Goal: Task Accomplishment & Management: Manage account settings

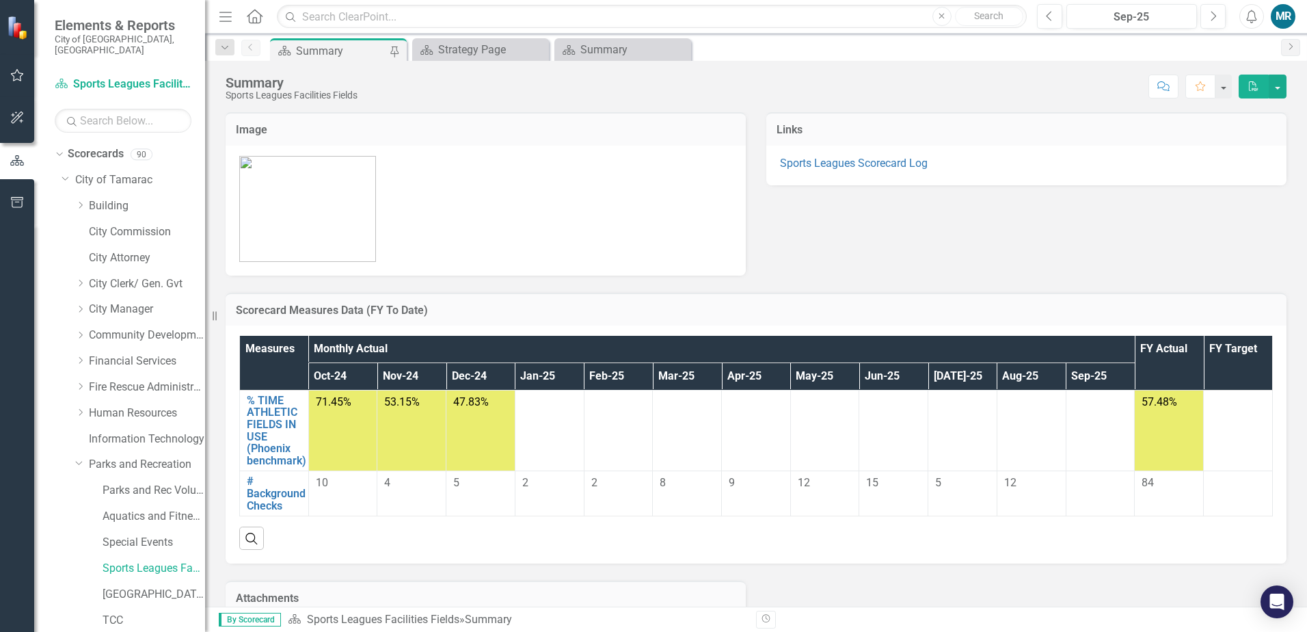
scroll to position [68, 0]
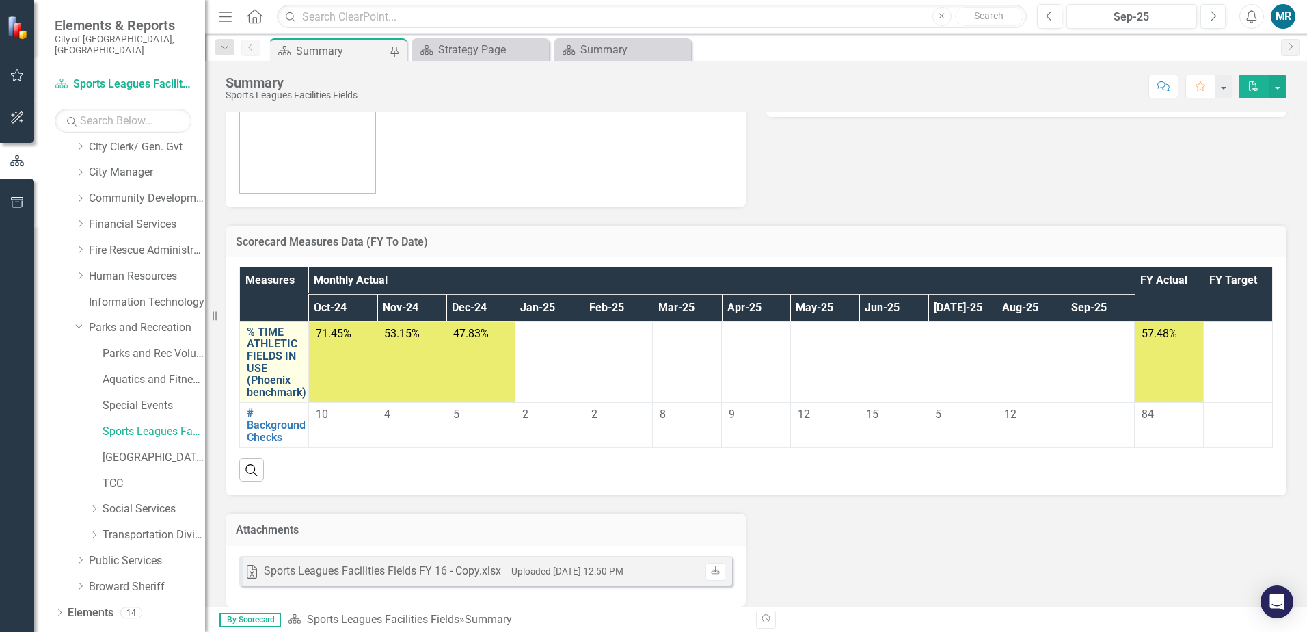
click at [282, 358] on link "% TIME ATHLETIC FIELDS IN USE (Phoenix benchmark)" at bounding box center [276, 362] width 59 height 72
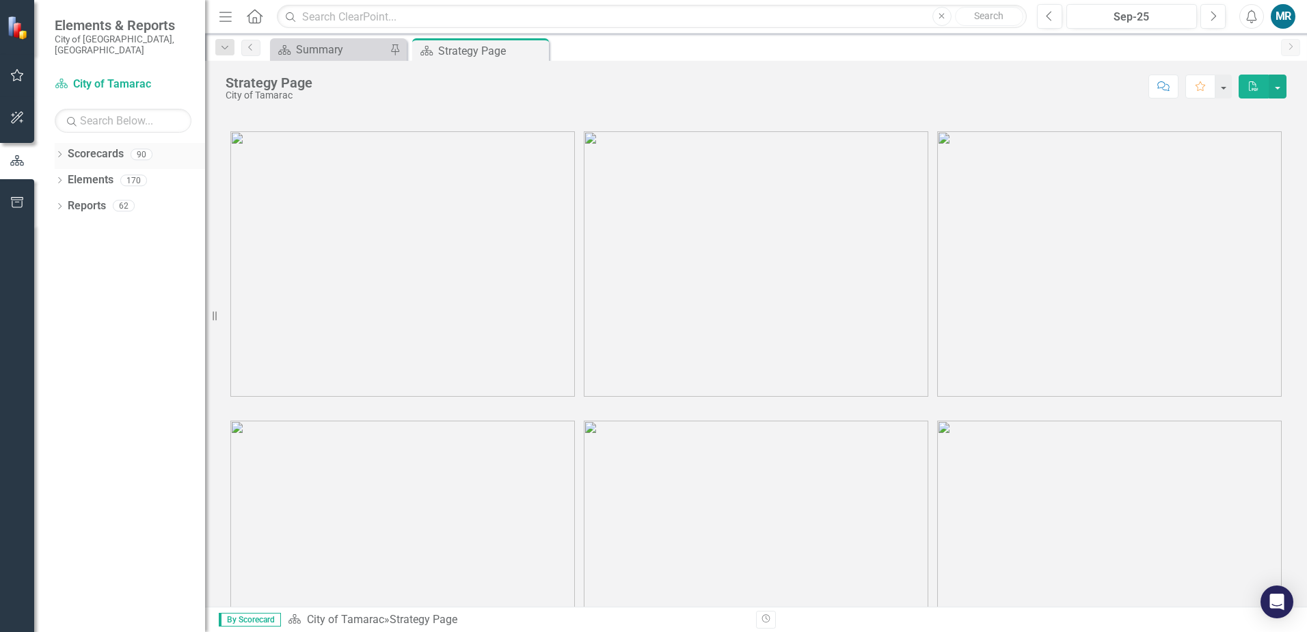
click at [61, 152] on icon "Dropdown" at bounding box center [60, 156] width 10 height 8
click at [66, 174] on div "Dropdown" at bounding box center [67, 180] width 10 height 12
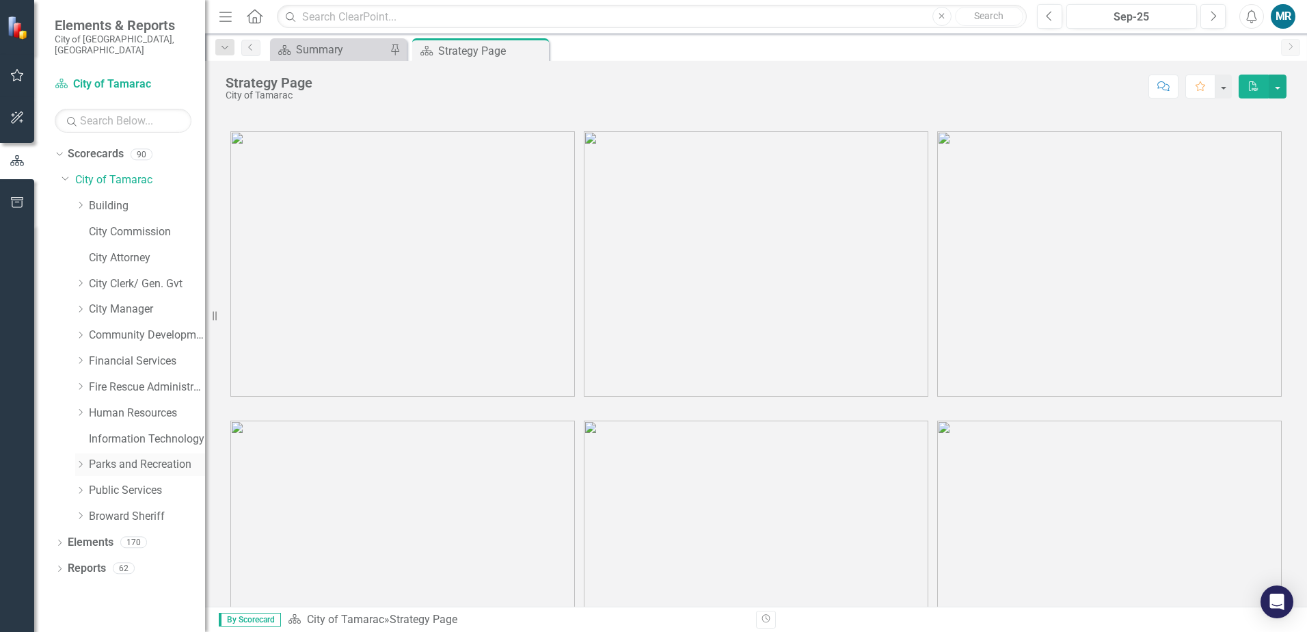
click at [82, 461] on icon at bounding box center [80, 464] width 3 height 7
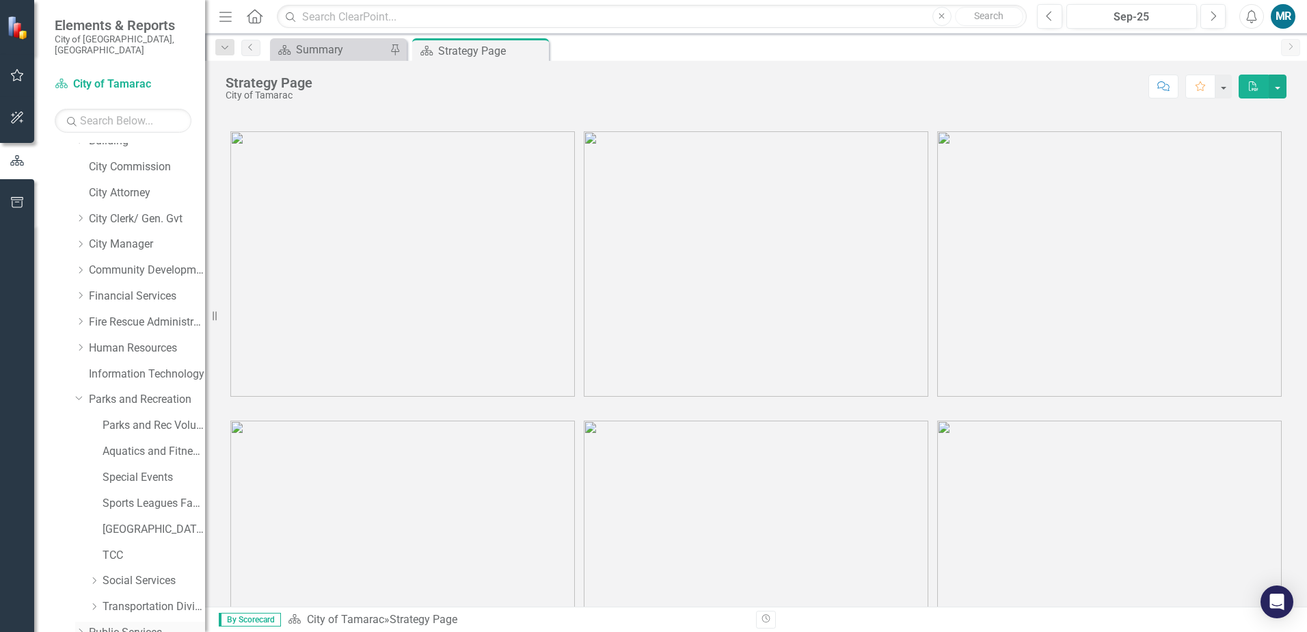
scroll to position [137, 0]
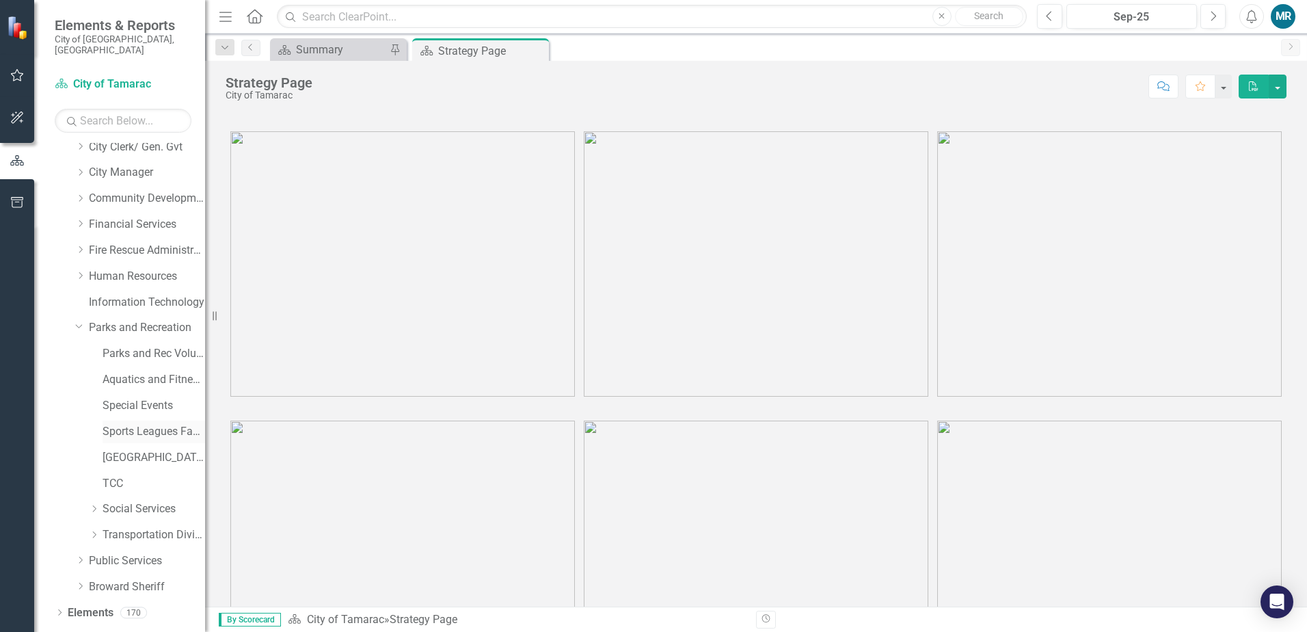
click at [129, 424] on link "Sports Leagues Facilities Fields" at bounding box center [154, 432] width 103 height 16
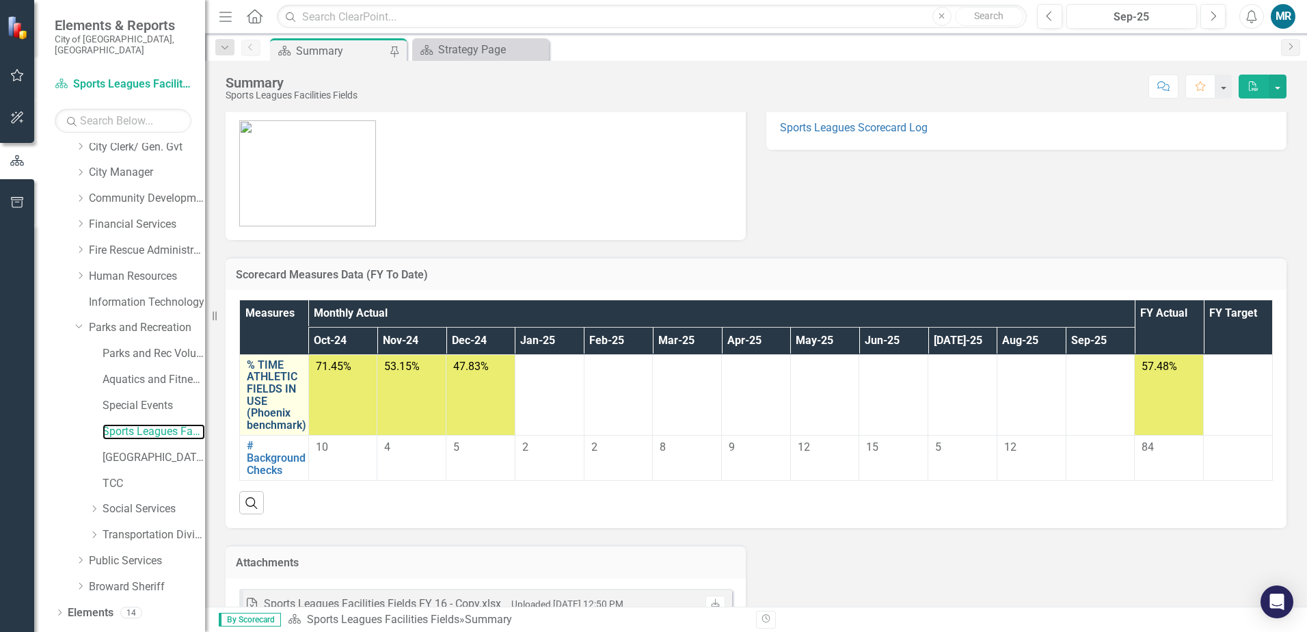
scroll to position [68, 0]
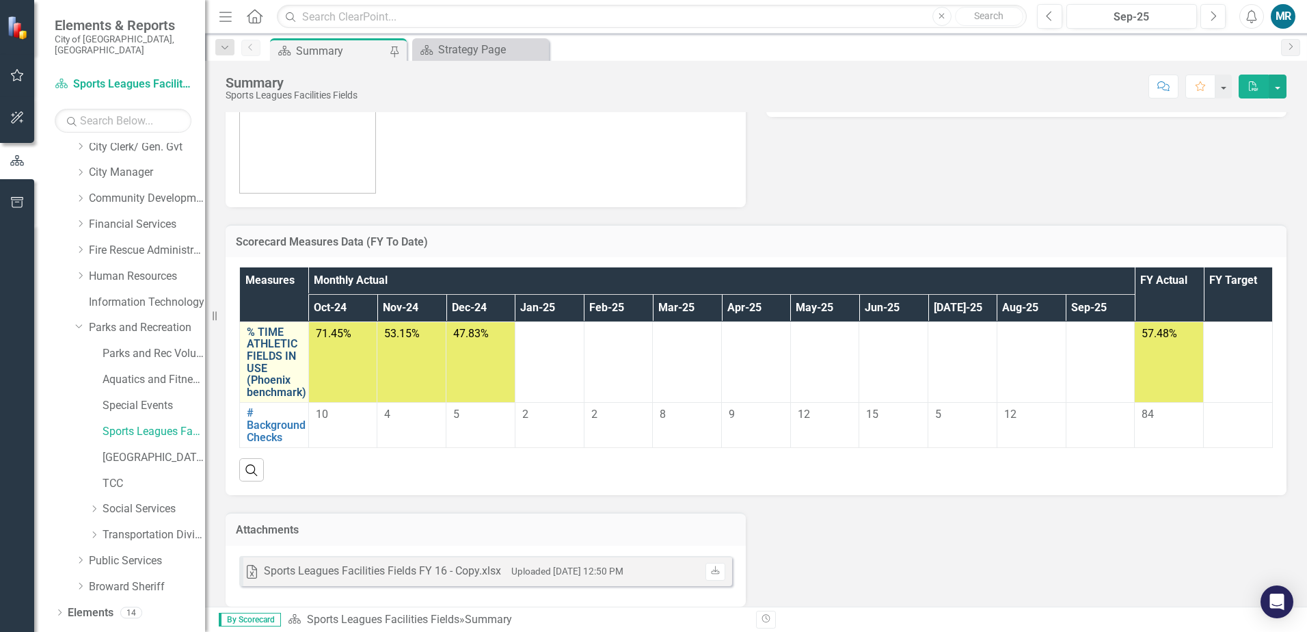
click at [287, 362] on link "% TIME ATHLETIC FIELDS IN USE (Phoenix benchmark)" at bounding box center [276, 362] width 59 height 72
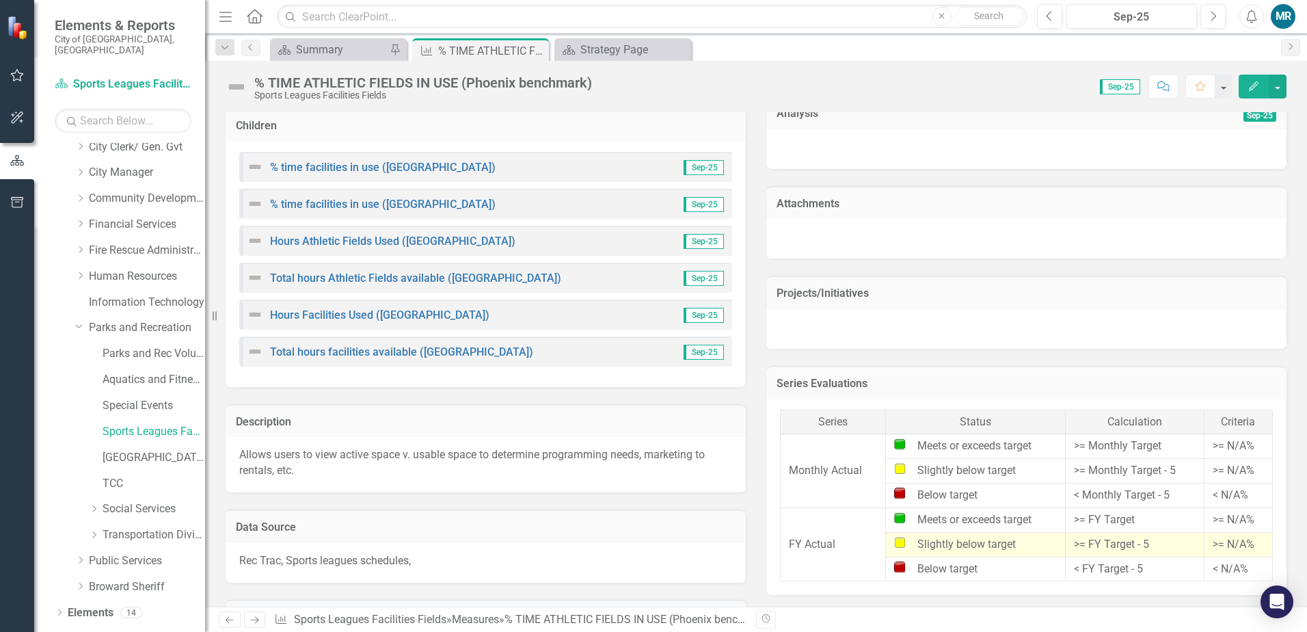
scroll to position [479, 0]
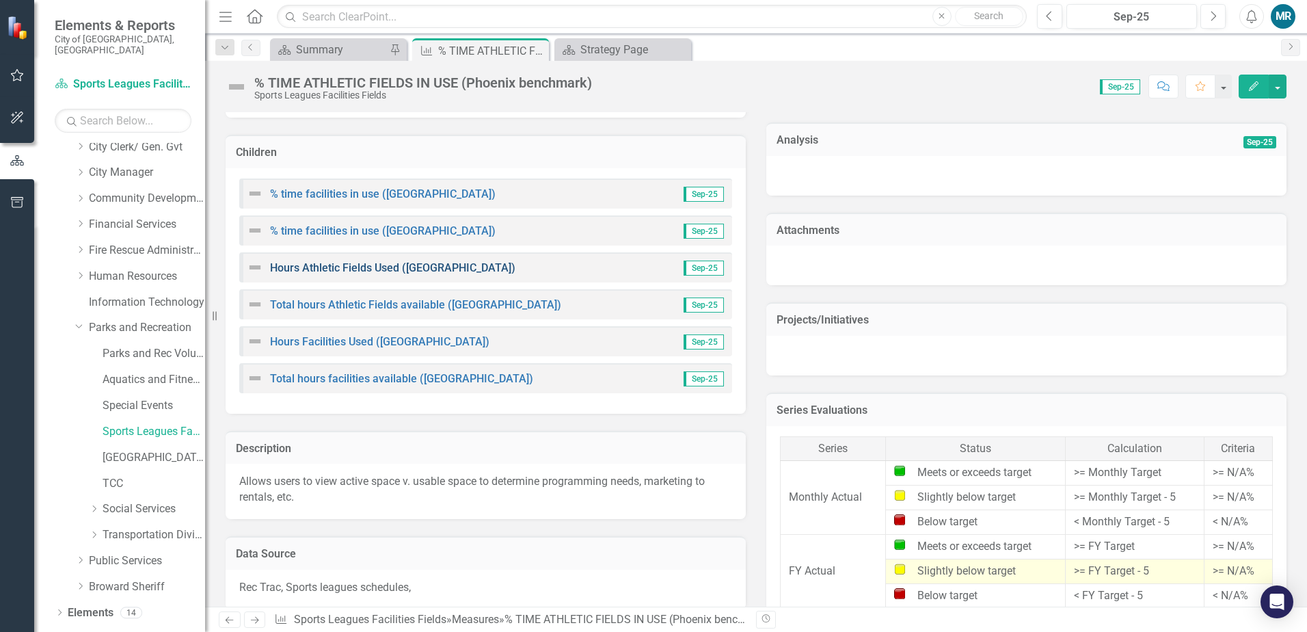
click at [349, 266] on link "Hours Athletic Fields Used ([GEOGRAPHIC_DATA])" at bounding box center [392, 267] width 245 height 13
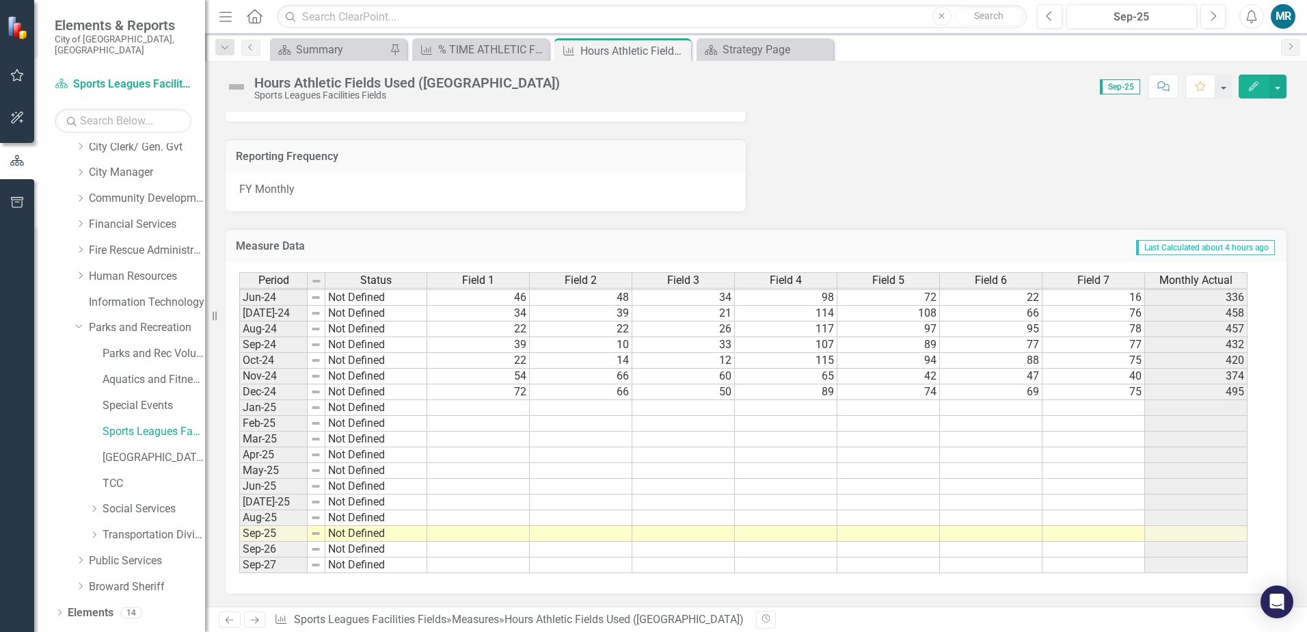
click at [506, 408] on td at bounding box center [478, 408] width 103 height 16
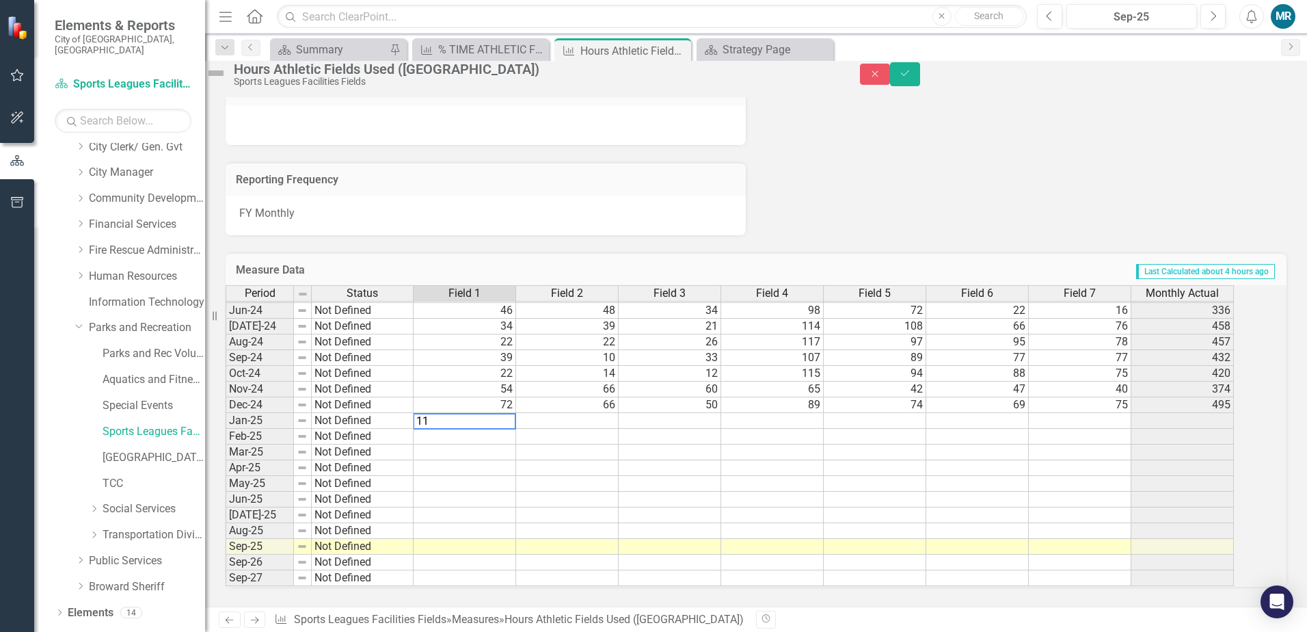
type textarea "116"
click at [814, 413] on td at bounding box center [772, 421] width 103 height 16
type textarea "136"
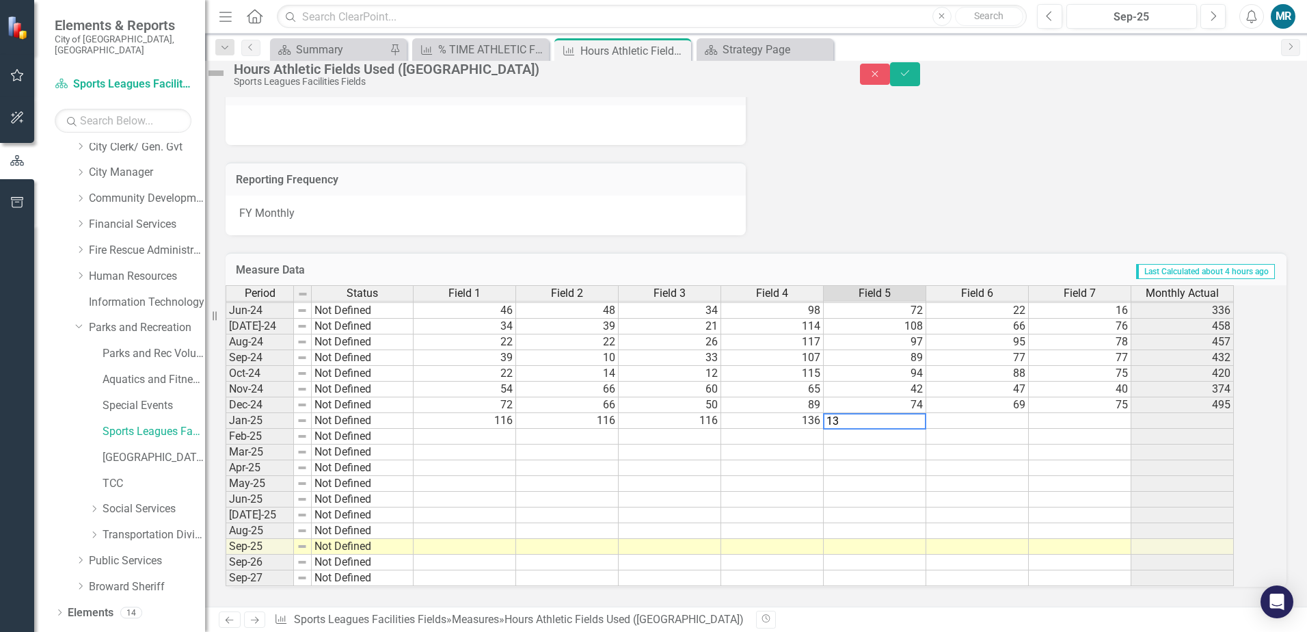
type textarea "136"
click at [920, 83] on button "Save" at bounding box center [905, 74] width 30 height 24
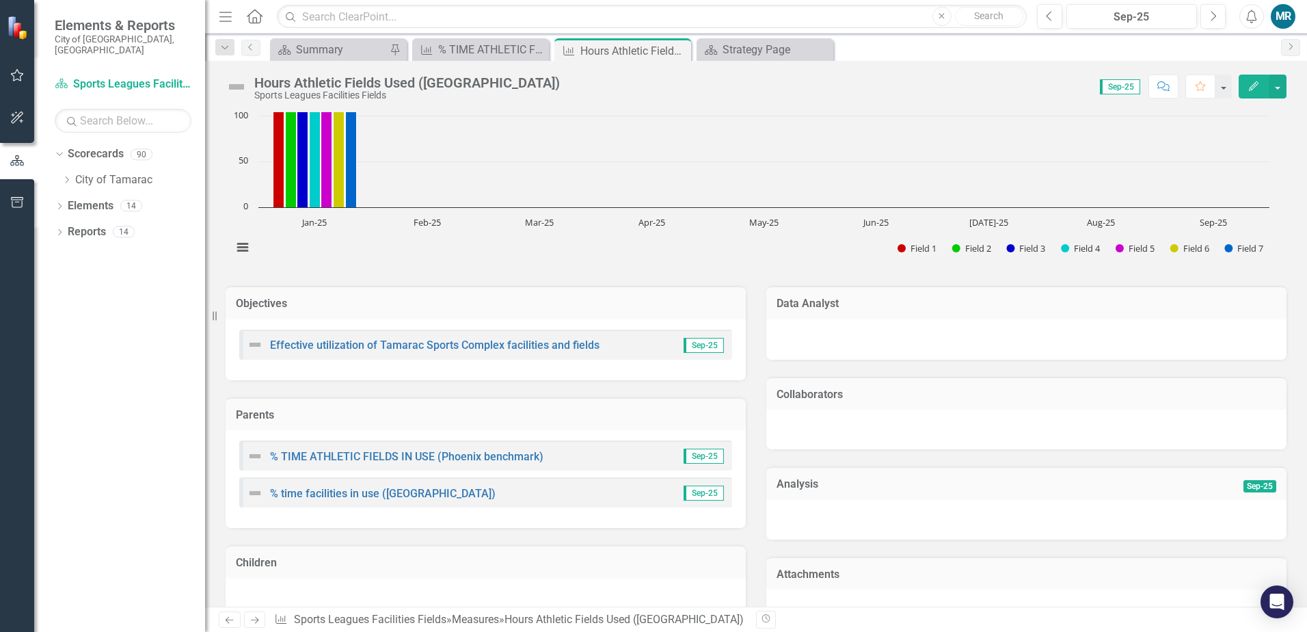
scroll to position [68, 0]
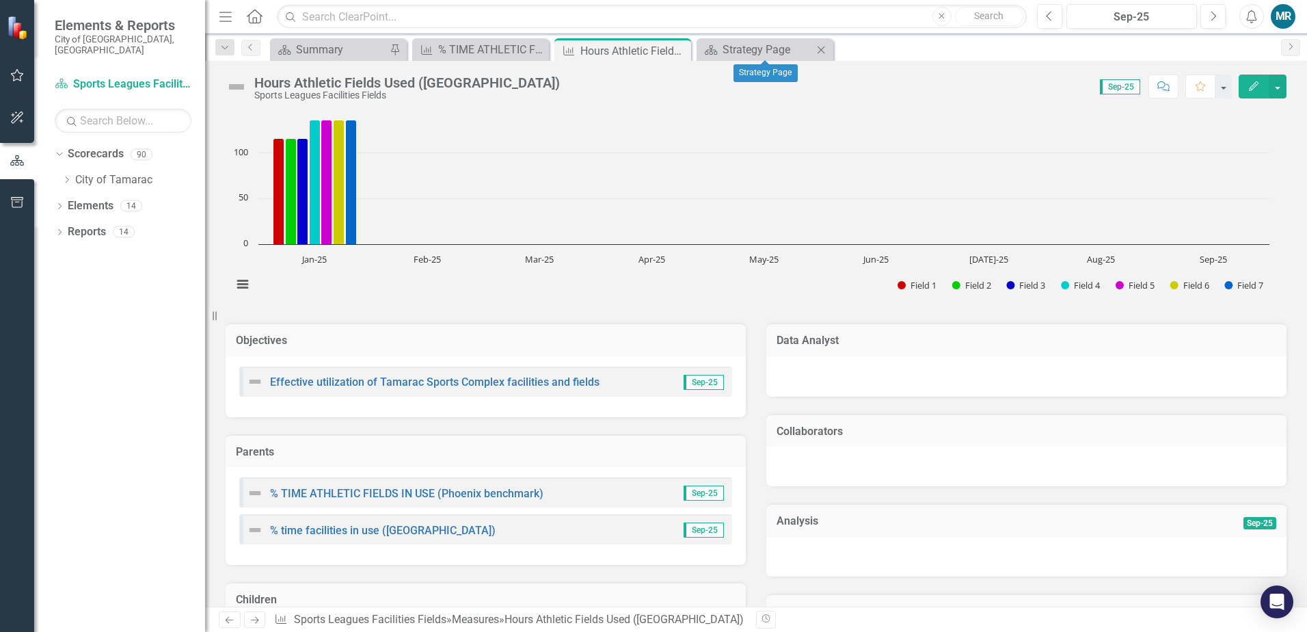
click at [820, 46] on icon "Close" at bounding box center [821, 49] width 14 height 11
click at [455, 46] on div "% TIME ATHLETIC FIELDS IN USE (Phoenix benchmark)" at bounding box center [483, 49] width 90 height 17
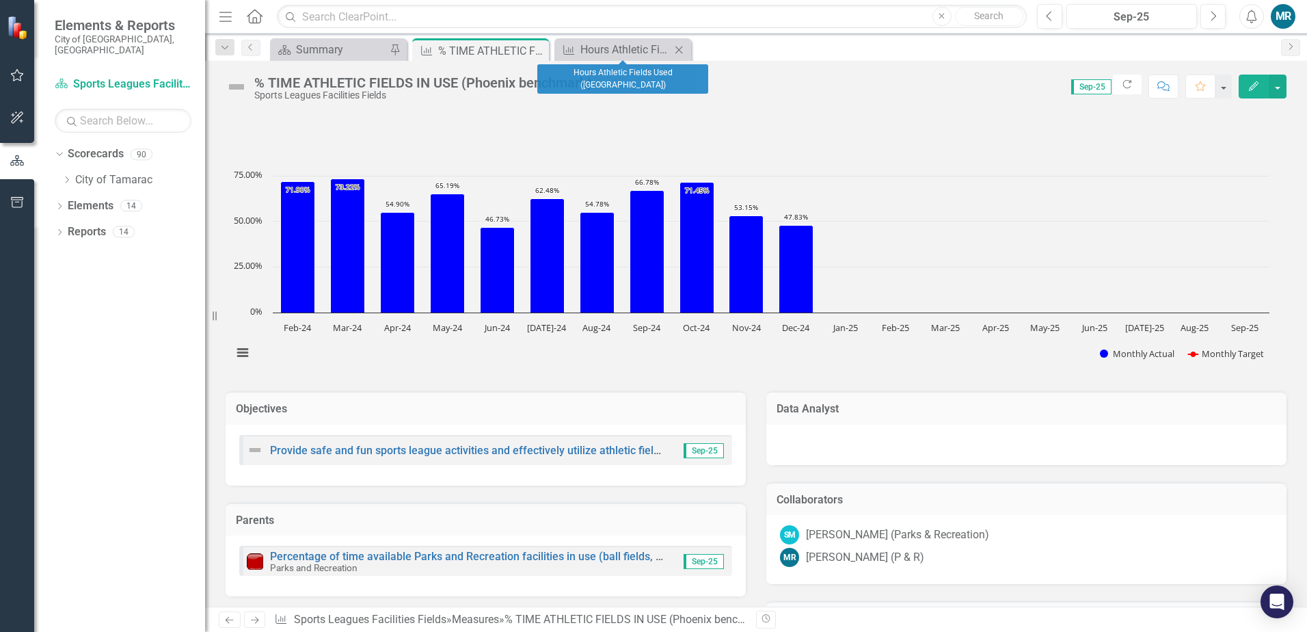
click at [678, 52] on icon "Close" at bounding box center [679, 49] width 14 height 11
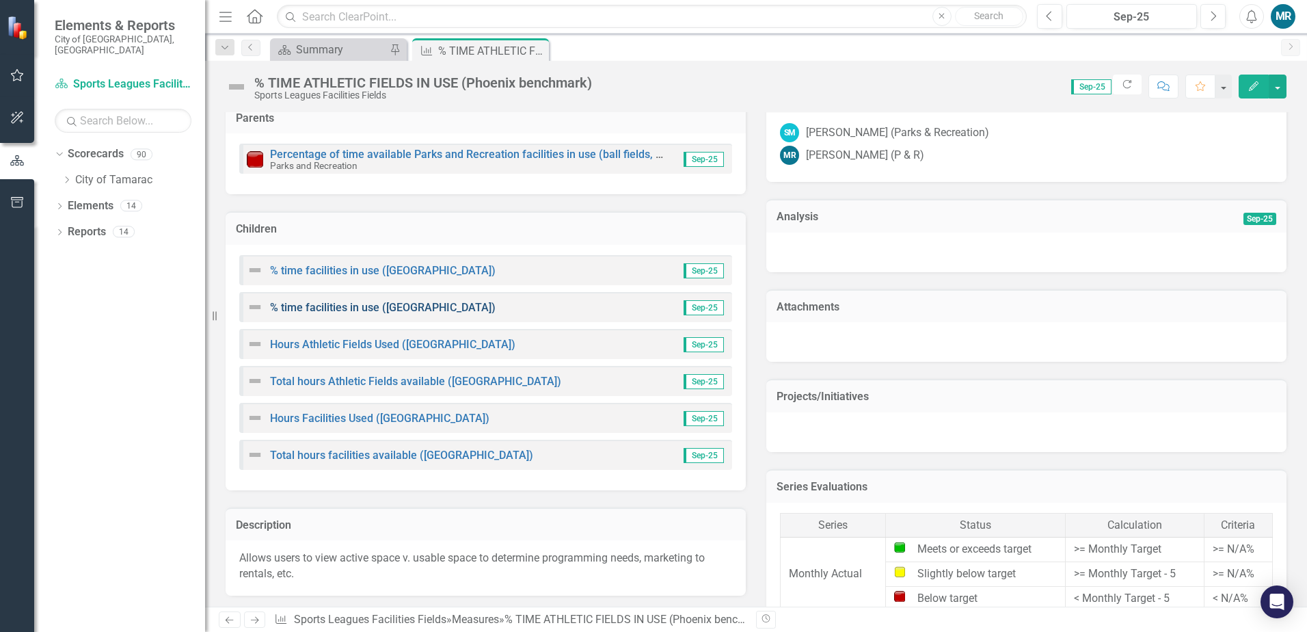
scroll to position [410, 0]
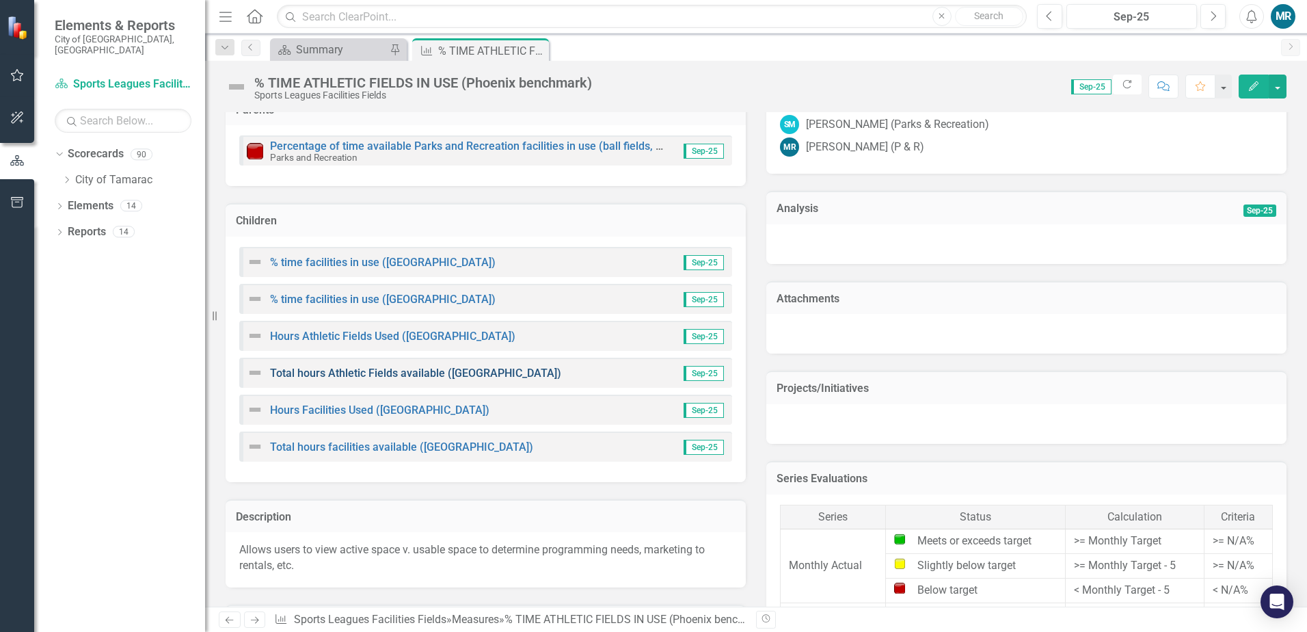
click at [392, 377] on link "Total hours Athletic Fields available ([GEOGRAPHIC_DATA])" at bounding box center [415, 372] width 291 height 13
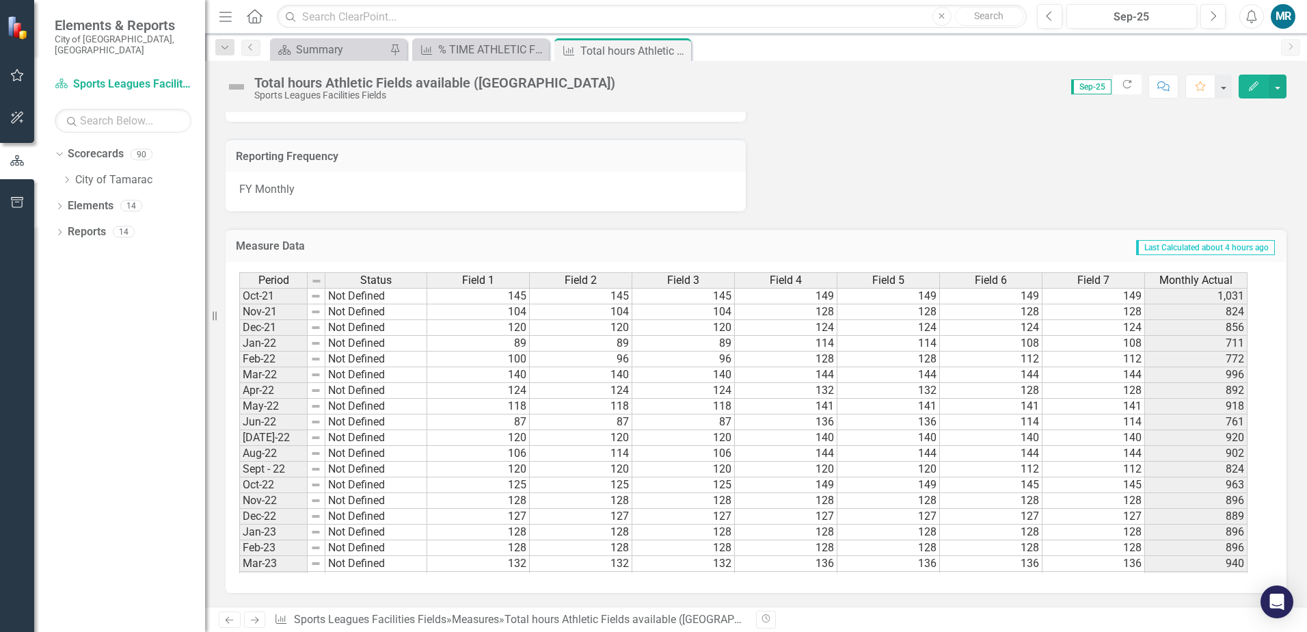
scroll to position [286, 0]
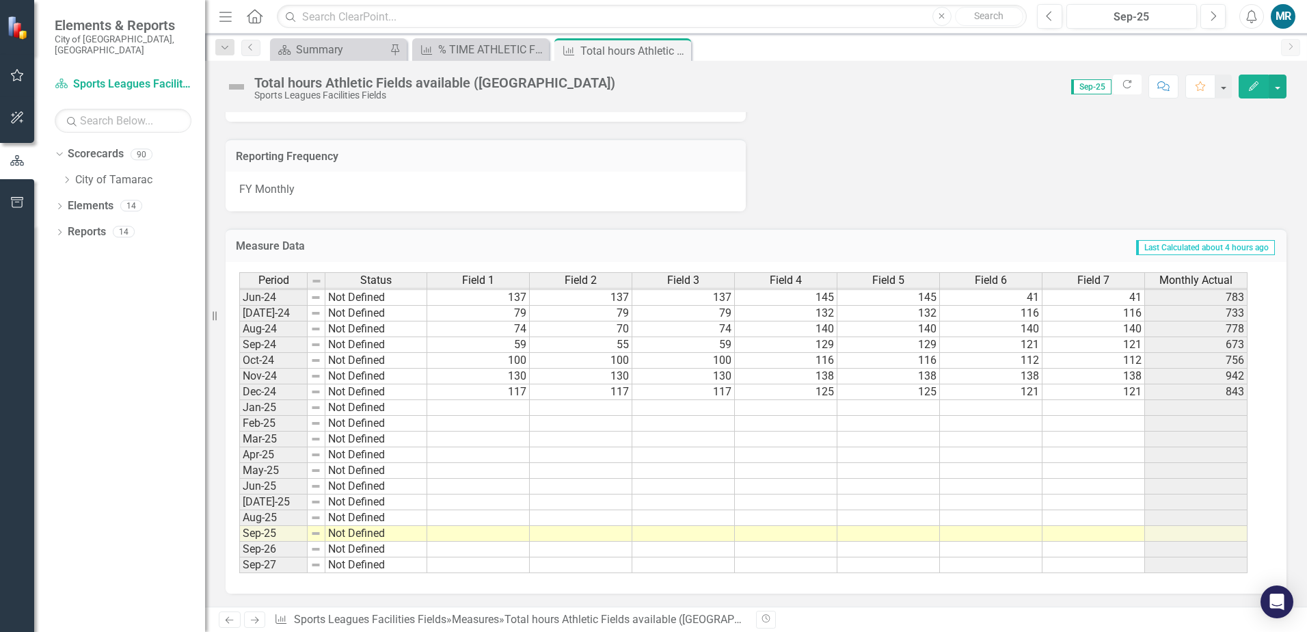
click at [520, 411] on td at bounding box center [478, 408] width 103 height 16
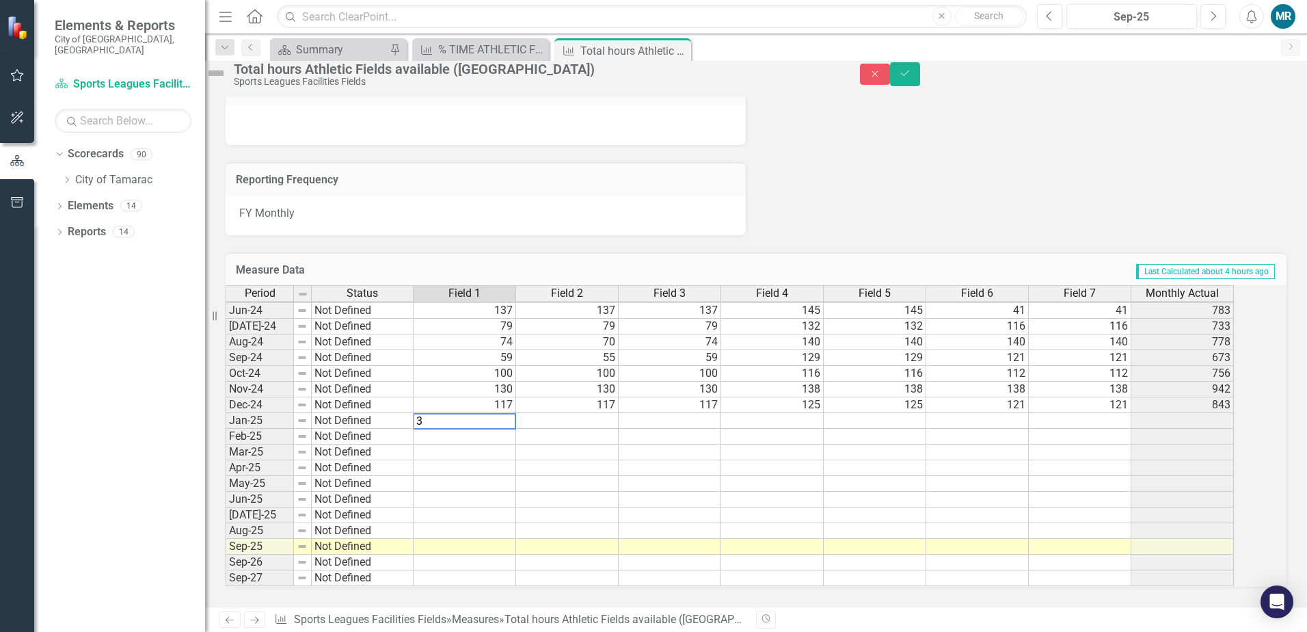
type textarea "34"
type textarea "3"
type textarea "47"
type textarea "50"
click at [824, 413] on td at bounding box center [772, 421] width 103 height 16
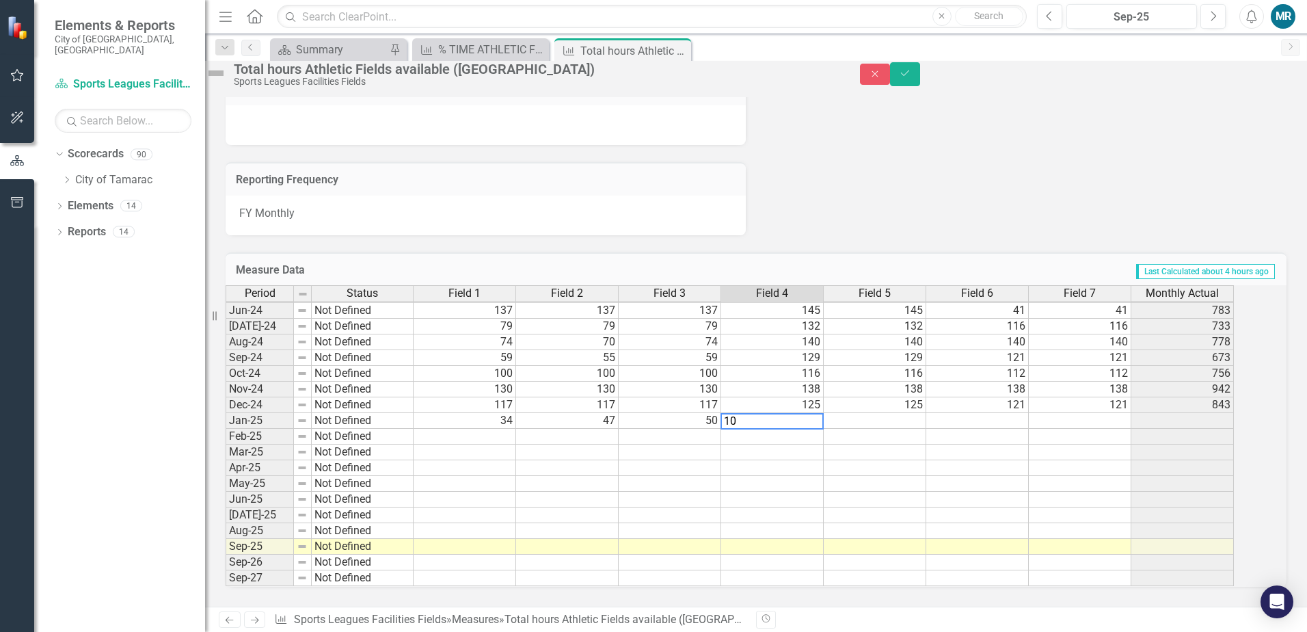
type textarea "107"
type textarea "98"
click at [1000, 413] on td at bounding box center [977, 421] width 103 height 16
type textarea "107"
type textarea "103"
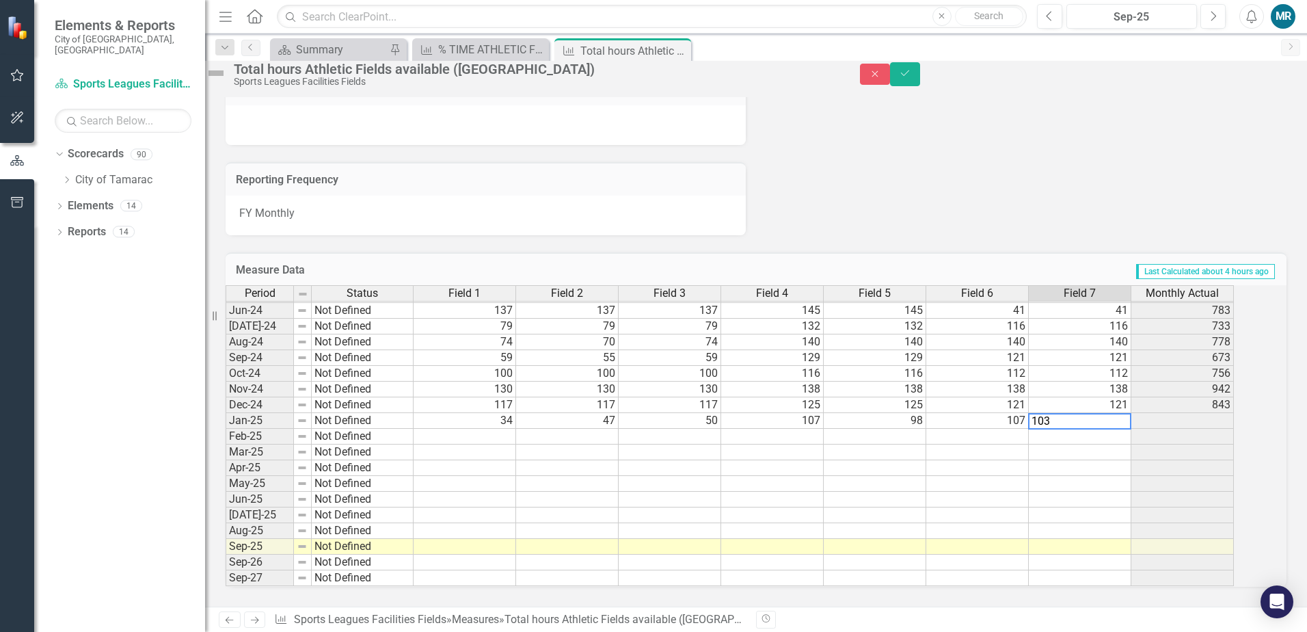
click at [1202, 413] on td at bounding box center [1182, 421] width 103 height 16
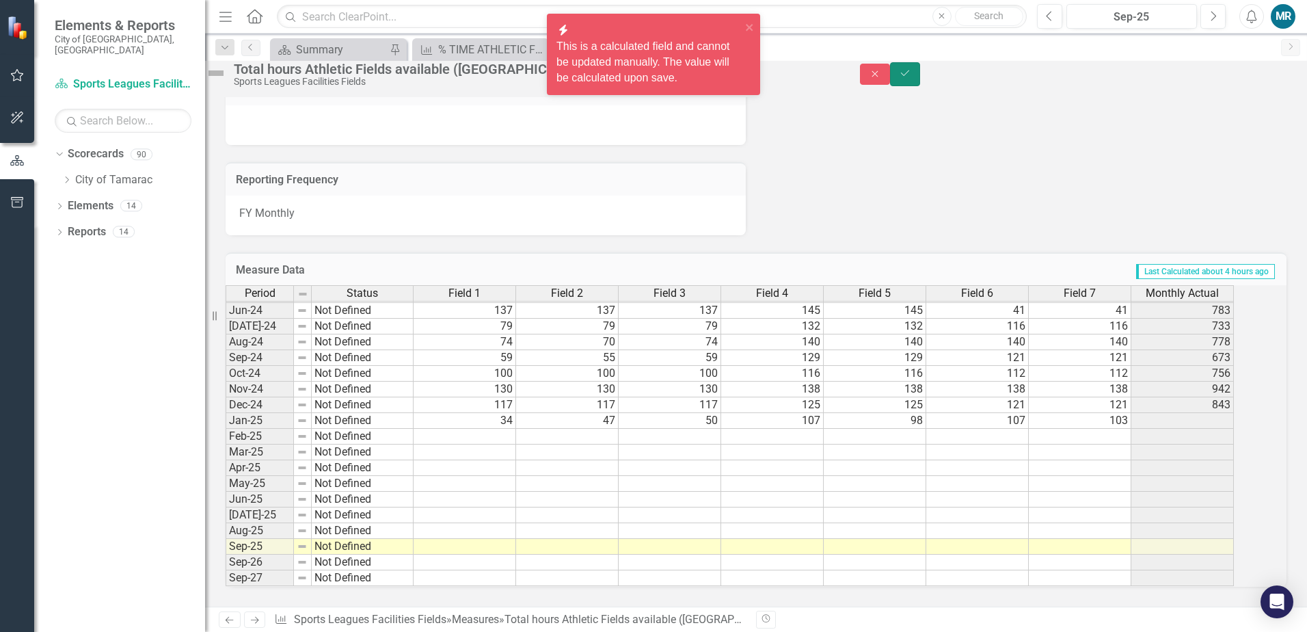
click at [911, 78] on icon "Save" at bounding box center [905, 73] width 12 height 10
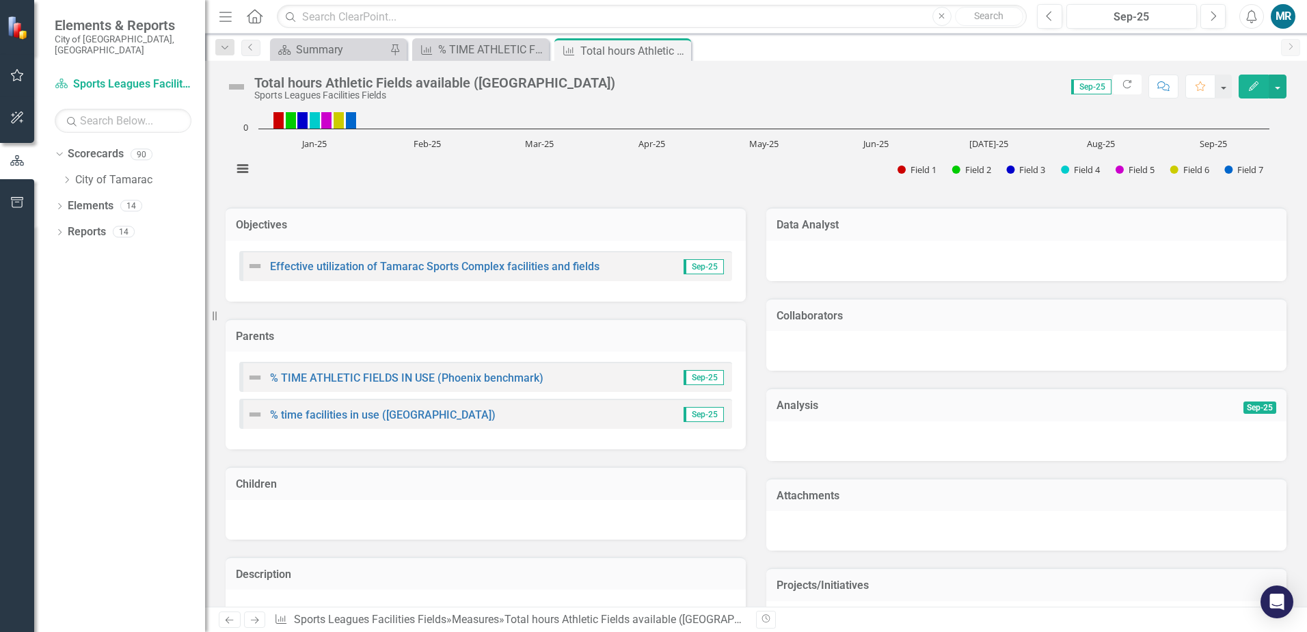
scroll to position [205, 0]
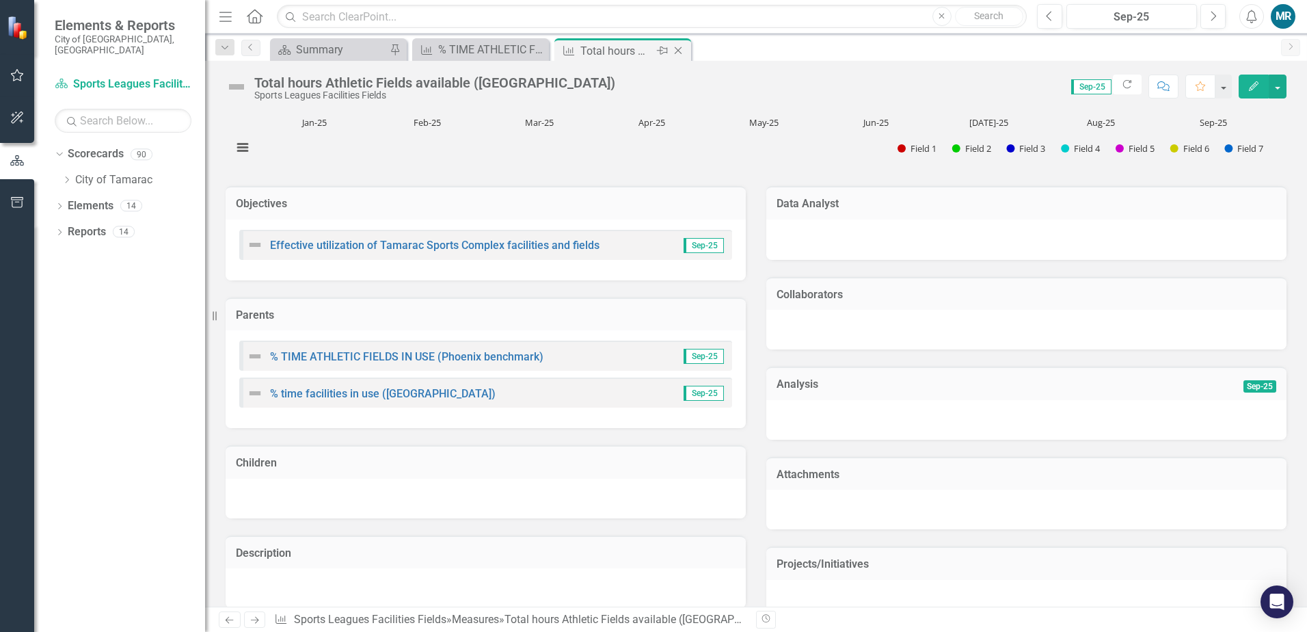
click at [674, 53] on icon "Close" at bounding box center [678, 50] width 14 height 11
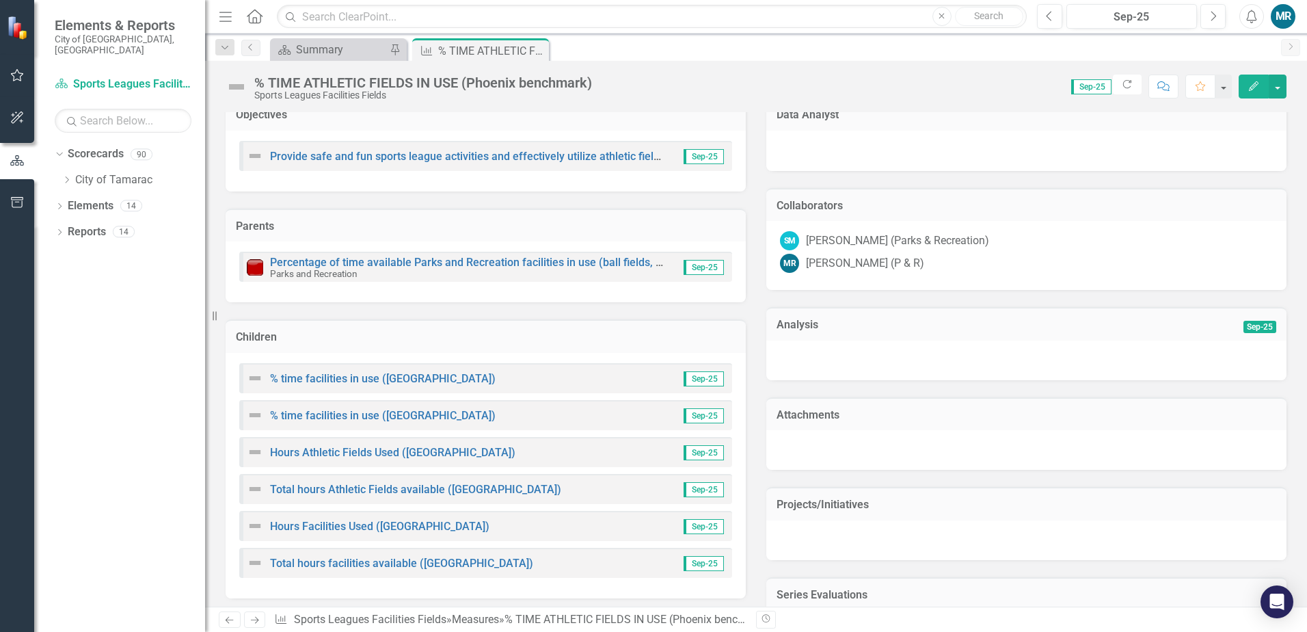
scroll to position [410, 0]
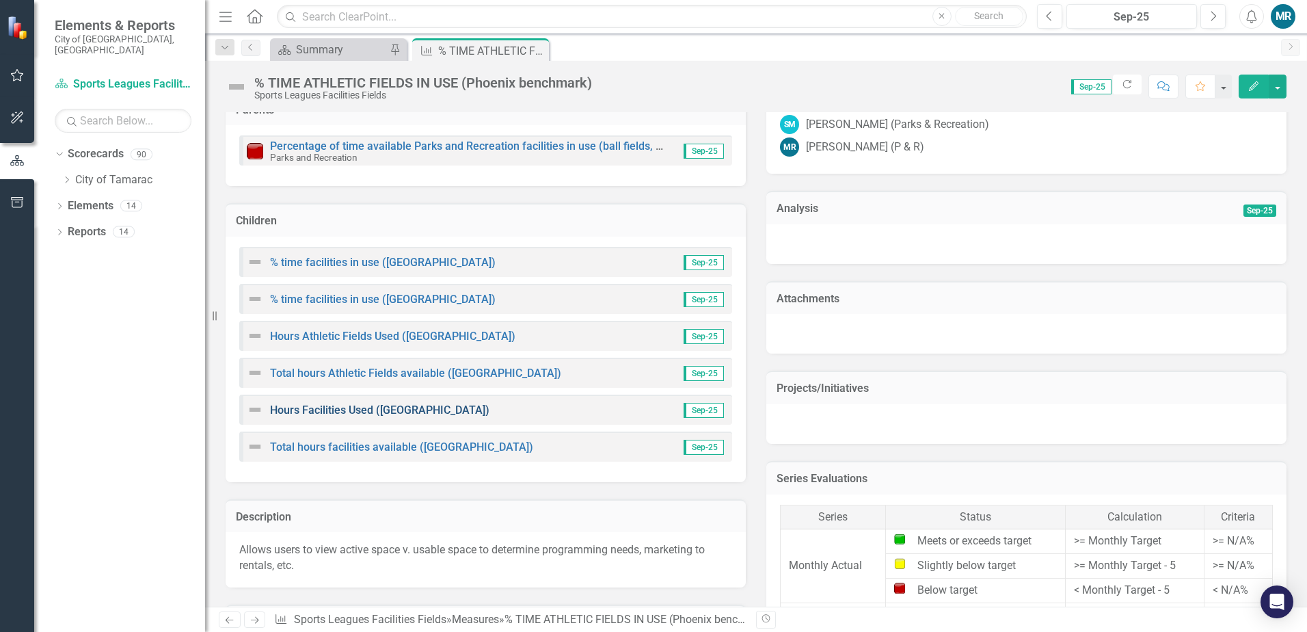
click at [372, 414] on link "Hours Facilities Used ([GEOGRAPHIC_DATA])" at bounding box center [379, 409] width 219 height 13
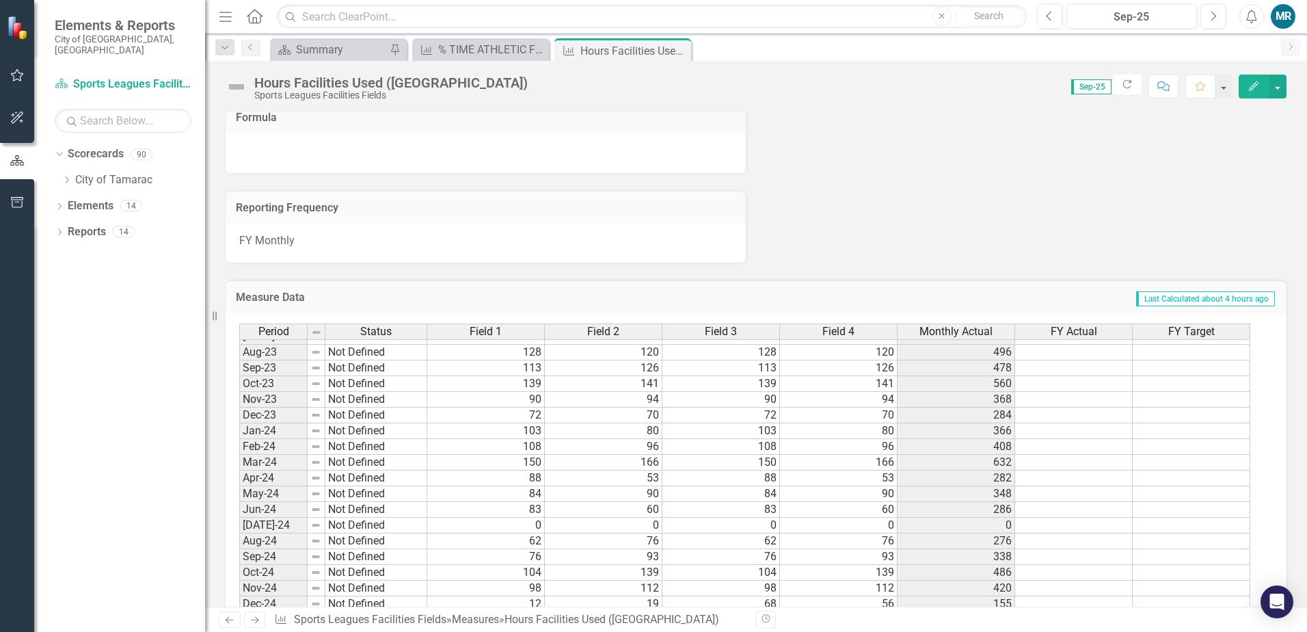
scroll to position [383, 0]
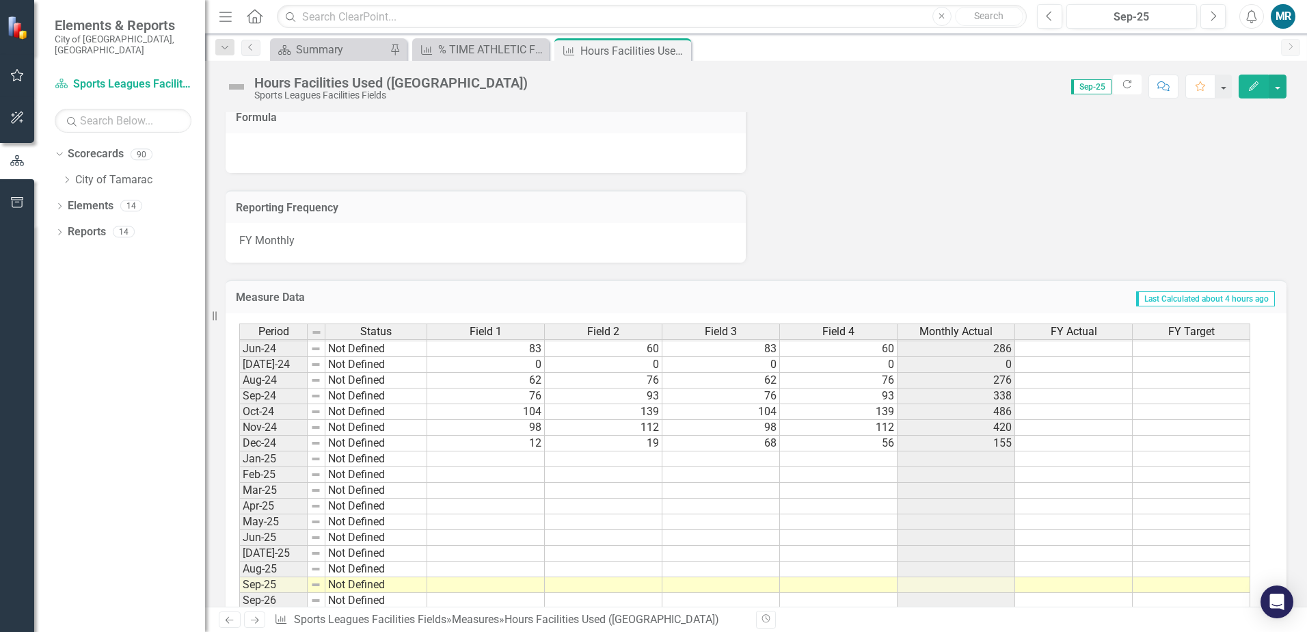
click at [512, 461] on td at bounding box center [486, 459] width 118 height 16
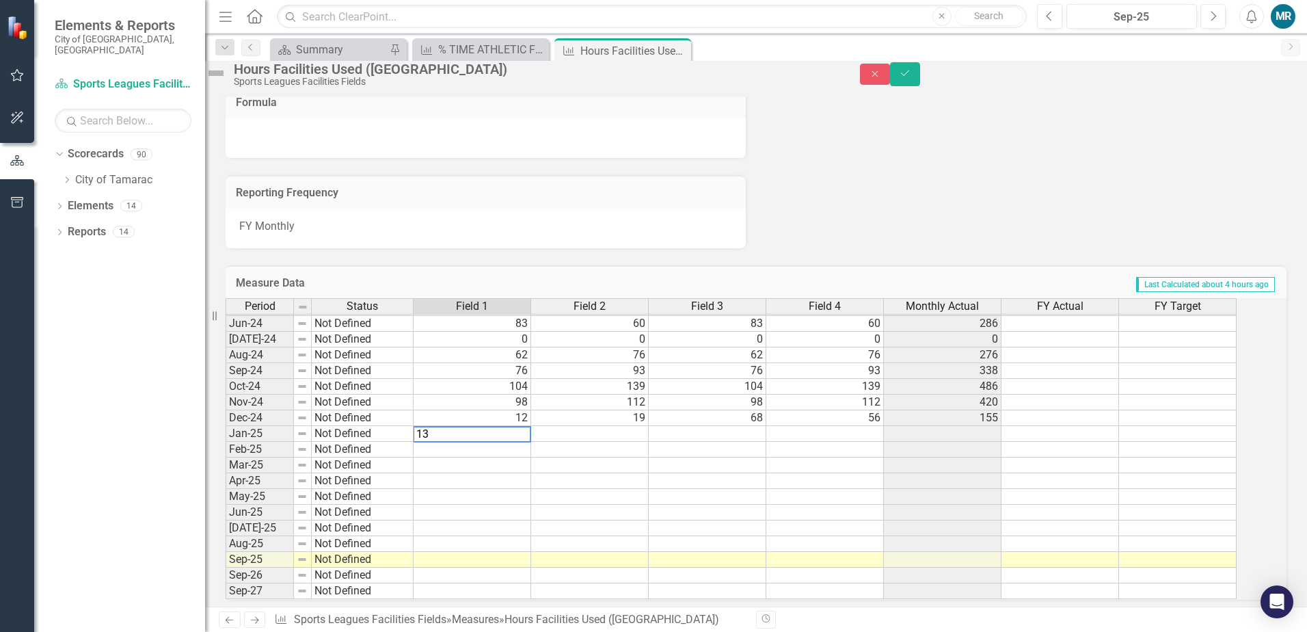
type textarea "132"
click at [518, 442] on td at bounding box center [473, 434] width 118 height 16
type textarea "5"
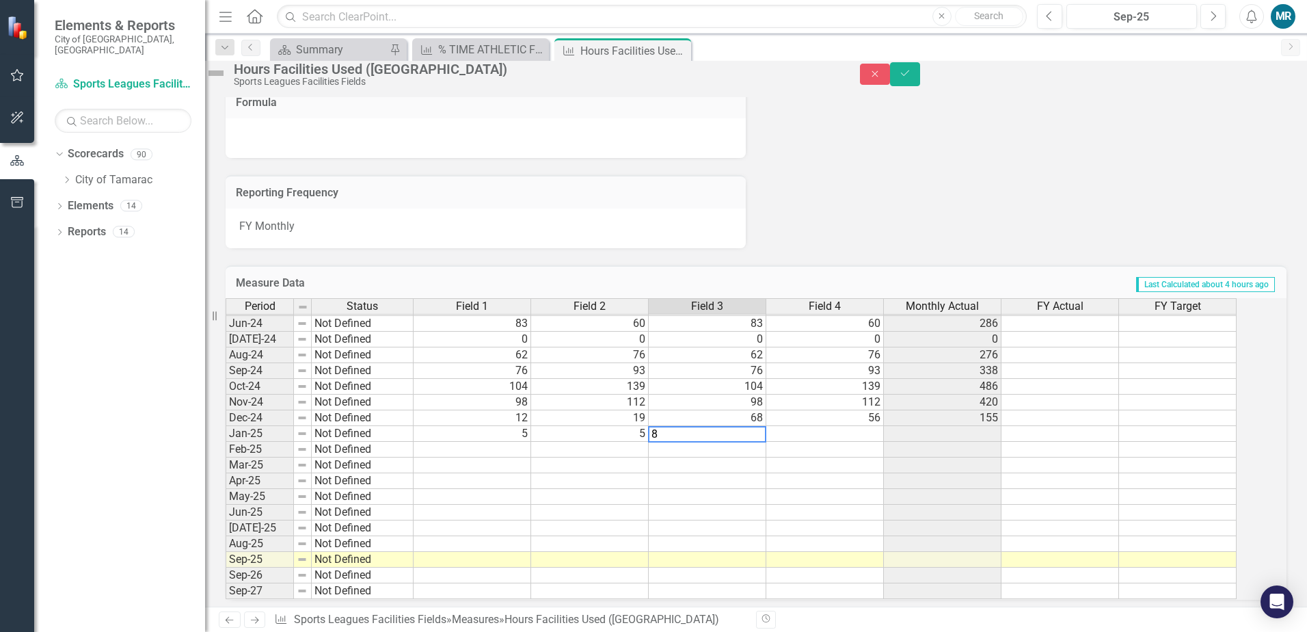
type textarea "84"
click at [531, 442] on td "5" at bounding box center [473, 434] width 118 height 16
click at [604, 442] on td "5" at bounding box center [590, 434] width 118 height 16
click at [743, 442] on td "84" at bounding box center [708, 434] width 118 height 16
click at [751, 457] on td at bounding box center [708, 450] width 118 height 16
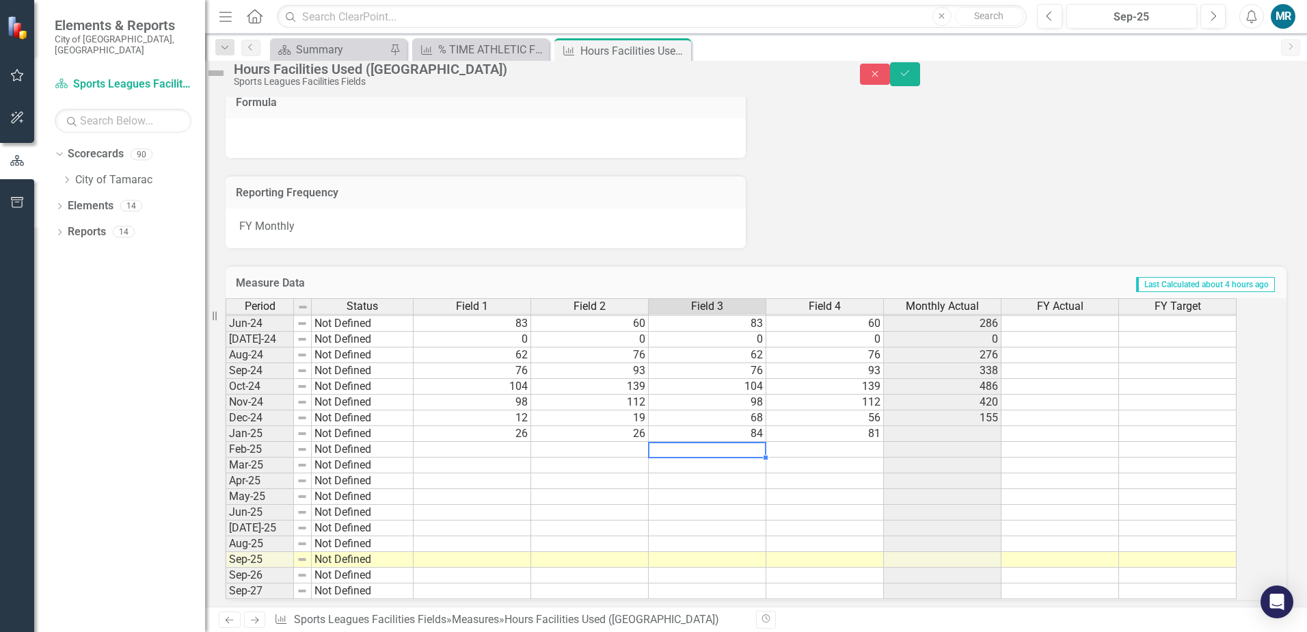
click at [757, 442] on td "84" at bounding box center [708, 434] width 118 height 16
type textarea "101"
click at [911, 78] on icon "Save" at bounding box center [905, 73] width 12 height 10
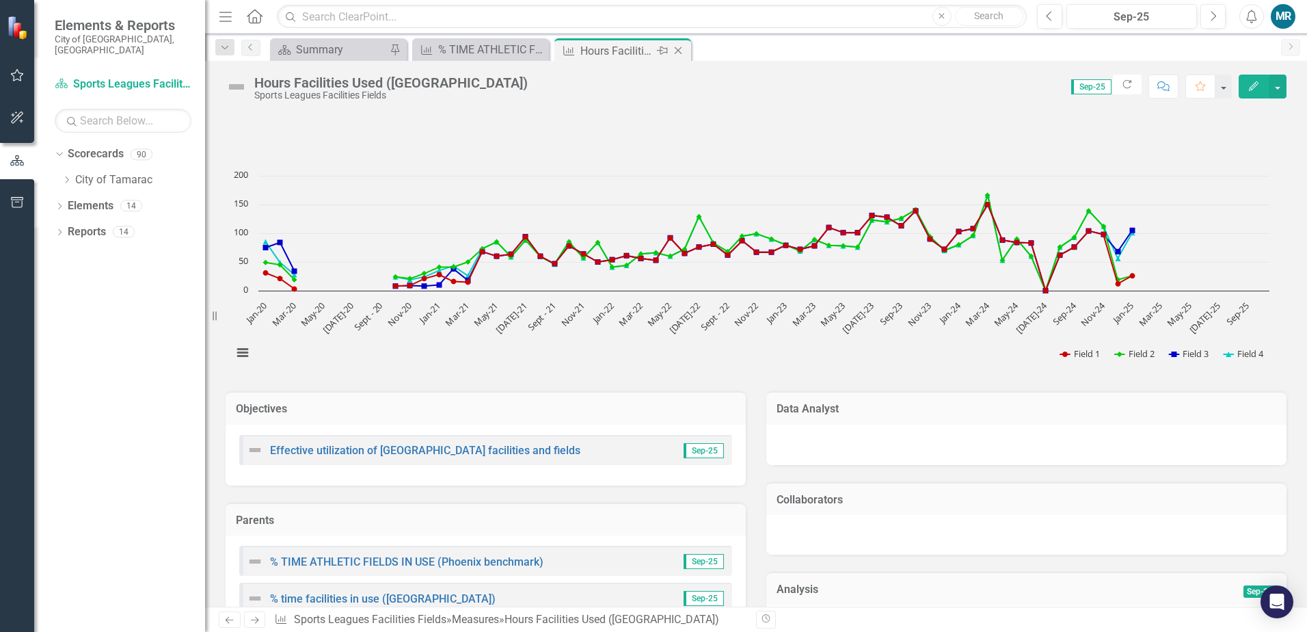
click at [680, 48] on icon "Close" at bounding box center [678, 50] width 14 height 11
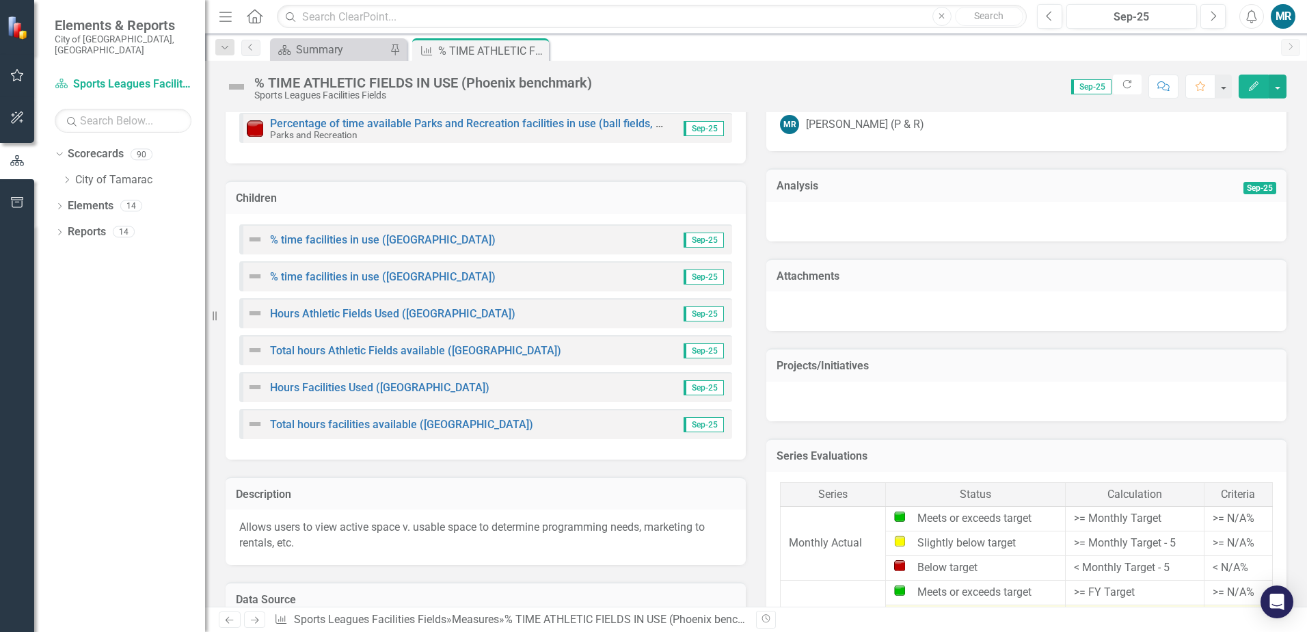
scroll to position [547, 0]
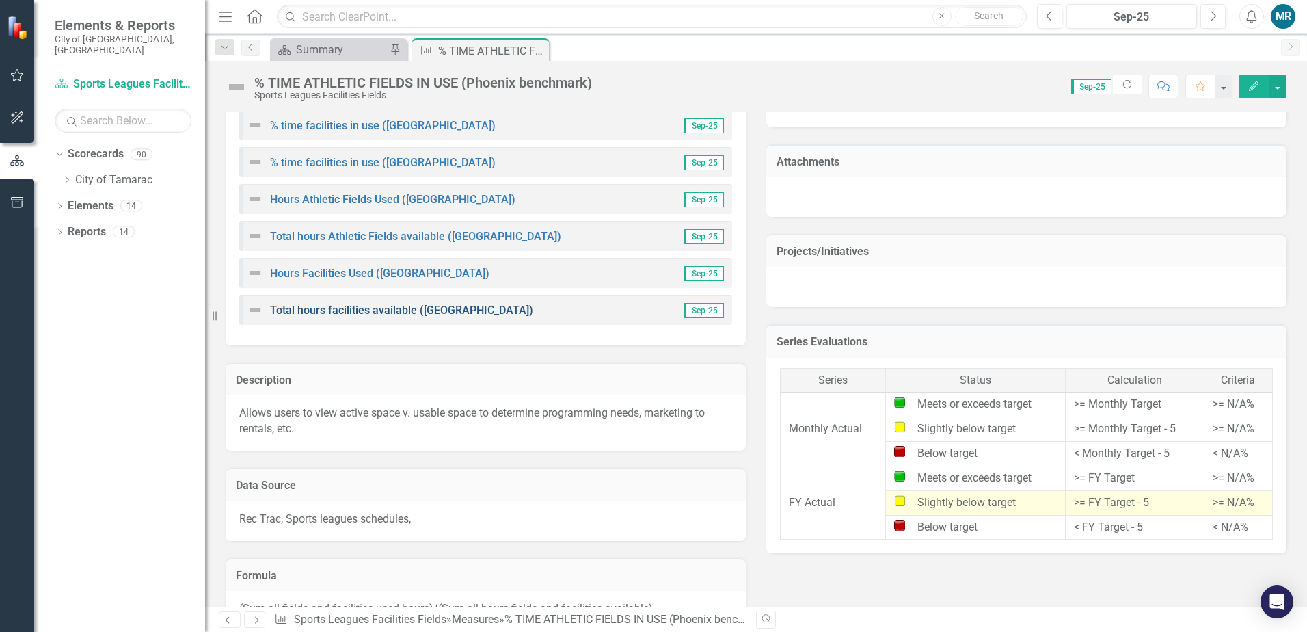
click at [415, 312] on link "Total hours facilities available ([GEOGRAPHIC_DATA])" at bounding box center [401, 310] width 263 height 13
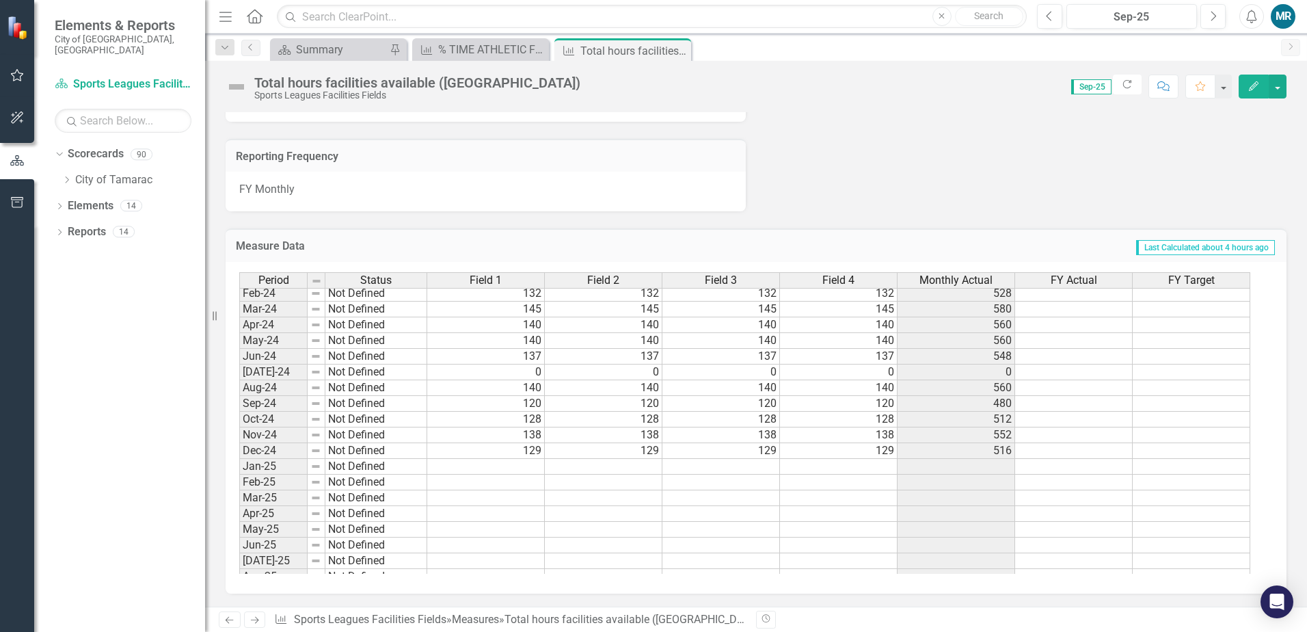
scroll to position [502, 0]
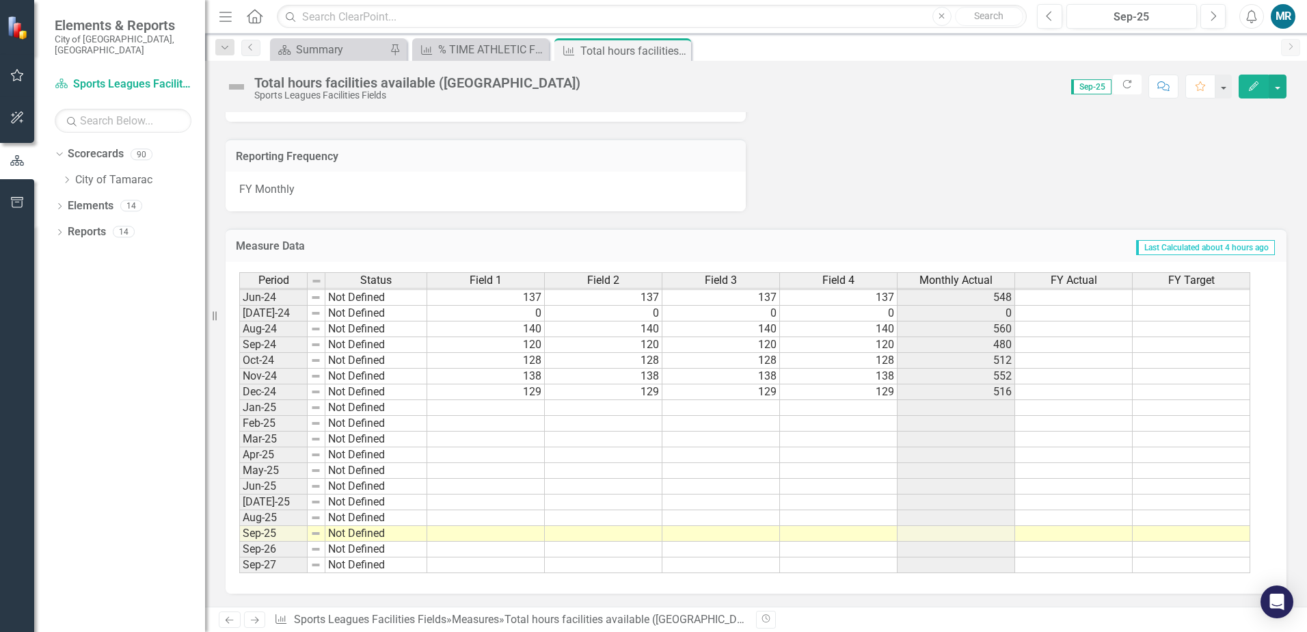
click at [526, 412] on tbody "Feb-23 Not Defined 128 128 128 128 512 Mar-23 Not Defined 136 136 136 136 544 A…" at bounding box center [744, 305] width 1011 height 535
click at [522, 409] on td at bounding box center [486, 408] width 118 height 16
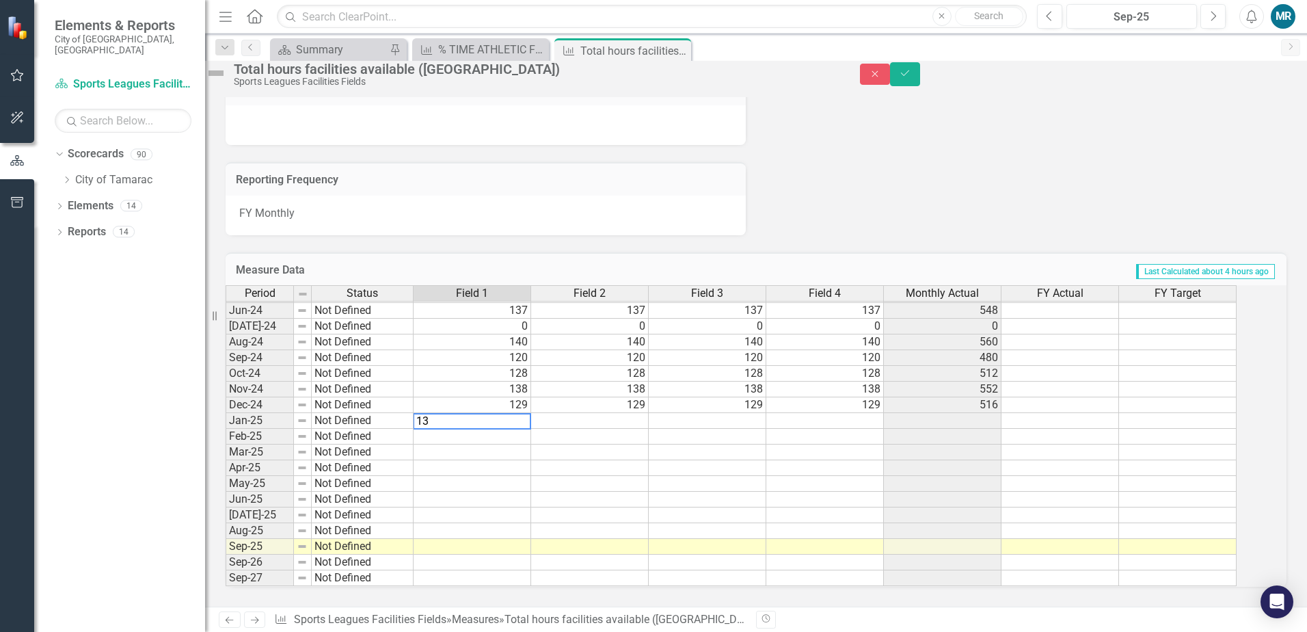
type textarea "132"
click at [911, 78] on icon "Save" at bounding box center [905, 73] width 12 height 10
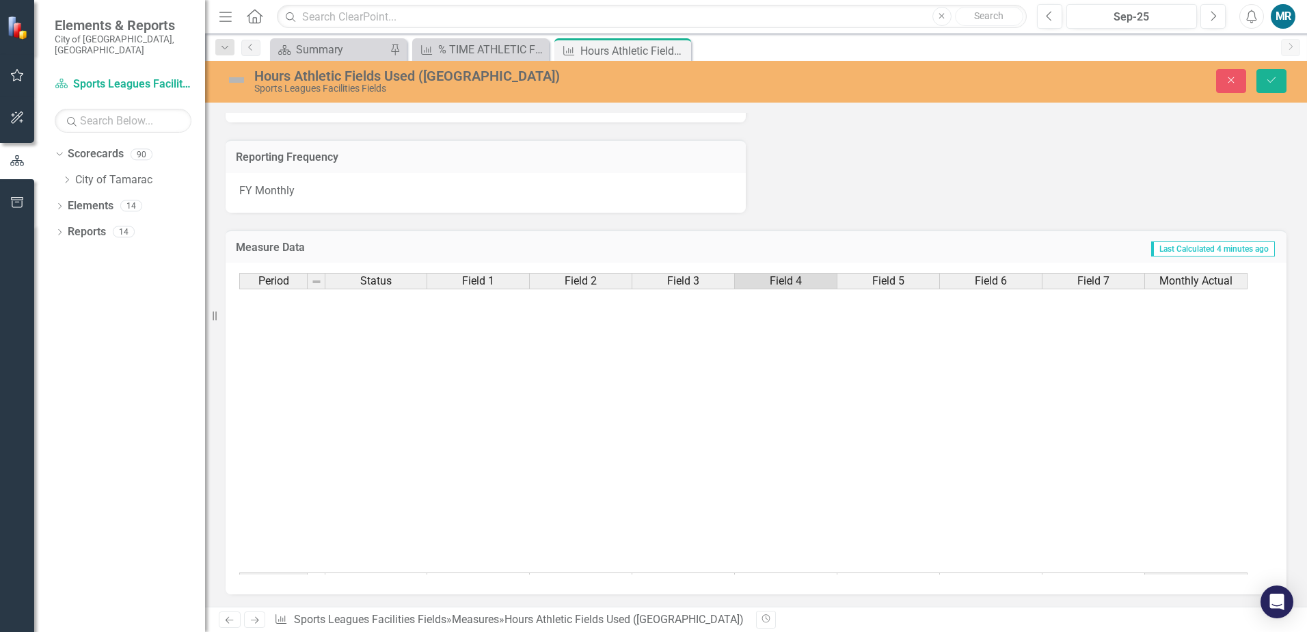
scroll to position [479, 0]
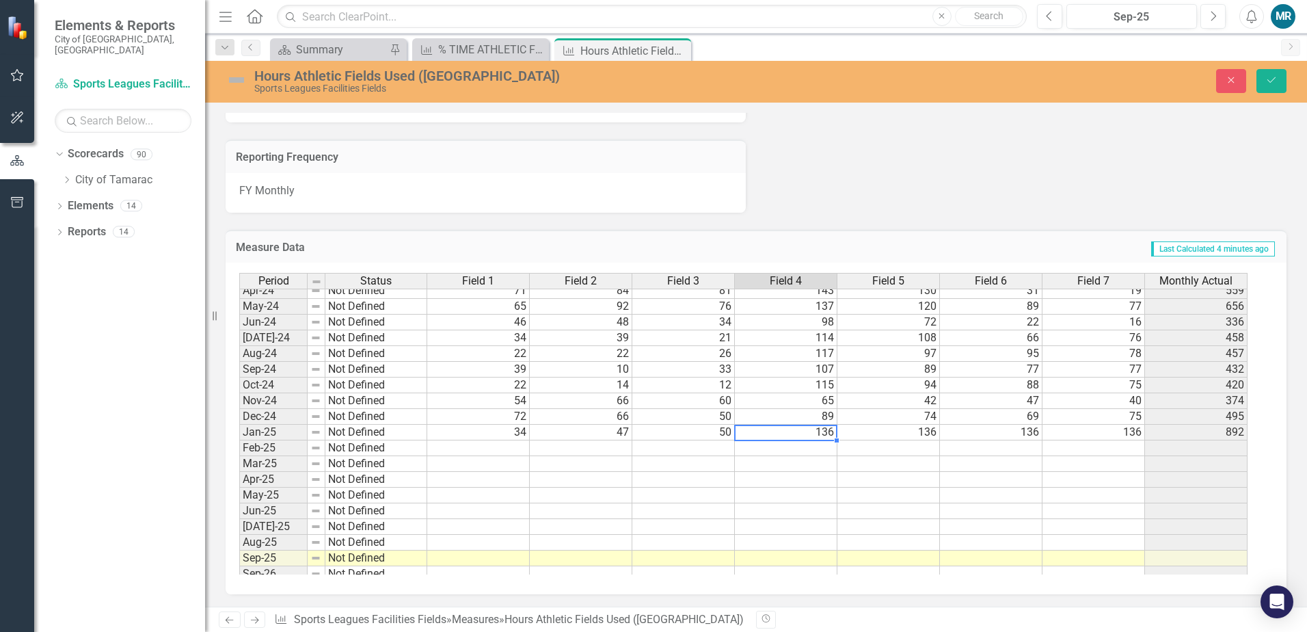
click at [792, 435] on td "136" at bounding box center [786, 433] width 103 height 16
click at [239, 424] on div "Period Status Field 1 Field 2 Field 3 Field 4 Field 5 Field 6 Field 7 Monthly A…" at bounding box center [239, 337] width 0 height 520
click at [239, 442] on div "Period Status Field 1 Field 2 Field 3 Field 4 Field 5 Field 6 Field 7 Monthly A…" at bounding box center [239, 337] width 0 height 520
type textarea "9"
click at [909, 435] on td "136" at bounding box center [888, 433] width 103 height 16
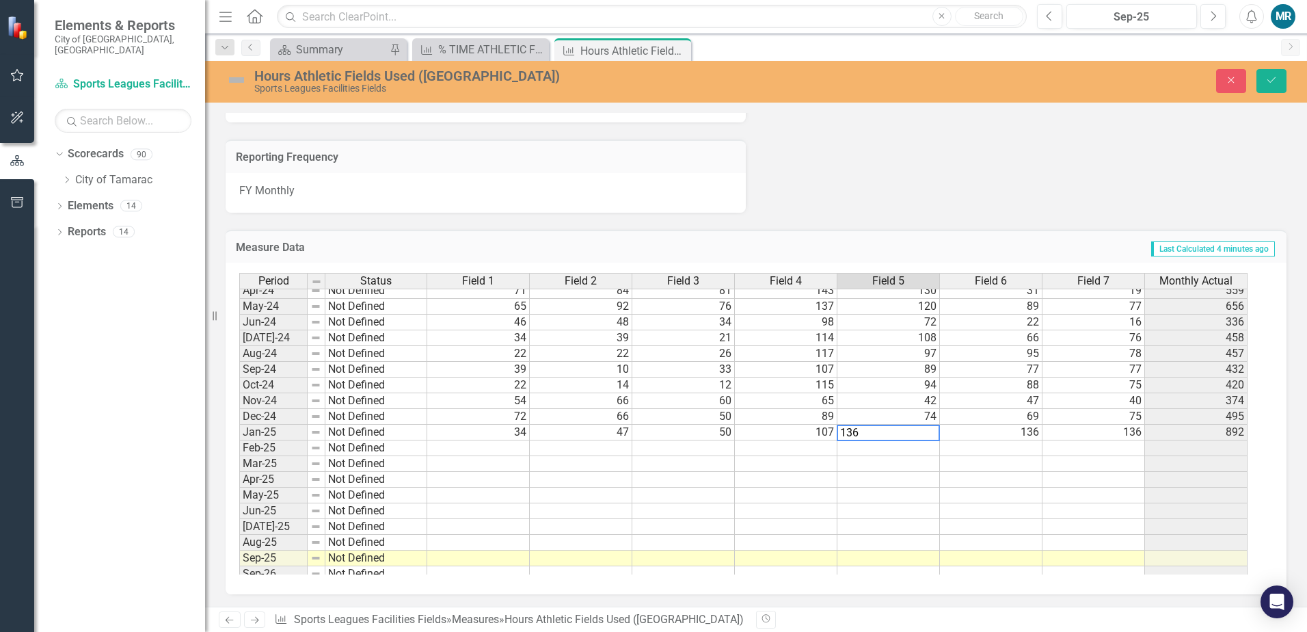
click at [987, 436] on td "136" at bounding box center [991, 433] width 103 height 16
click at [1010, 431] on td "136" at bounding box center [991, 433] width 103 height 16
click at [1100, 435] on td "136" at bounding box center [1094, 433] width 103 height 16
type textarea "103"
click at [1019, 450] on td at bounding box center [991, 448] width 103 height 16
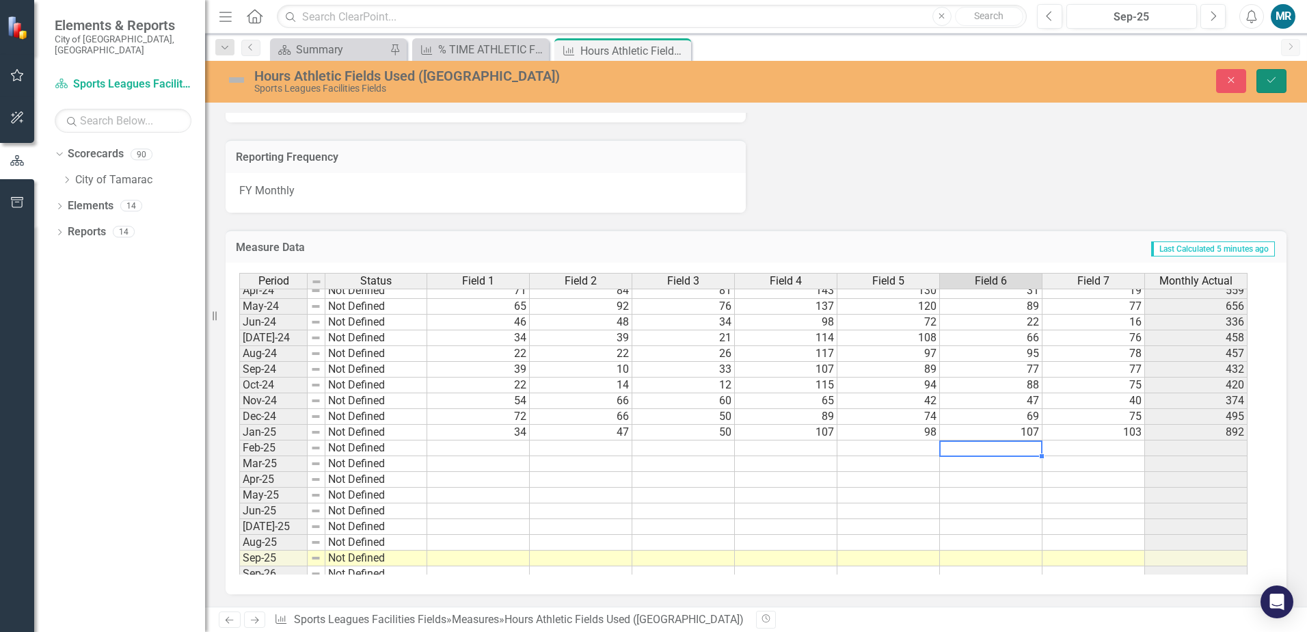
click at [1272, 83] on icon "Save" at bounding box center [1271, 80] width 12 height 10
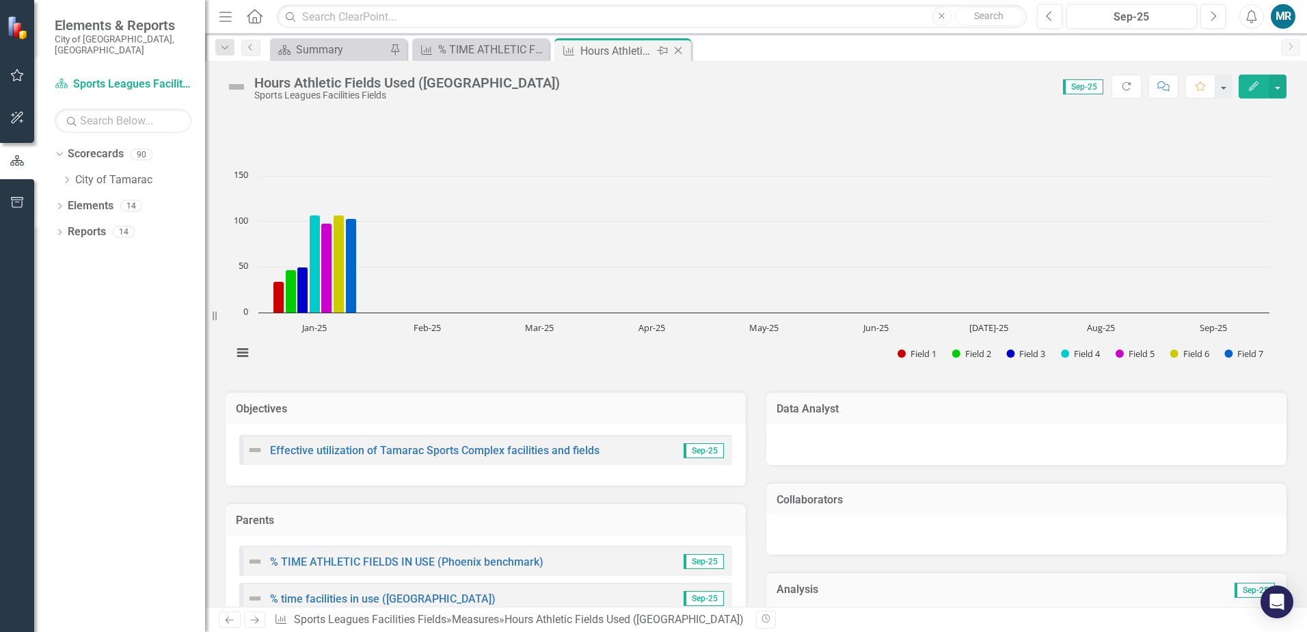
click at [681, 49] on icon "Close" at bounding box center [678, 50] width 14 height 11
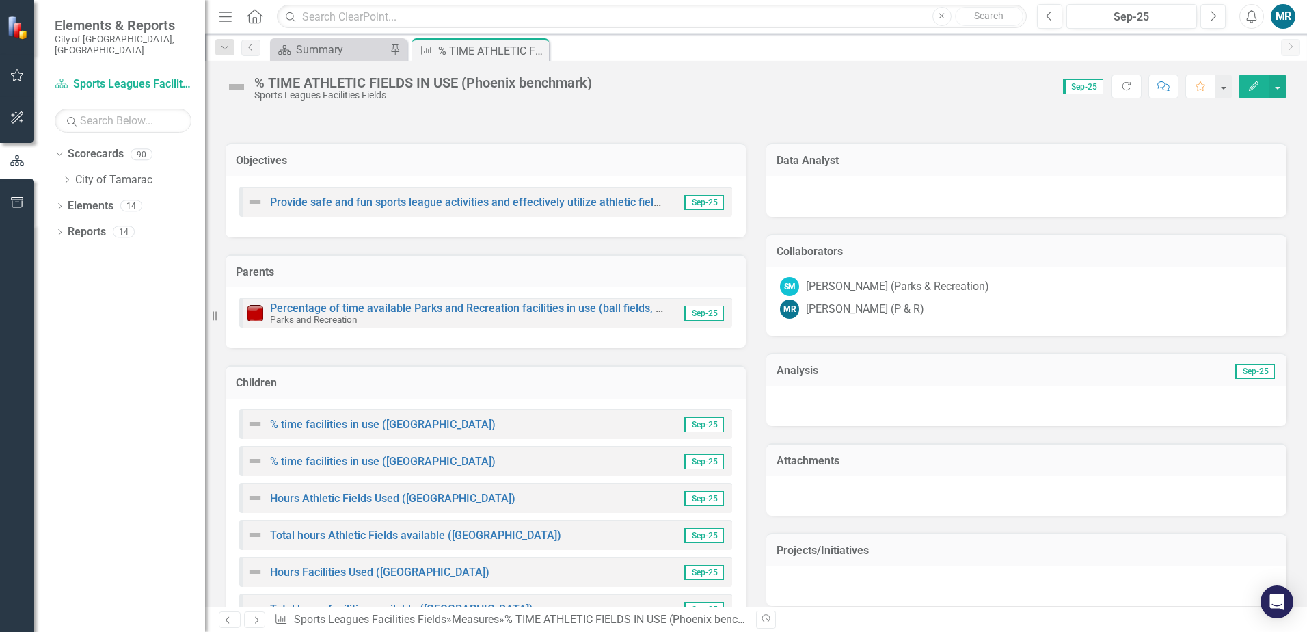
scroll to position [342, 0]
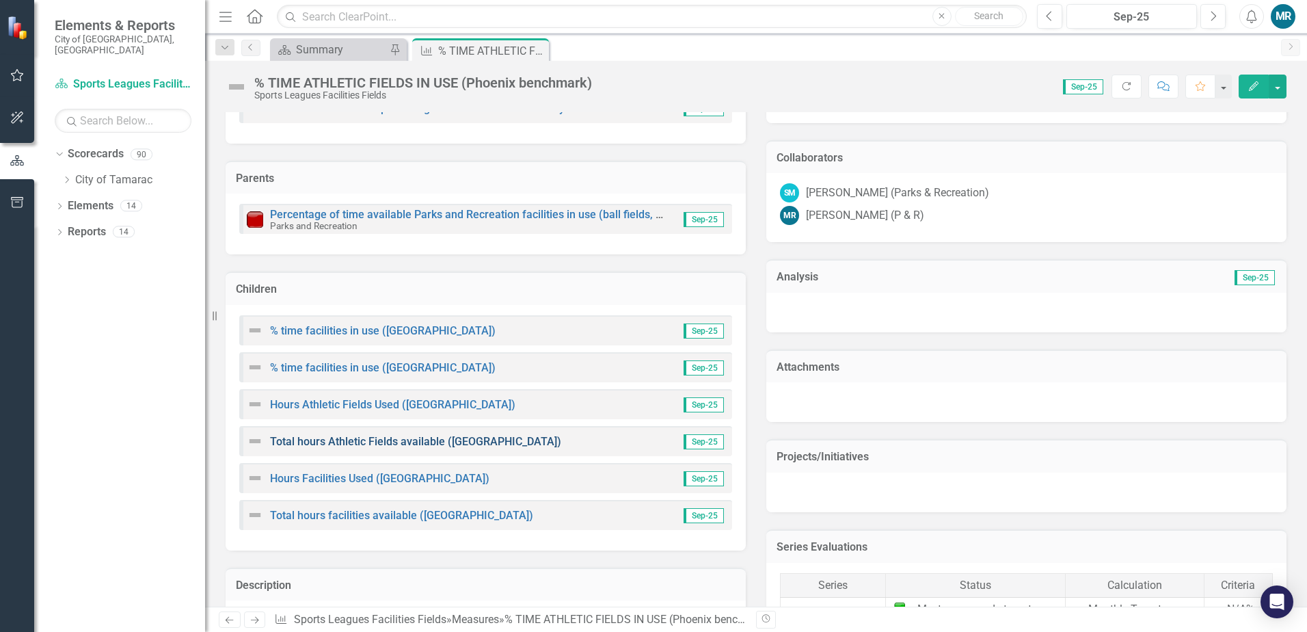
click at [367, 440] on link "Total hours Athletic Fields available ([GEOGRAPHIC_DATA])" at bounding box center [415, 441] width 291 height 13
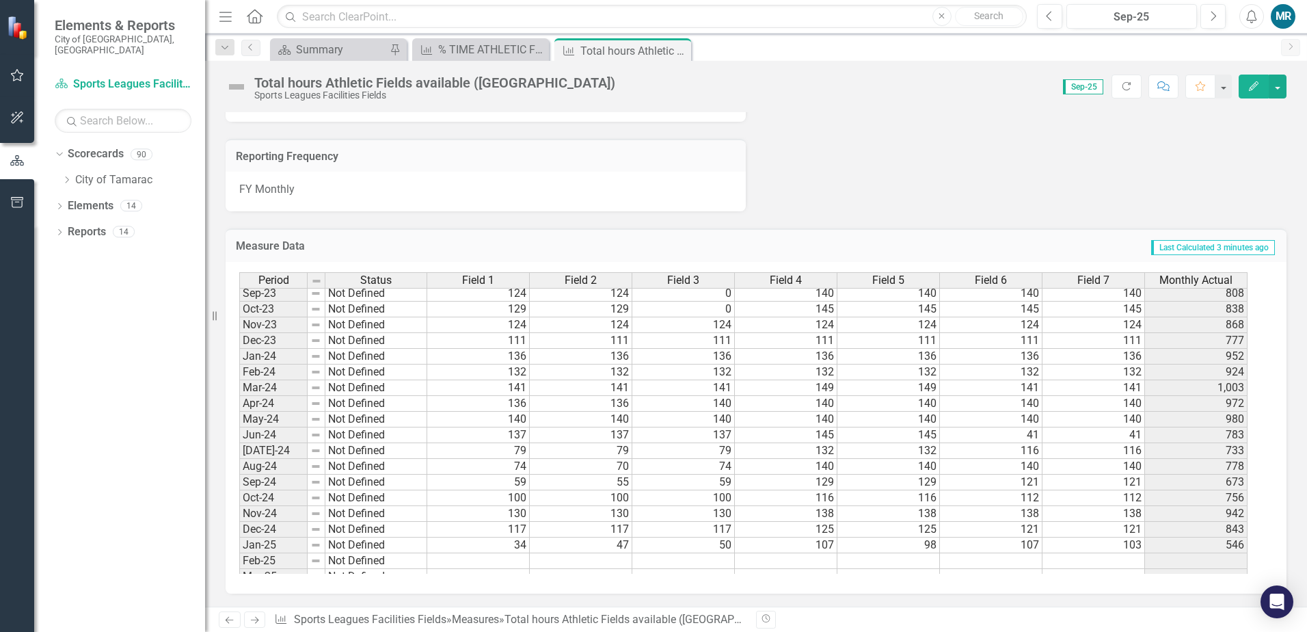
scroll to position [502, 0]
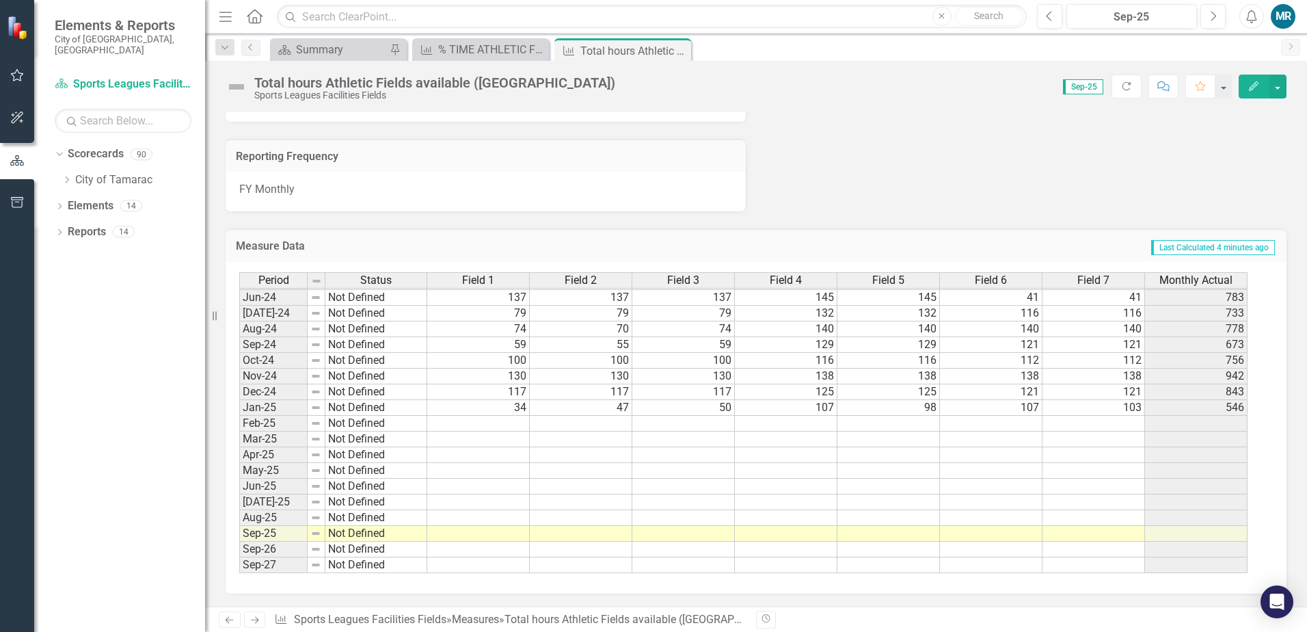
click at [521, 409] on td "34" at bounding box center [478, 408] width 103 height 16
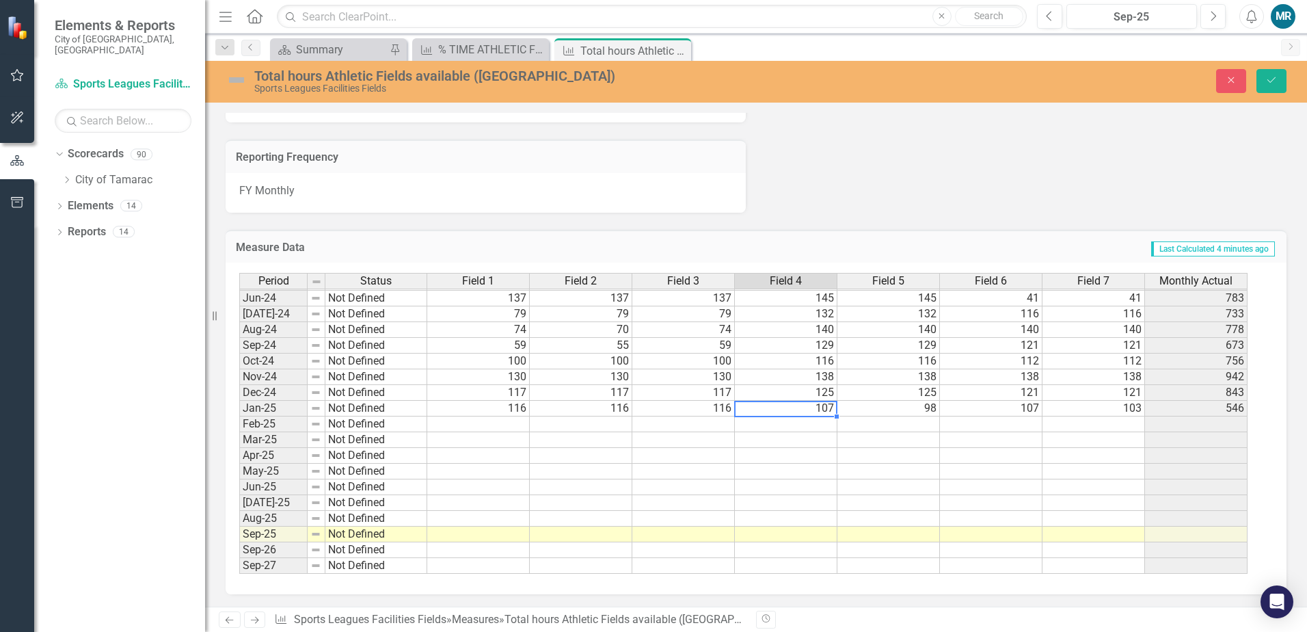
click at [814, 407] on td "107" at bounding box center [786, 409] width 103 height 16
type textarea "136"
click at [1275, 82] on icon "Save" at bounding box center [1271, 80] width 12 height 10
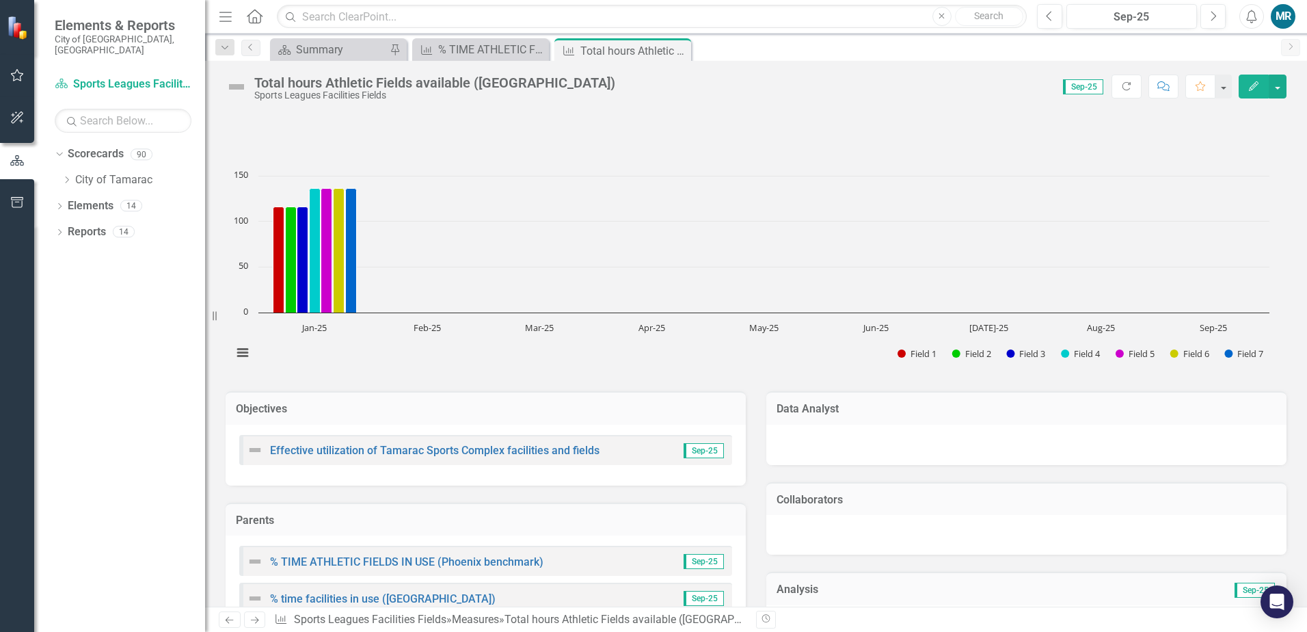
click at [0, 0] on icon at bounding box center [0, 0] width 0 height 0
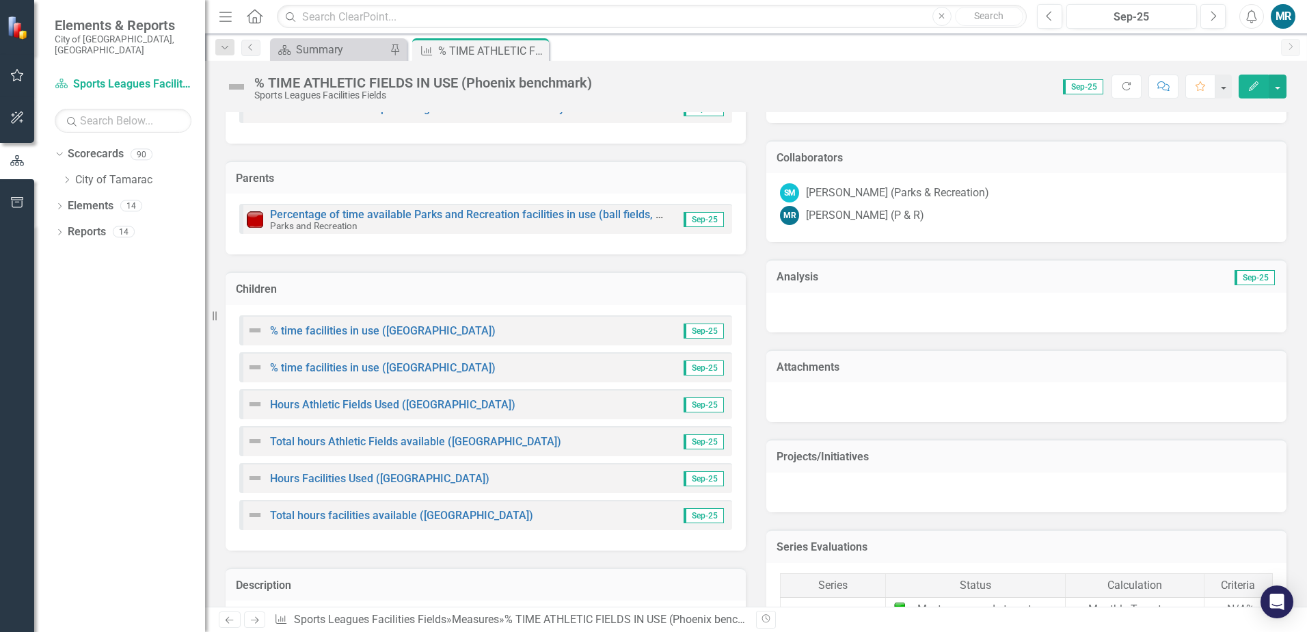
scroll to position [410, 0]
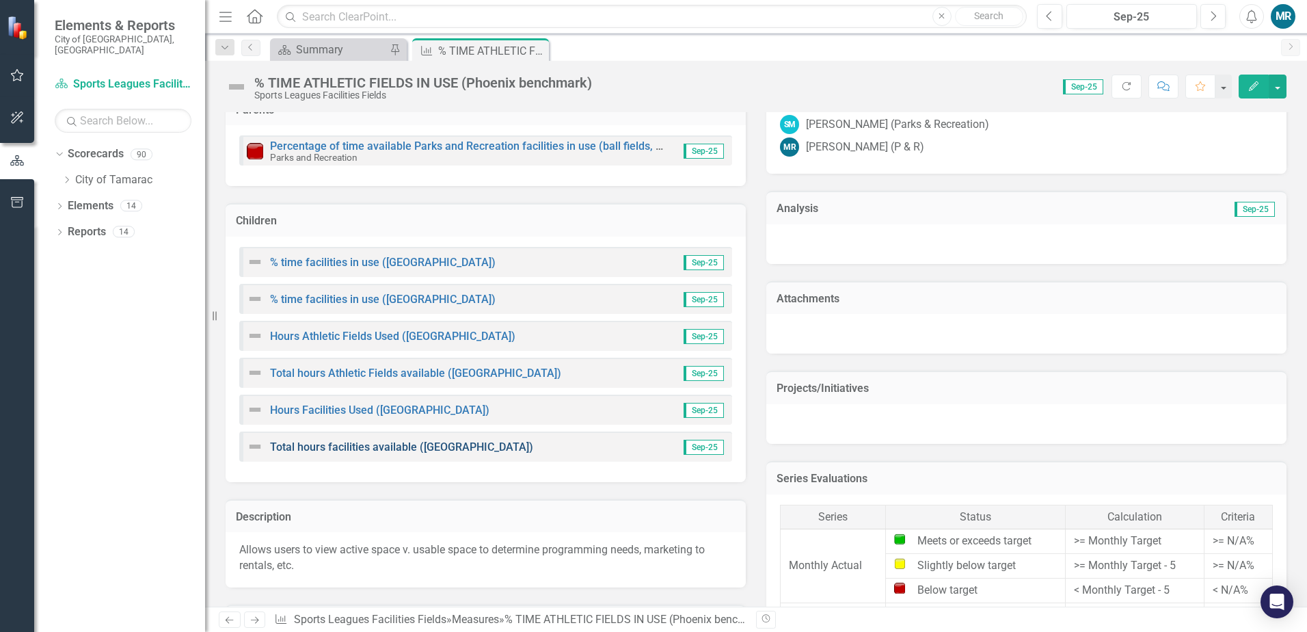
click at [384, 451] on link "Total hours facilities available ([GEOGRAPHIC_DATA])" at bounding box center [401, 446] width 263 height 13
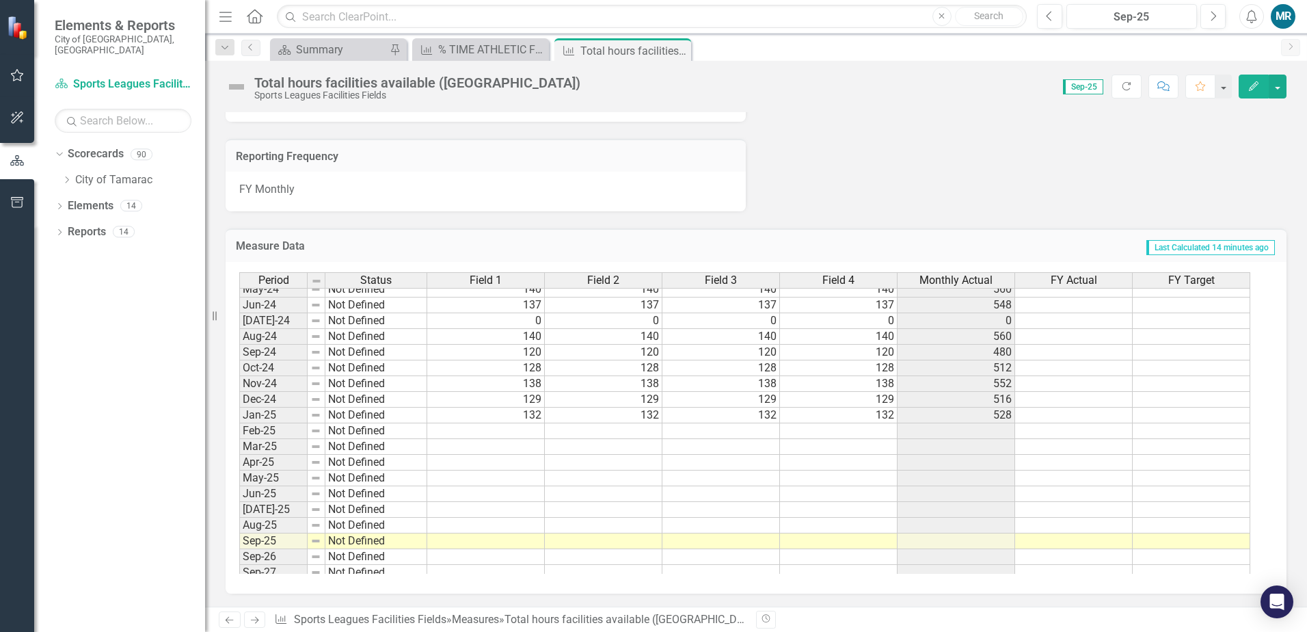
scroll to position [502, 0]
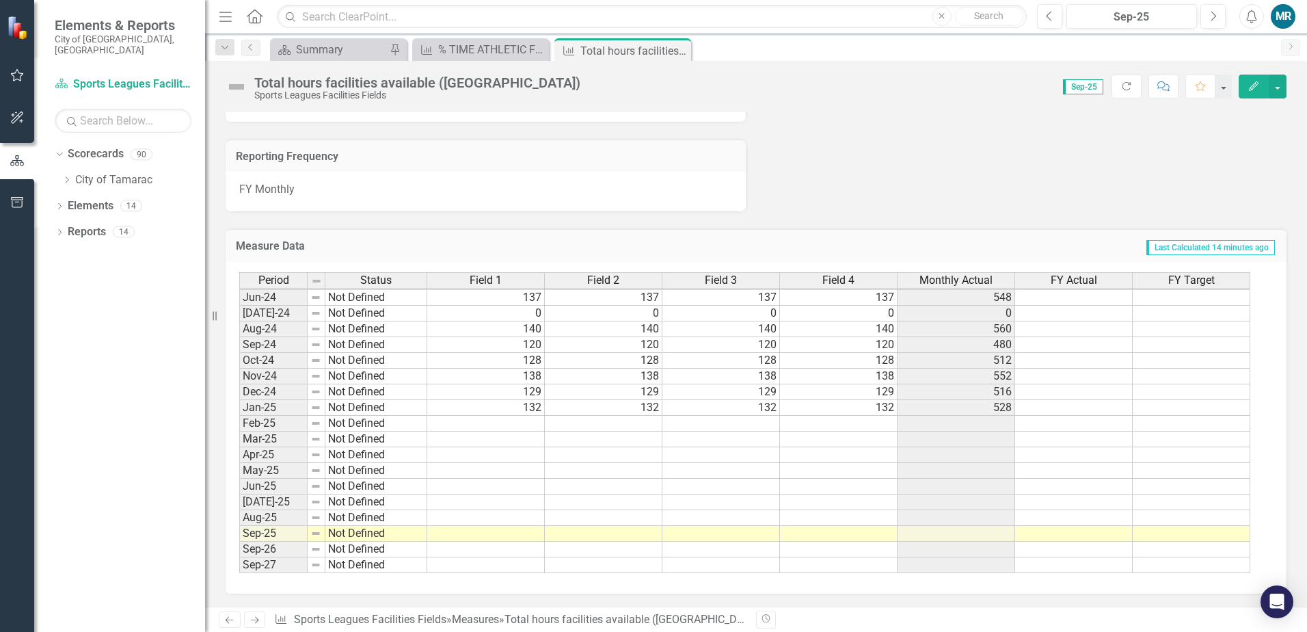
click at [531, 427] on tbody "Jan-23 Not Defined 128 128 128 128 512 Feb-23 Not Defined 128 128 128 128 512 M…" at bounding box center [744, 297] width 1011 height 551
click at [525, 431] on div at bounding box center [486, 431] width 118 height 1
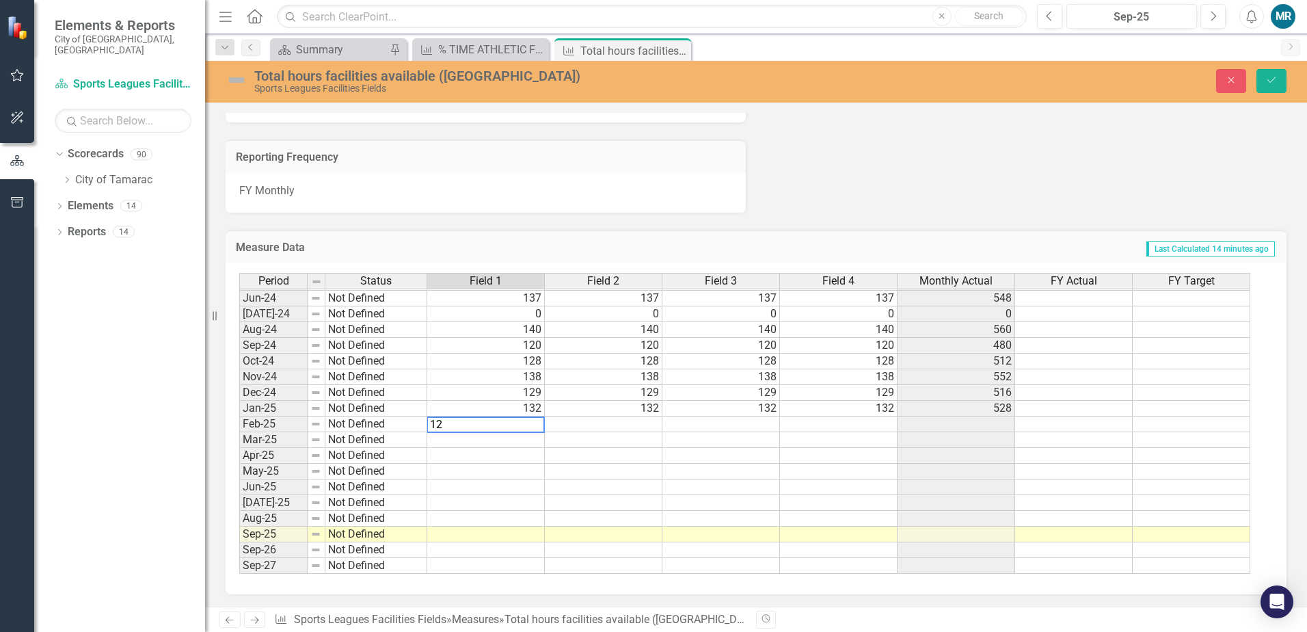
type textarea "128"
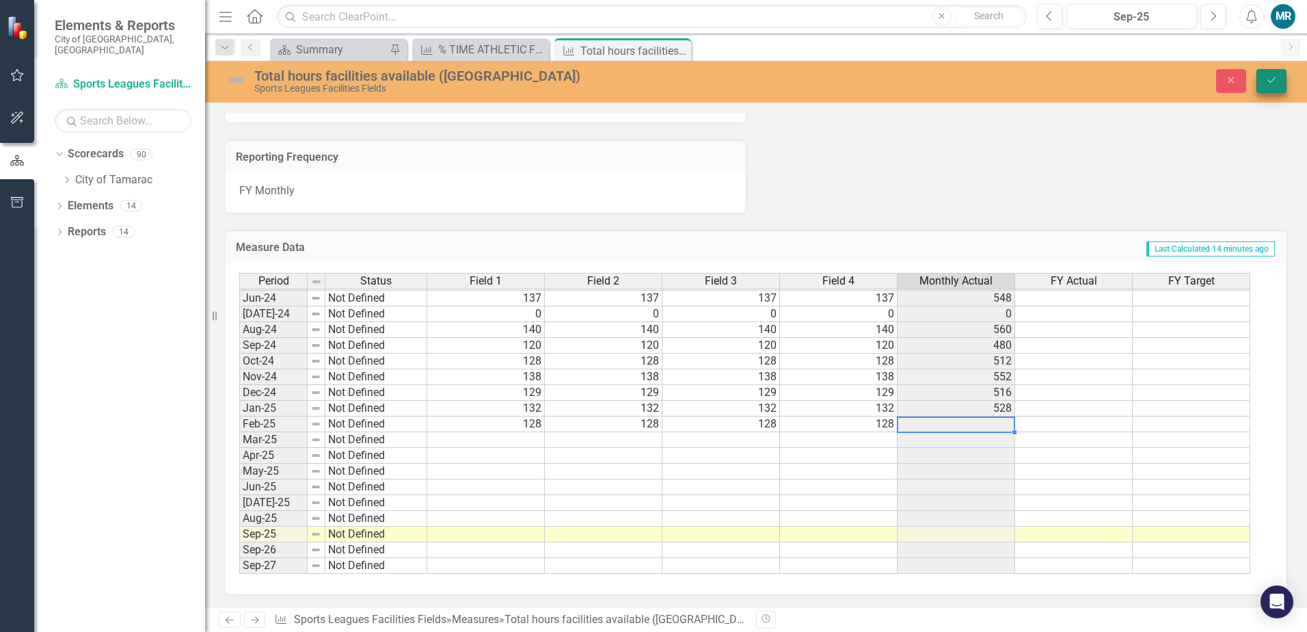
type textarea "128"
click at [1276, 84] on icon "Save" at bounding box center [1271, 80] width 12 height 10
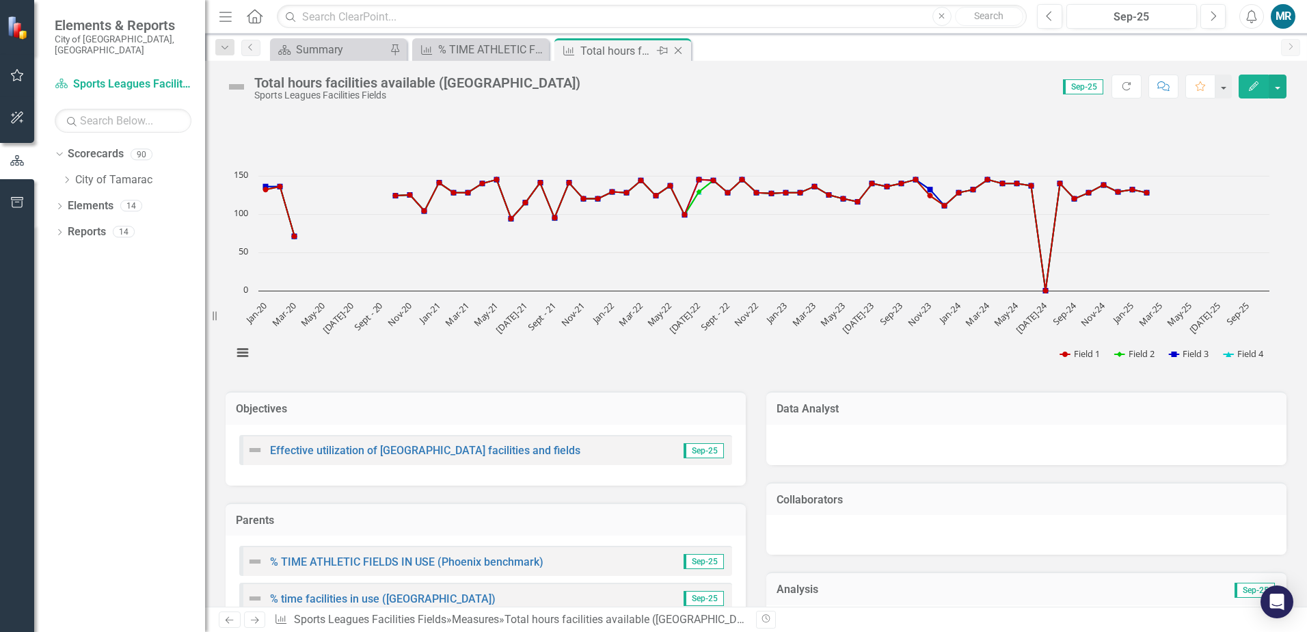
click at [682, 53] on icon "Close" at bounding box center [678, 50] width 14 height 11
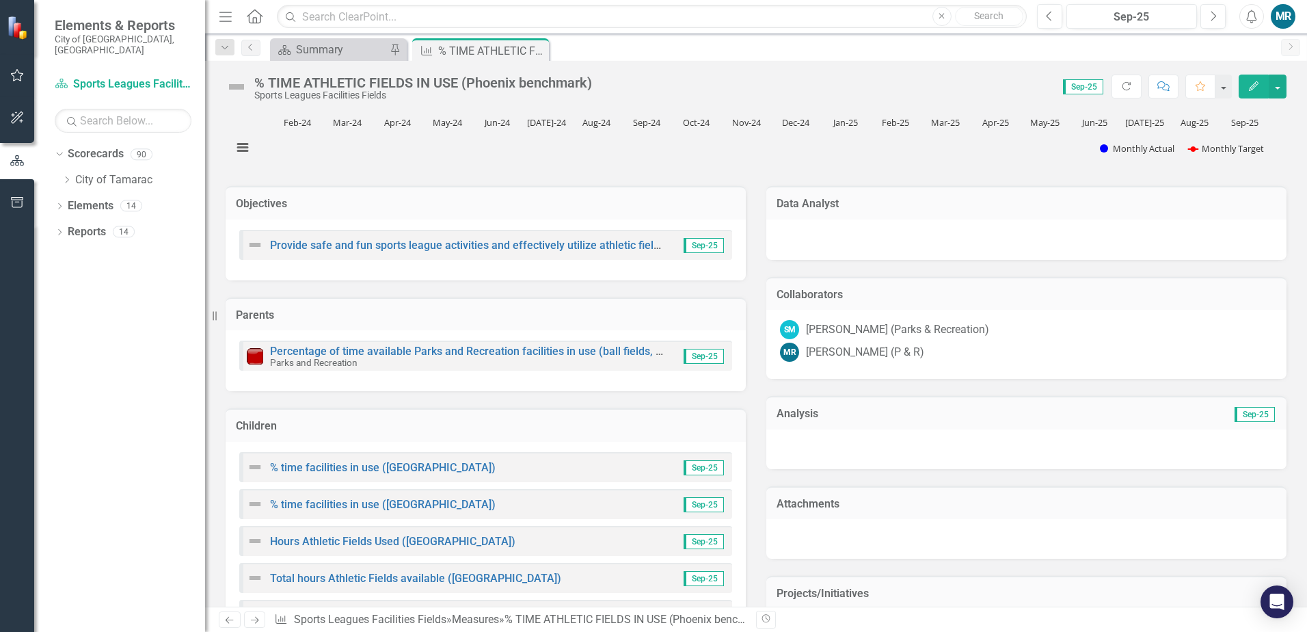
scroll to position [547, 0]
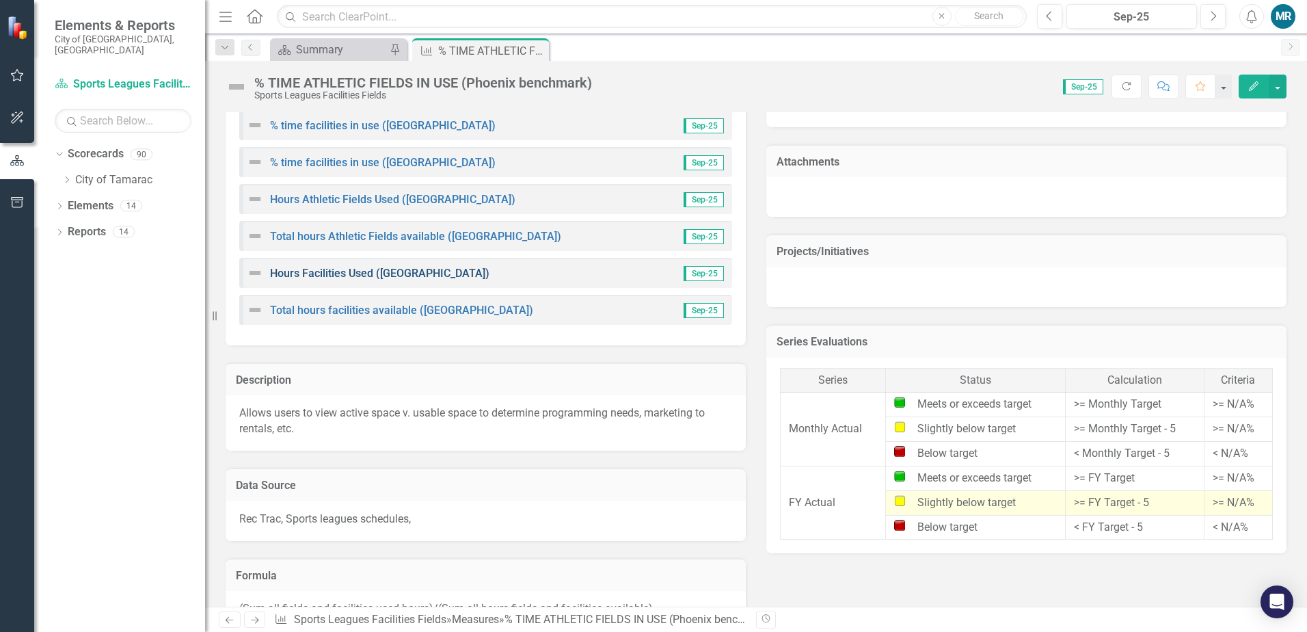
click at [370, 276] on link "Hours Facilities Used ([GEOGRAPHIC_DATA])" at bounding box center [379, 273] width 219 height 13
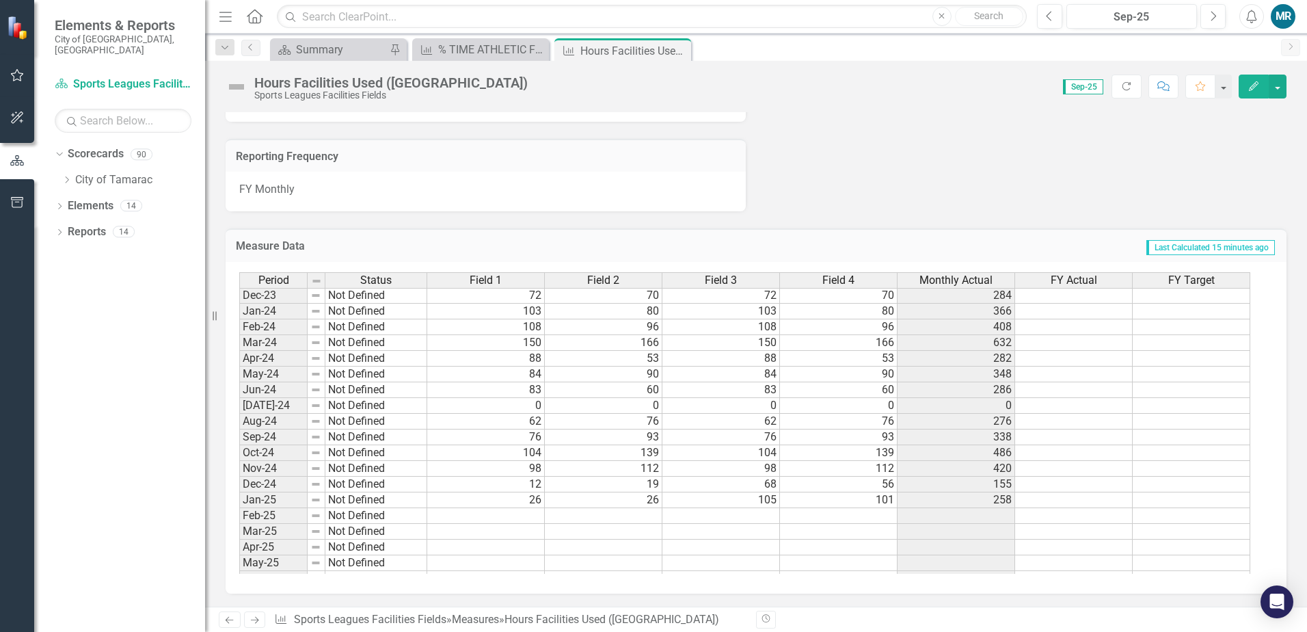
scroll to position [502, 0]
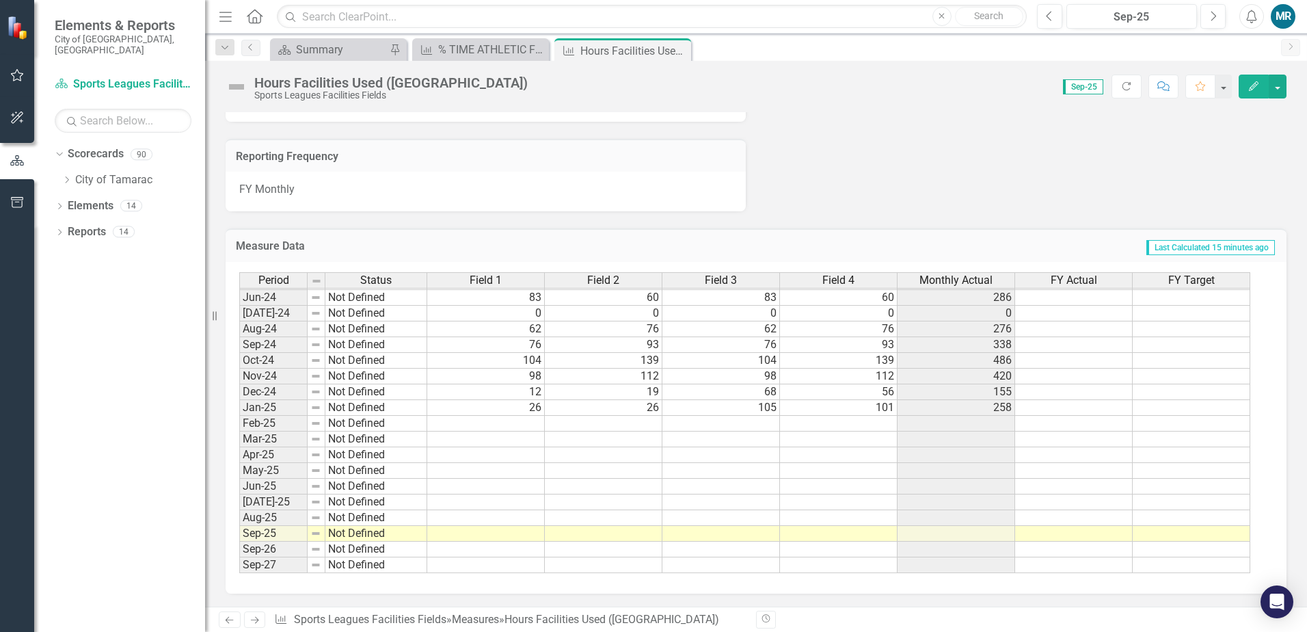
click at [523, 427] on tbody "Feb-23 Not Defined 72 69 72 69 282 Mar-23 Not Defined 78 89 78 89 334 Apr-23 No…" at bounding box center [744, 305] width 1011 height 535
click at [520, 425] on td at bounding box center [486, 424] width 118 height 16
type textarea "10"
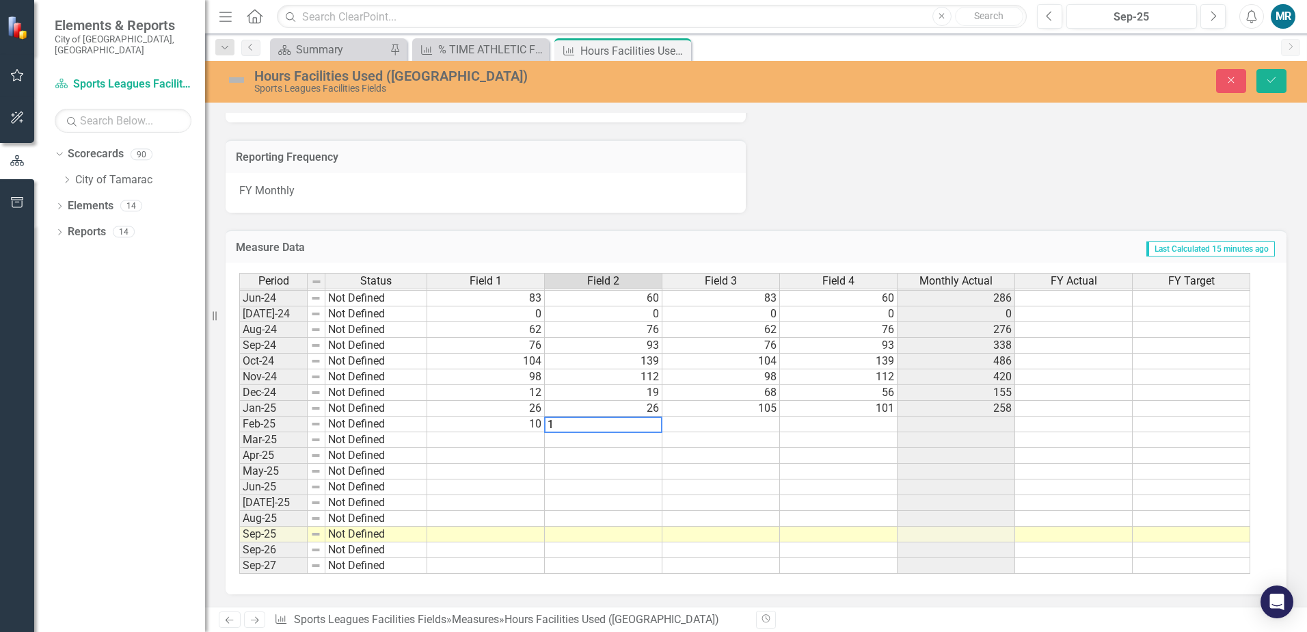
type textarea "10"
type textarea "85"
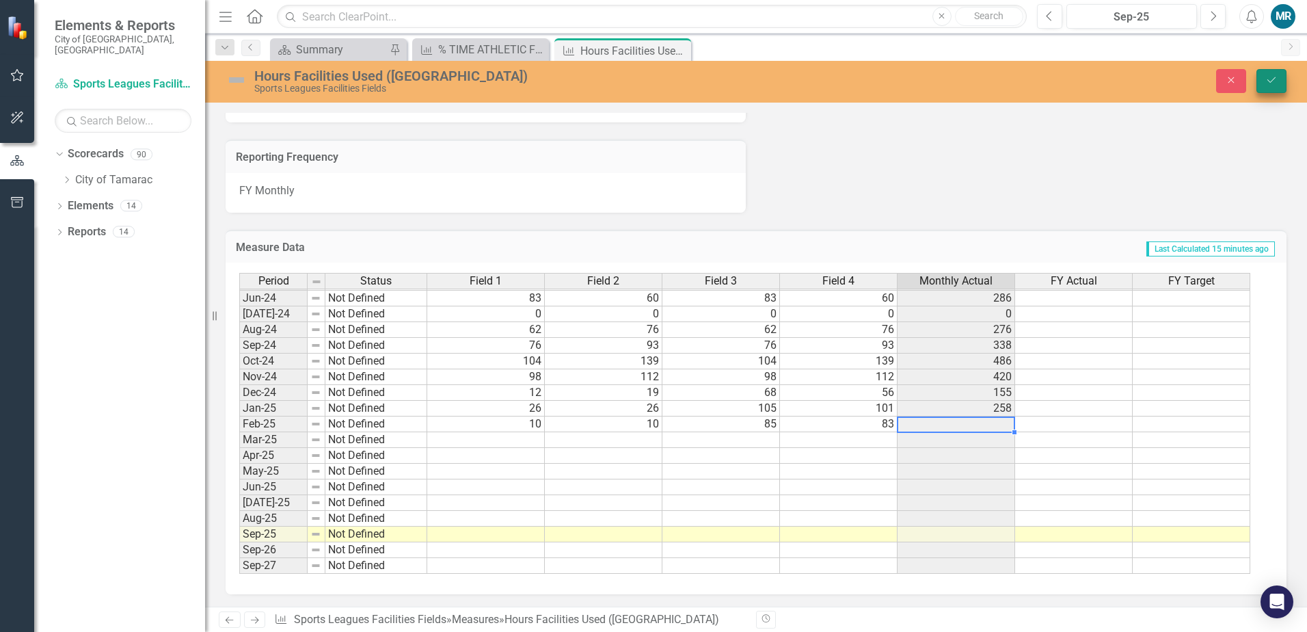
type textarea "83"
click at [1263, 78] on button "Save" at bounding box center [1272, 81] width 30 height 24
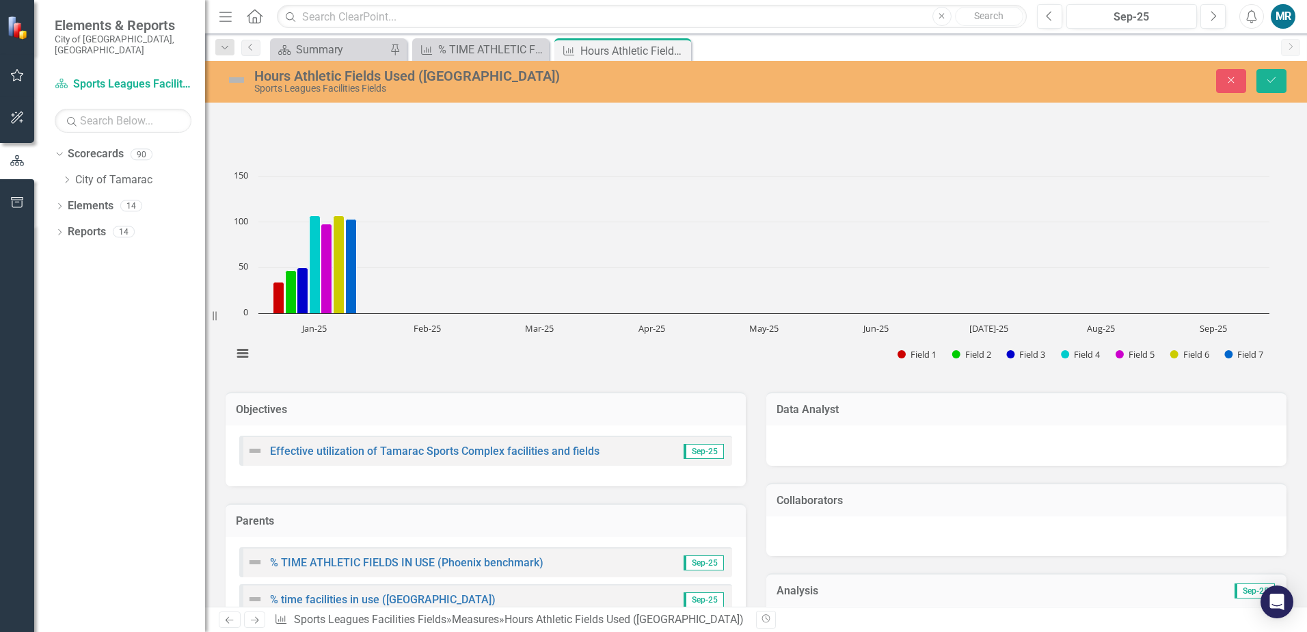
scroll to position [502, 0]
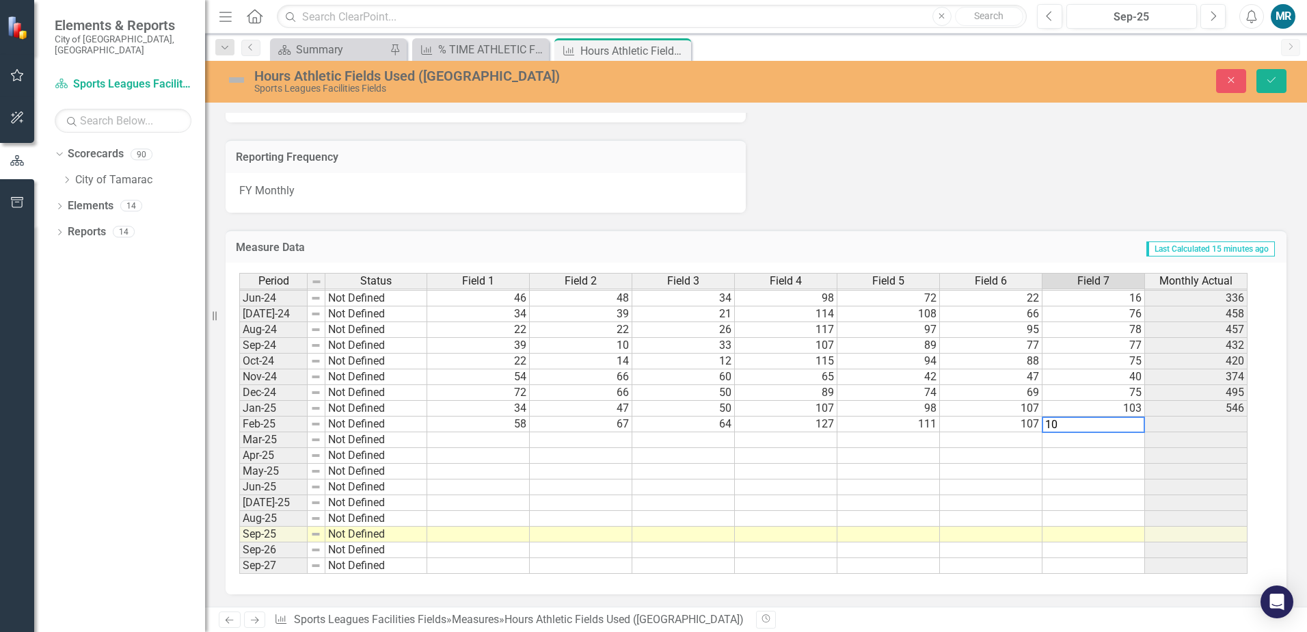
type textarea "103"
click at [1270, 88] on button "Save" at bounding box center [1272, 81] width 30 height 24
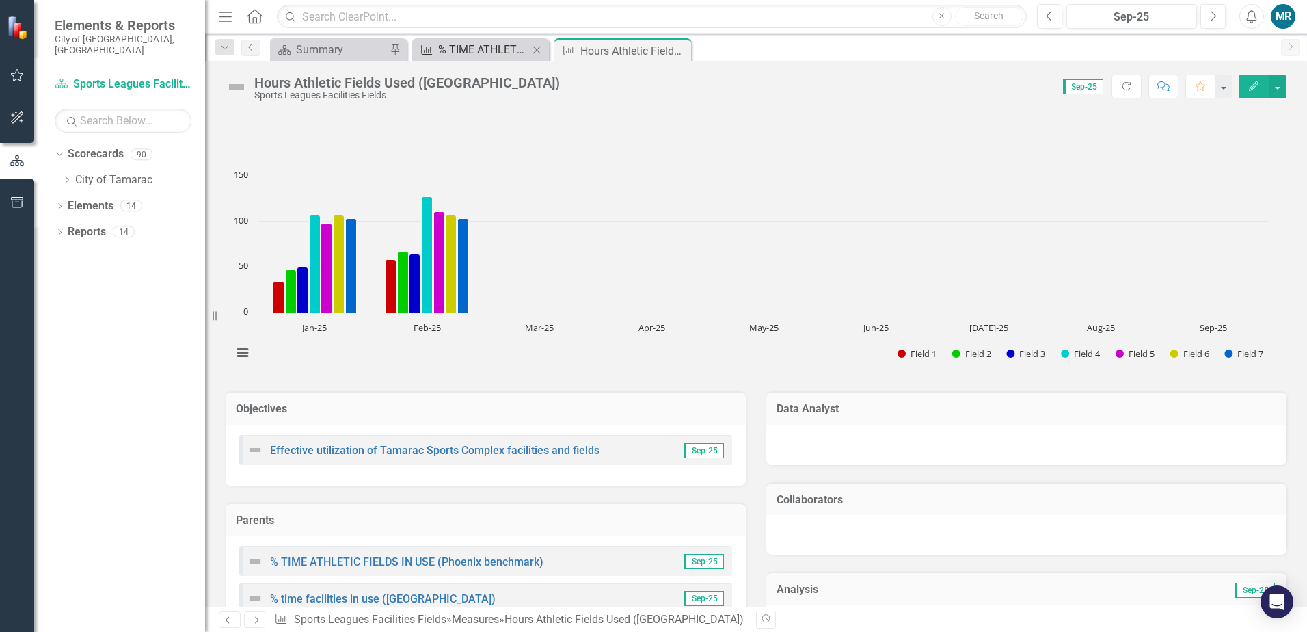
click at [488, 56] on div "% TIME ATHLETIC FIELDS IN USE (Phoenix benchmark)" at bounding box center [483, 49] width 90 height 17
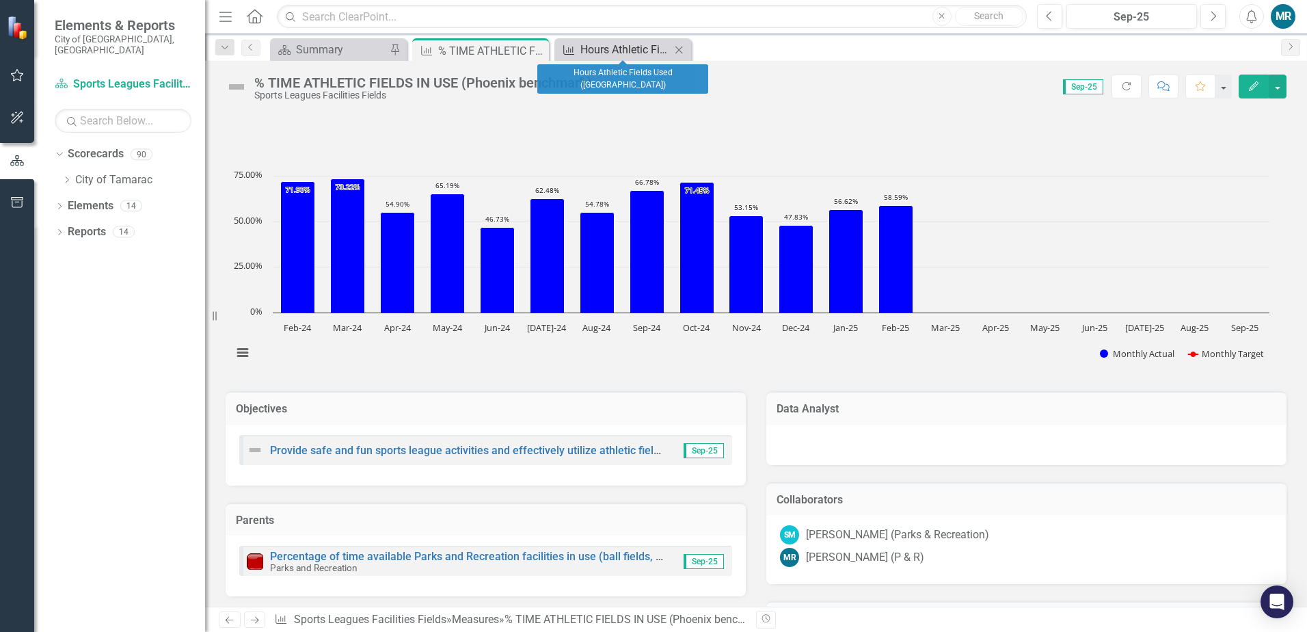
click at [601, 51] on div "Hours Athletic Fields Used ([GEOGRAPHIC_DATA])" at bounding box center [625, 49] width 90 height 17
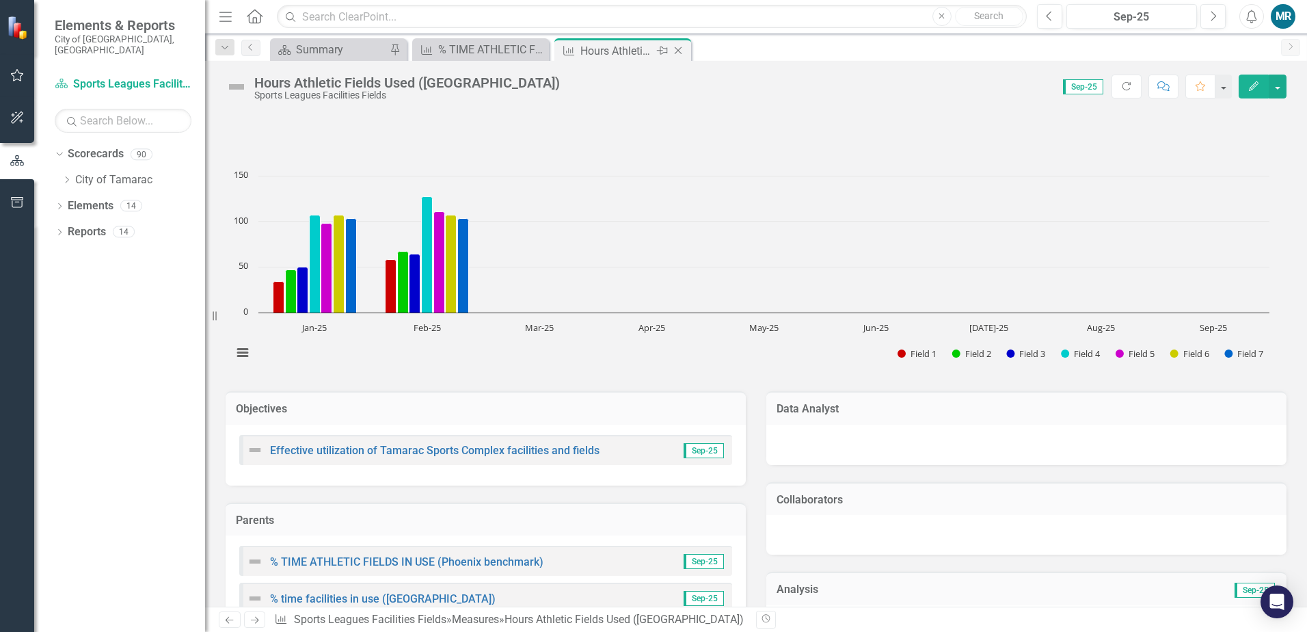
click at [678, 51] on icon "Close" at bounding box center [678, 50] width 14 height 11
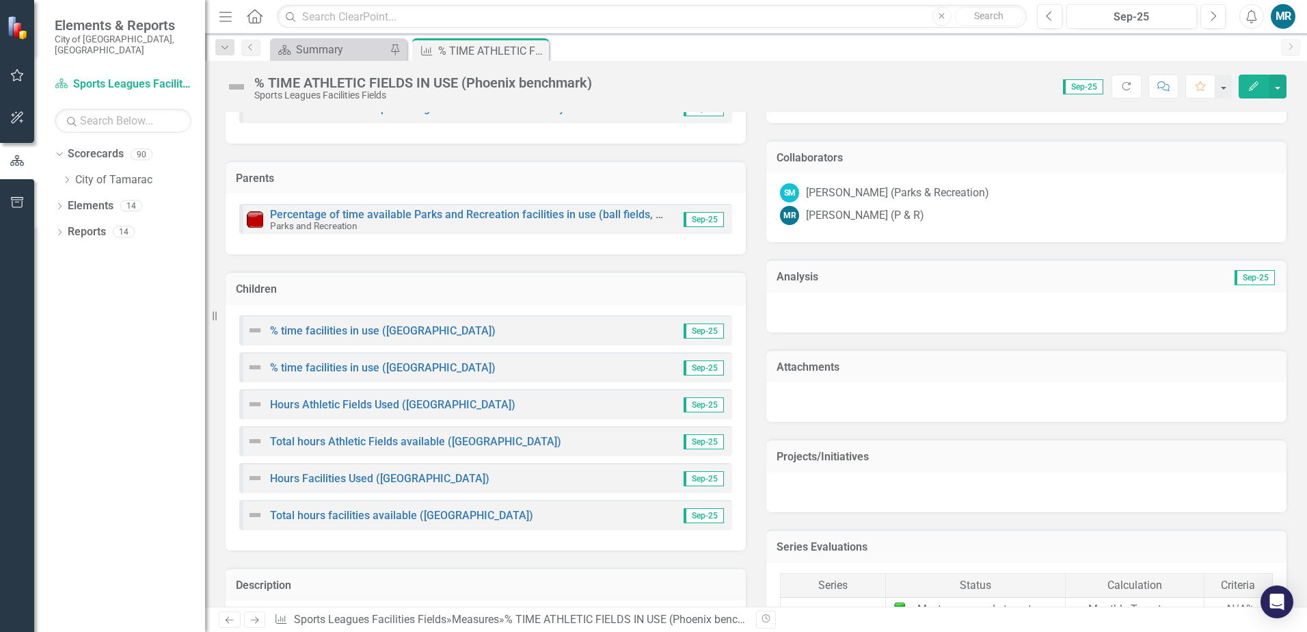
scroll to position [410, 0]
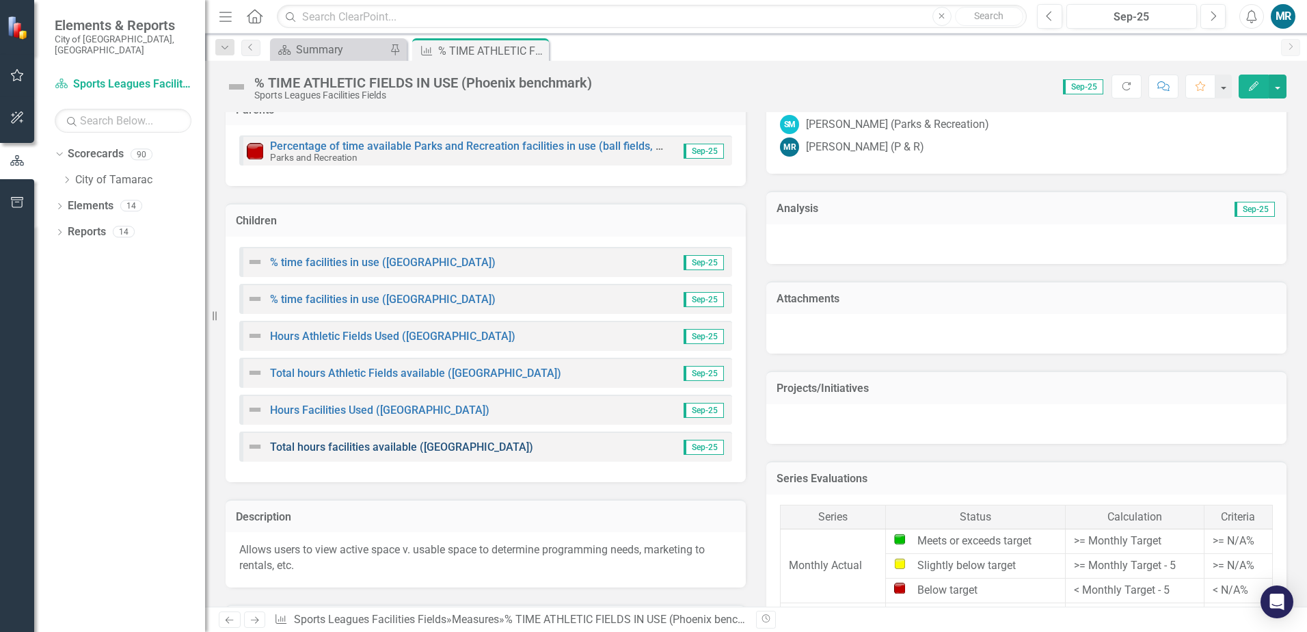
click at [397, 448] on link "Total hours facilities available ([GEOGRAPHIC_DATA])" at bounding box center [401, 446] width 263 height 13
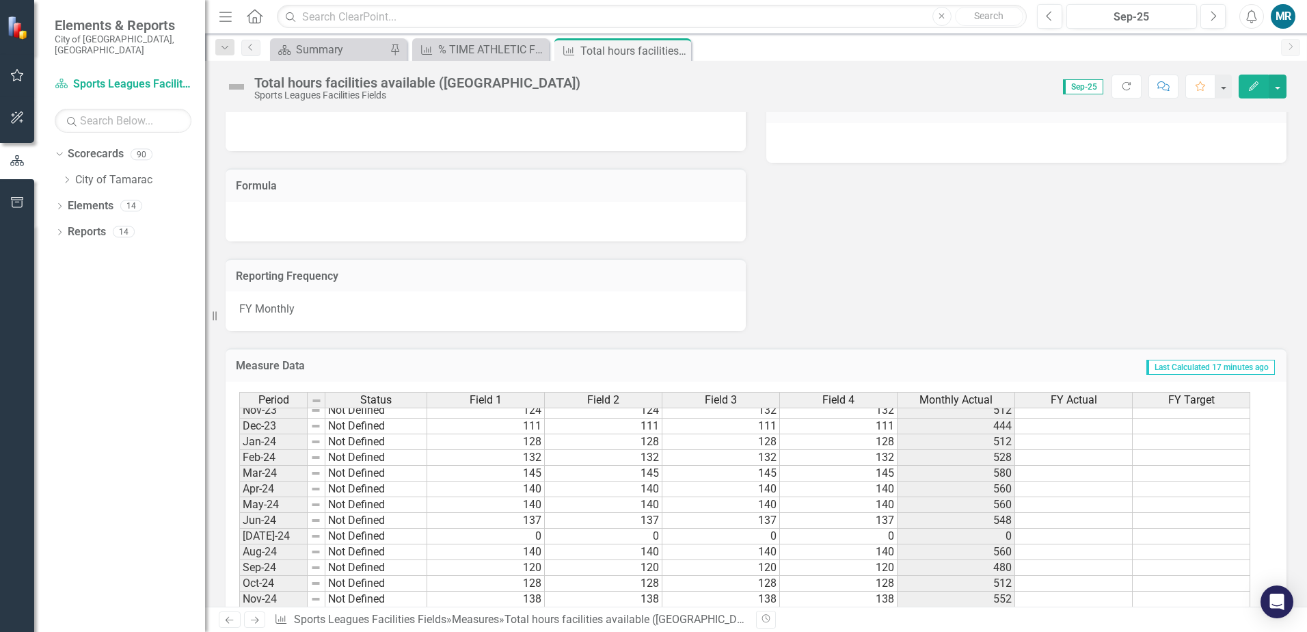
scroll to position [479, 0]
click at [529, 585] on tbody "Nov-22 Not Defined 128 128 128 128 512 Dec-22 Not Defined 127 127 127 127 508 J…" at bounding box center [744, 425] width 1011 height 582
click at [528, 584] on td at bounding box center [486, 583] width 118 height 16
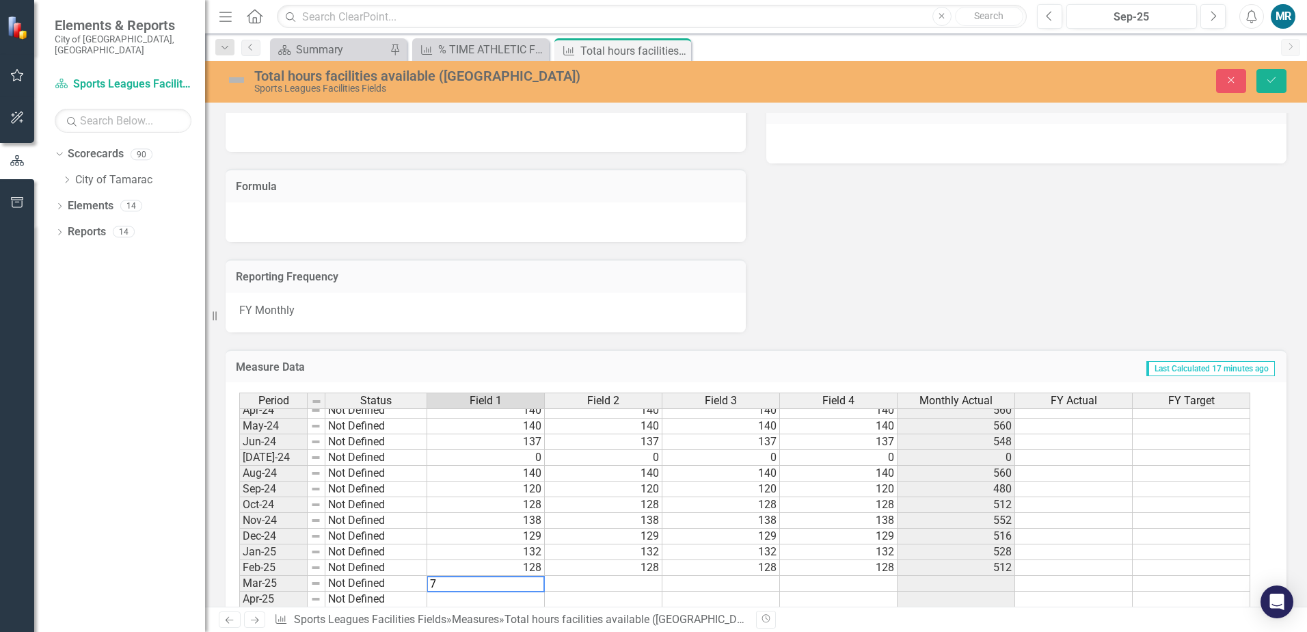
type textarea "70"
type textarea "90"
type textarea "145"
type textarea "140"
click at [1277, 90] on button "Save" at bounding box center [1272, 81] width 30 height 24
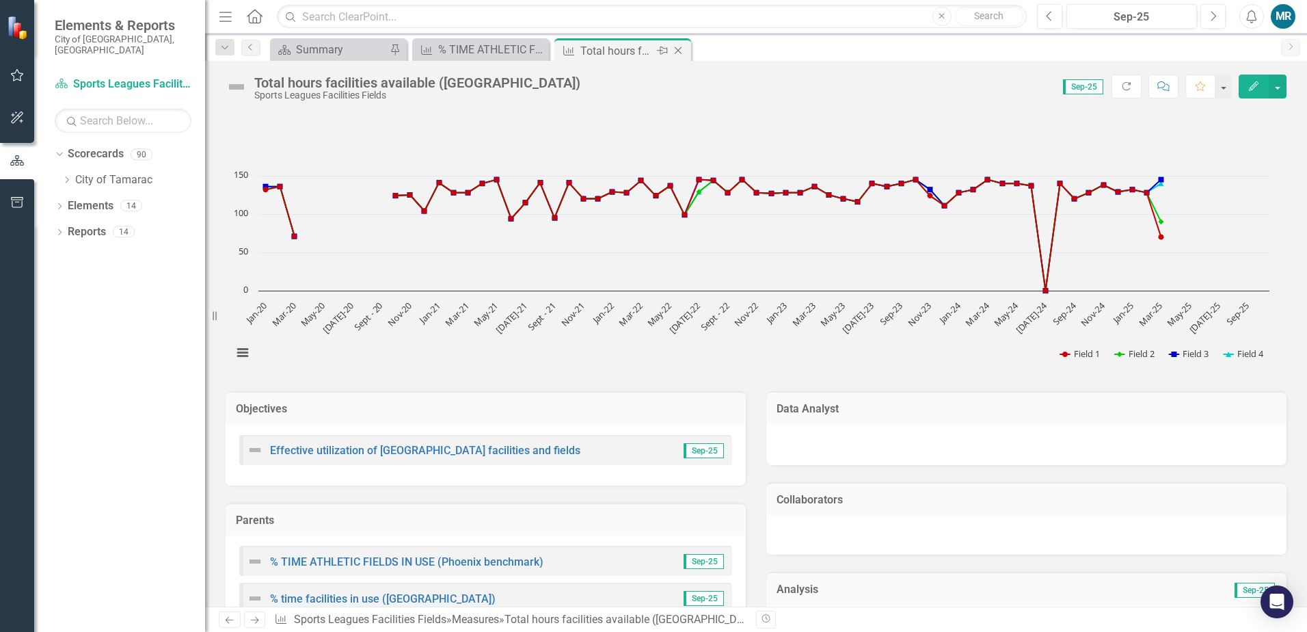
click at [682, 53] on icon "Close" at bounding box center [678, 50] width 14 height 11
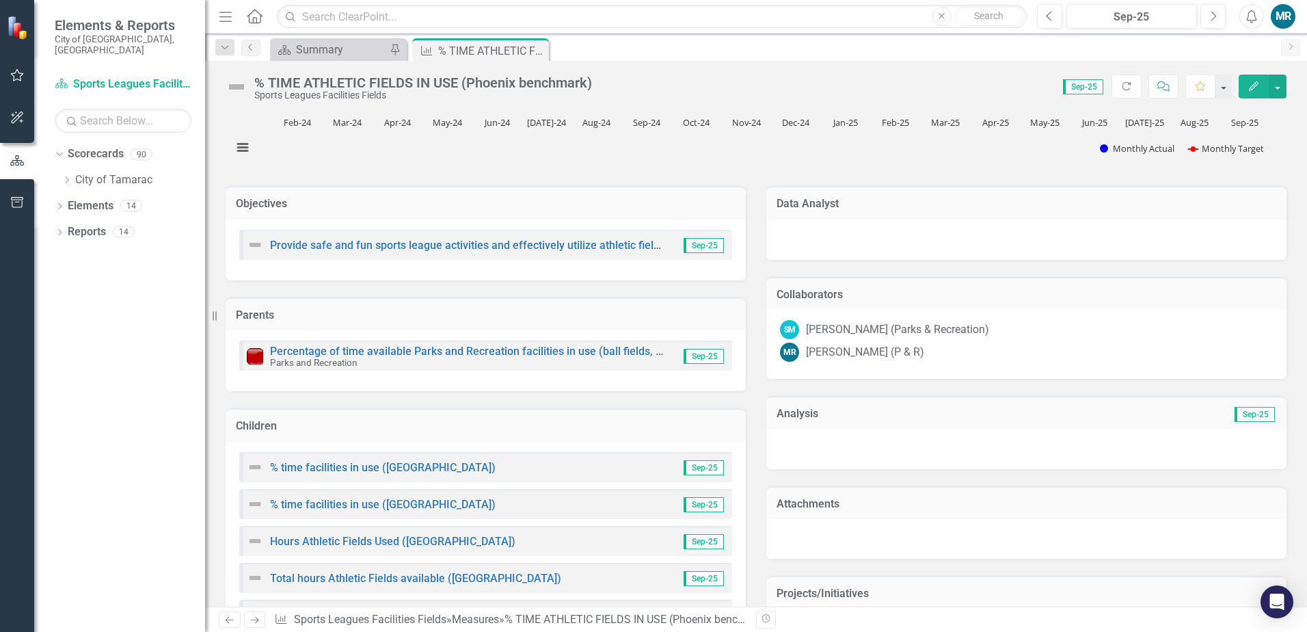
scroll to position [479, 0]
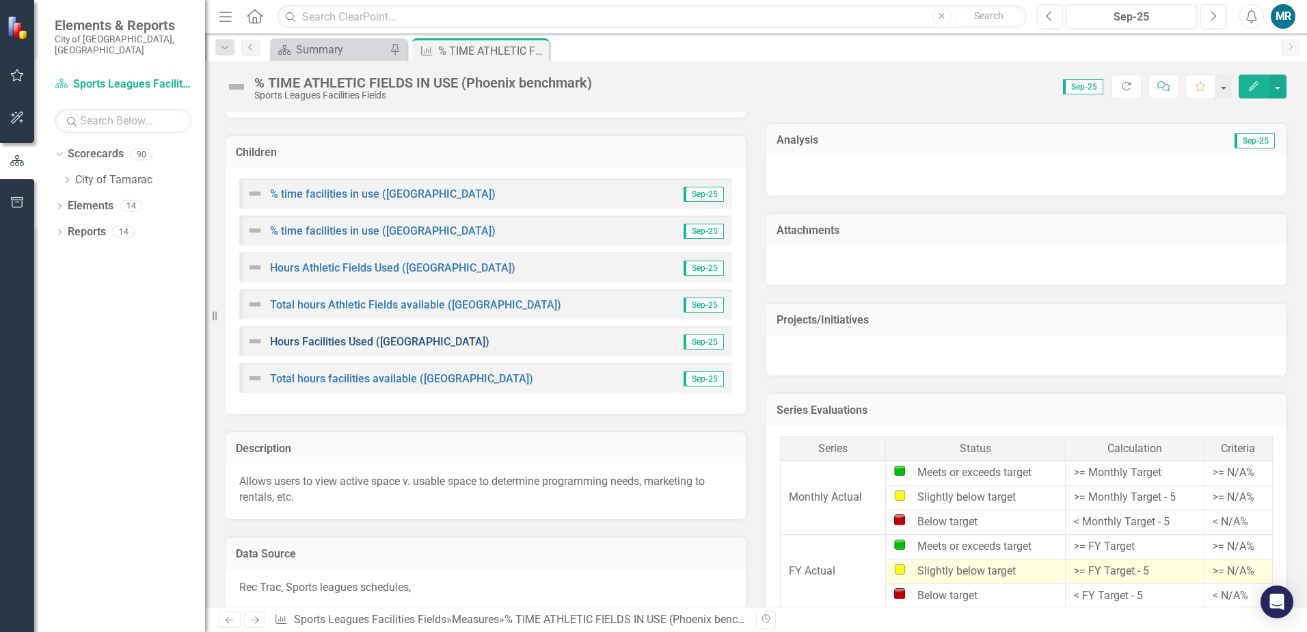
click at [407, 346] on link "Hours Facilities Used ([GEOGRAPHIC_DATA])" at bounding box center [379, 341] width 219 height 13
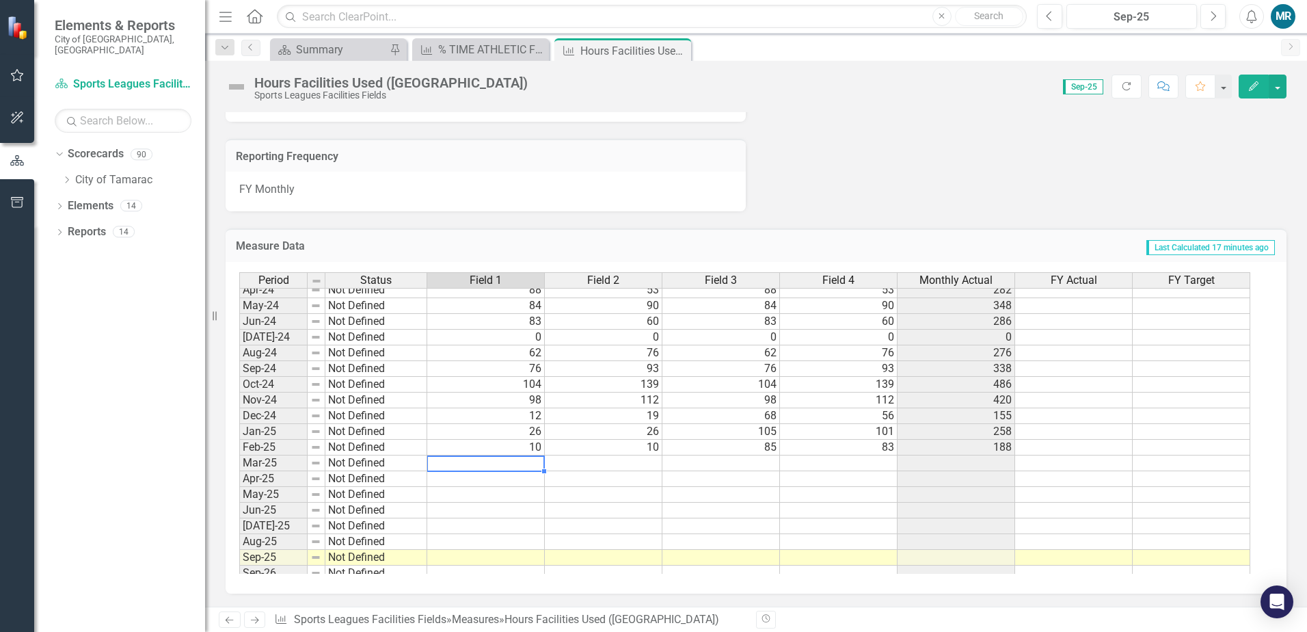
click at [534, 466] on tbody "Oct-22 Not Defined 87 95 87 95 364 Nov-22 Not Defined 67 99 67 99 332 Dec-22 No…" at bounding box center [744, 298] width 1011 height 598
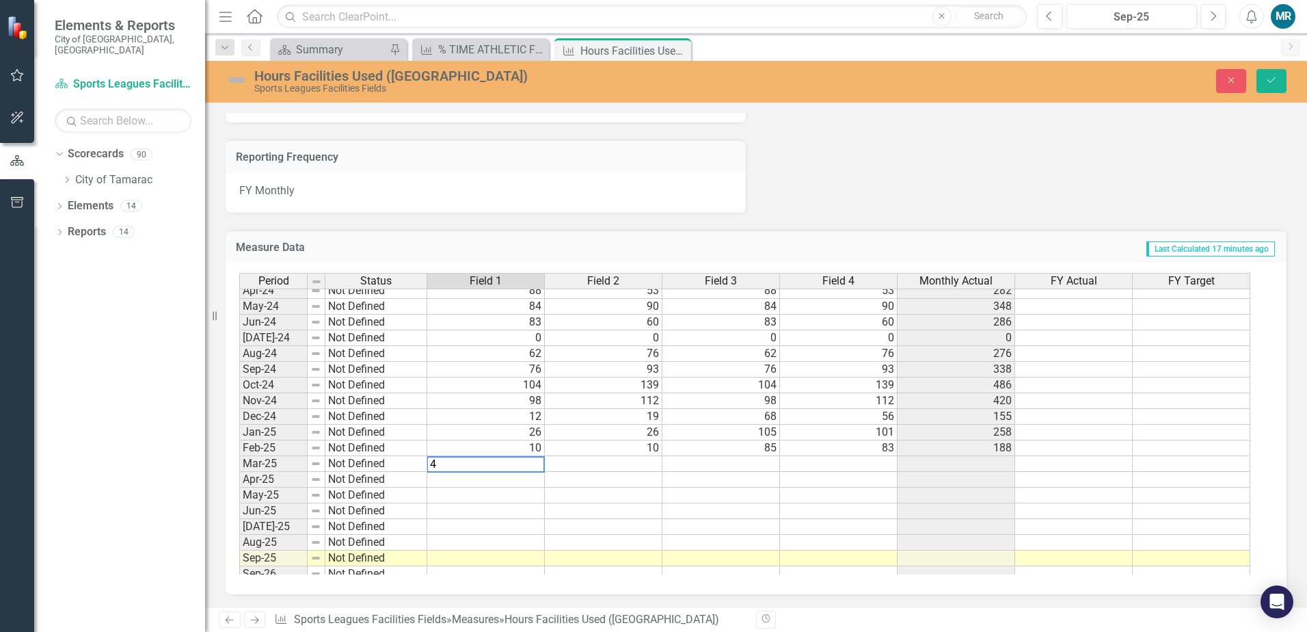
type textarea "4"
click at [602, 469] on td at bounding box center [604, 464] width 118 height 16
type textarea "9"
click at [690, 468] on td at bounding box center [721, 464] width 118 height 16
click at [766, 460] on td at bounding box center [721, 464] width 118 height 16
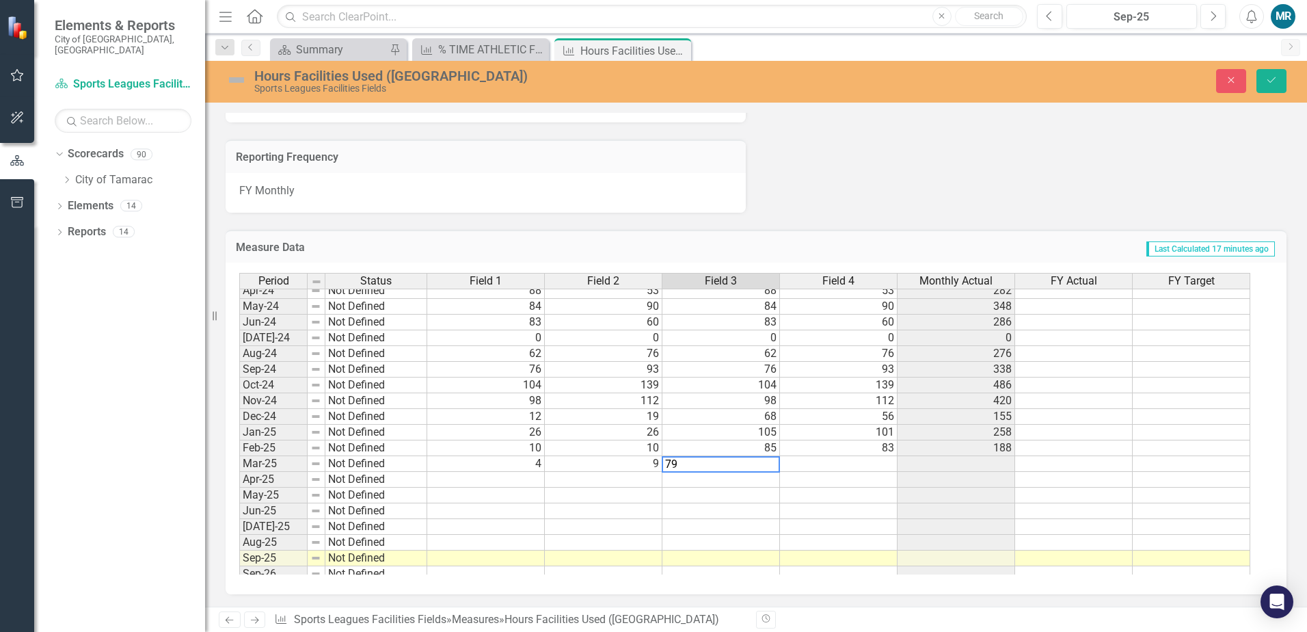
type textarea "79"
click at [836, 470] on td at bounding box center [839, 464] width 118 height 16
type textarea "59"
click at [879, 477] on td at bounding box center [839, 480] width 118 height 16
click at [1270, 88] on button "Save" at bounding box center [1272, 81] width 30 height 24
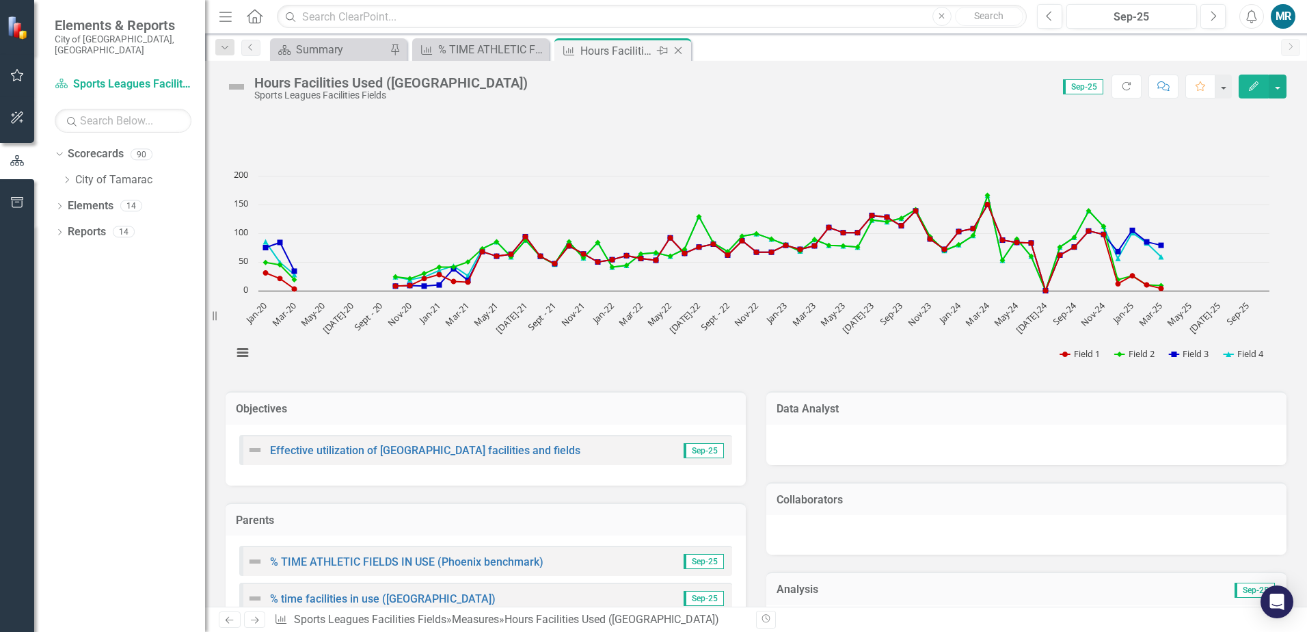
click at [678, 51] on icon "Close" at bounding box center [678, 50] width 14 height 11
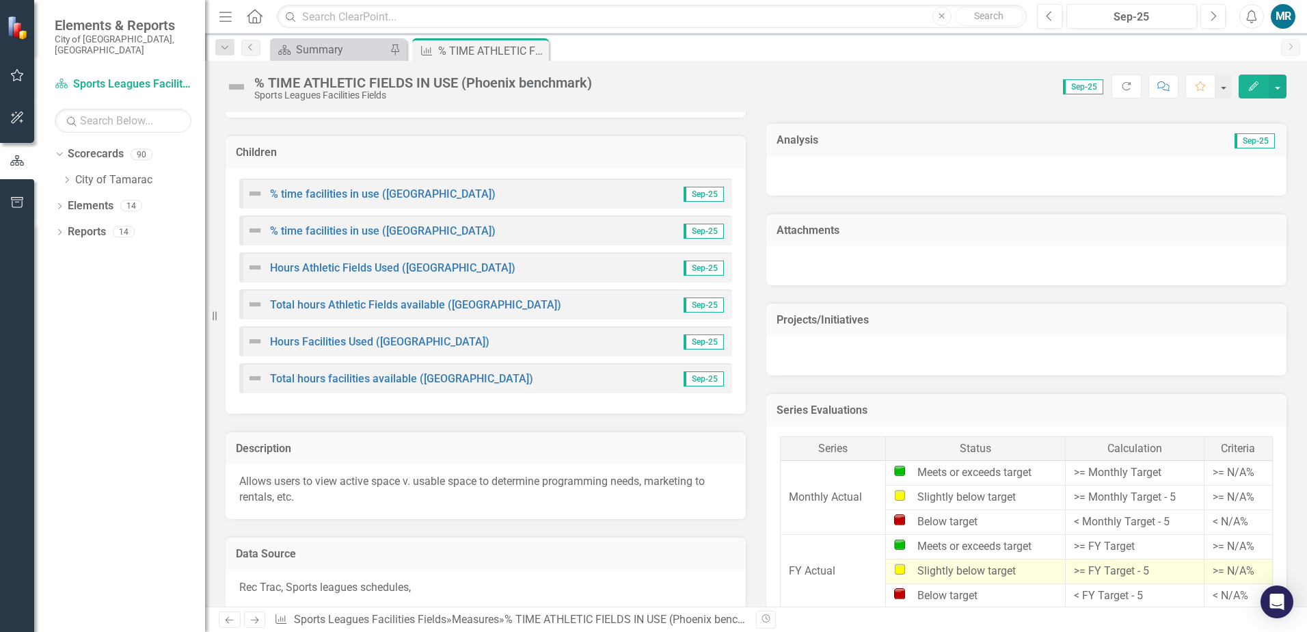
scroll to position [410, 0]
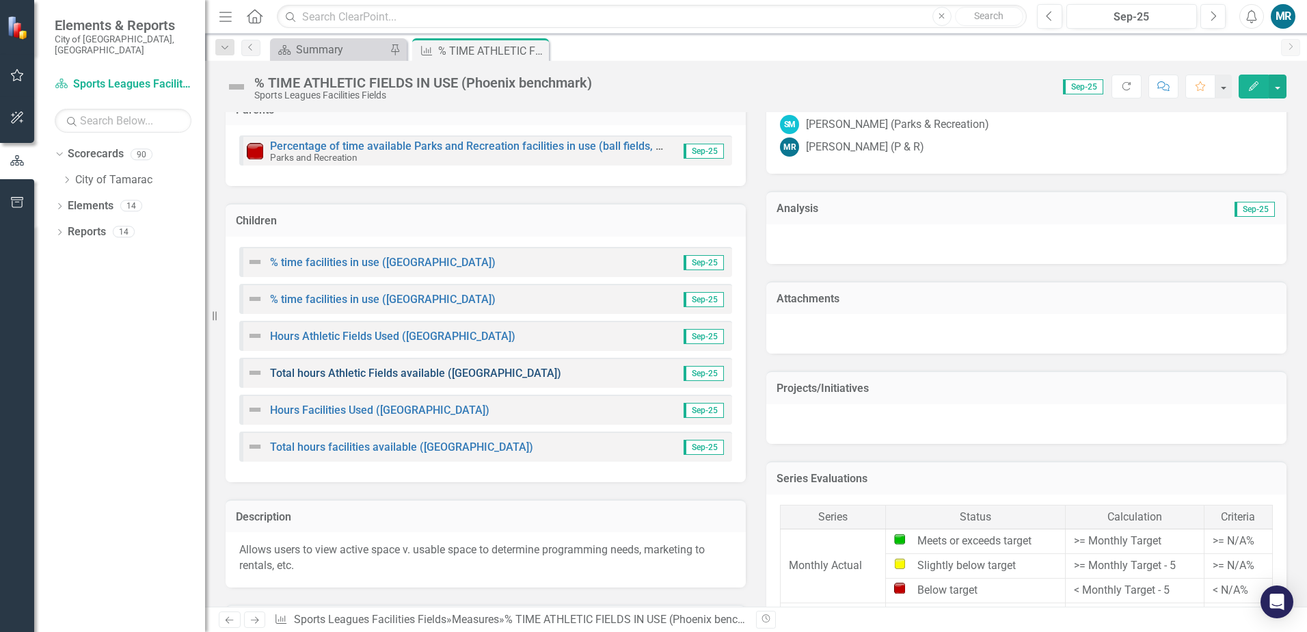
click at [472, 371] on link "Total hours Athletic Fields available ([GEOGRAPHIC_DATA])" at bounding box center [415, 372] width 291 height 13
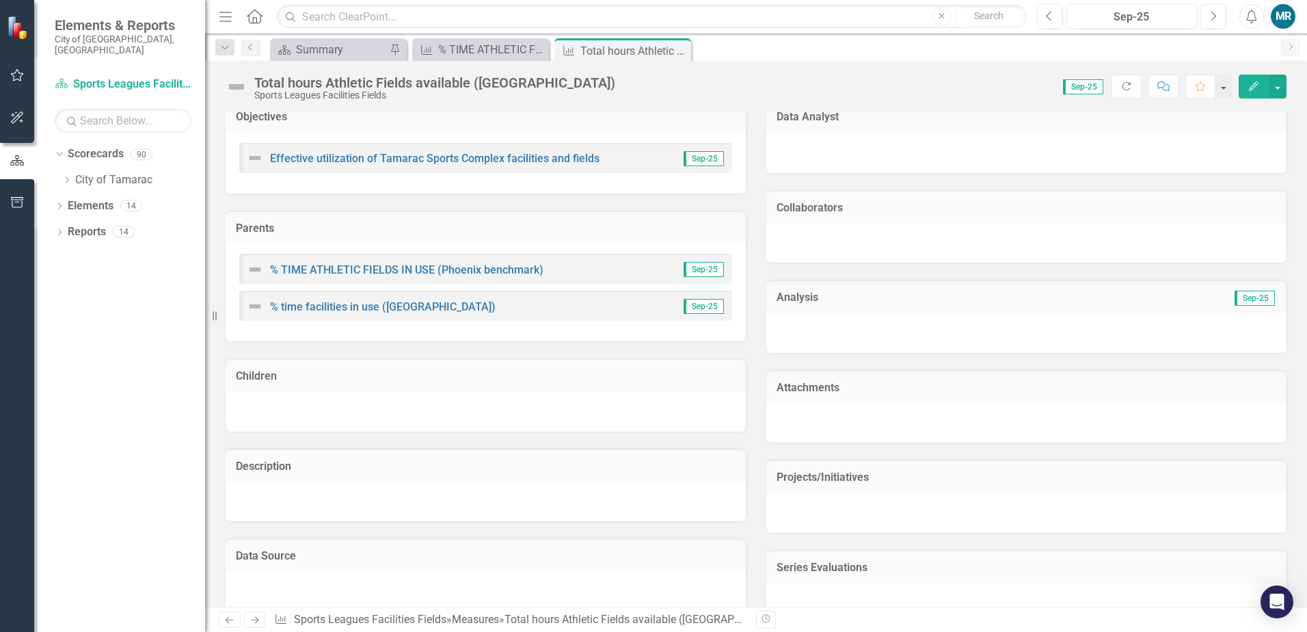
scroll to position [273, 0]
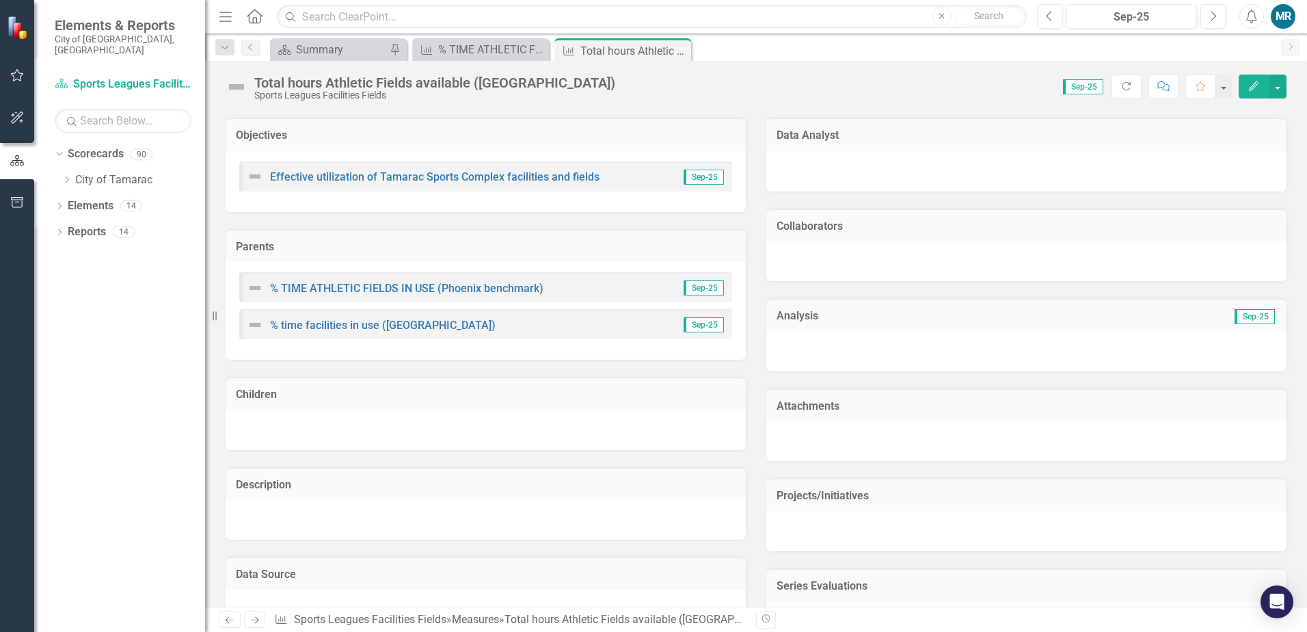
drag, startPoint x: 680, startPoint y: 49, endPoint x: 628, endPoint y: 107, distance: 77.5
click at [0, 0] on icon "Close" at bounding box center [0, 0] width 0 height 0
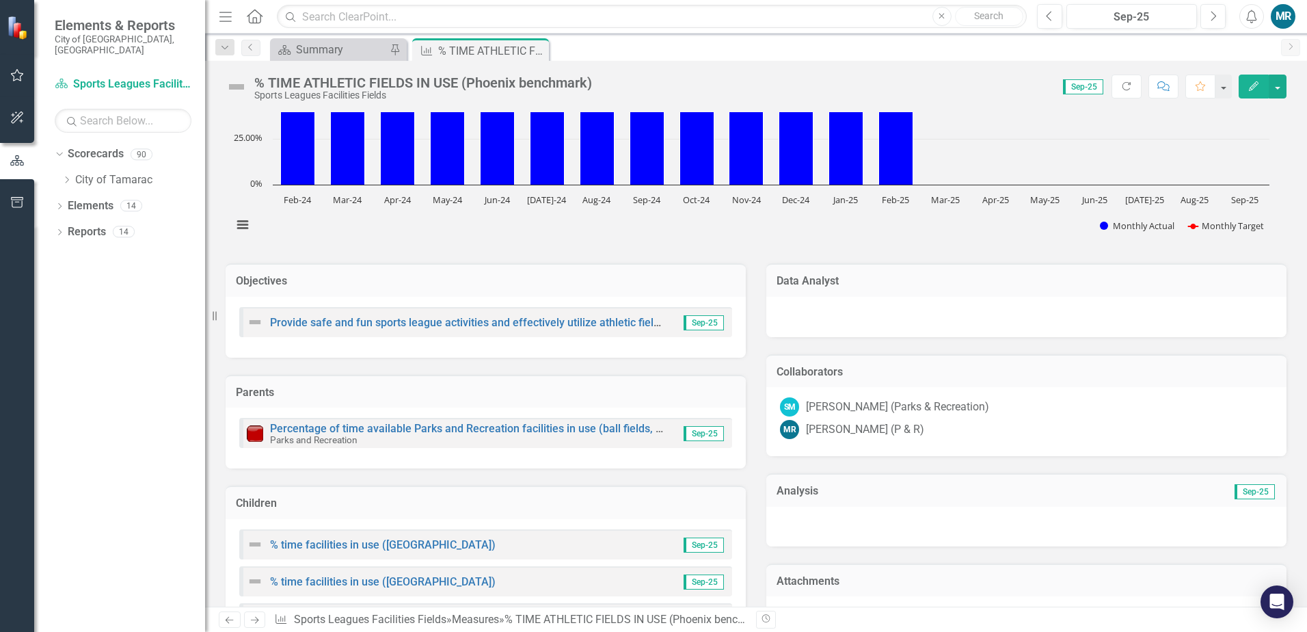
scroll to position [342, 0]
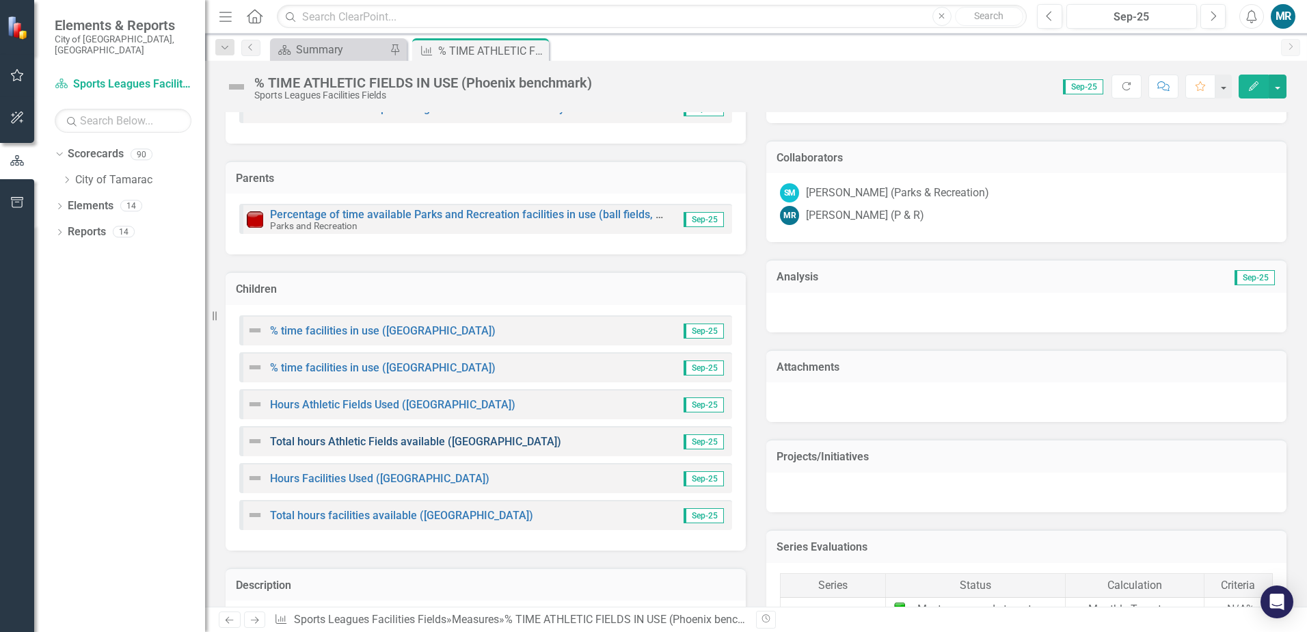
click at [426, 445] on link "Total hours Athletic Fields available ([GEOGRAPHIC_DATA])" at bounding box center [415, 441] width 291 height 13
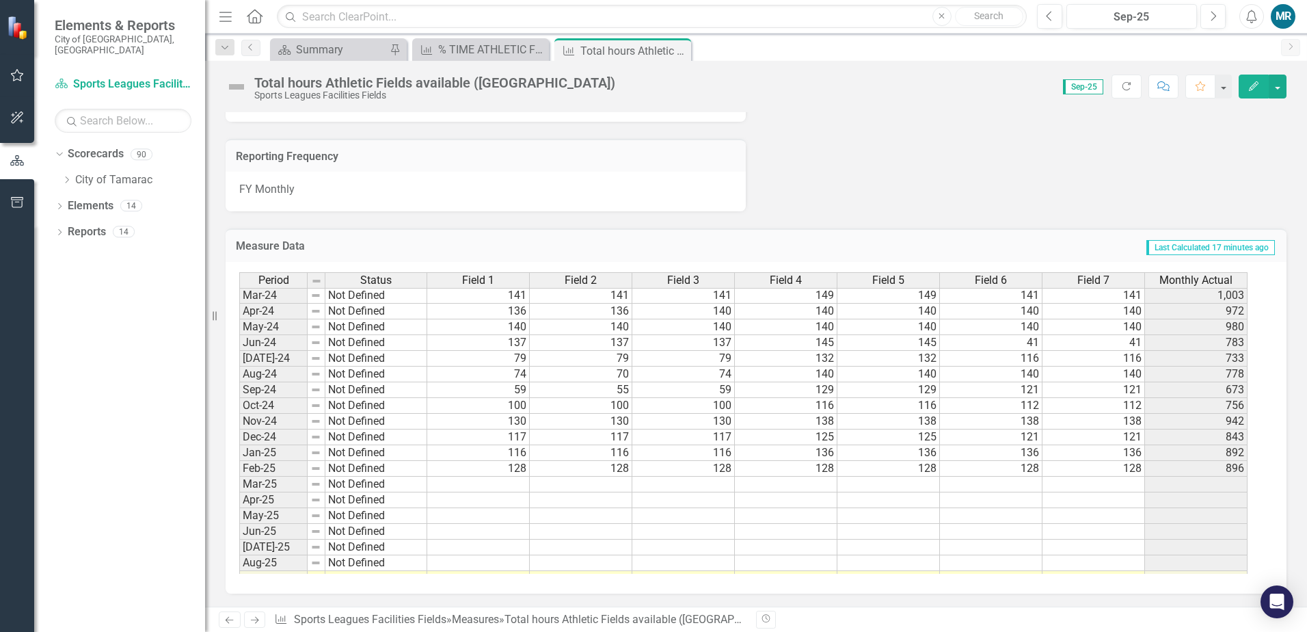
scroll to position [502, 0]
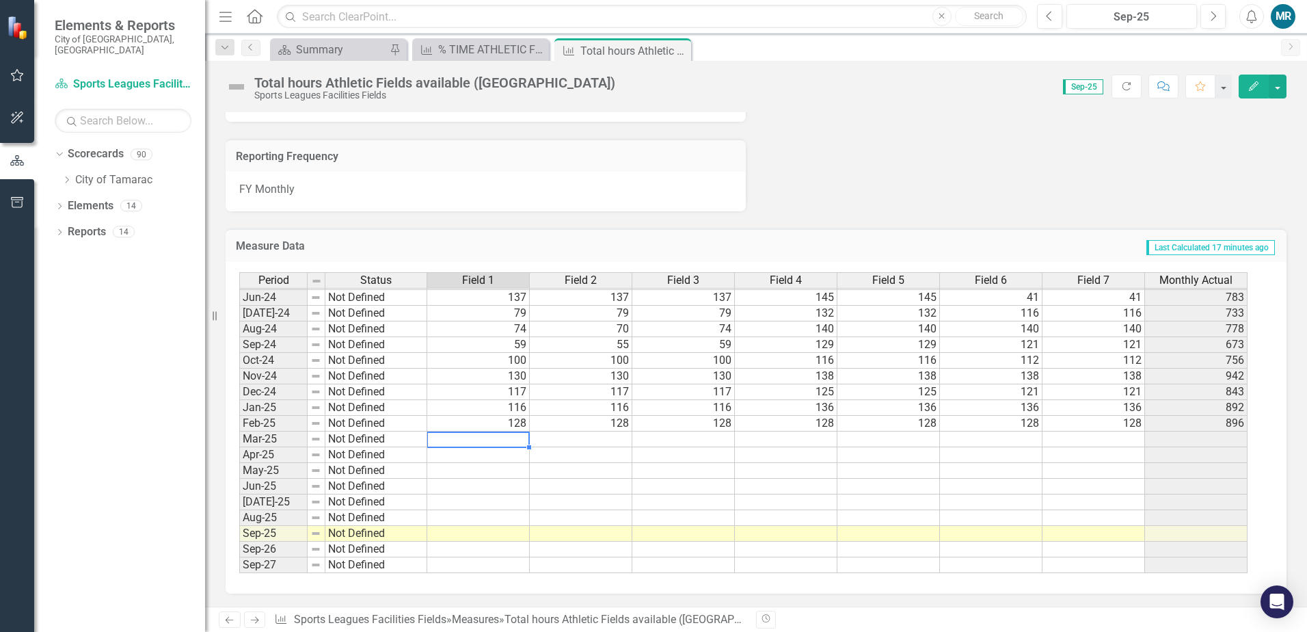
click at [503, 436] on tbody "May-23 Not Defined 120 120 0 136 136 136 136 784 Jun-23 Not Defined 100 91 0 13…" at bounding box center [743, 329] width 1008 height 488
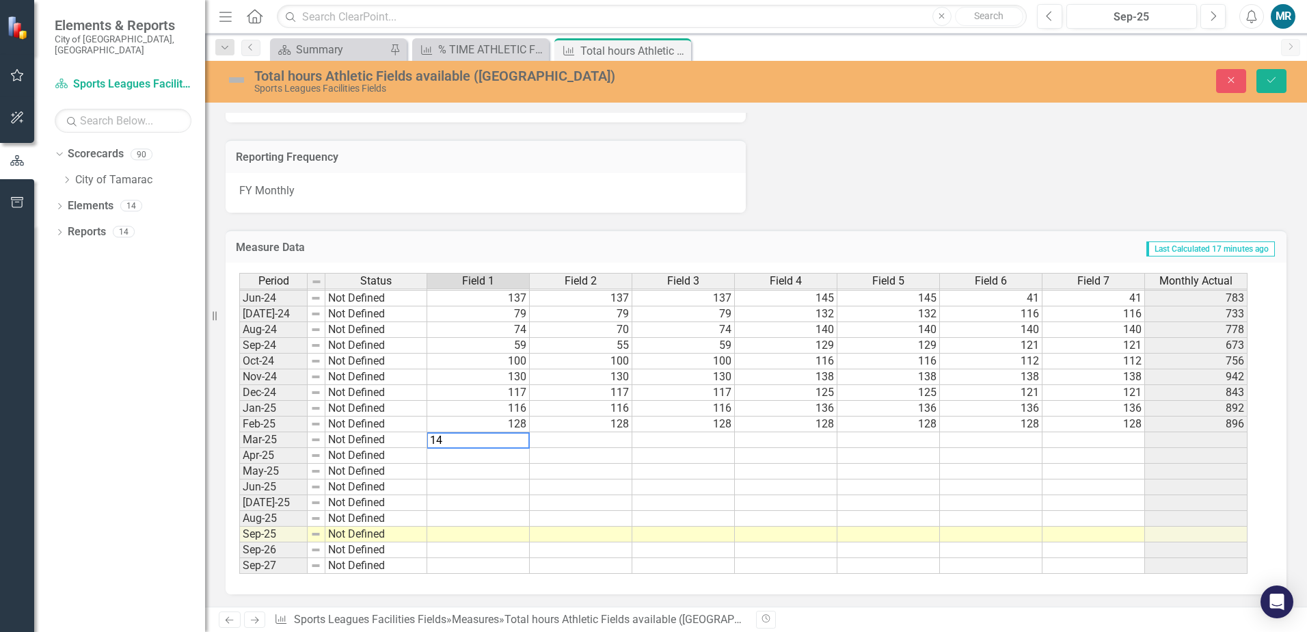
type textarea "149"
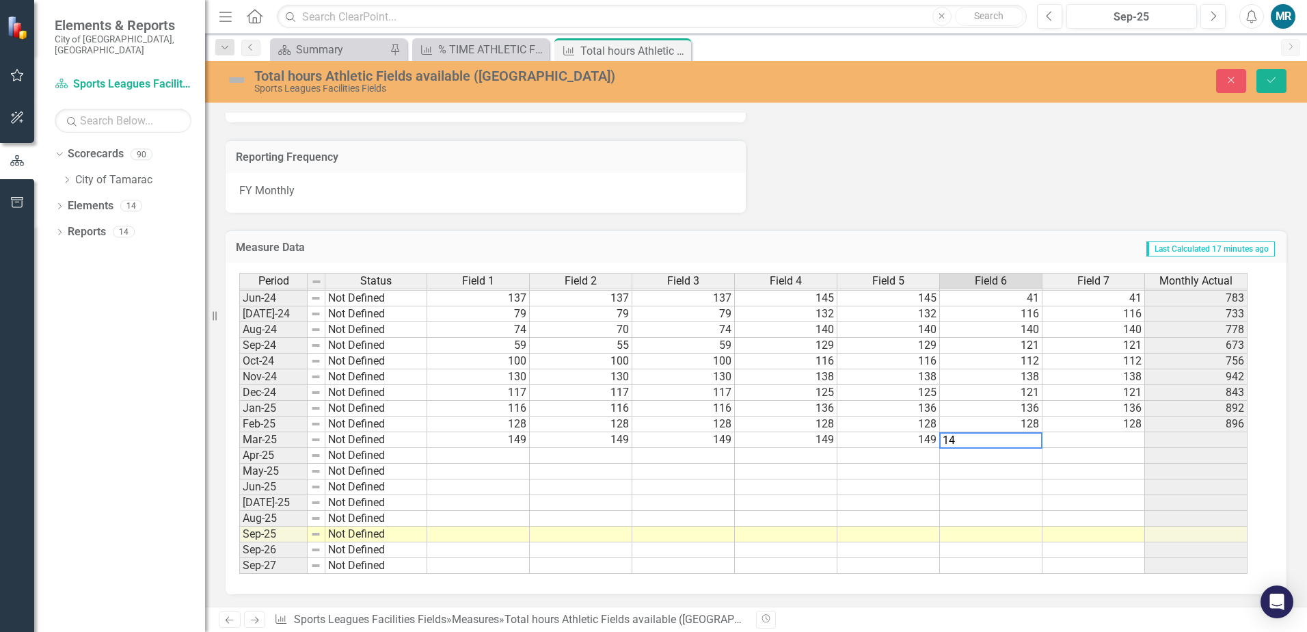
type textarea "149"
click at [1270, 83] on icon "Save" at bounding box center [1271, 80] width 12 height 10
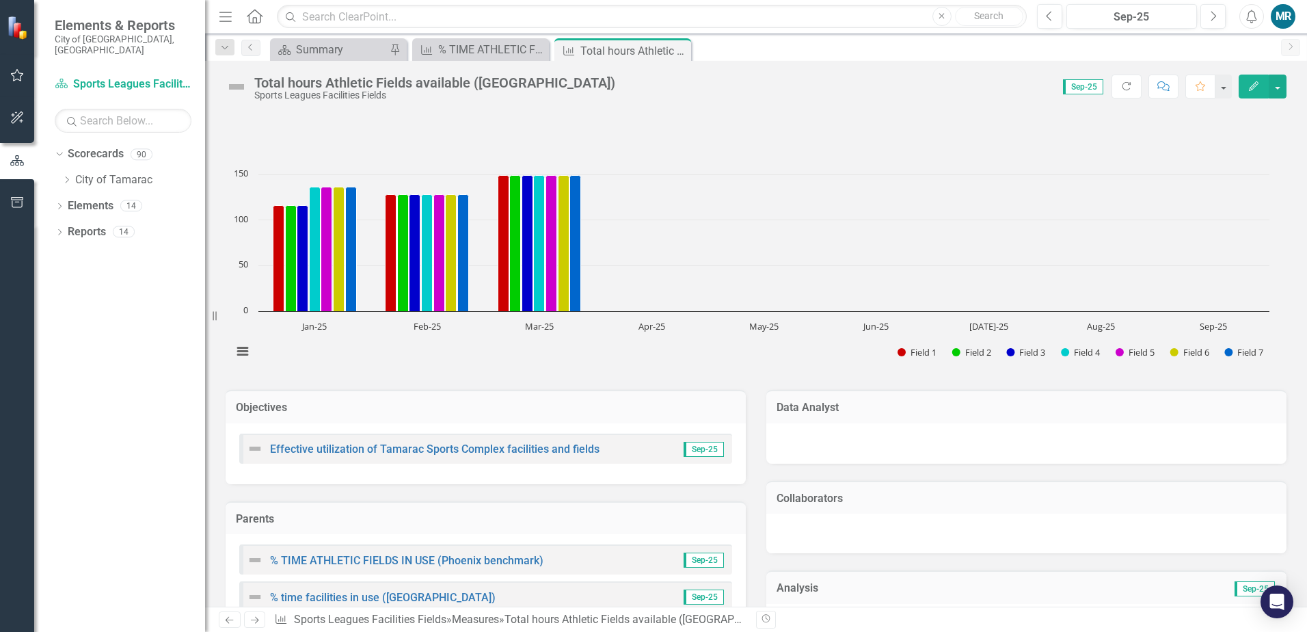
scroll to position [0, 0]
drag, startPoint x: 680, startPoint y: 55, endPoint x: 652, endPoint y: 58, distance: 28.2
click at [0, 0] on icon "Close" at bounding box center [0, 0] width 0 height 0
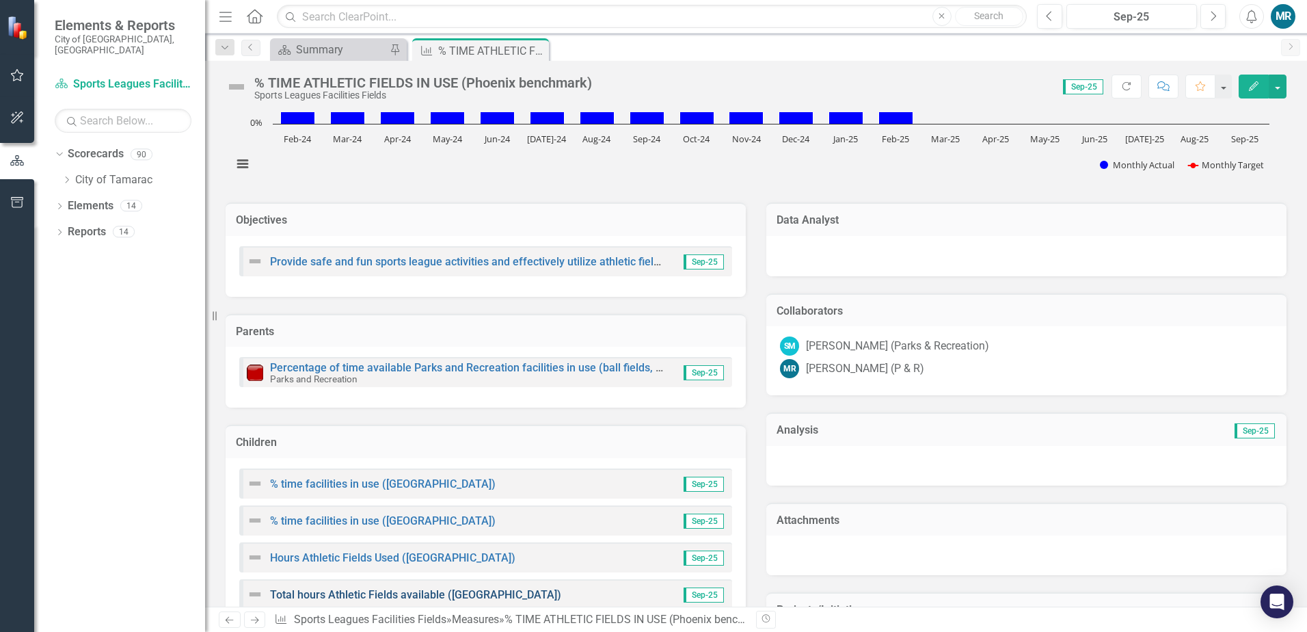
scroll to position [273, 0]
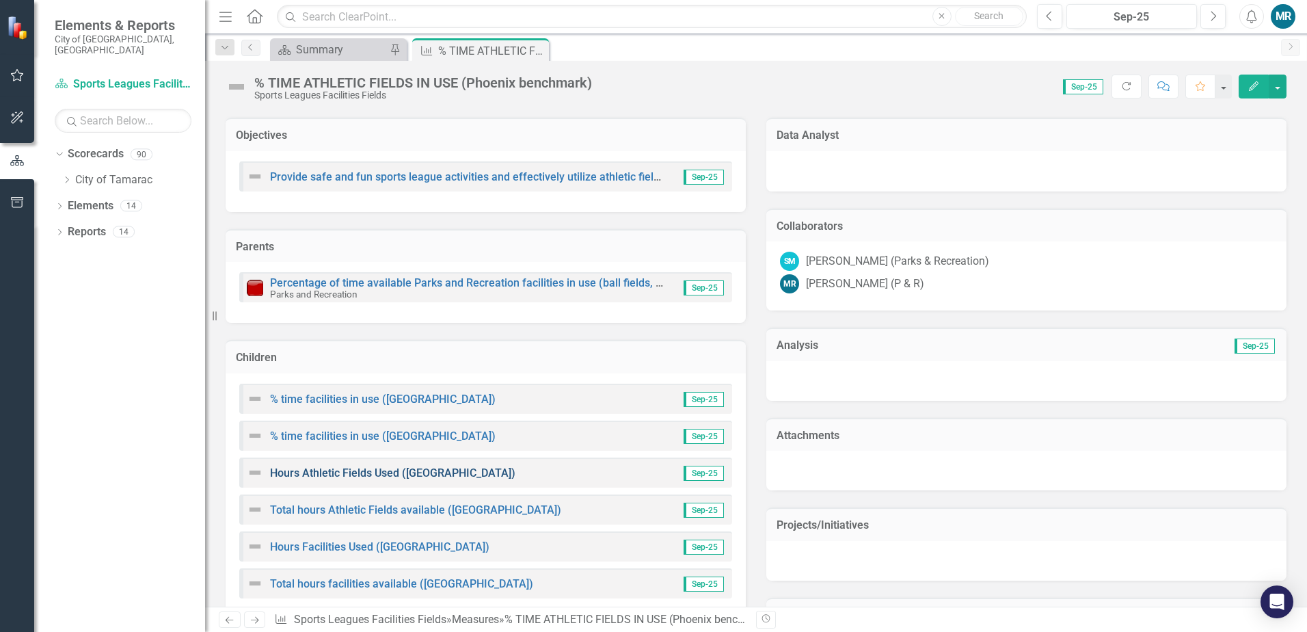
click at [428, 477] on link "Hours Athletic Fields Used ([GEOGRAPHIC_DATA])" at bounding box center [392, 472] width 245 height 13
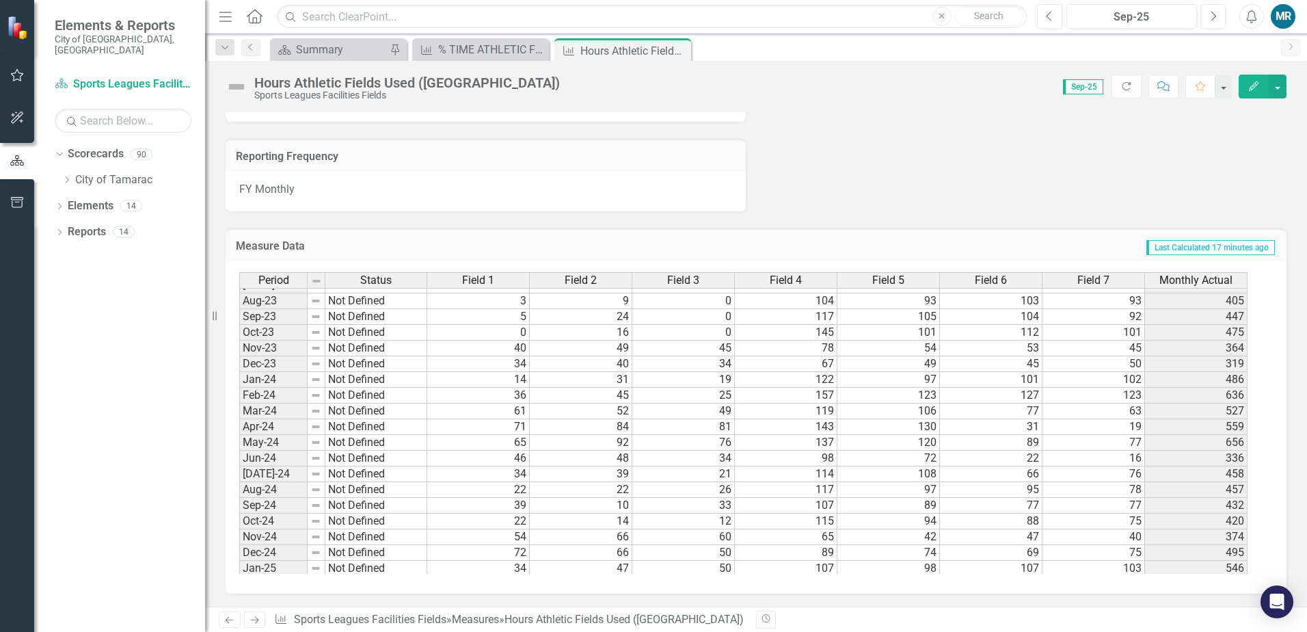
scroll to position [502, 0]
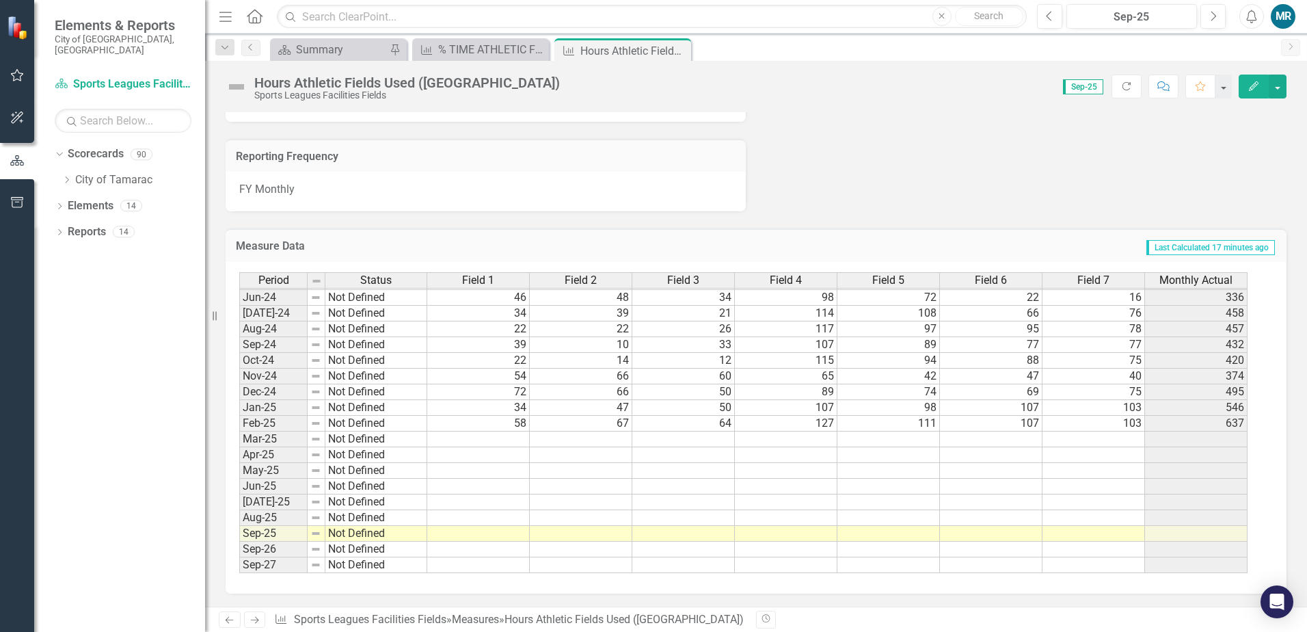
click at [517, 440] on tbody "Nov-22 Not Defined 8 8 0 60 62 60 41 239 Dec-22 Not Defined 20 20 20 79 64 72 5…" at bounding box center [743, 281] width 1008 height 582
click at [503, 442] on td at bounding box center [478, 439] width 103 height 16
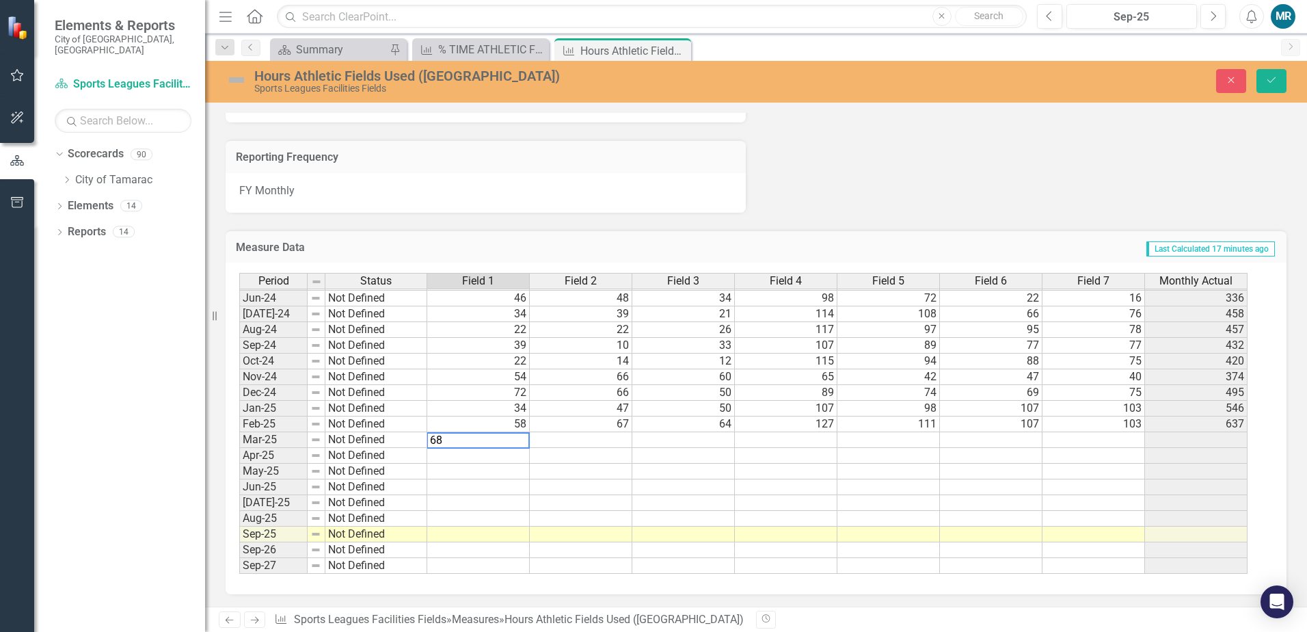
type textarea "68"
click at [570, 446] on td at bounding box center [581, 440] width 103 height 16
click at [606, 443] on td at bounding box center [581, 440] width 103 height 16
type textarea "91"
click at [673, 444] on td at bounding box center [683, 440] width 103 height 16
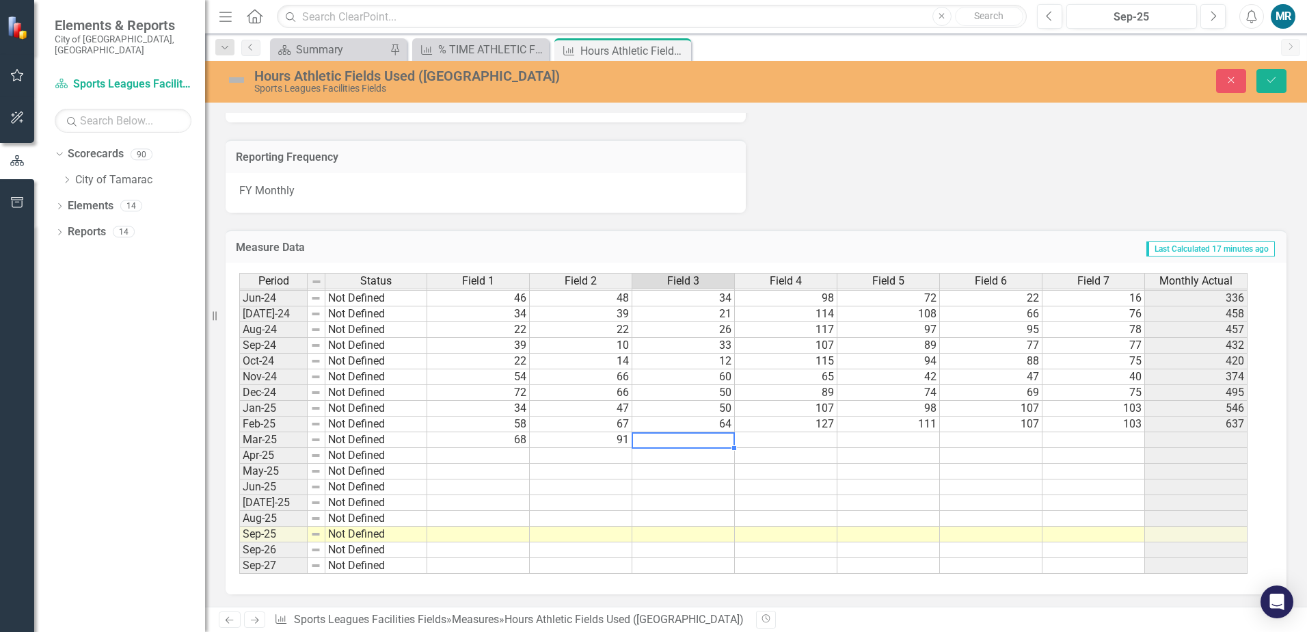
click at [723, 443] on td at bounding box center [683, 440] width 103 height 16
type textarea "86"
click at [767, 440] on td at bounding box center [786, 440] width 103 height 16
type textarea "149"
click at [911, 440] on td at bounding box center [888, 440] width 103 height 16
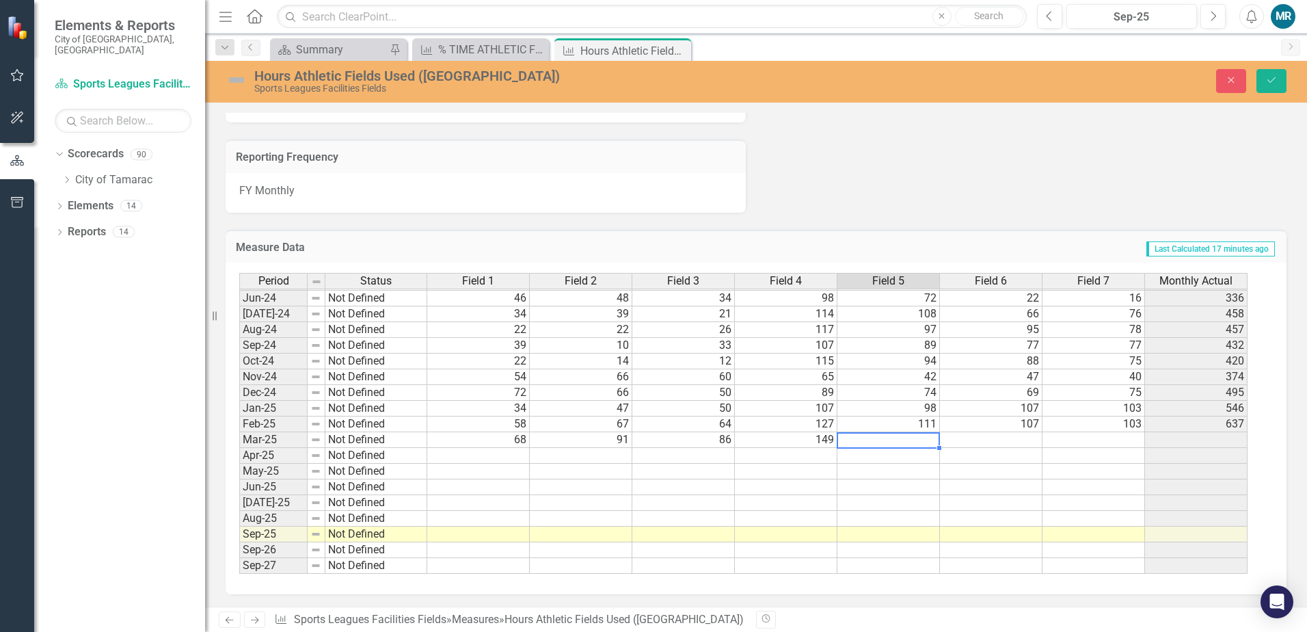
click at [900, 444] on td at bounding box center [888, 440] width 103 height 16
type textarea "128"
click at [1013, 441] on td at bounding box center [991, 440] width 103 height 16
click at [1025, 442] on td at bounding box center [991, 440] width 103 height 16
type textarea "63"
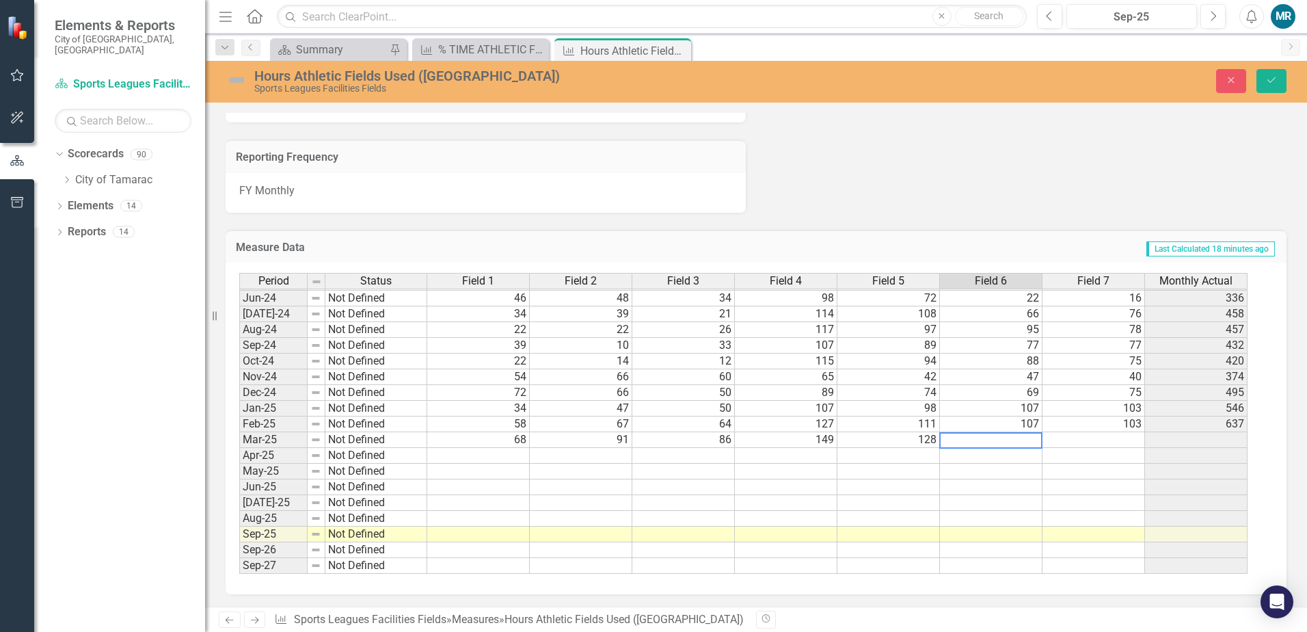
click at [239, 447] on div "Period Status Field 1 Field 2 Field 3 Field 4 Field 5 Field 6 Field 7 Monthly A…" at bounding box center [239, 321] width 0 height 505
click at [1123, 438] on td at bounding box center [1094, 440] width 103 height 16
type textarea "58"
click at [1112, 459] on td at bounding box center [1094, 456] width 103 height 16
click at [1268, 82] on icon "Save" at bounding box center [1271, 80] width 12 height 10
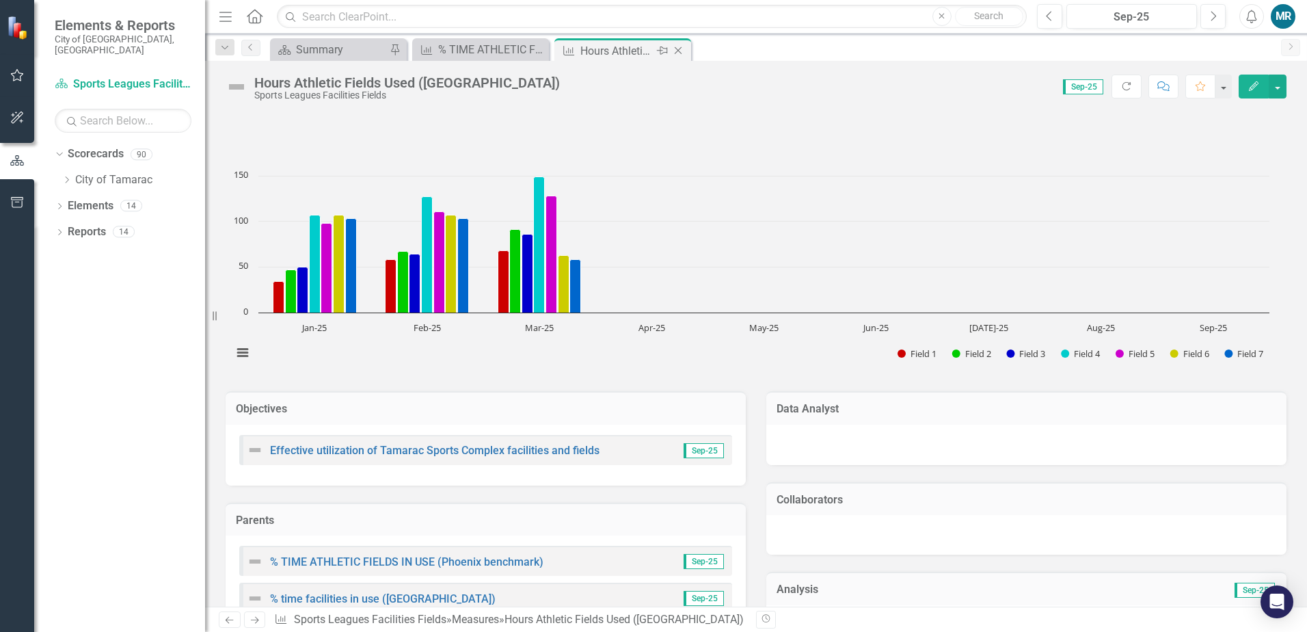
click at [678, 51] on icon at bounding box center [679, 51] width 8 height 8
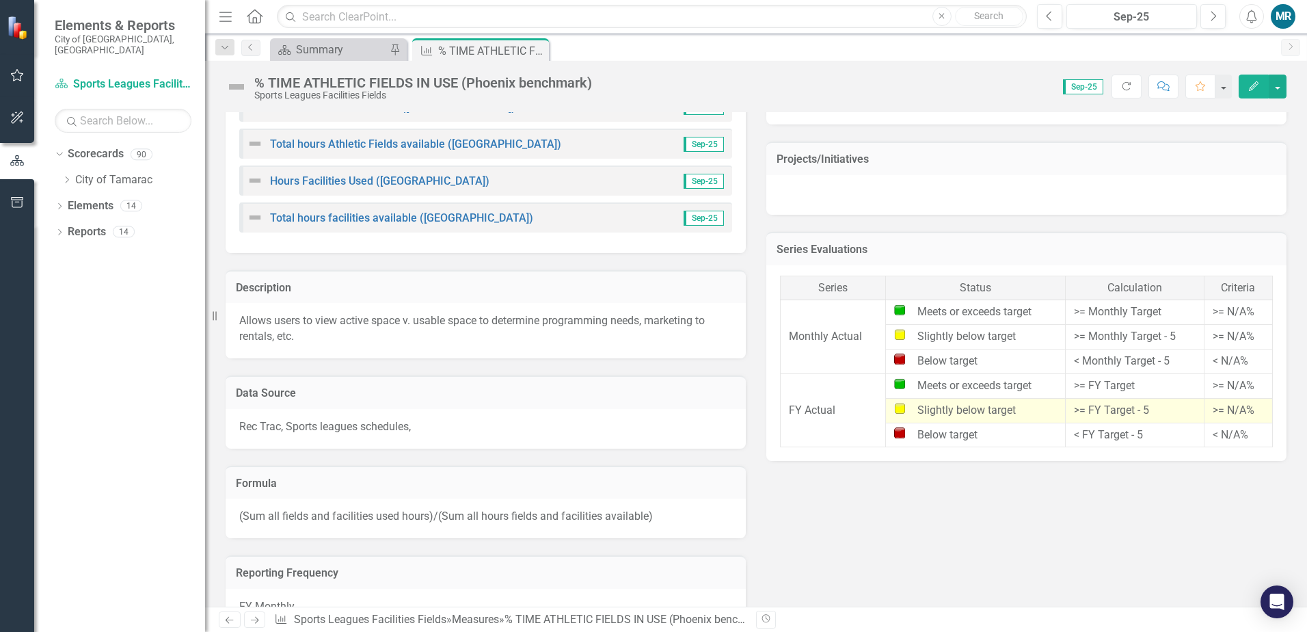
scroll to position [615, 0]
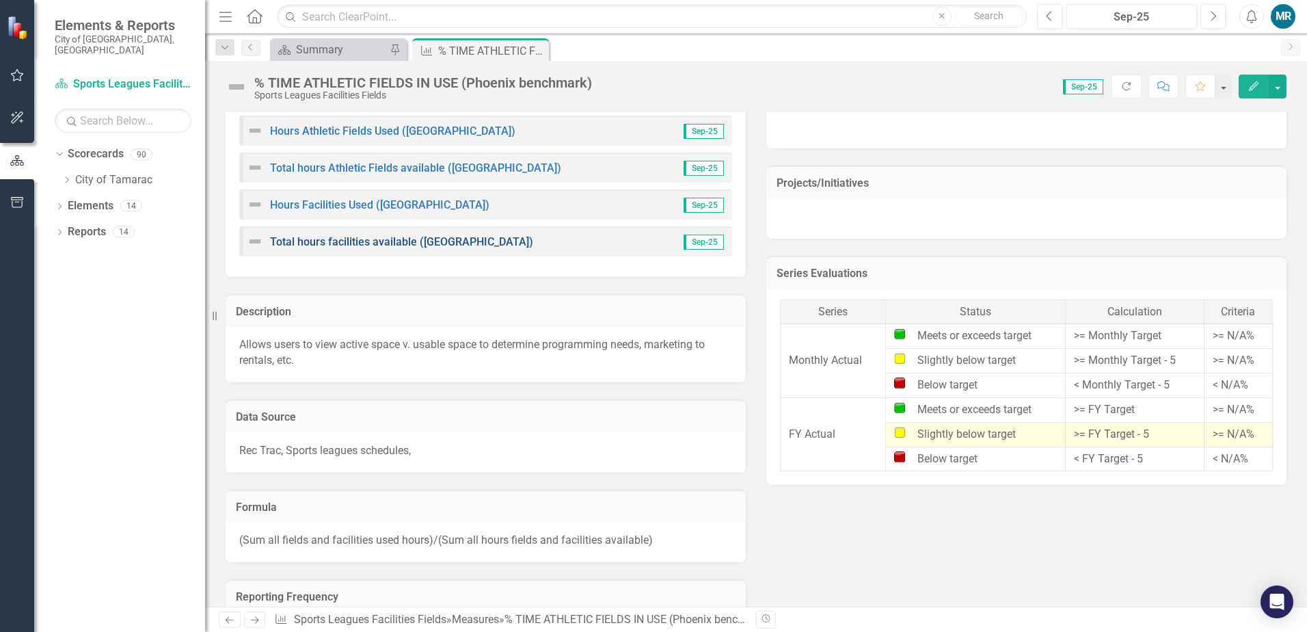
click at [401, 242] on link "Total hours facilities available ([GEOGRAPHIC_DATA])" at bounding box center [401, 241] width 263 height 13
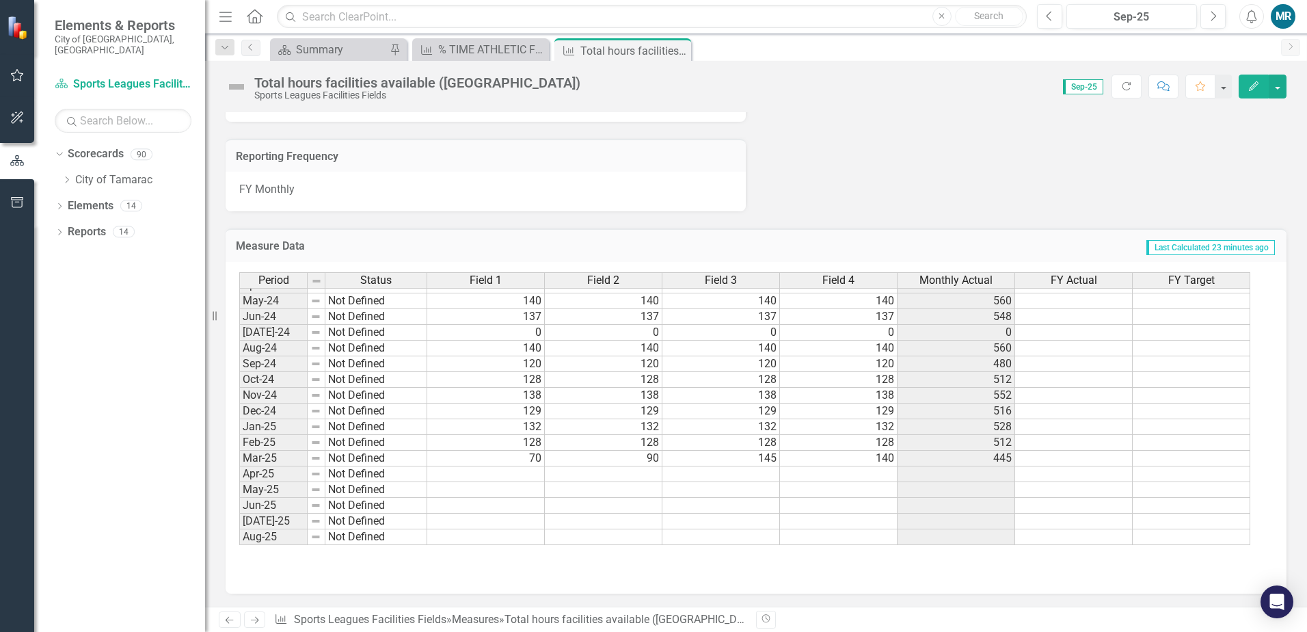
scroll to position [502, 0]
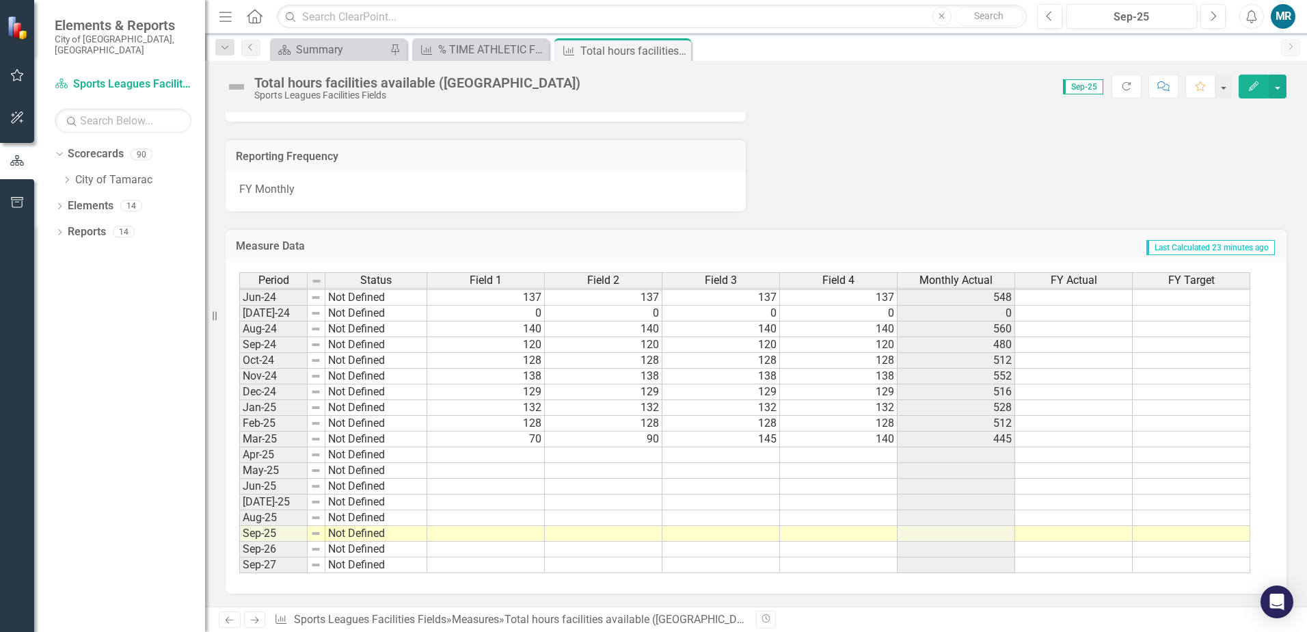
click at [526, 454] on tbody "Mar-23 Not Defined 136 136 136 136 544 Apr-23 Not Defined 125 125 125 125 500 M…" at bounding box center [744, 313] width 1011 height 520
click at [519, 453] on td at bounding box center [486, 455] width 118 height 16
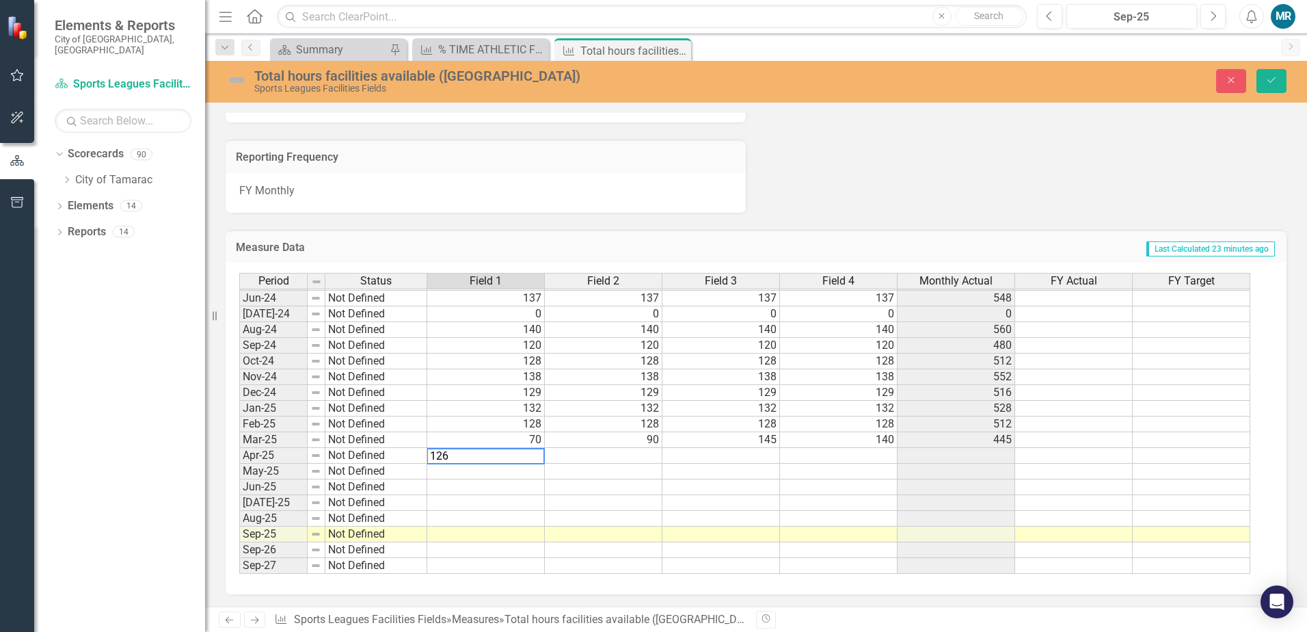
type textarea "126"
click at [592, 459] on td at bounding box center [604, 456] width 118 height 16
type textarea "148"
click at [688, 467] on td at bounding box center [721, 472] width 118 height 16
click at [698, 459] on td at bounding box center [721, 456] width 118 height 16
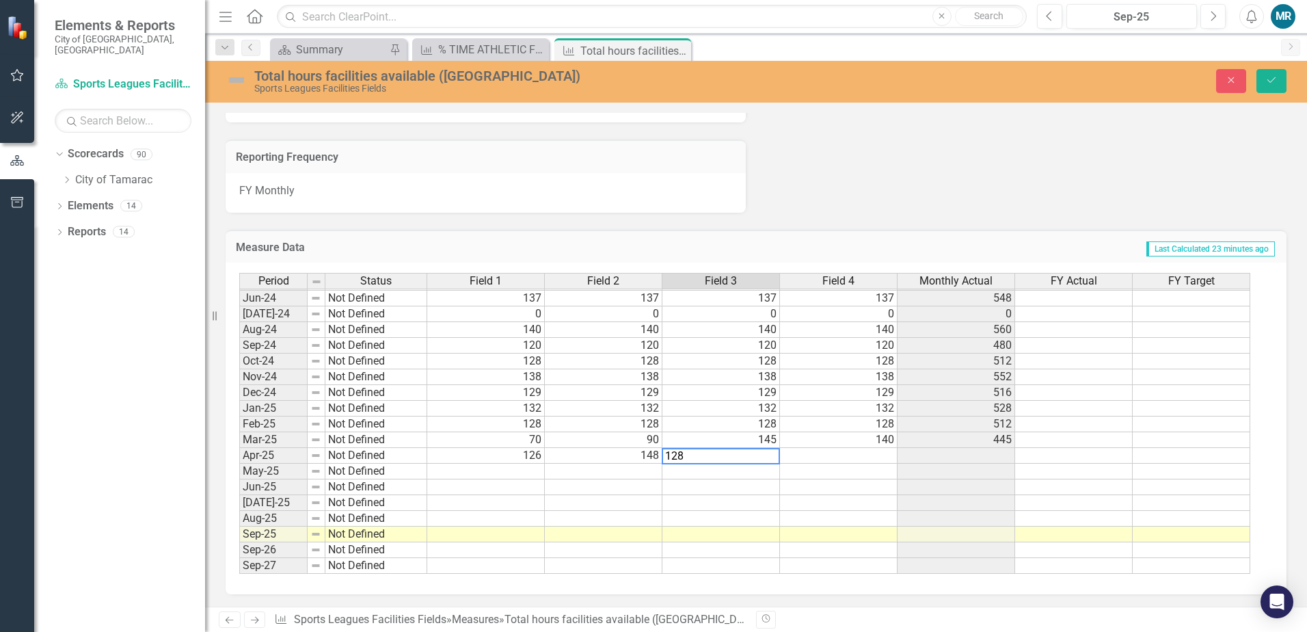
type textarea "128"
click at [886, 457] on td at bounding box center [839, 456] width 118 height 16
click at [855, 461] on td at bounding box center [839, 456] width 118 height 16
type textarea "134"
click at [928, 451] on td at bounding box center [957, 456] width 118 height 16
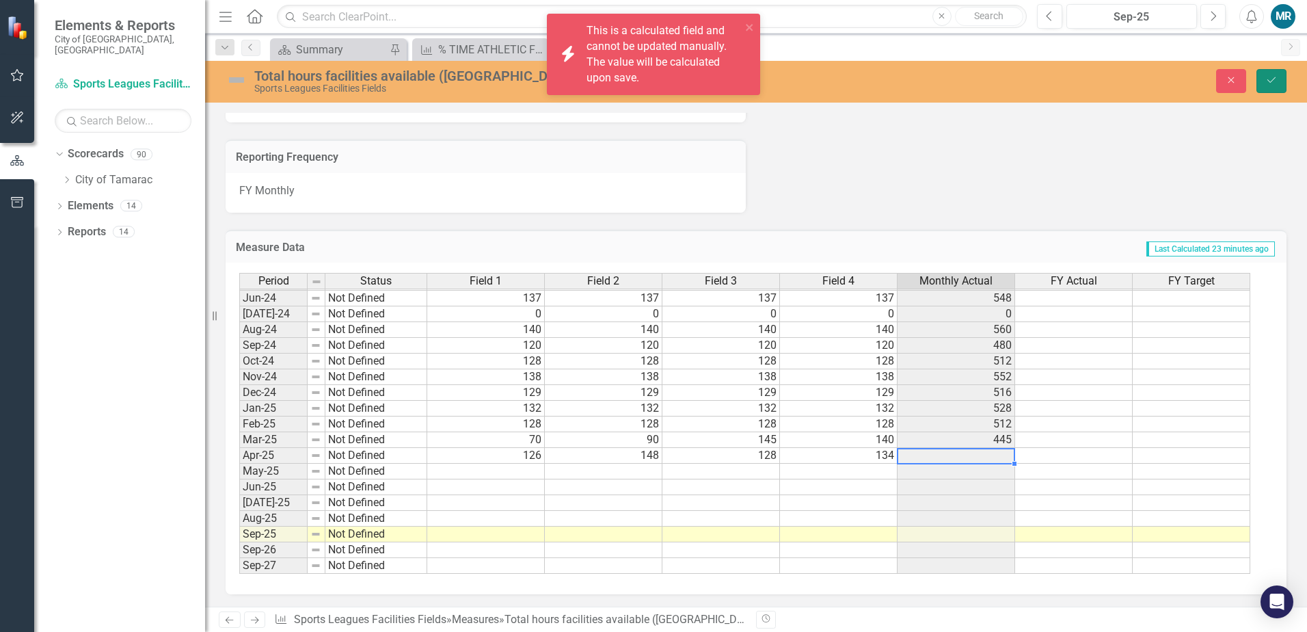
click at [1267, 85] on icon "Save" at bounding box center [1271, 80] width 12 height 10
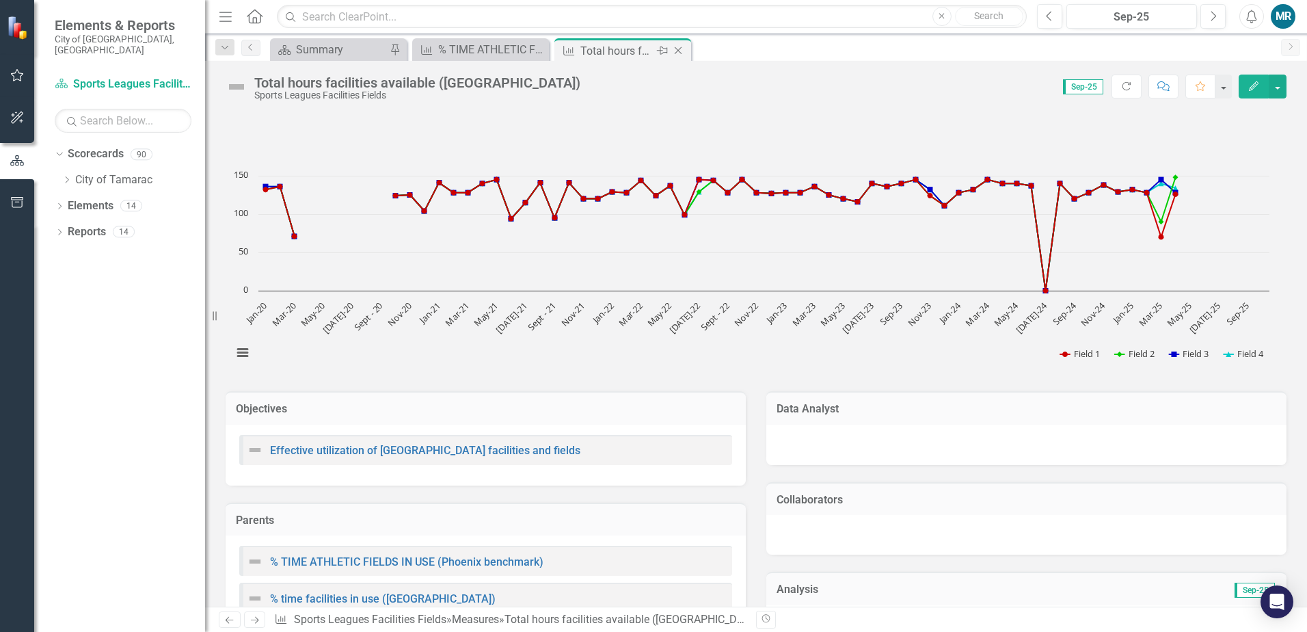
click at [679, 52] on icon "Close" at bounding box center [678, 50] width 14 height 11
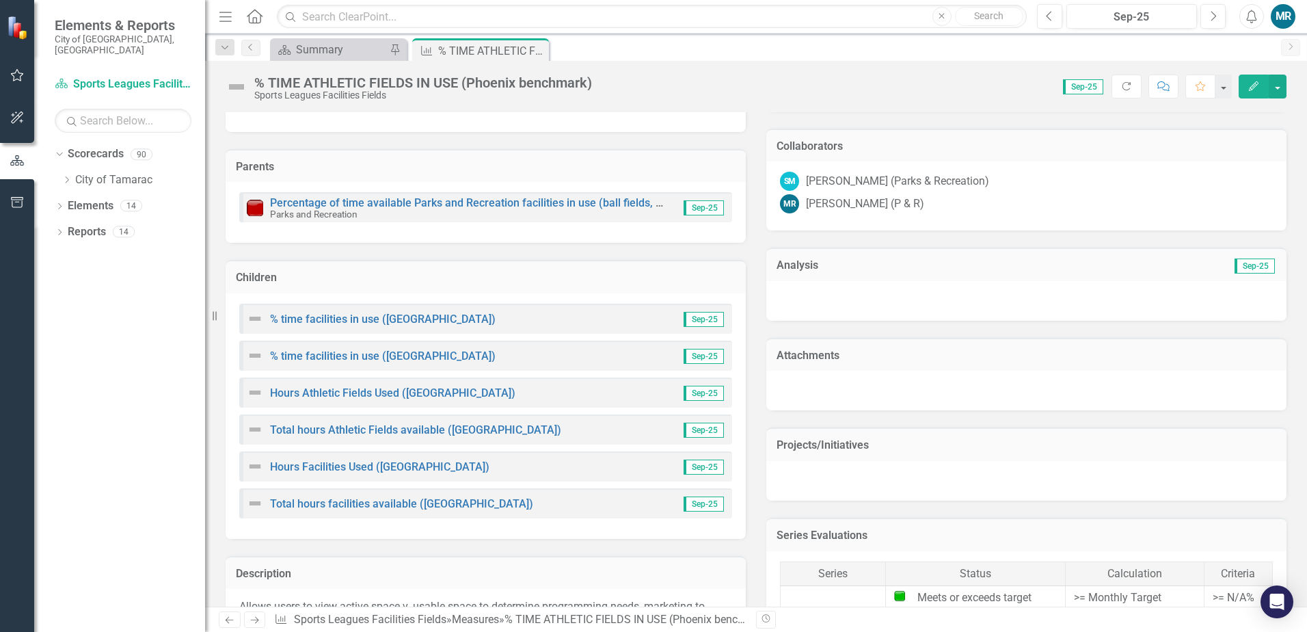
scroll to position [479, 0]
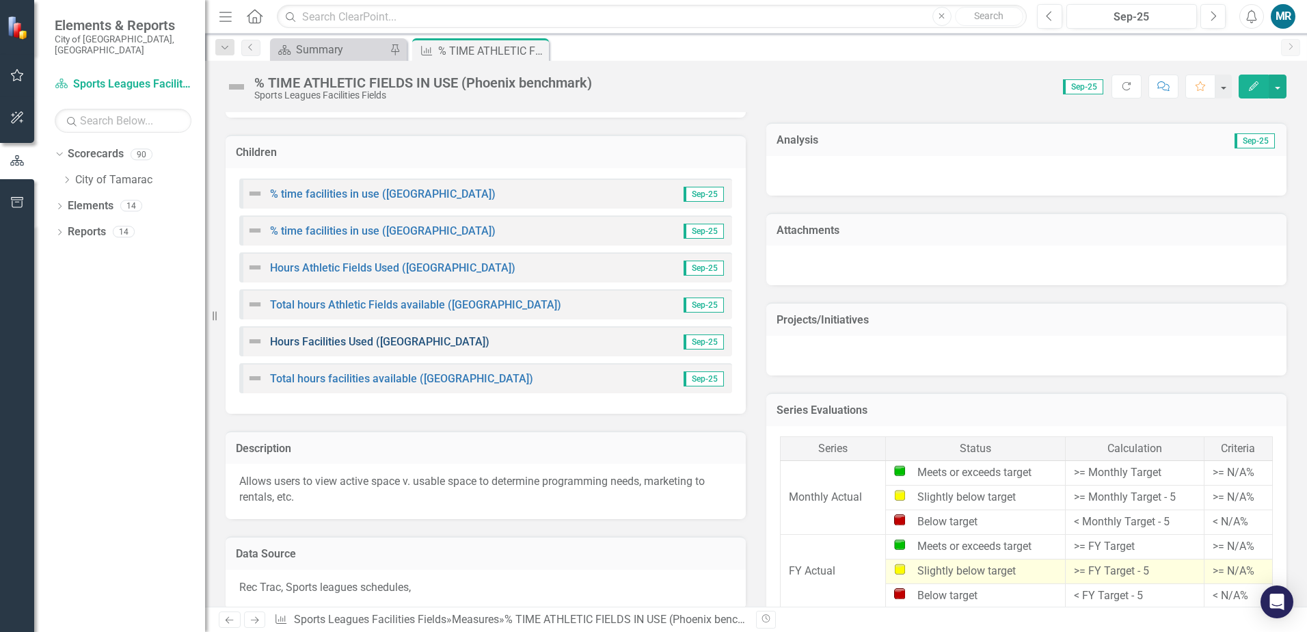
click at [371, 342] on link "Hours Facilities Used ([GEOGRAPHIC_DATA])" at bounding box center [379, 341] width 219 height 13
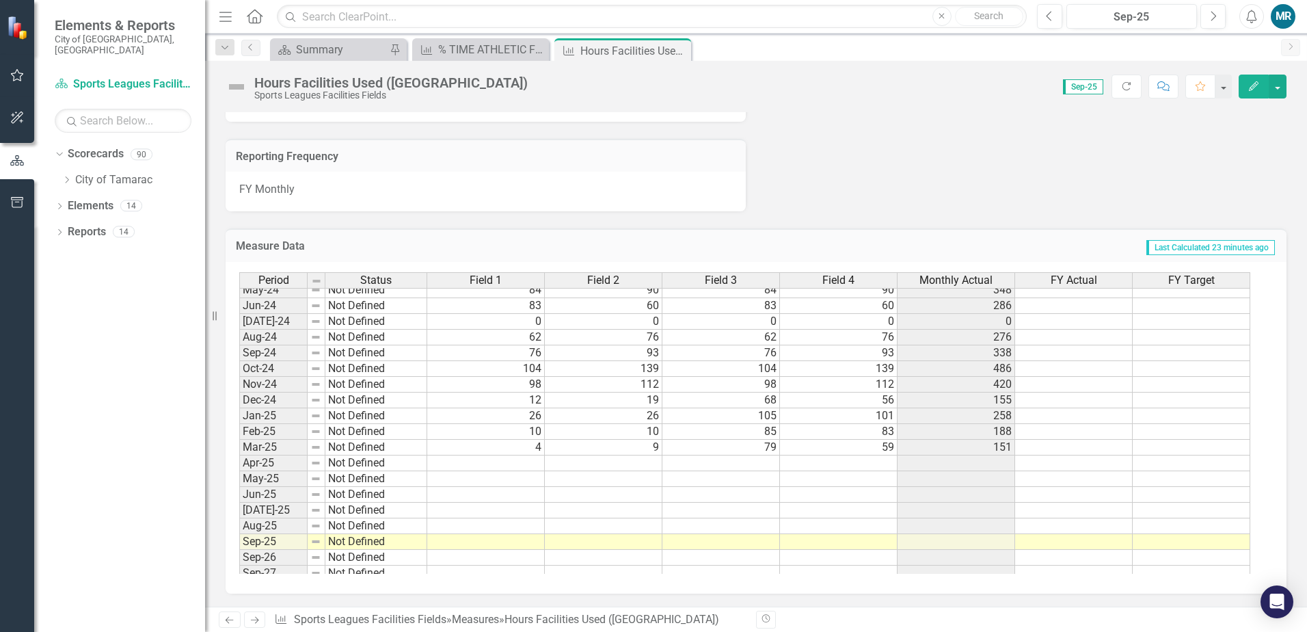
scroll to position [502, 0]
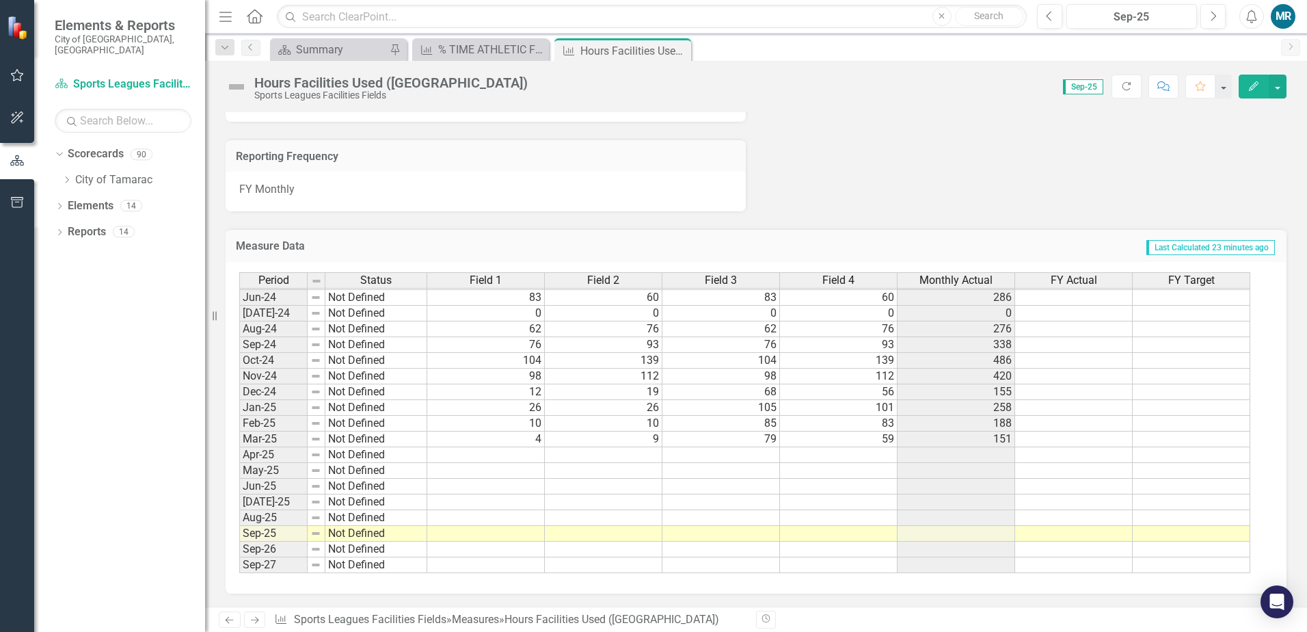
click at [502, 457] on tbody "Oct-22 Not Defined 87 95 87 95 364 Nov-22 Not Defined 67 99 67 99 332 Dec-22 No…" at bounding box center [744, 274] width 1011 height 598
click at [529, 456] on td at bounding box center [486, 455] width 118 height 16
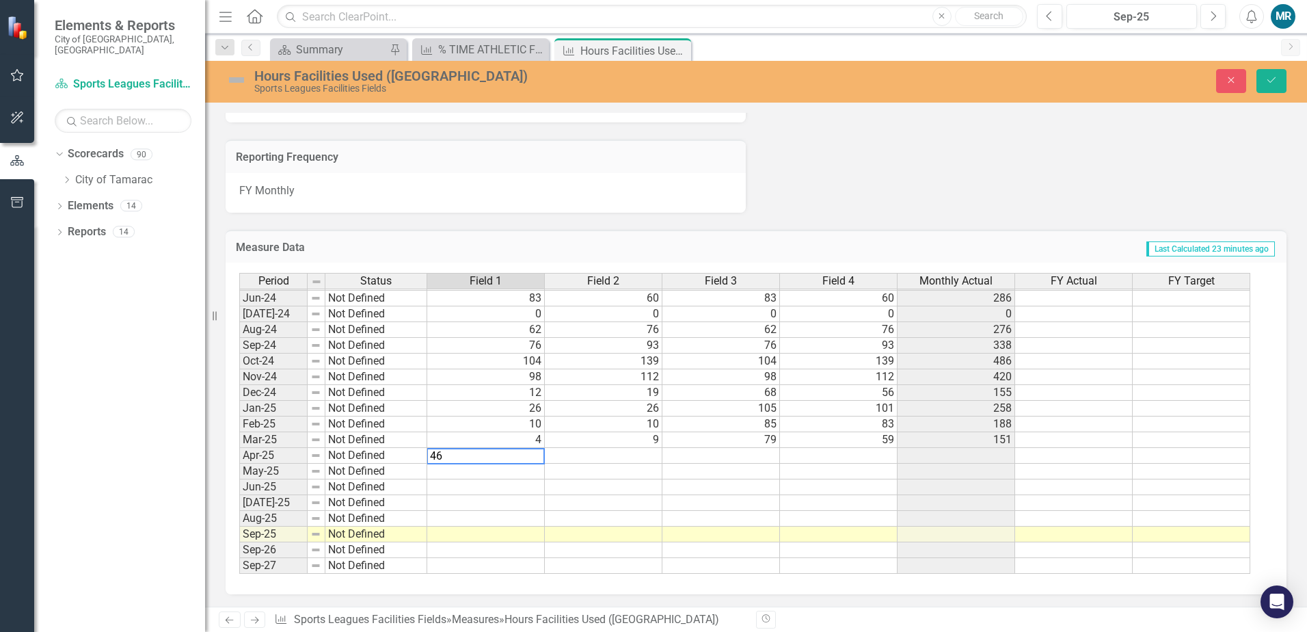
type textarea "46"
click at [600, 454] on td at bounding box center [604, 456] width 118 height 16
type textarea "40"
click at [727, 454] on td at bounding box center [721, 456] width 118 height 16
click at [734, 457] on td at bounding box center [721, 456] width 118 height 16
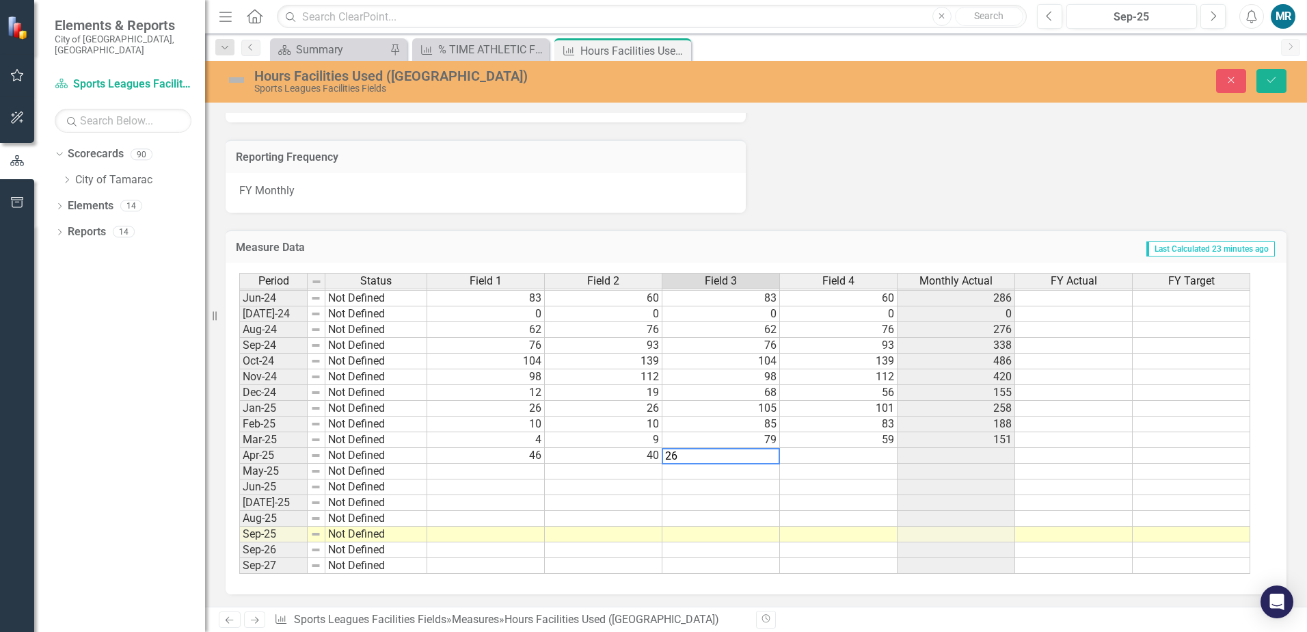
type textarea "26"
click at [883, 456] on td at bounding box center [839, 456] width 118 height 16
type textarea "8"
click at [886, 483] on td at bounding box center [839, 487] width 118 height 16
click at [522, 442] on td "4" at bounding box center [486, 440] width 118 height 16
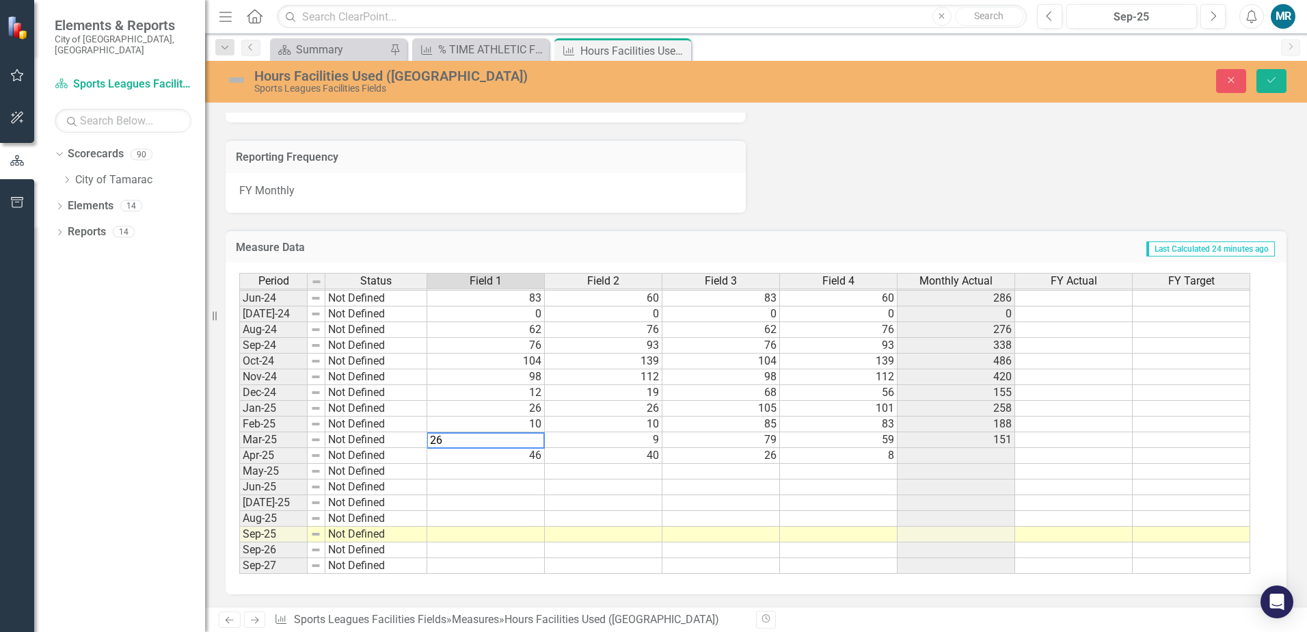
click at [652, 440] on td "9" at bounding box center [604, 440] width 118 height 16
type textarea "31"
drag, startPoint x: 1276, startPoint y: 83, endPoint x: 1250, endPoint y: 94, distance: 27.8
click at [1276, 83] on icon "Save" at bounding box center [1271, 80] width 12 height 10
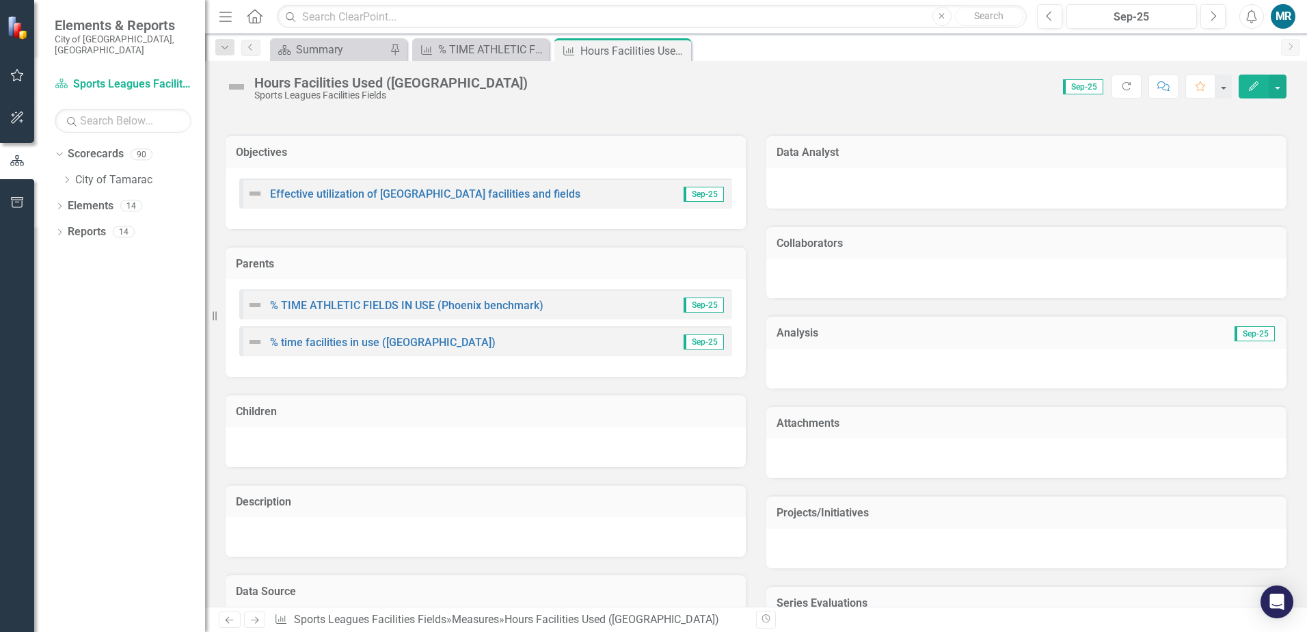
scroll to position [547, 0]
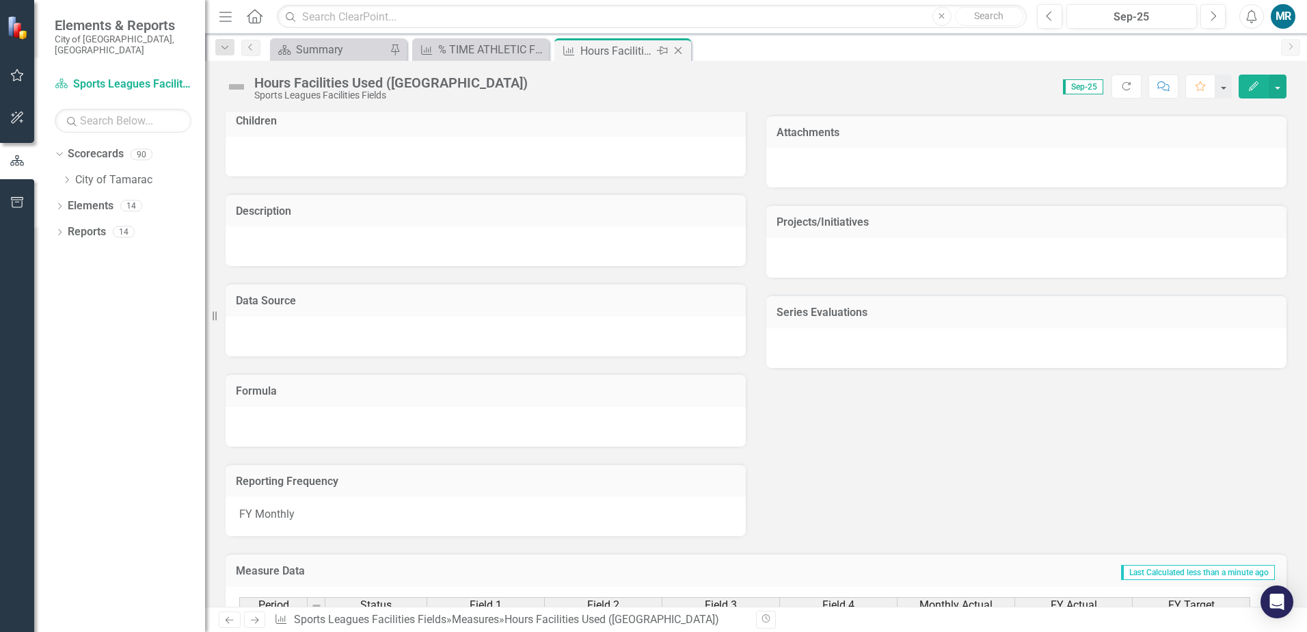
click at [681, 51] on icon "Close" at bounding box center [678, 50] width 14 height 11
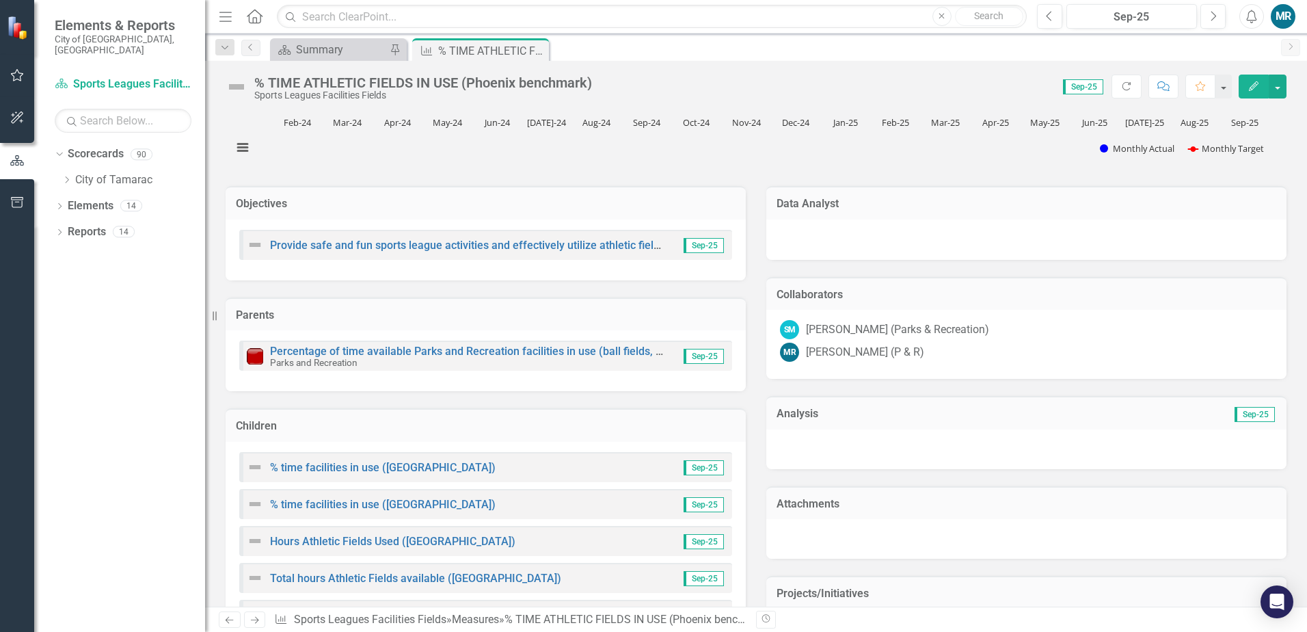
scroll to position [342, 0]
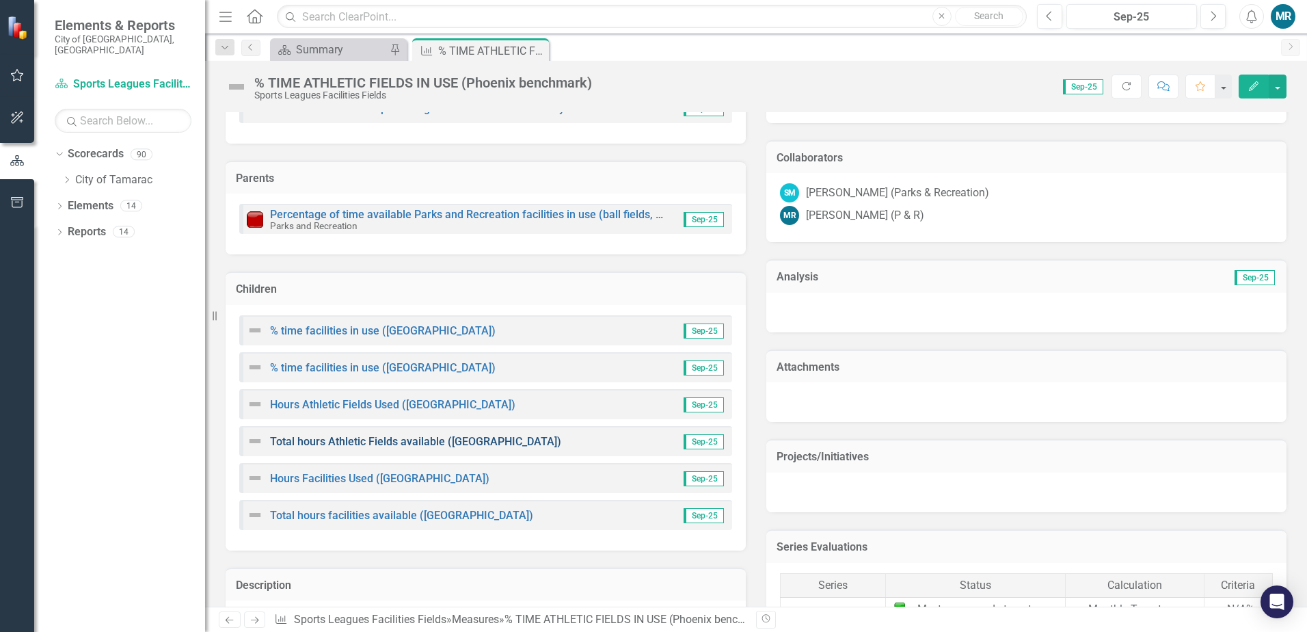
click at [464, 441] on link "Total hours Athletic Fields available ([GEOGRAPHIC_DATA])" at bounding box center [415, 441] width 291 height 13
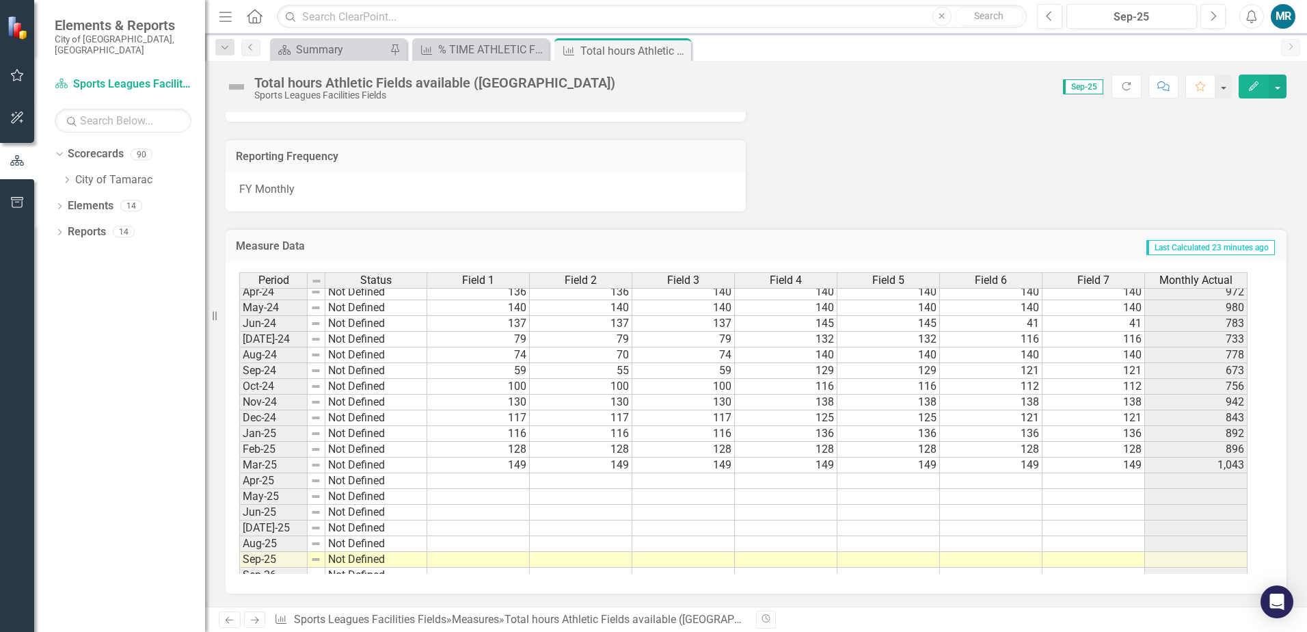
scroll to position [502, 0]
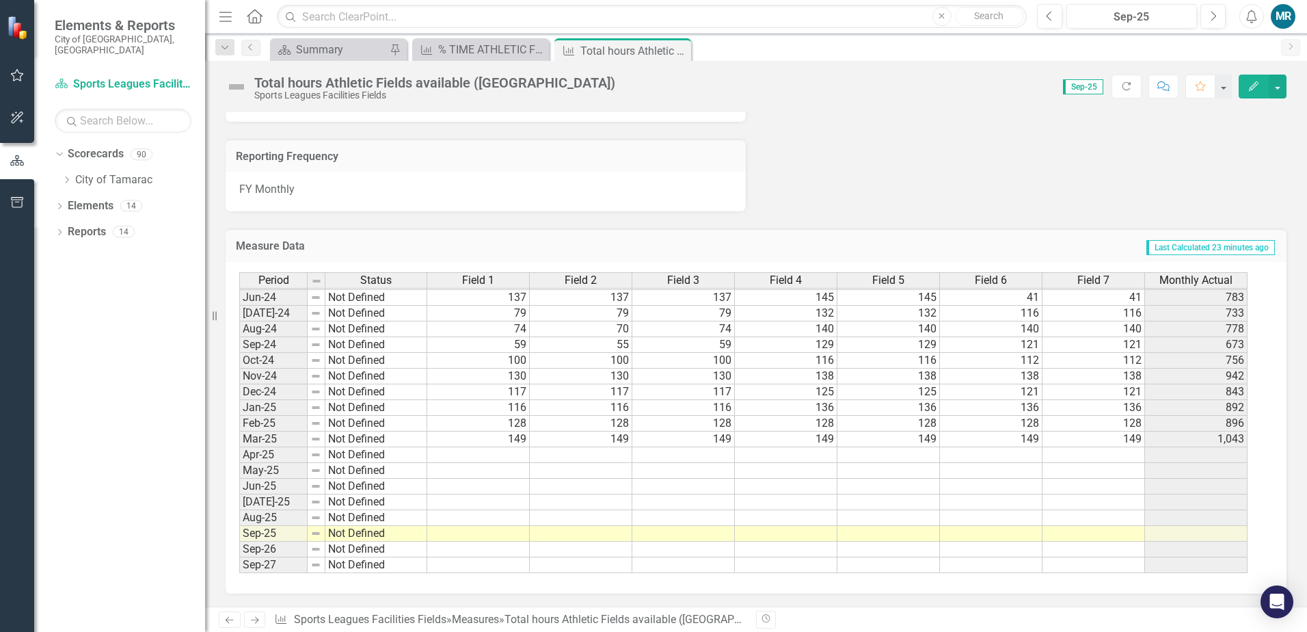
click at [521, 457] on td at bounding box center [478, 455] width 103 height 16
click at [509, 456] on td at bounding box center [478, 455] width 103 height 16
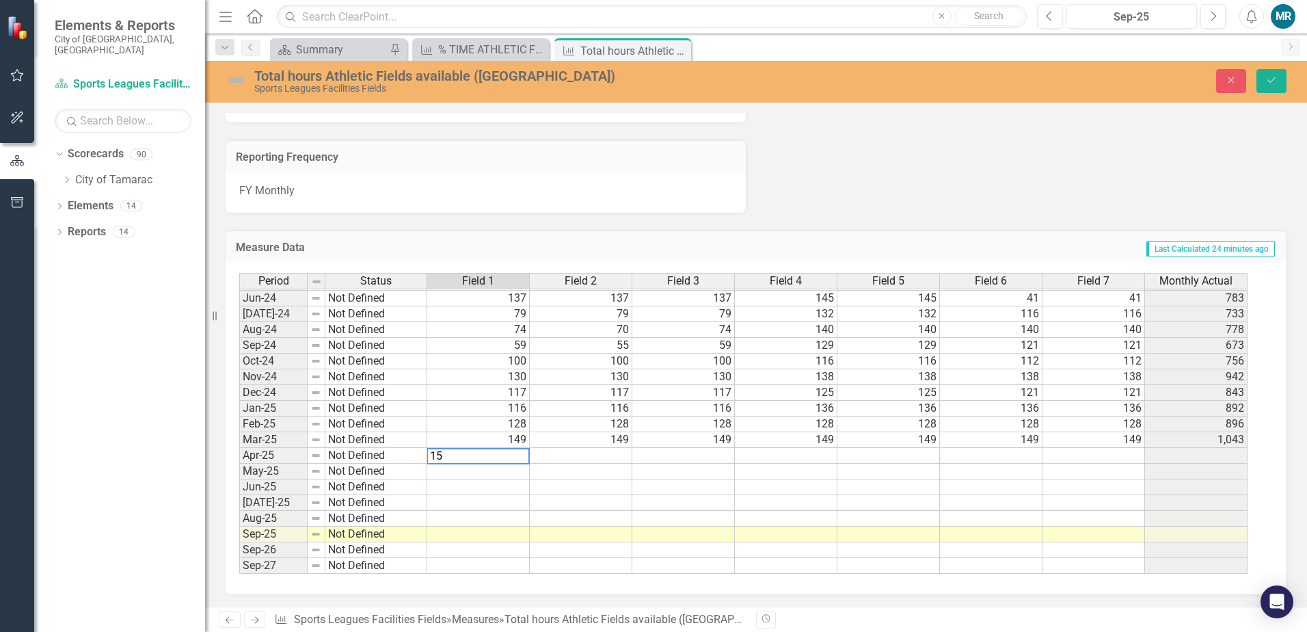
type textarea "152"
type textarea "160"
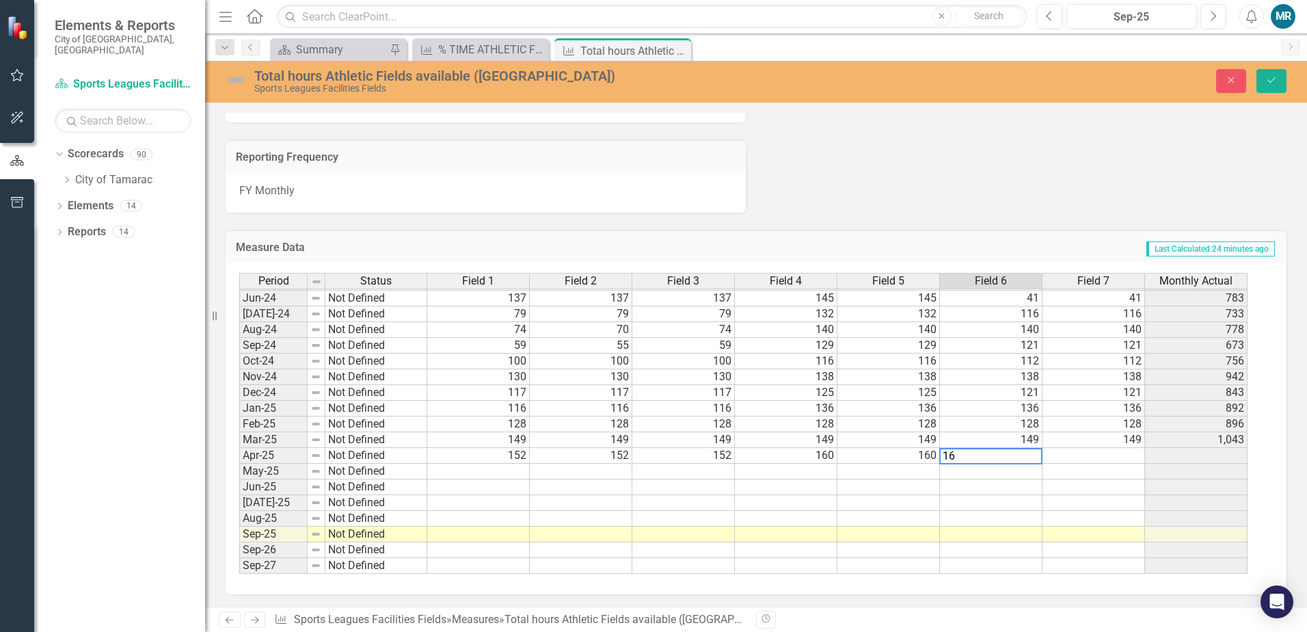
type textarea "160"
click at [1274, 89] on button "Save" at bounding box center [1272, 81] width 30 height 24
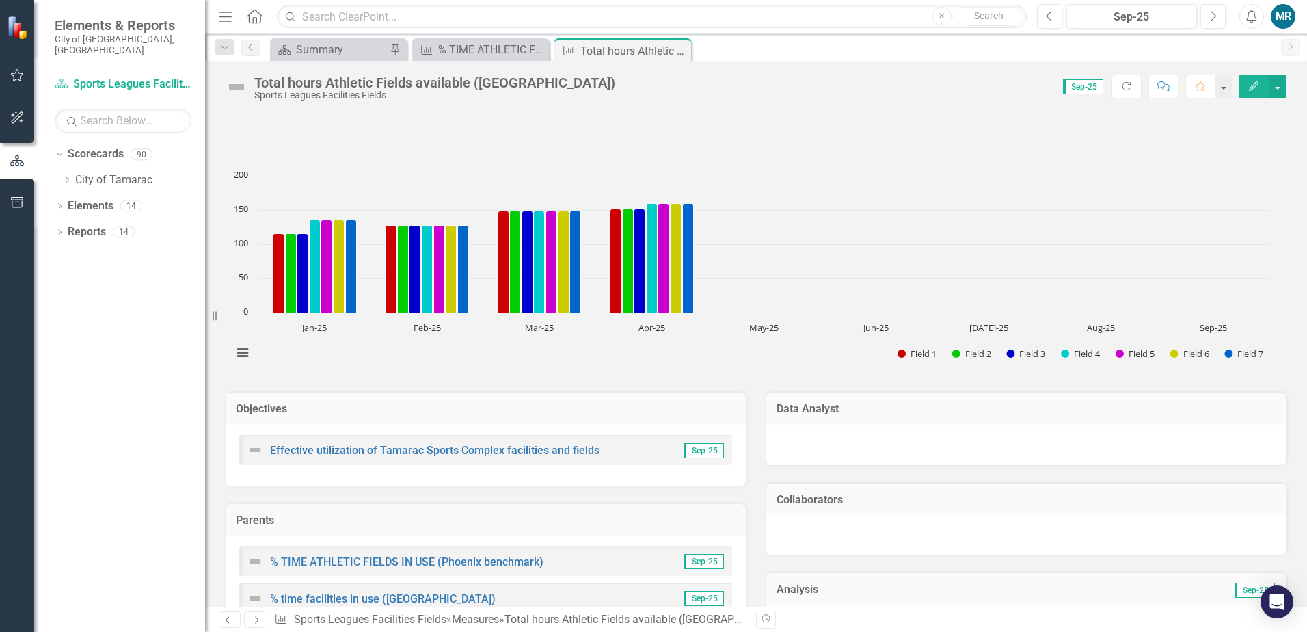
click at [0, 0] on icon at bounding box center [0, 0] width 0 height 0
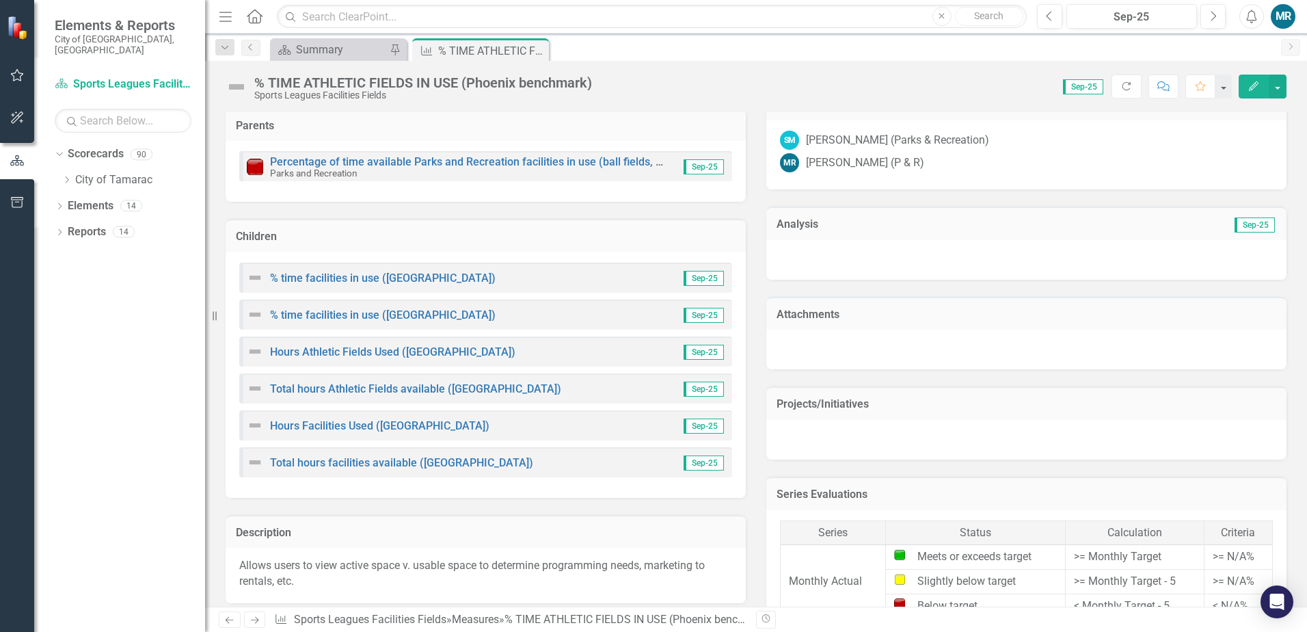
scroll to position [410, 0]
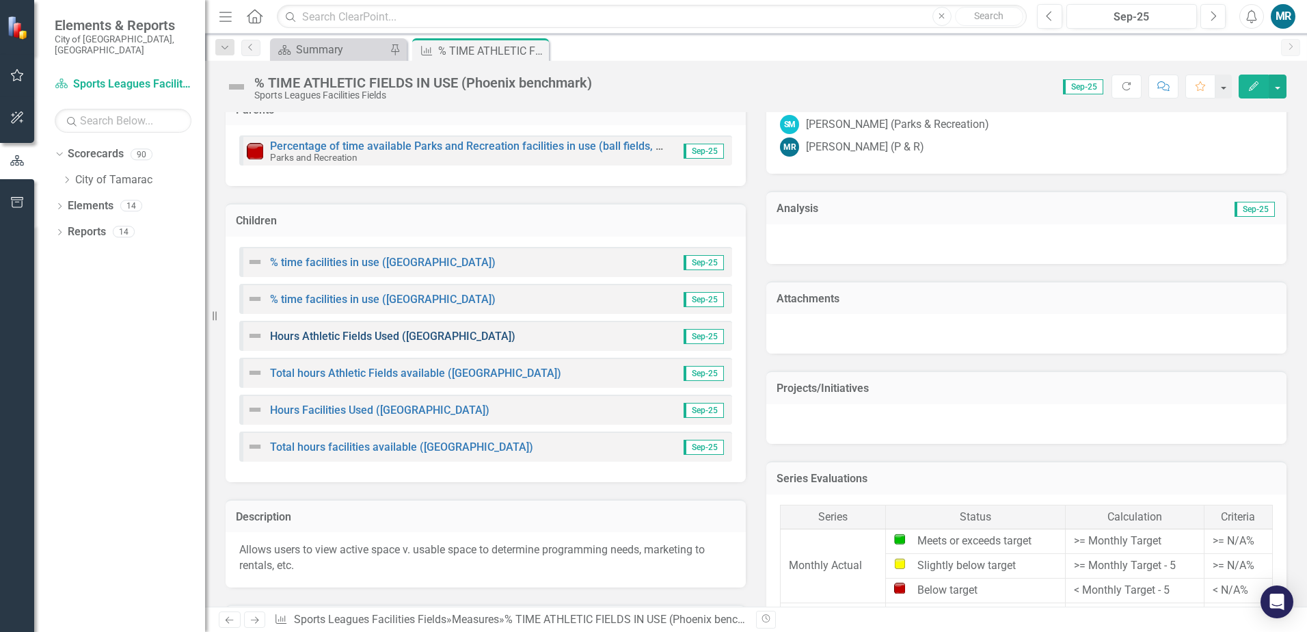
click at [394, 336] on link "Hours Athletic Fields Used ([GEOGRAPHIC_DATA])" at bounding box center [392, 336] width 245 height 13
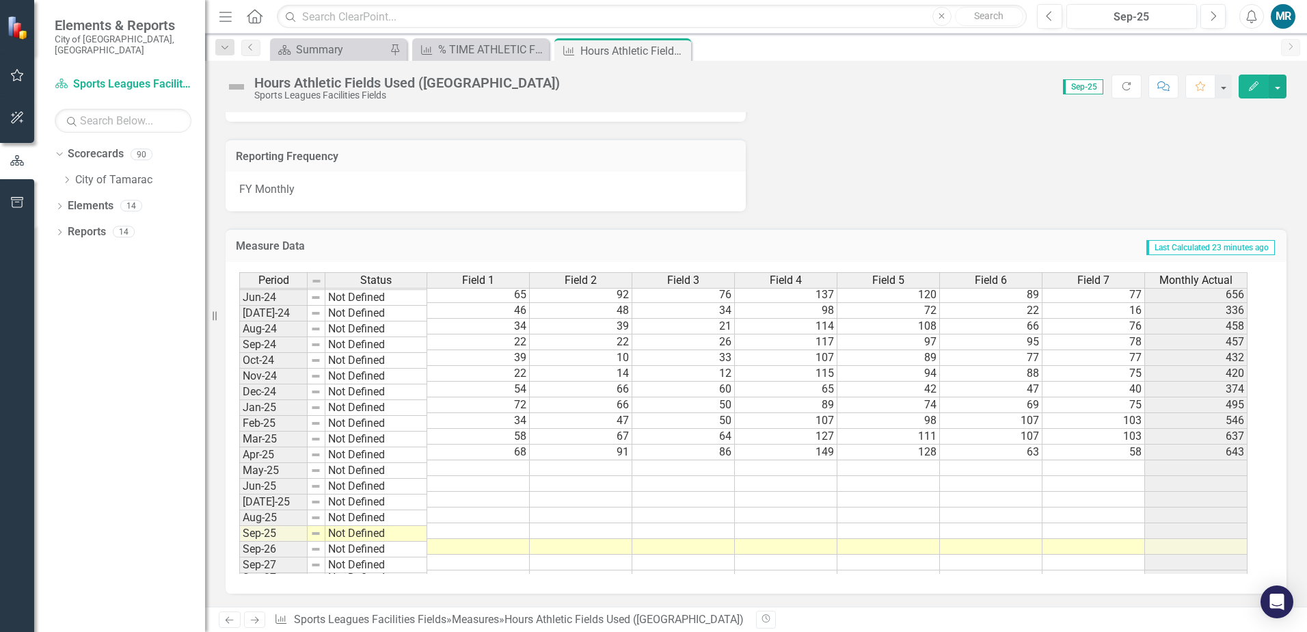
scroll to position [502, 0]
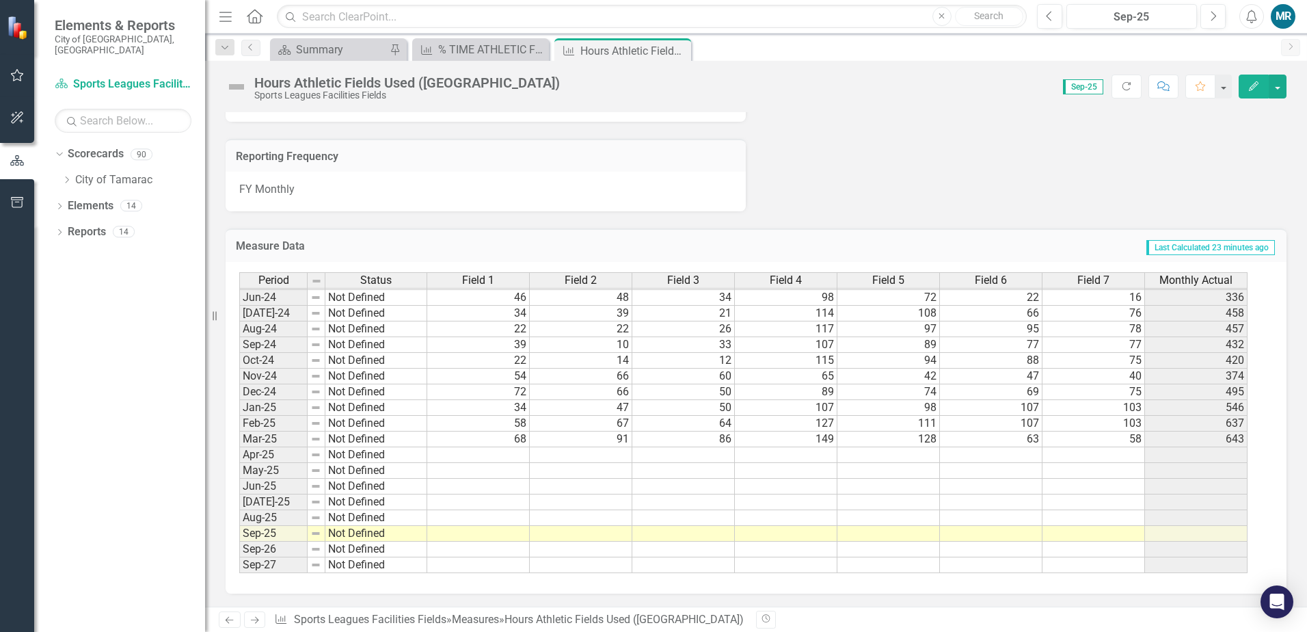
click at [500, 453] on tbody "Nov-22 Not Defined 8 8 0 60 62 60 41 239 Dec-22 Not Defined 20 20 20 79 64 72 5…" at bounding box center [743, 281] width 1008 height 582
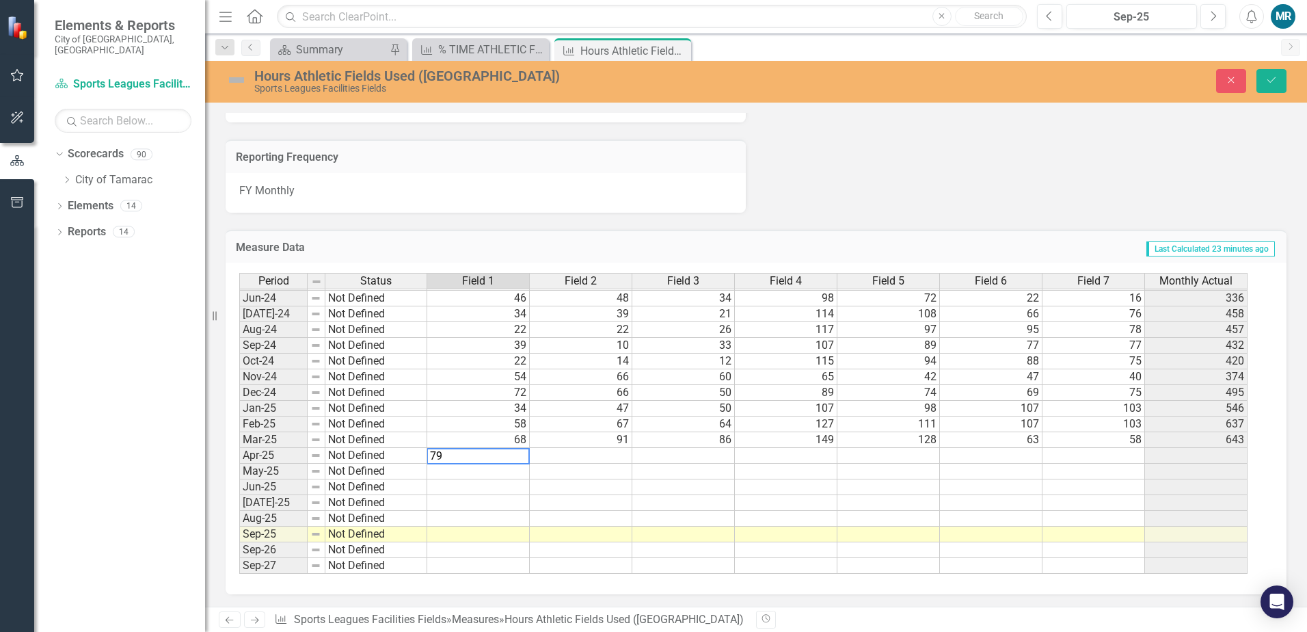
type textarea "79"
click at [584, 453] on td at bounding box center [581, 456] width 103 height 16
type textarea "100"
click at [658, 458] on td at bounding box center [683, 456] width 103 height 16
click at [708, 458] on td at bounding box center [683, 456] width 103 height 16
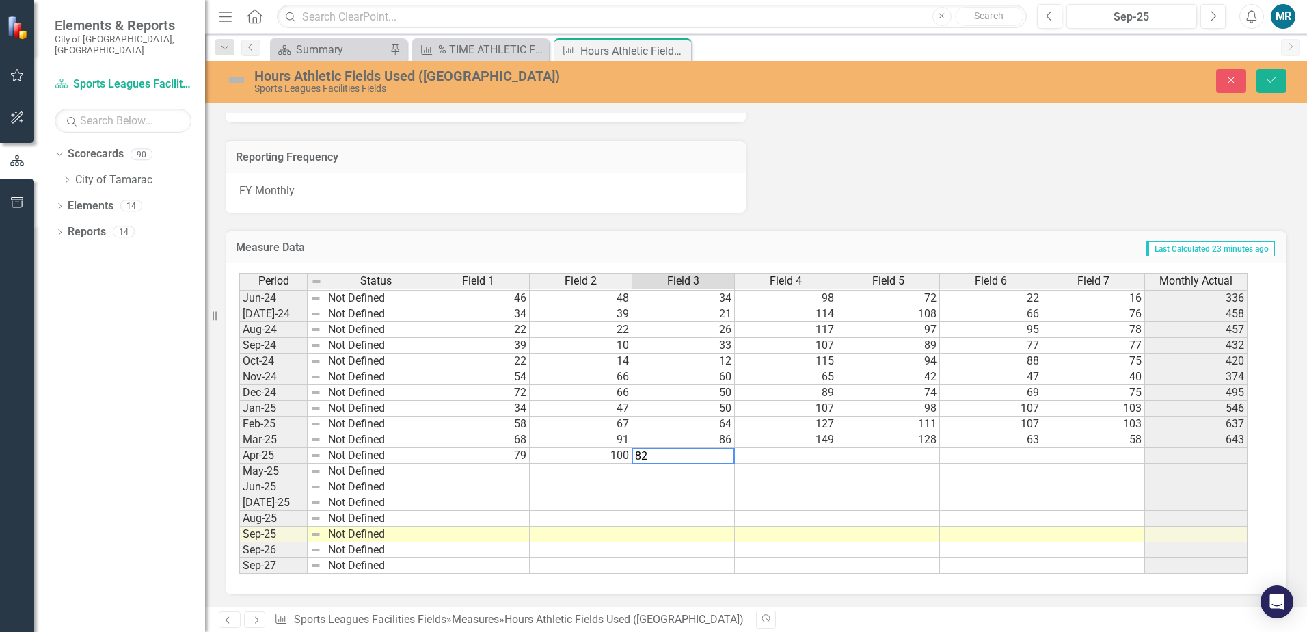
type textarea "82"
click at [779, 459] on td at bounding box center [786, 456] width 103 height 16
type textarea "127"
click at [870, 454] on td at bounding box center [888, 456] width 103 height 16
click at [913, 457] on td at bounding box center [888, 456] width 103 height 16
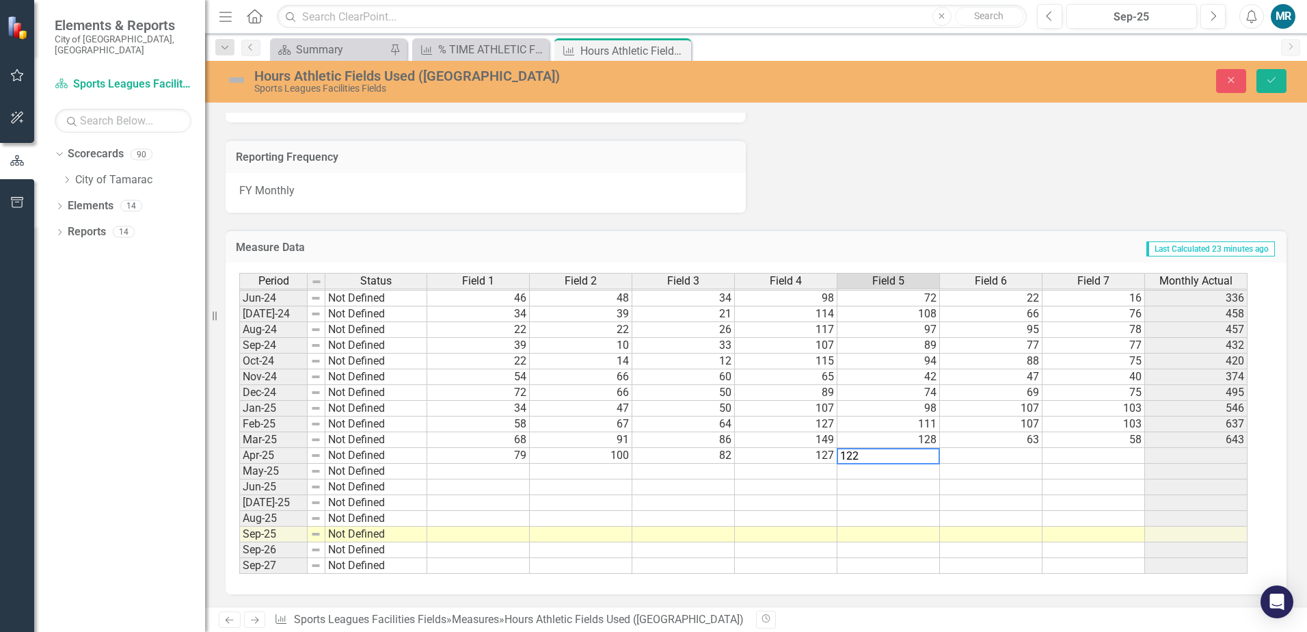
type textarea "122"
click at [982, 457] on td at bounding box center [991, 456] width 103 height 16
type textarea "20"
click at [1070, 459] on td at bounding box center [1094, 456] width 103 height 16
click at [1123, 461] on td at bounding box center [1094, 456] width 103 height 16
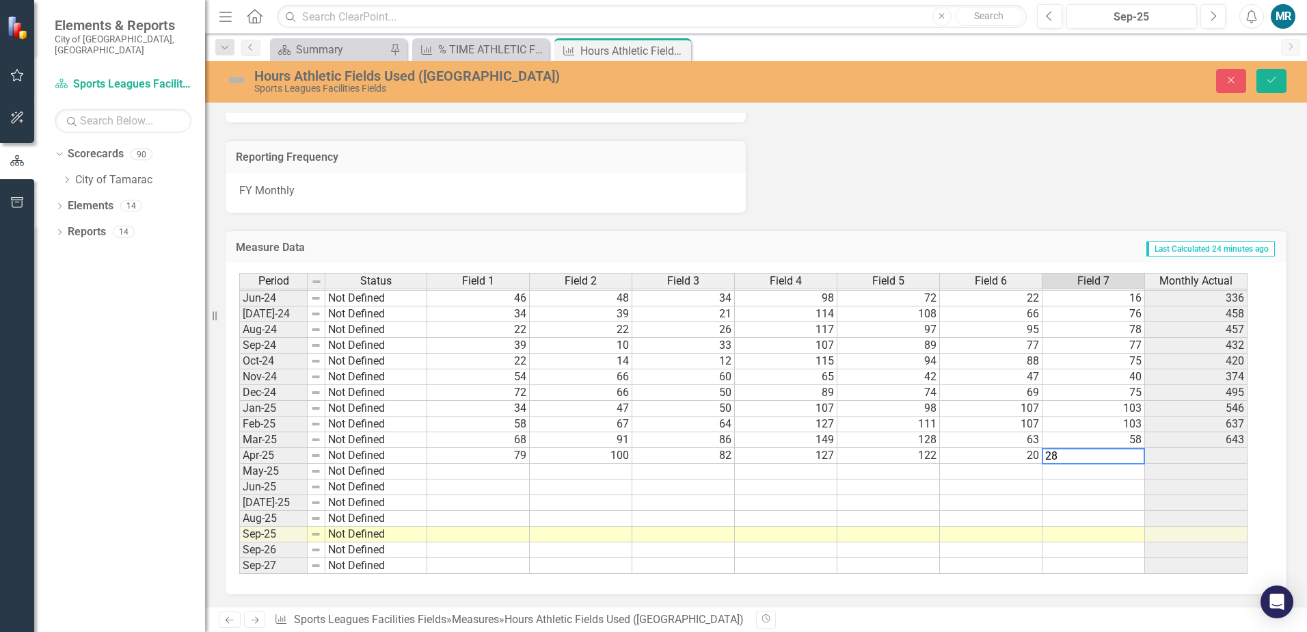
type textarea "28"
click at [239, 479] on div "Period Status Field 1 Field 2 Field 3 Field 4 Field 5 Field 6 Field 7 Monthly A…" at bounding box center [239, 321] width 0 height 505
click at [1273, 82] on icon "Save" at bounding box center [1271, 80] width 12 height 10
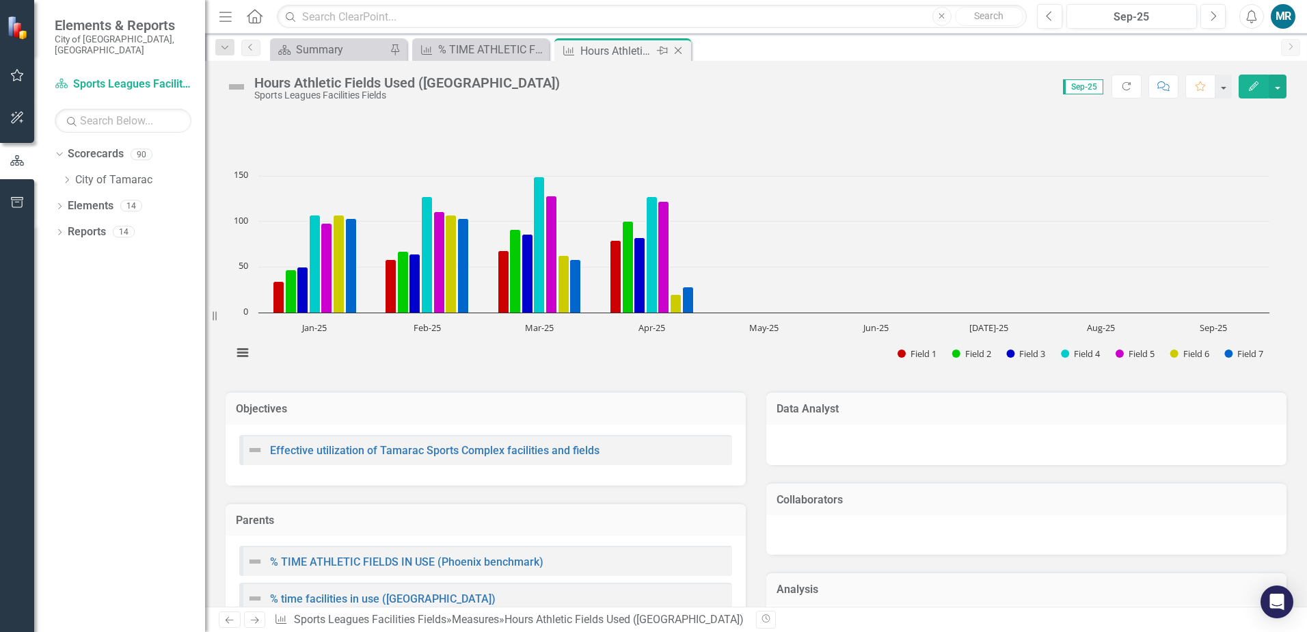
click at [680, 51] on icon "Close" at bounding box center [678, 50] width 14 height 11
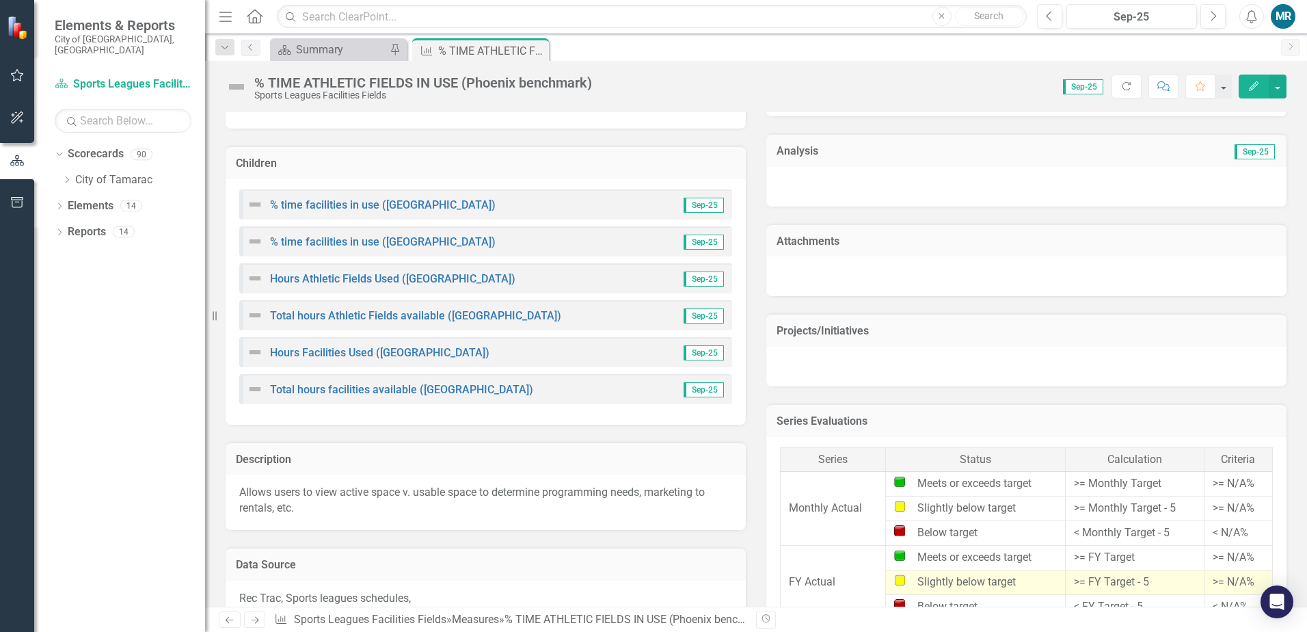
scroll to position [479, 0]
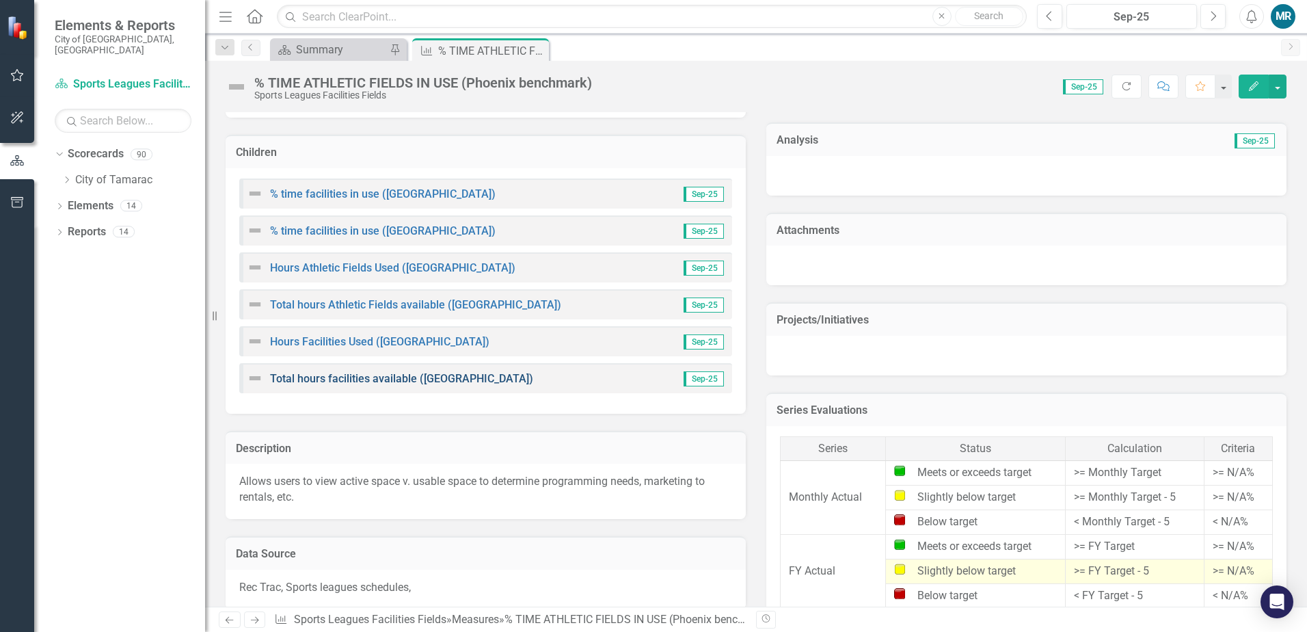
click at [390, 383] on link "Total hours facilities available ([GEOGRAPHIC_DATA])" at bounding box center [401, 378] width 263 height 13
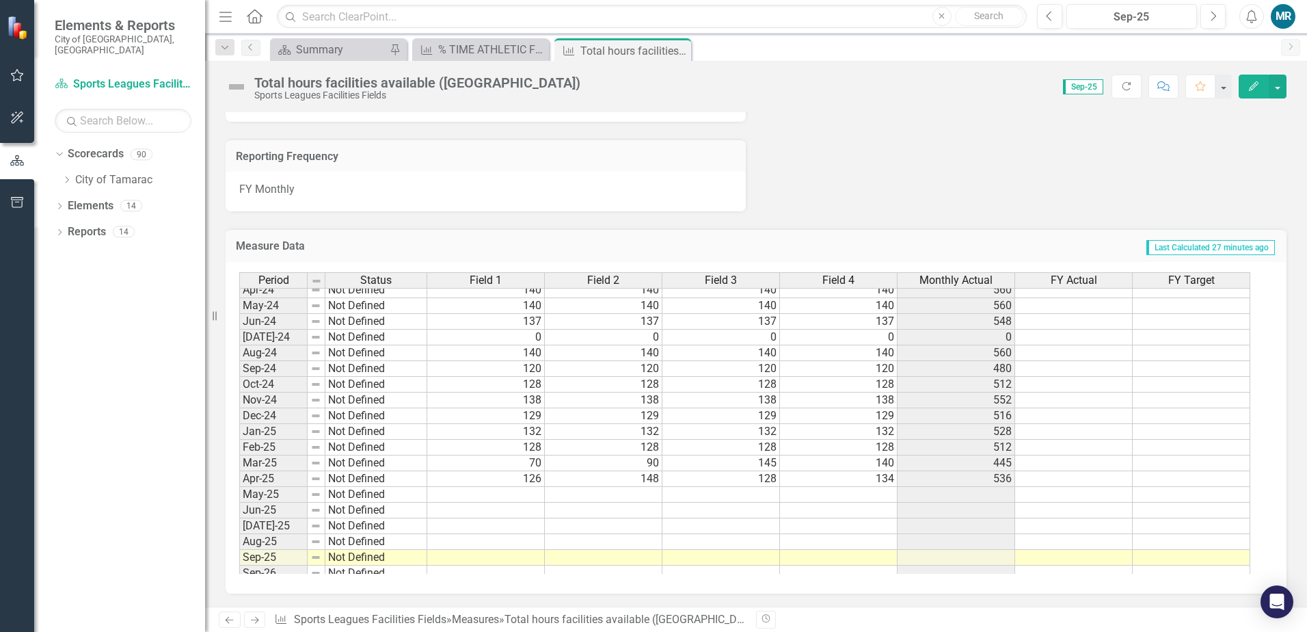
scroll to position [502, 0]
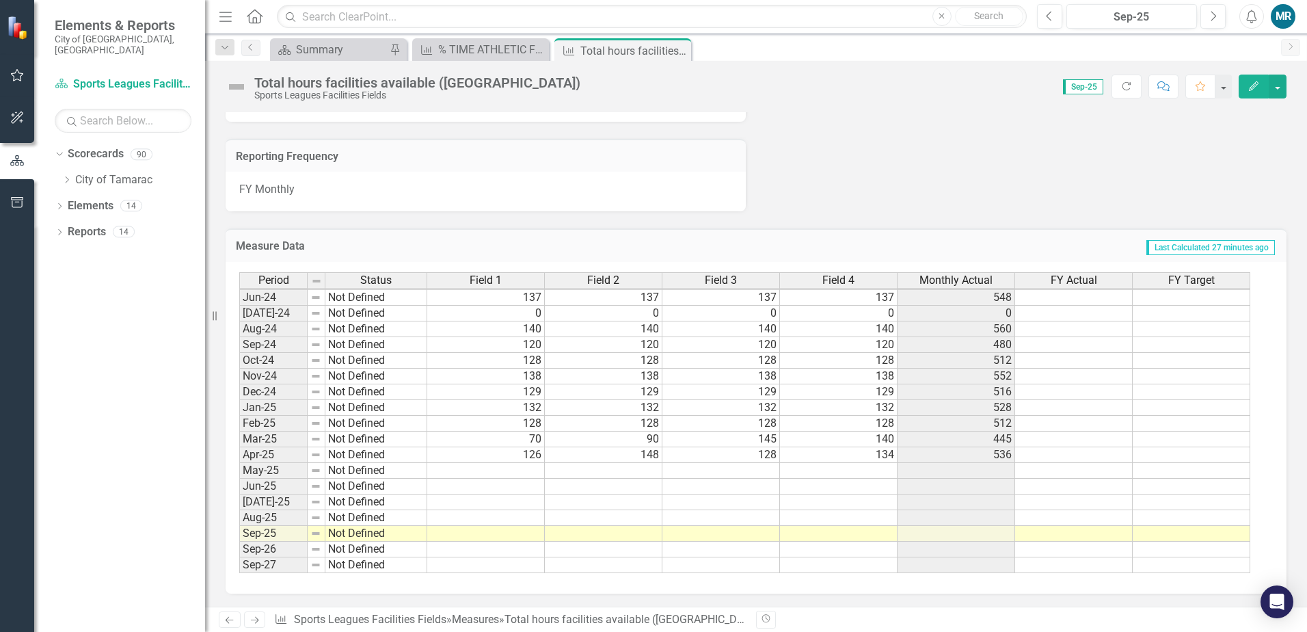
click at [536, 470] on tbody "Dec-22 Not Defined 127 127 127 127 508 Jan-23 Not Defined 128 128 128 128 512 F…" at bounding box center [744, 289] width 1011 height 567
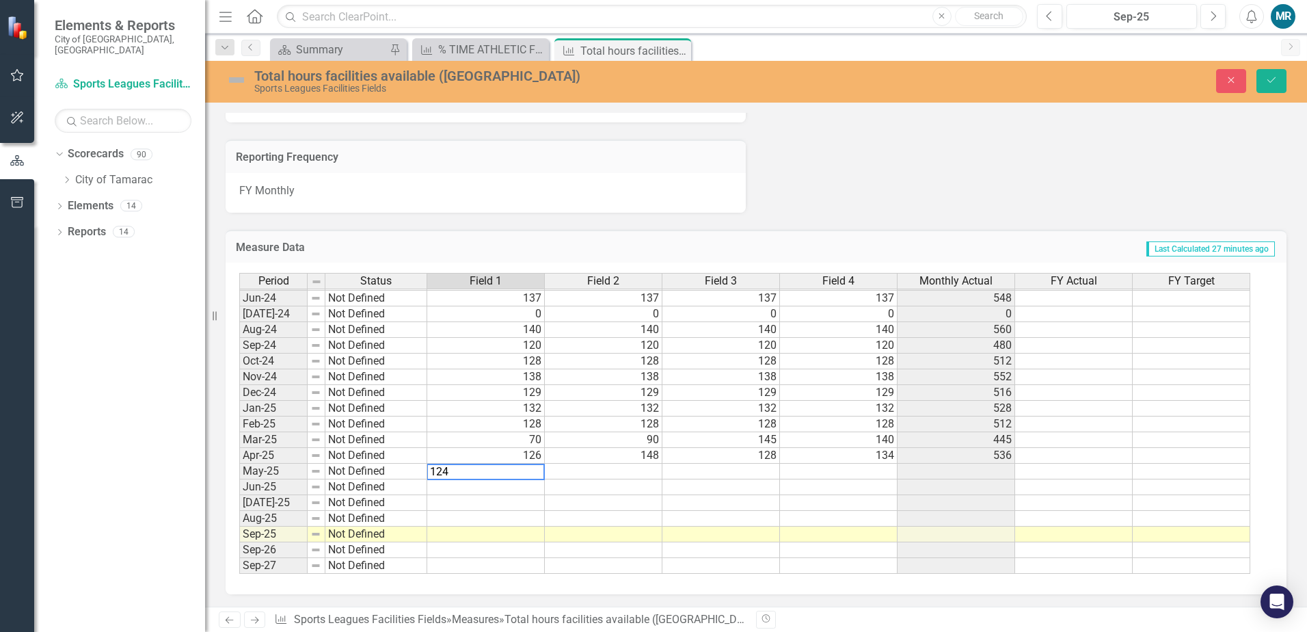
type textarea "124"
click at [619, 470] on td at bounding box center [604, 472] width 118 height 16
type textarea "141"
click at [728, 477] on td at bounding box center [721, 472] width 118 height 16
click at [677, 474] on td at bounding box center [721, 472] width 118 height 16
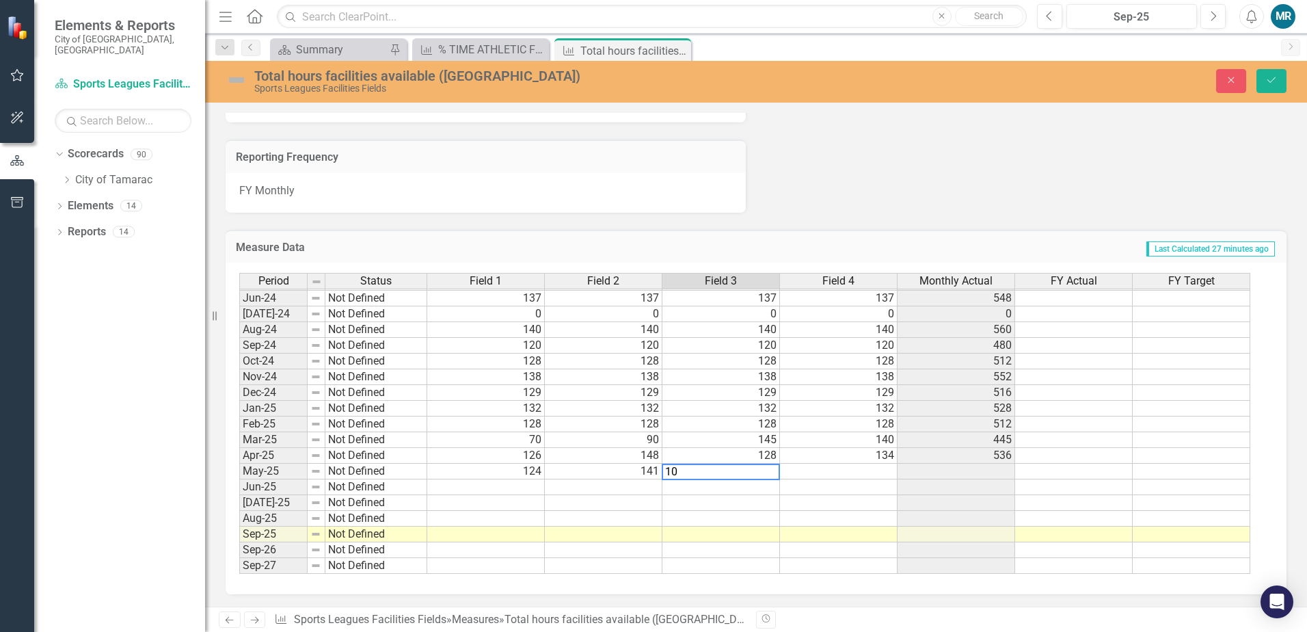
type textarea "104"
type textarea "118"
click at [1272, 90] on button "Save" at bounding box center [1272, 81] width 30 height 24
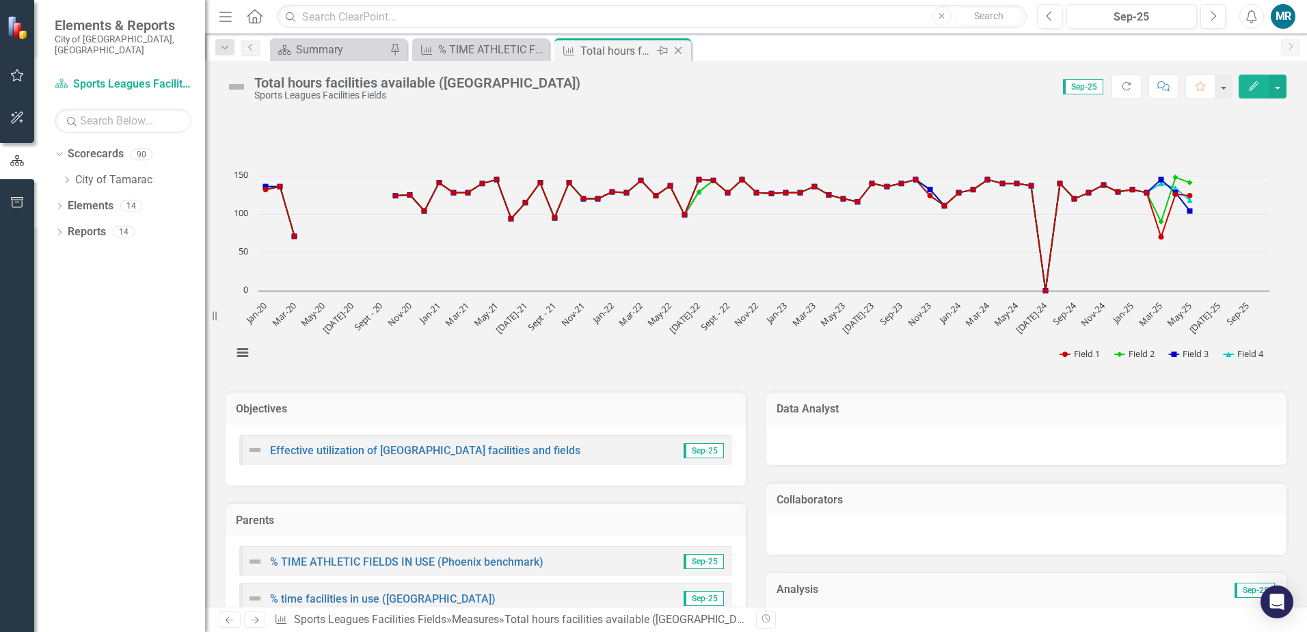
click at [675, 54] on icon "Close" at bounding box center [678, 50] width 14 height 11
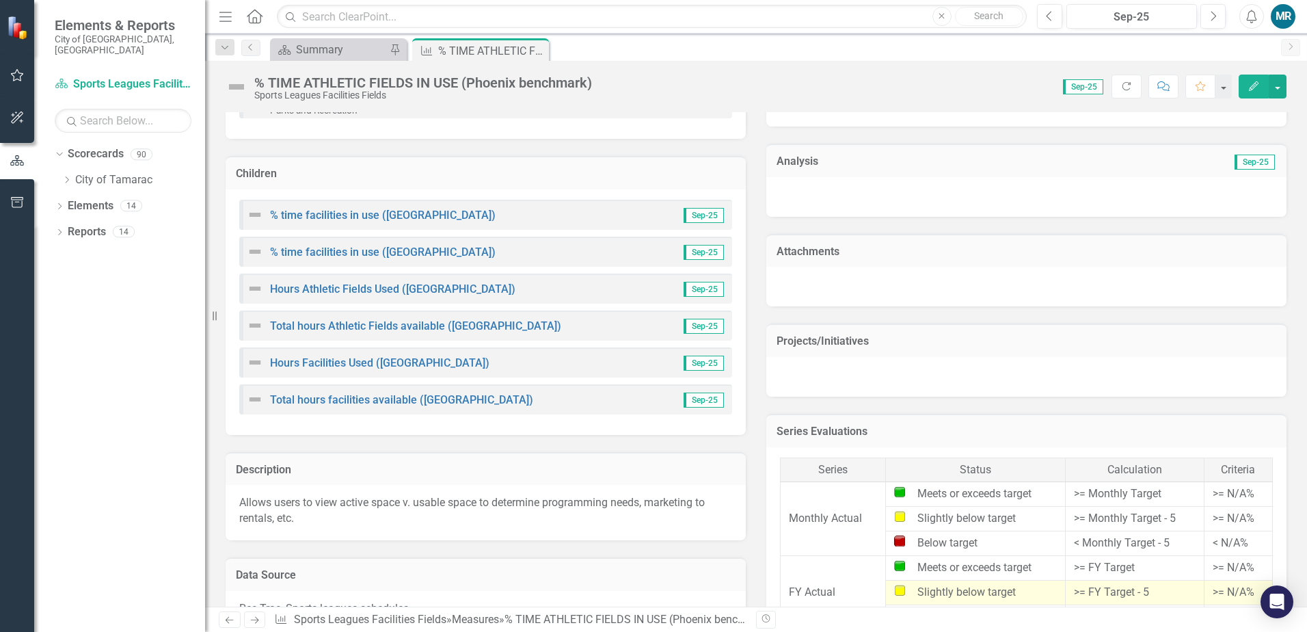
scroll to position [479, 0]
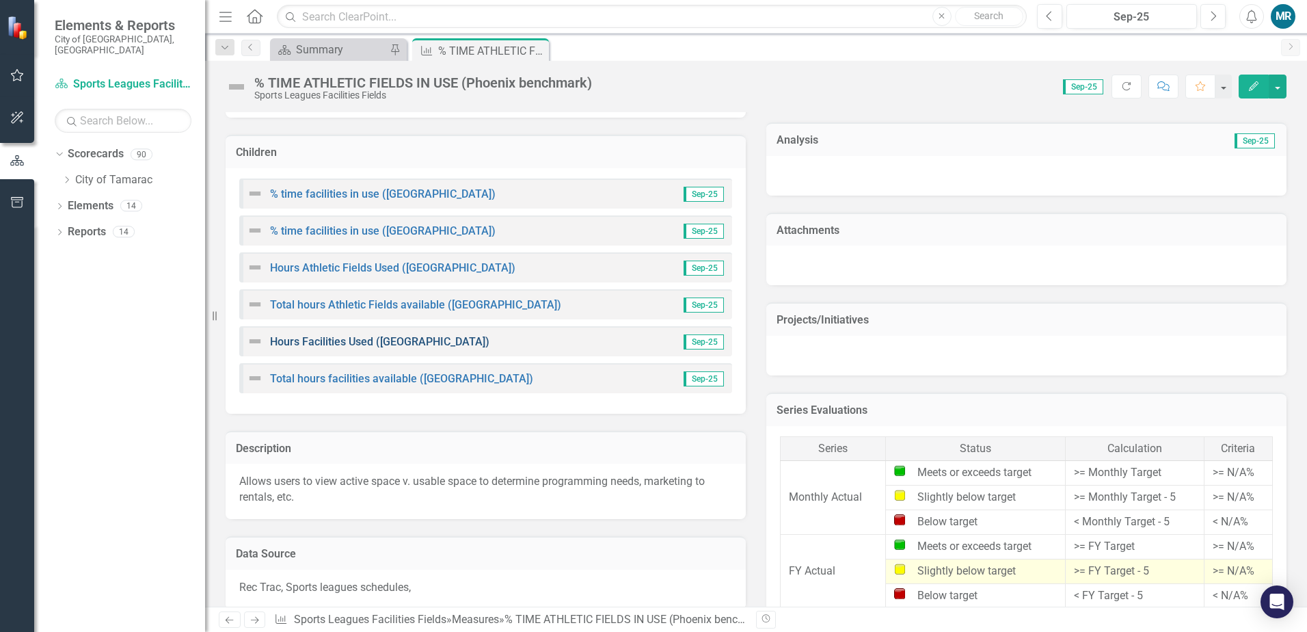
click at [395, 345] on link "Hours Facilities Used ([GEOGRAPHIC_DATA])" at bounding box center [379, 341] width 219 height 13
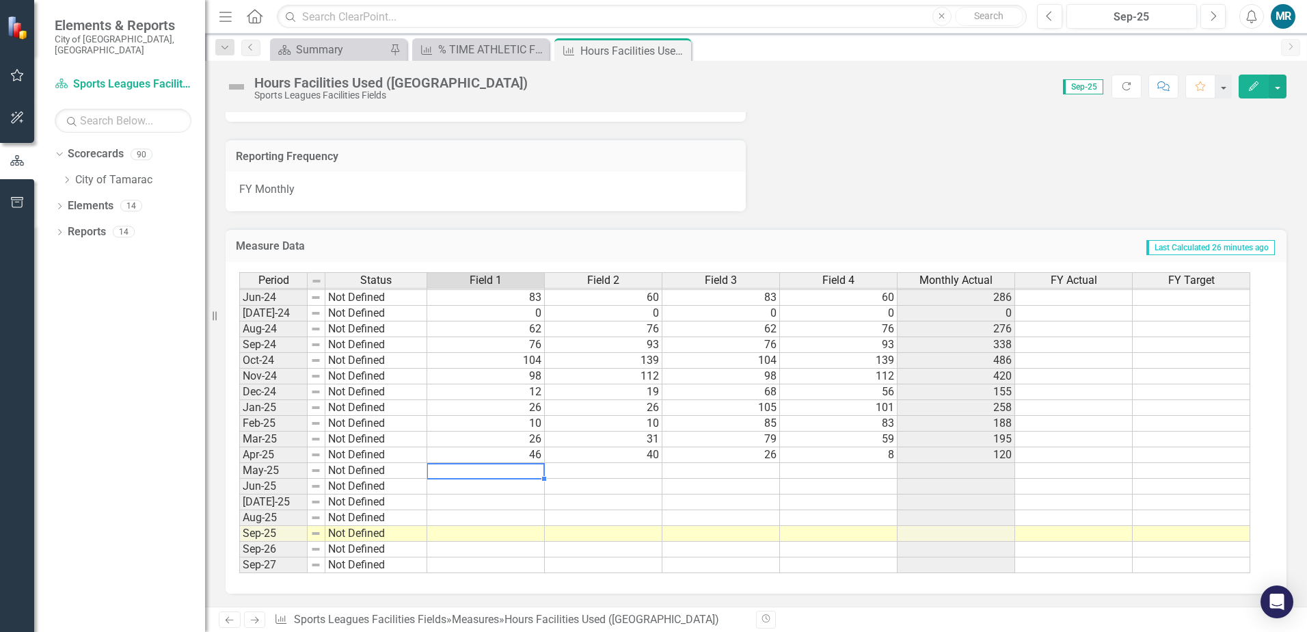
click at [529, 472] on tbody "May-23 Not Defined 101 78 101 78 358 Jun-23 Not Defined 101 76 101 76 354 Jul-2…" at bounding box center [744, 329] width 1011 height 488
click at [522, 470] on td at bounding box center [486, 471] width 118 height 16
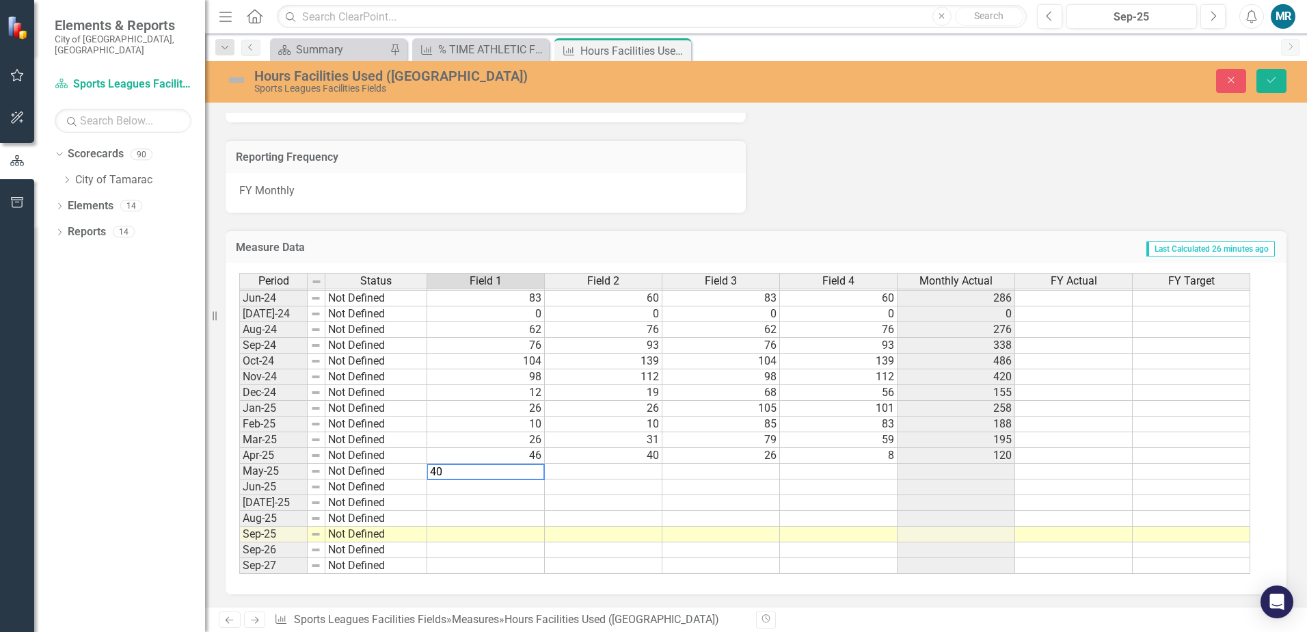
type textarea "40"
click at [622, 470] on td at bounding box center [604, 472] width 118 height 16
type textarea "47"
click at [708, 469] on td at bounding box center [721, 472] width 118 height 16
click at [745, 470] on td at bounding box center [721, 472] width 118 height 16
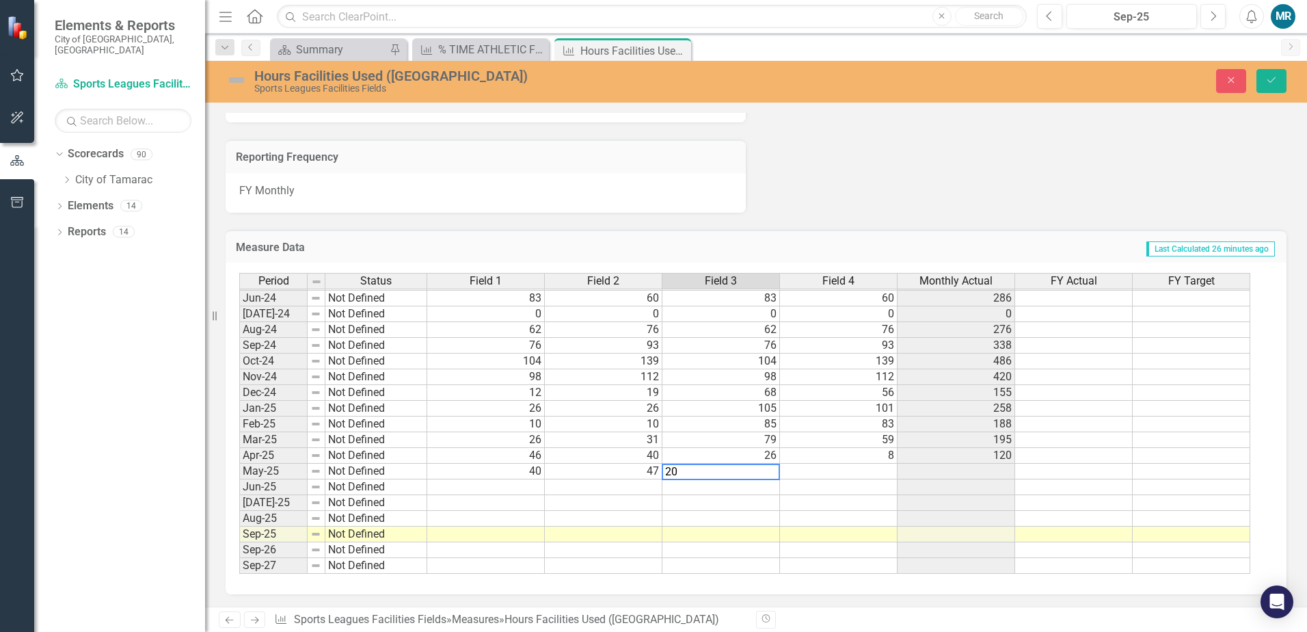
type textarea "20"
click at [838, 471] on td at bounding box center [839, 472] width 118 height 16
type textarea "24"
click at [881, 490] on td at bounding box center [839, 487] width 118 height 16
click at [1276, 85] on icon "Save" at bounding box center [1271, 80] width 12 height 10
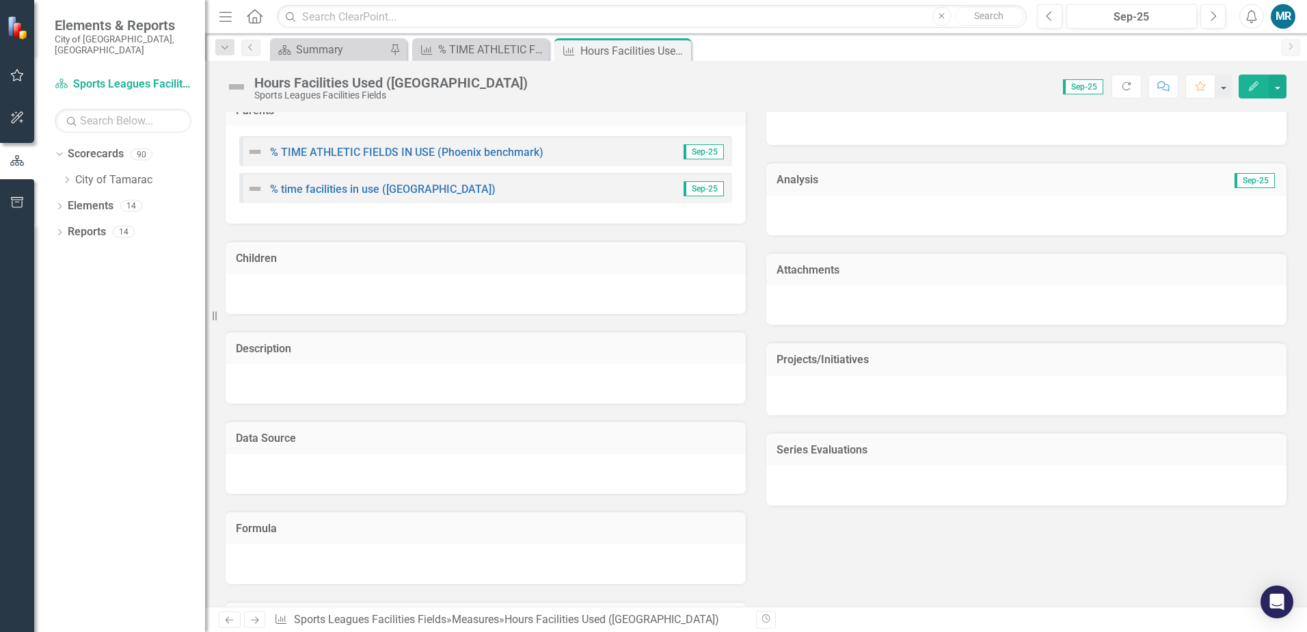
scroll to position [410, 0]
drag, startPoint x: 678, startPoint y: 53, endPoint x: 659, endPoint y: 65, distance: 21.8
click at [0, 0] on icon "Close" at bounding box center [0, 0] width 0 height 0
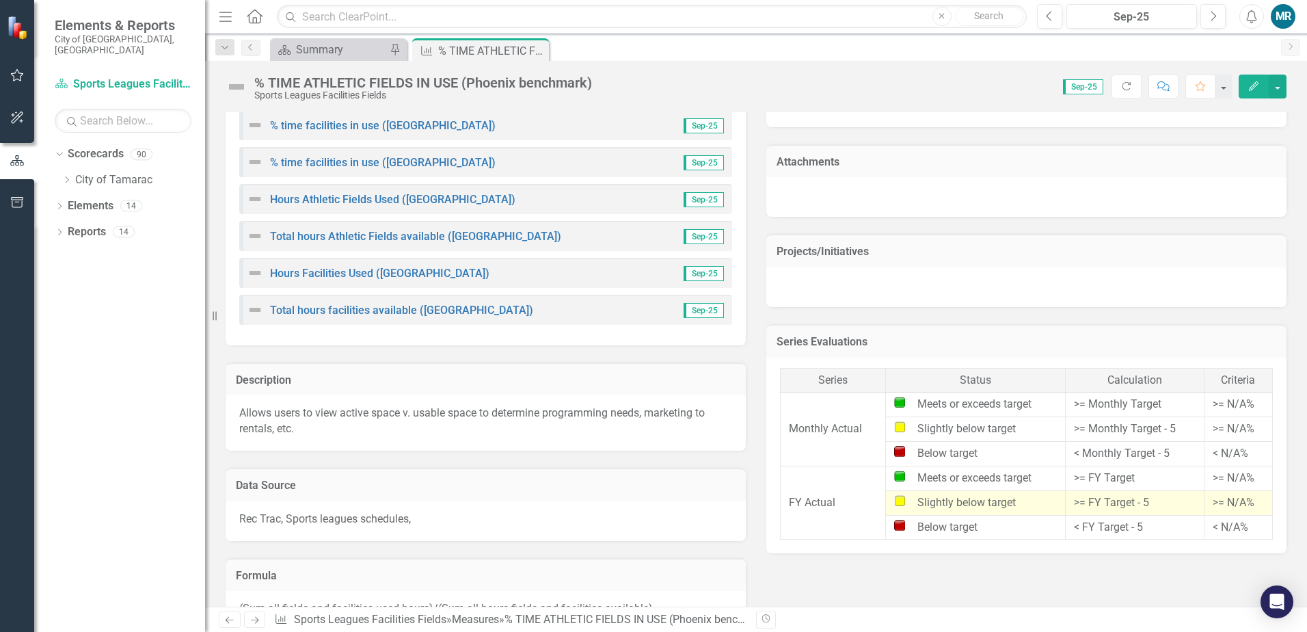
scroll to position [479, 0]
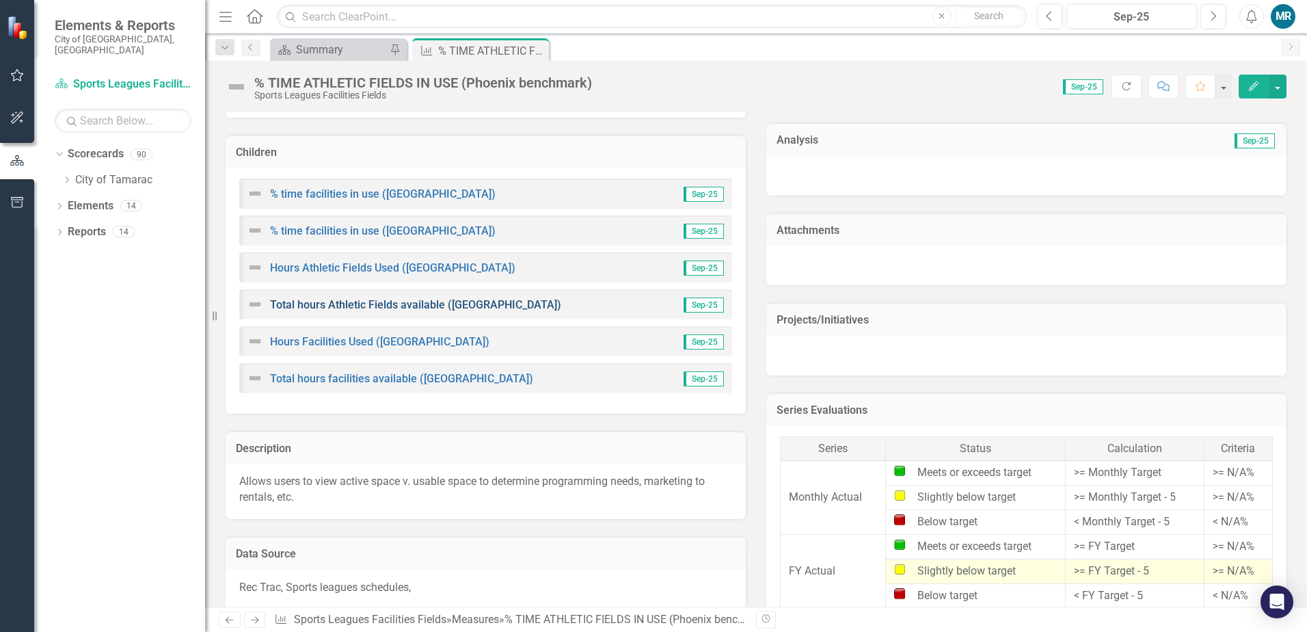
click at [451, 305] on link "Total hours Athletic Fields available ([GEOGRAPHIC_DATA])" at bounding box center [415, 304] width 291 height 13
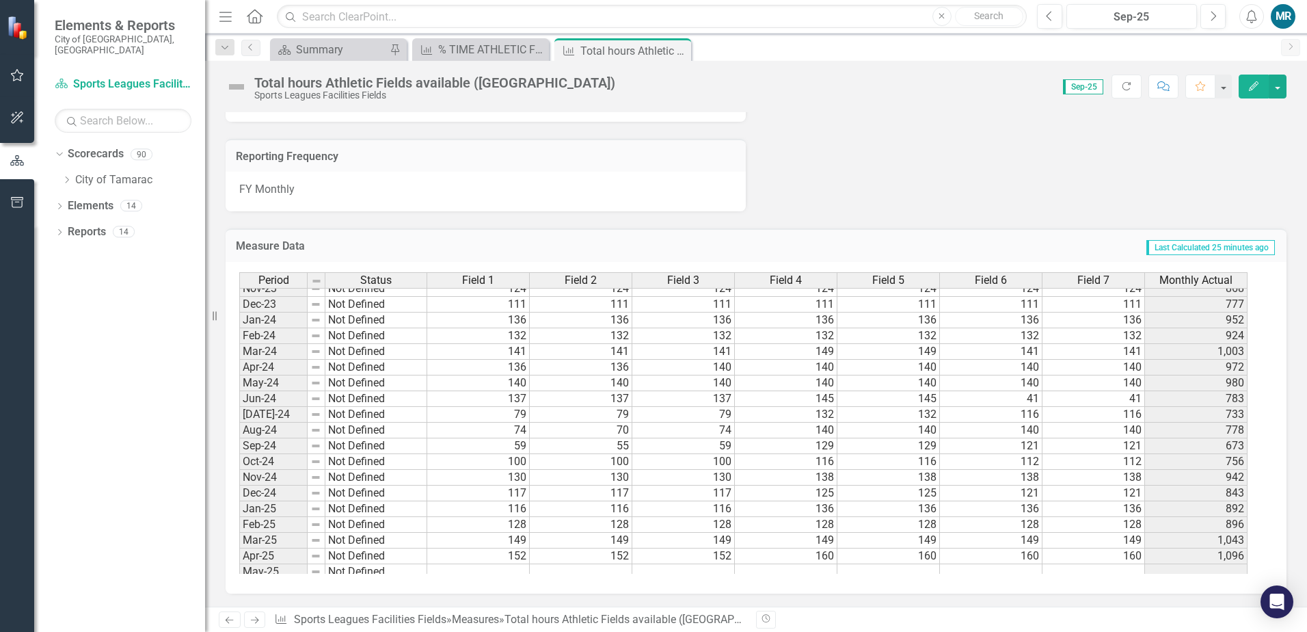
scroll to position [502, 0]
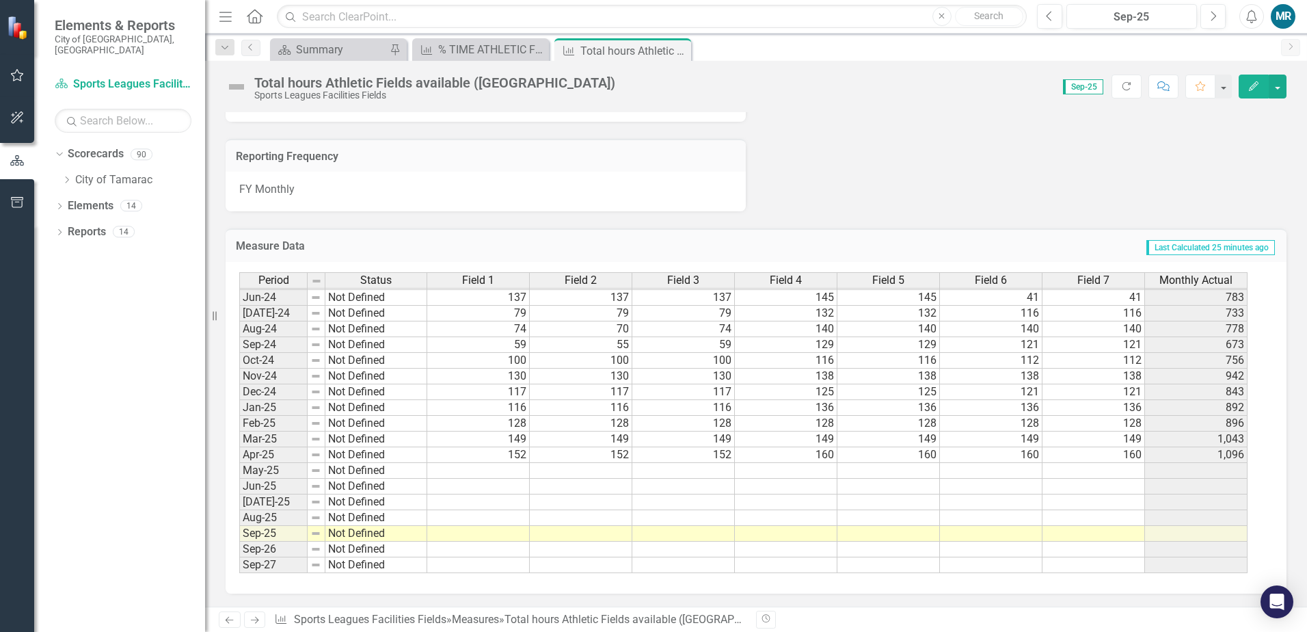
click at [513, 470] on tbody "Feb-23 Not Defined 128 128 128 128 128 128 128 896 Mar-23 Not Defined 132 132 1…" at bounding box center [743, 305] width 1008 height 535
click at [518, 471] on td at bounding box center [478, 471] width 103 height 16
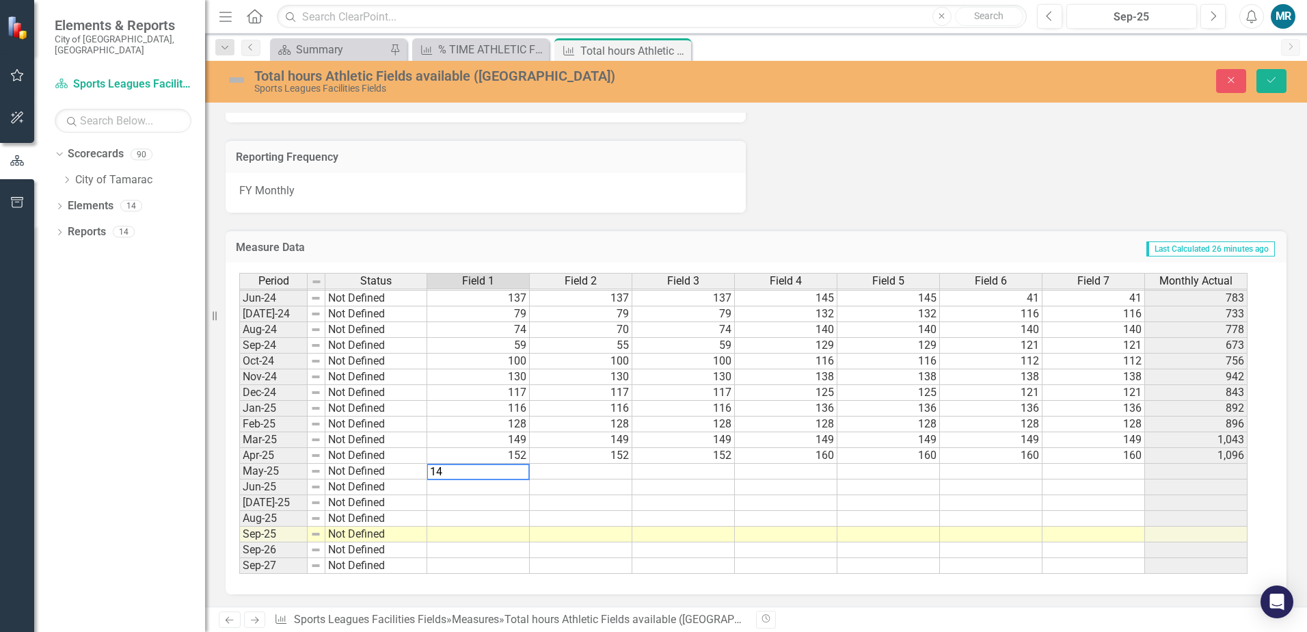
type textarea "144"
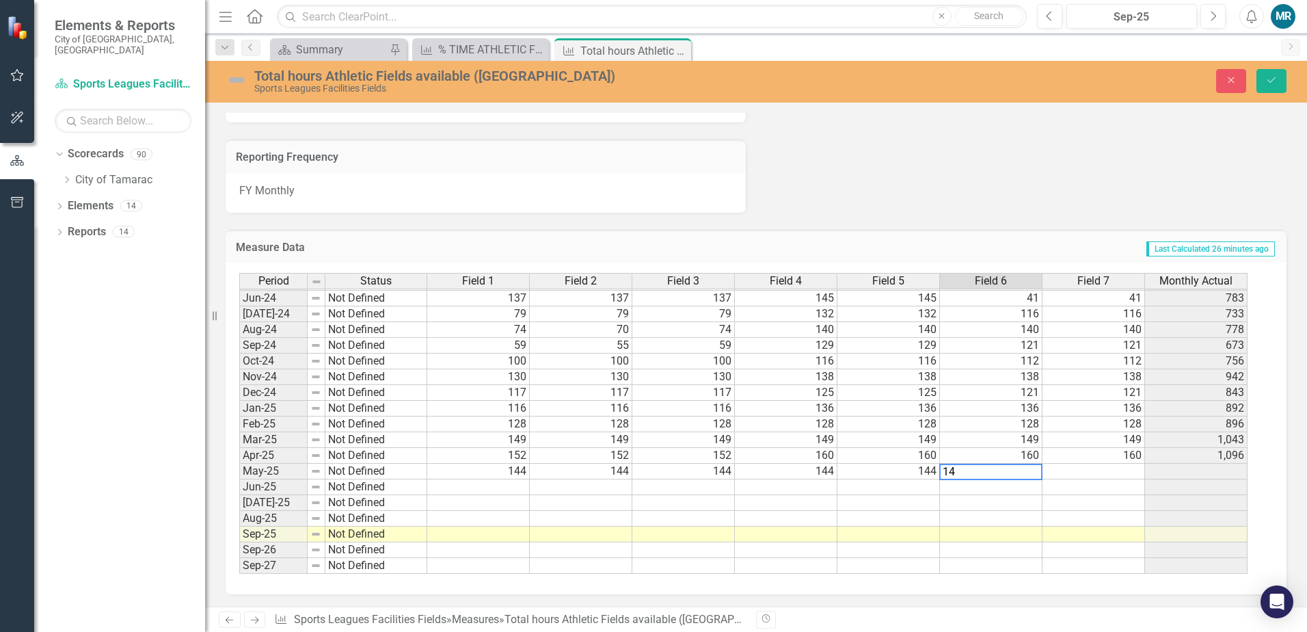
type textarea "144"
click at [1285, 75] on button "Save" at bounding box center [1272, 81] width 30 height 24
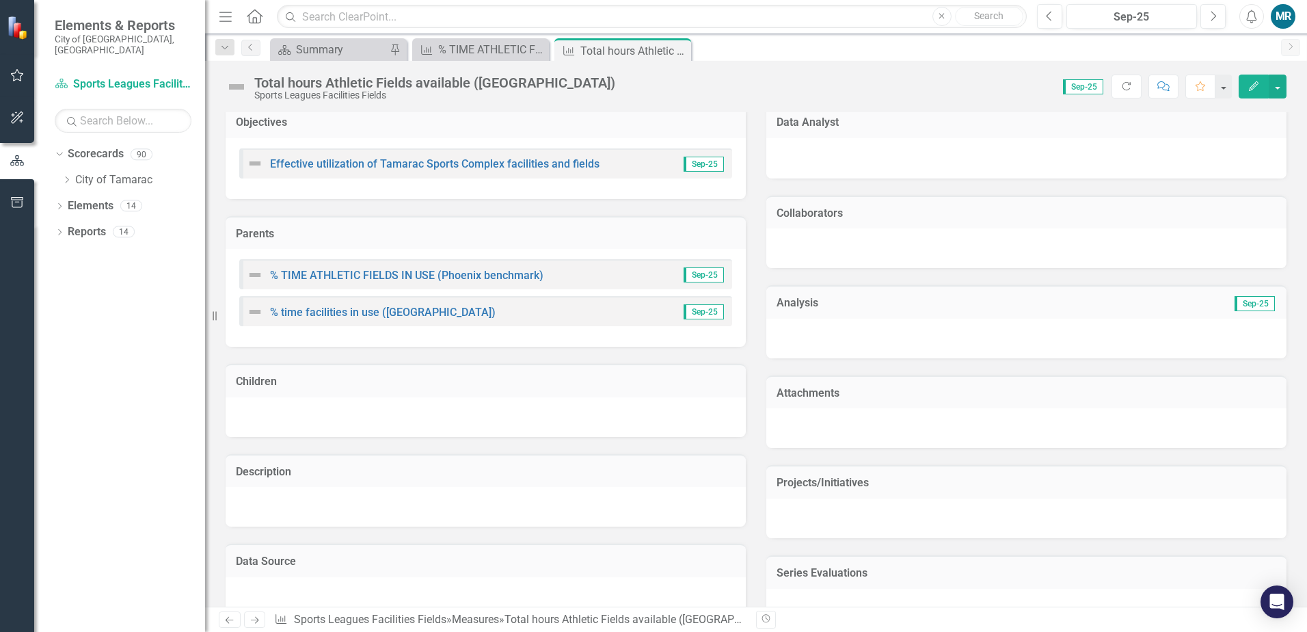
scroll to position [342, 0]
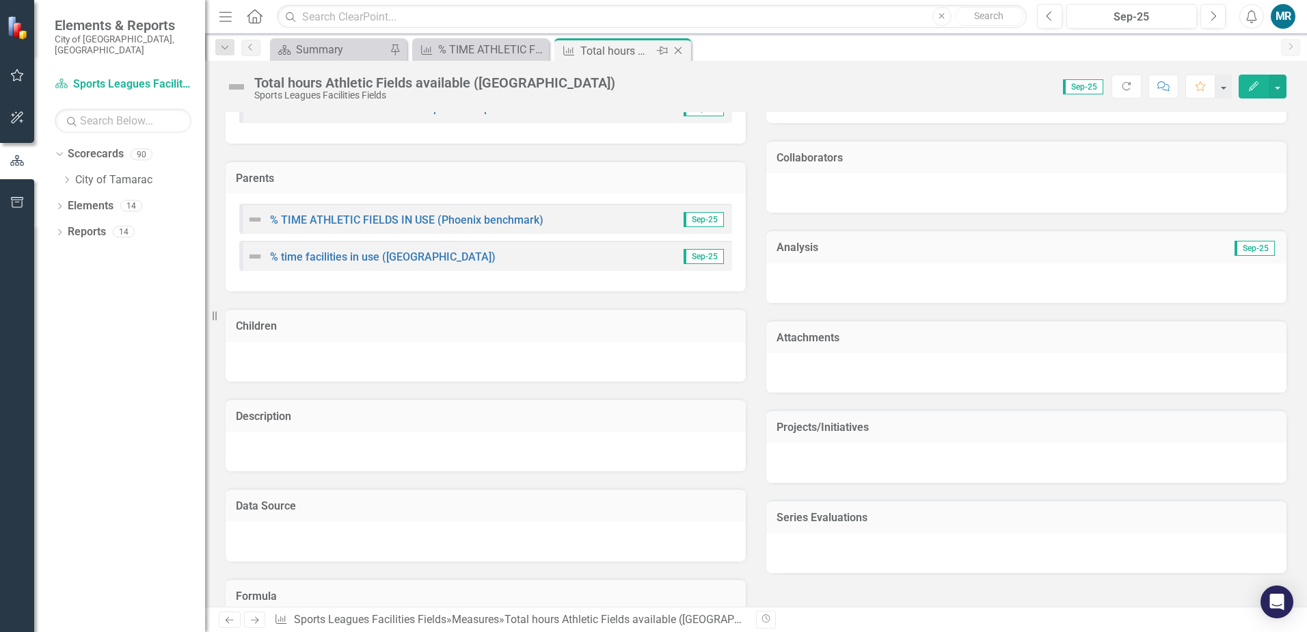
click at [680, 48] on icon "Close" at bounding box center [678, 50] width 14 height 11
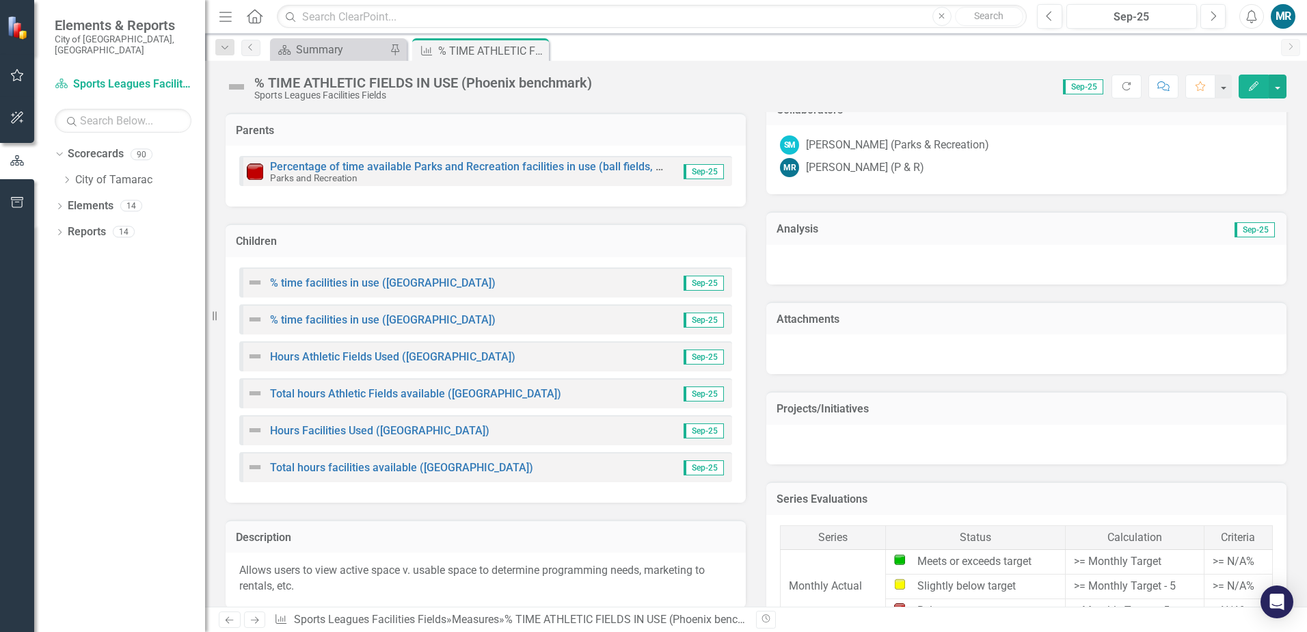
scroll to position [410, 0]
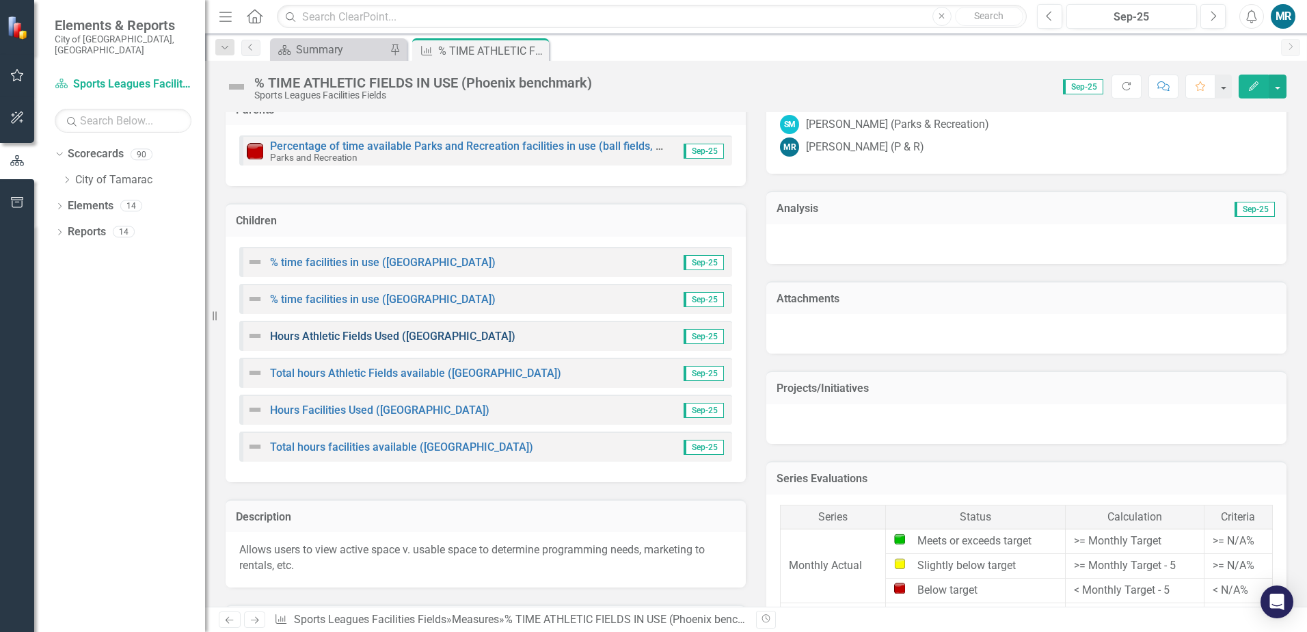
click at [457, 336] on link "Hours Athletic Fields Used ([GEOGRAPHIC_DATA])" at bounding box center [392, 336] width 245 height 13
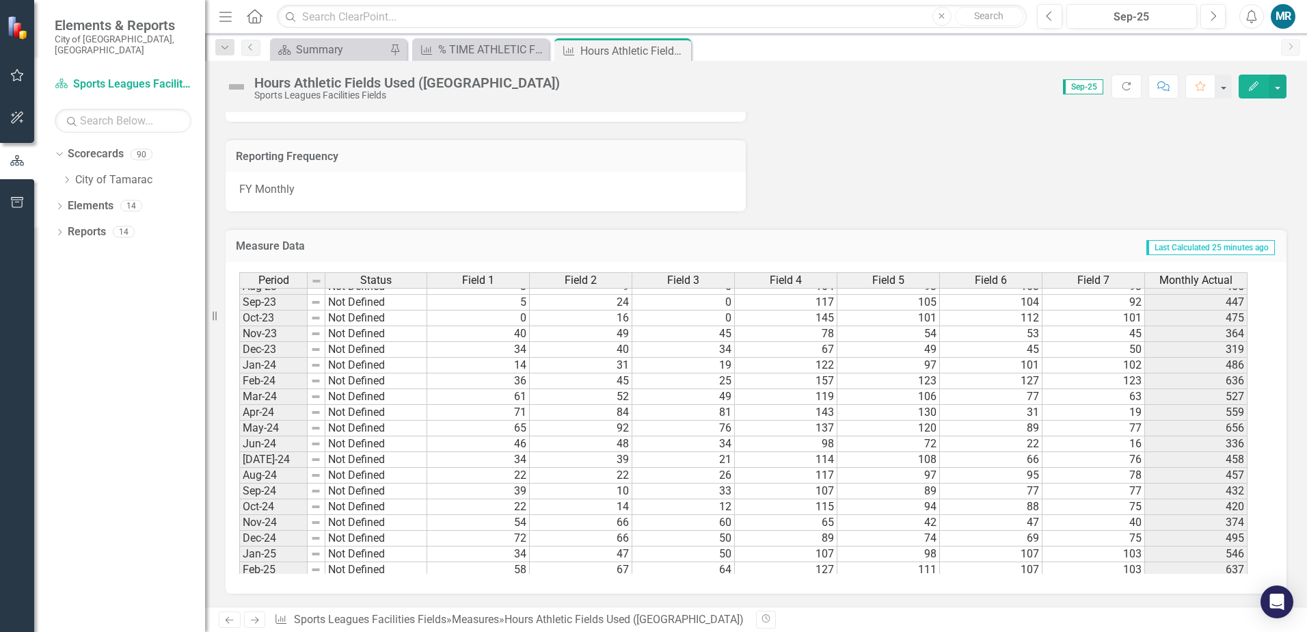
scroll to position [502, 0]
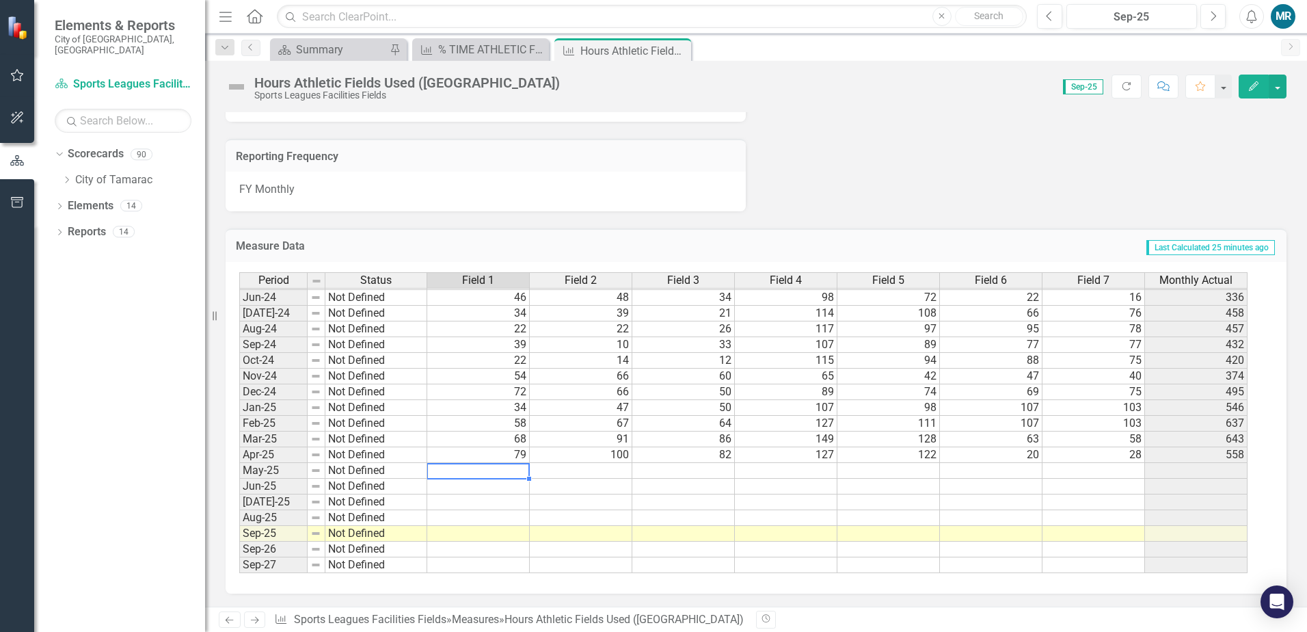
click at [505, 470] on tbody "Mar-23 Not Defined 21 30 16 119 114 58 29 387 Apr-23 Not Defined 50 41 8 93 73 …" at bounding box center [743, 313] width 1008 height 520
click at [504, 471] on td at bounding box center [478, 471] width 103 height 16
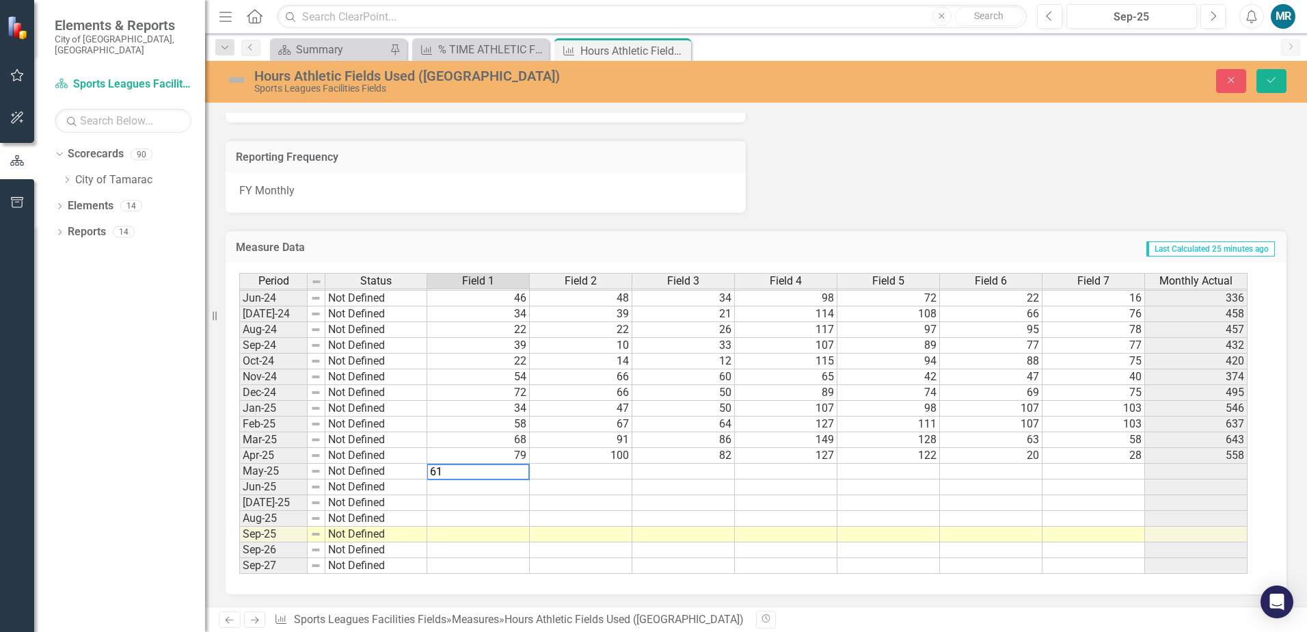
type textarea "61"
click at [581, 468] on td at bounding box center [581, 472] width 103 height 16
type textarea "77"
click at [718, 475] on td at bounding box center [683, 472] width 103 height 16
click at [713, 476] on td at bounding box center [683, 472] width 103 height 16
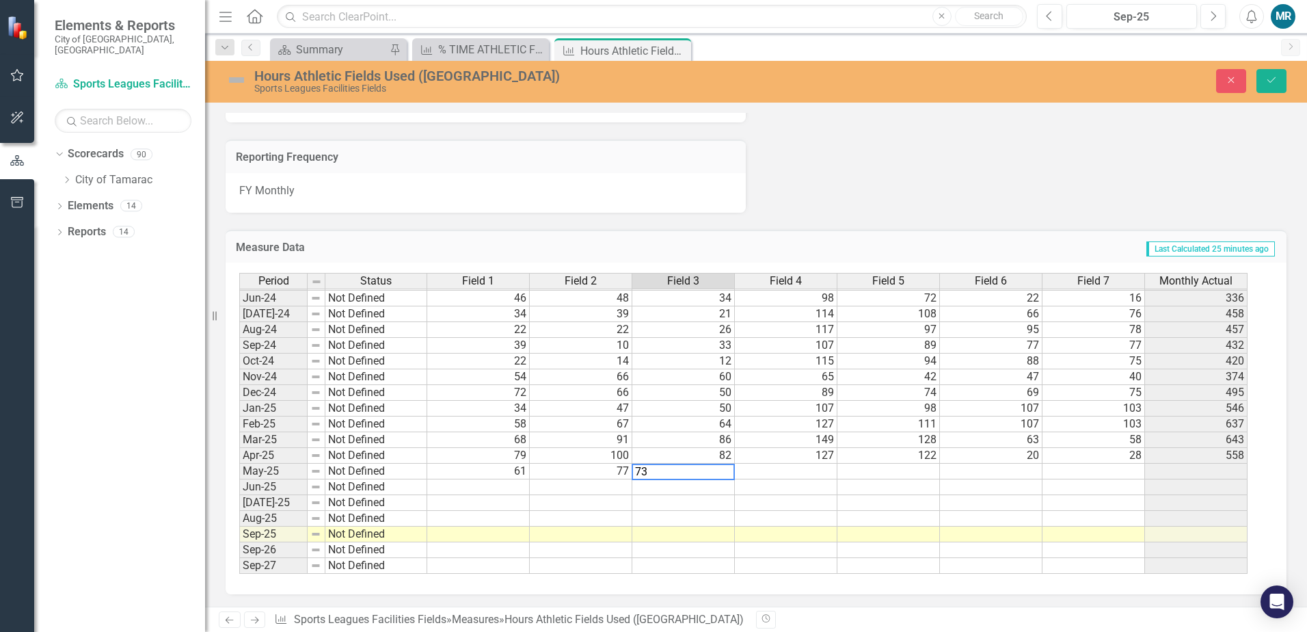
type textarea "73"
click at [785, 475] on td at bounding box center [786, 472] width 103 height 16
type textarea "120"
click at [868, 468] on td at bounding box center [888, 472] width 103 height 16
click at [874, 472] on td at bounding box center [888, 472] width 103 height 16
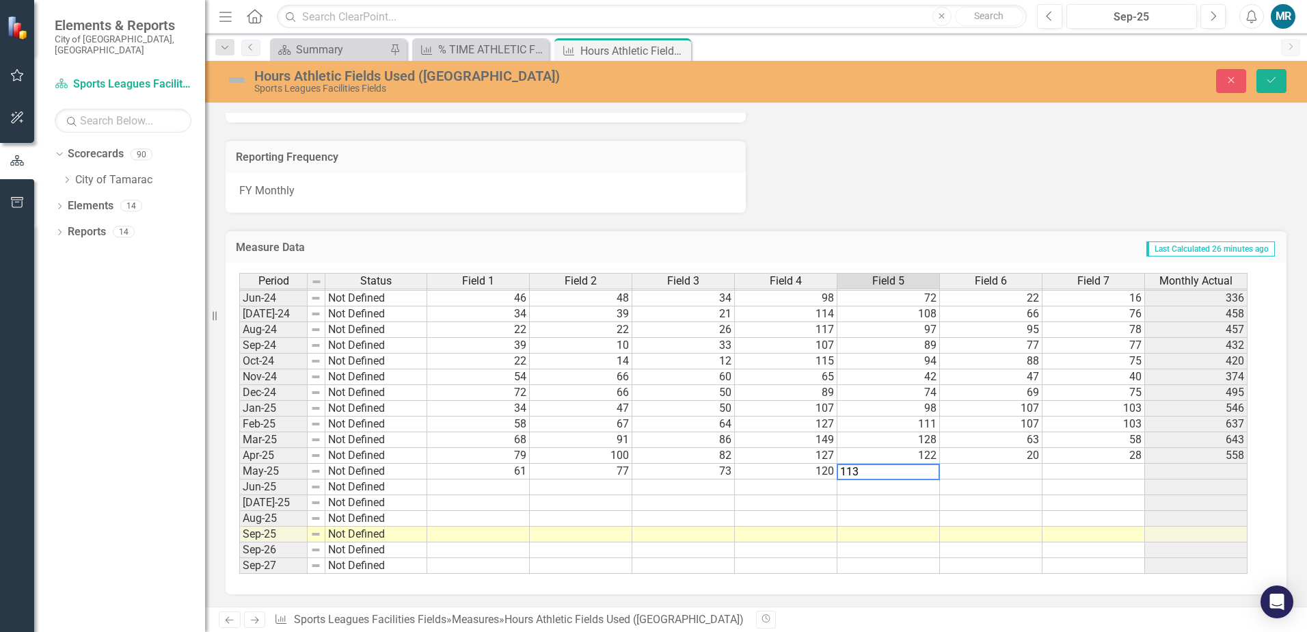
type textarea "113"
click at [974, 476] on td at bounding box center [991, 472] width 103 height 16
type textarea "72"
click at [239, 481] on div "Period Status Field 1 Field 2 Field 3 Field 4 Field 5 Field 6 Field 7 Monthly A…" at bounding box center [239, 321] width 0 height 505
click at [1082, 472] on td at bounding box center [1094, 472] width 103 height 16
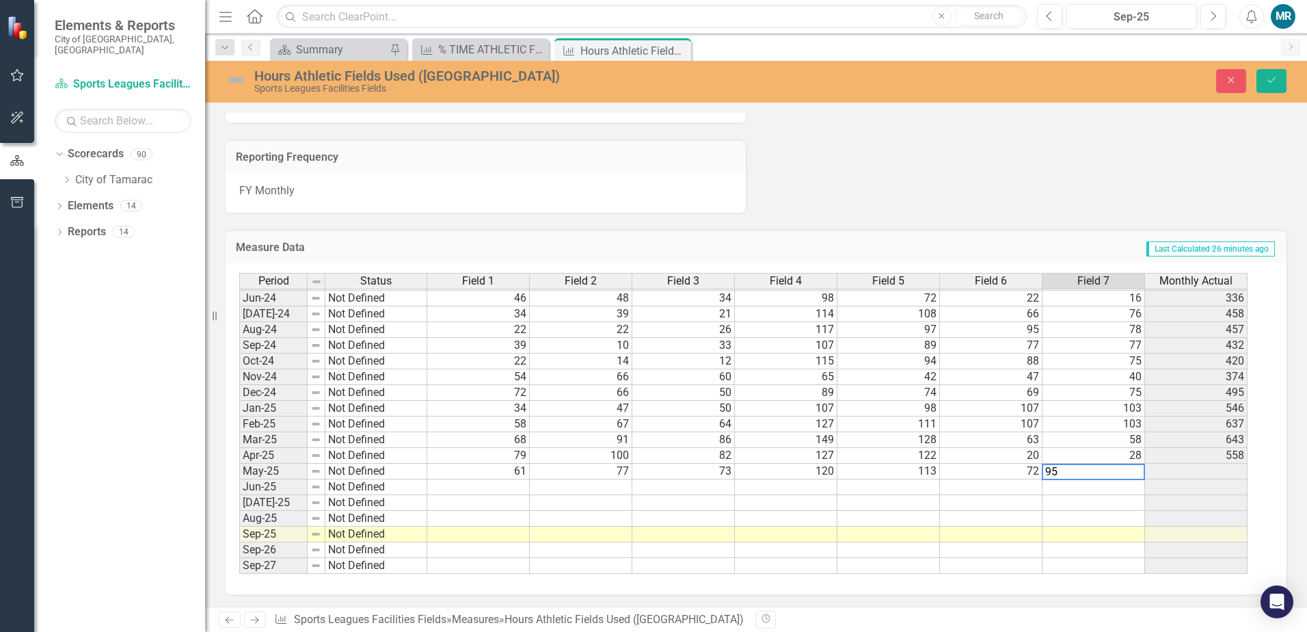
type textarea "95"
click at [1114, 484] on td at bounding box center [1094, 487] width 103 height 16
click at [1268, 85] on button "Save" at bounding box center [1272, 81] width 30 height 24
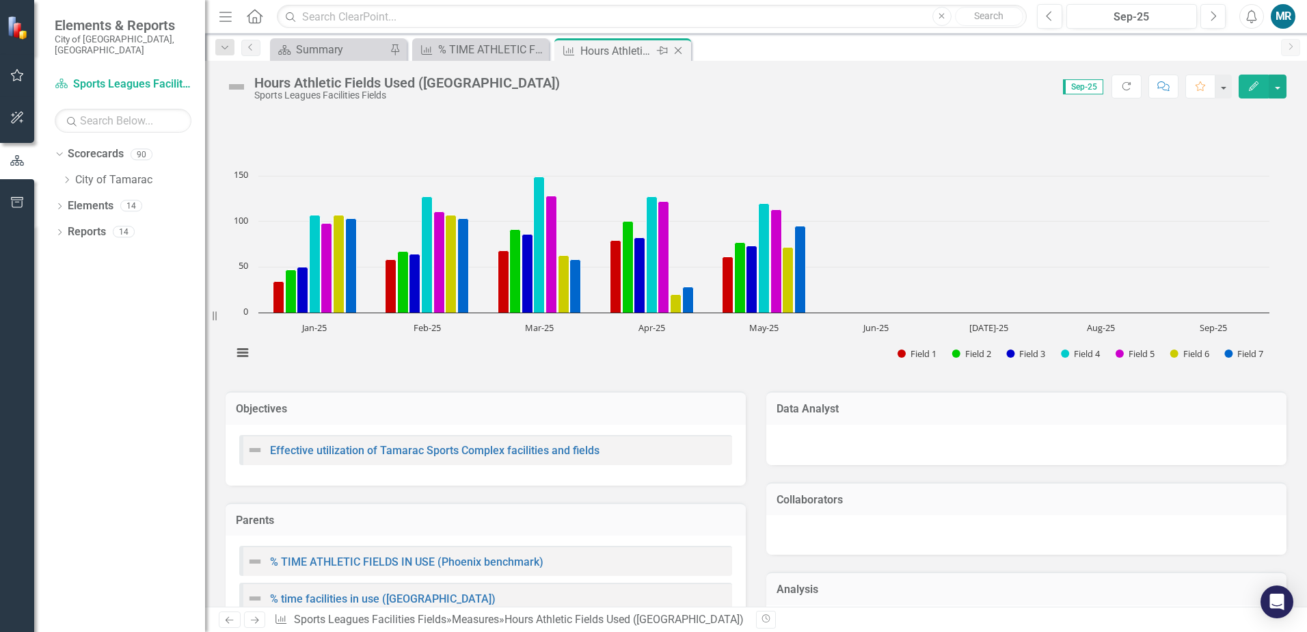
click at [679, 53] on icon "Close" at bounding box center [678, 50] width 14 height 11
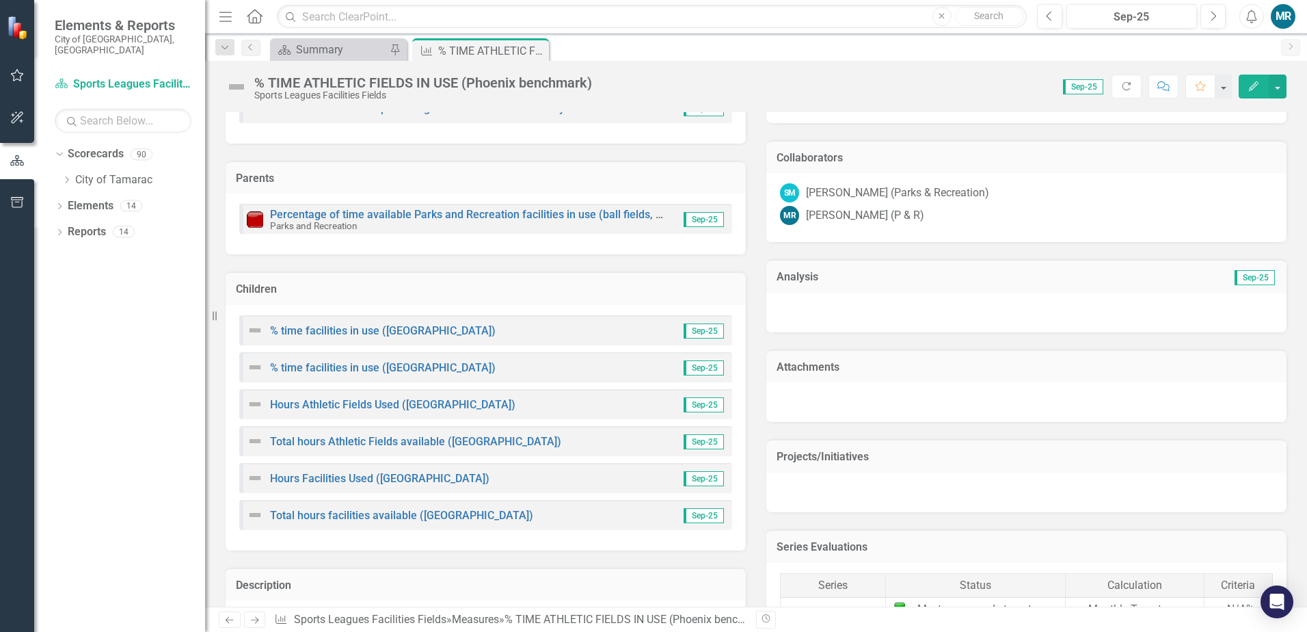
scroll to position [547, 0]
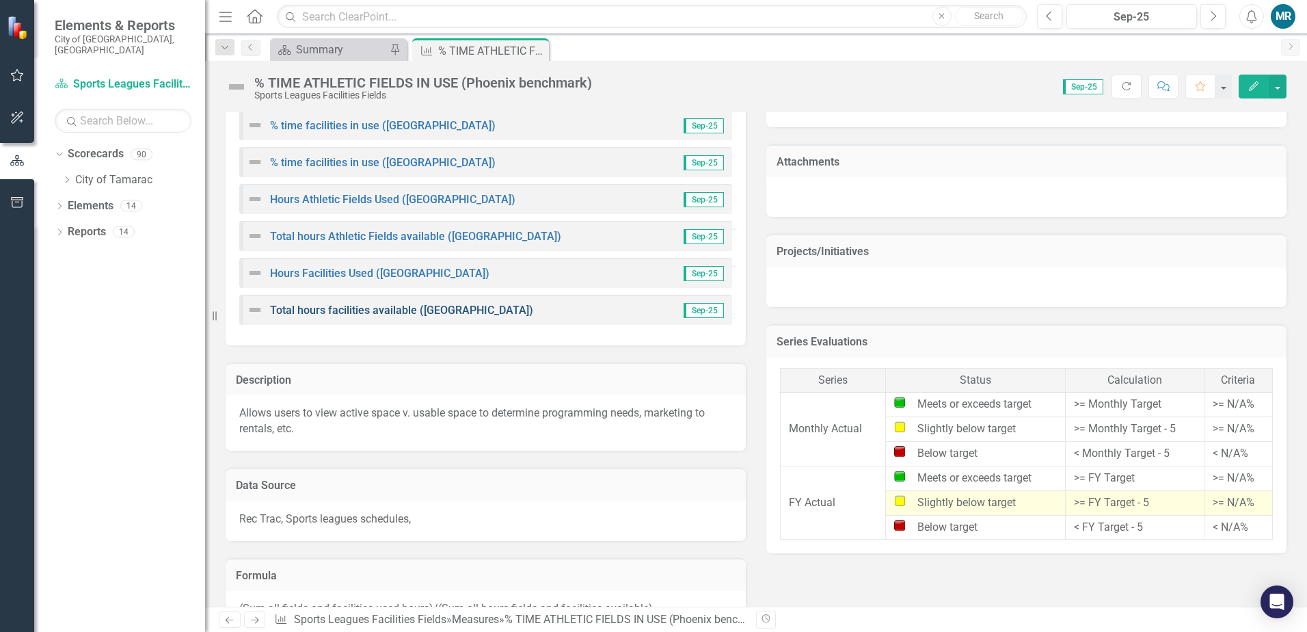
click at [415, 312] on link "Total hours facilities available ([GEOGRAPHIC_DATA])" at bounding box center [401, 310] width 263 height 13
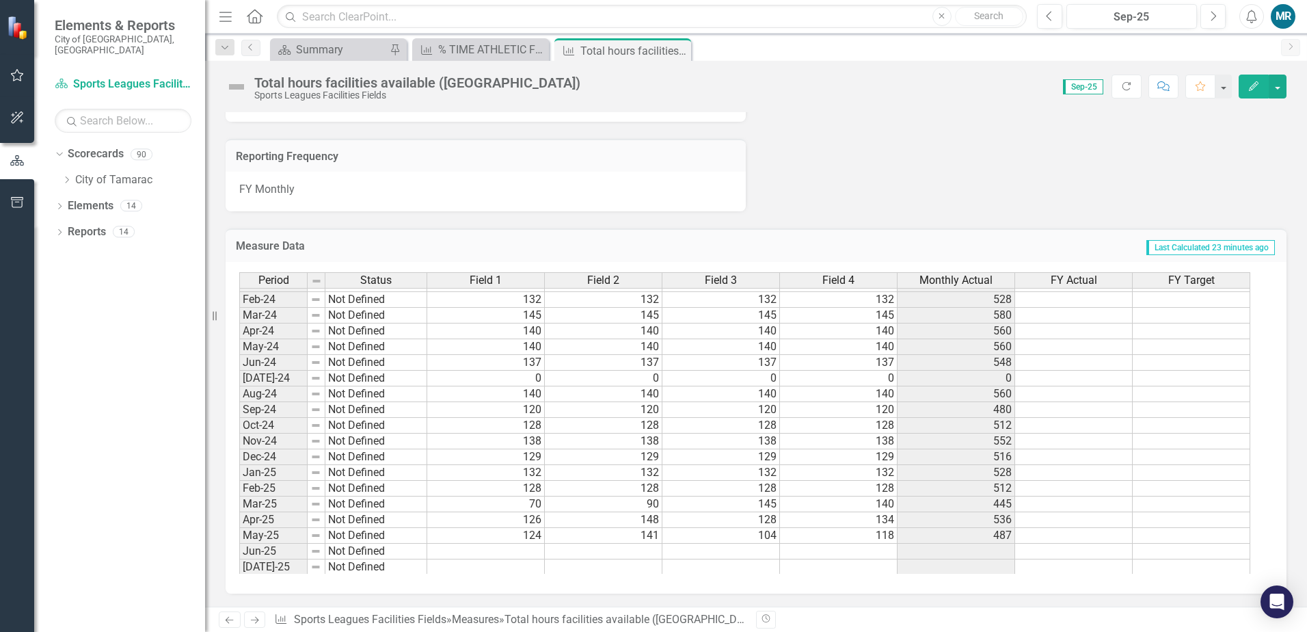
scroll to position [502, 0]
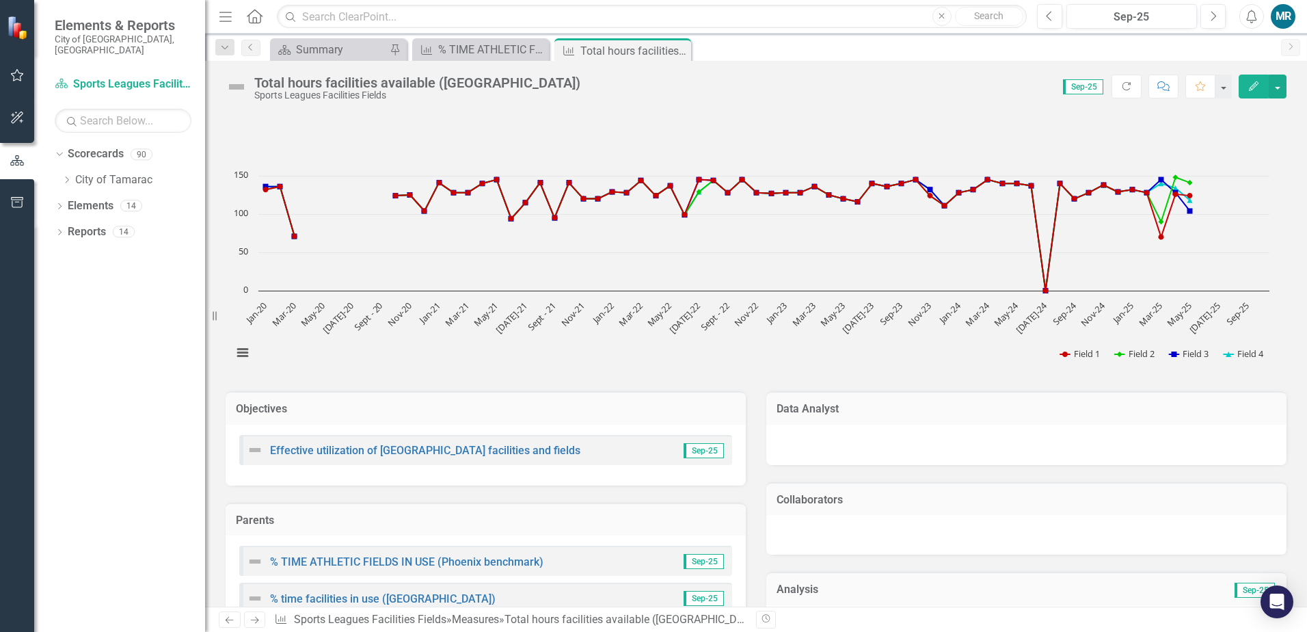
scroll to position [502, 0]
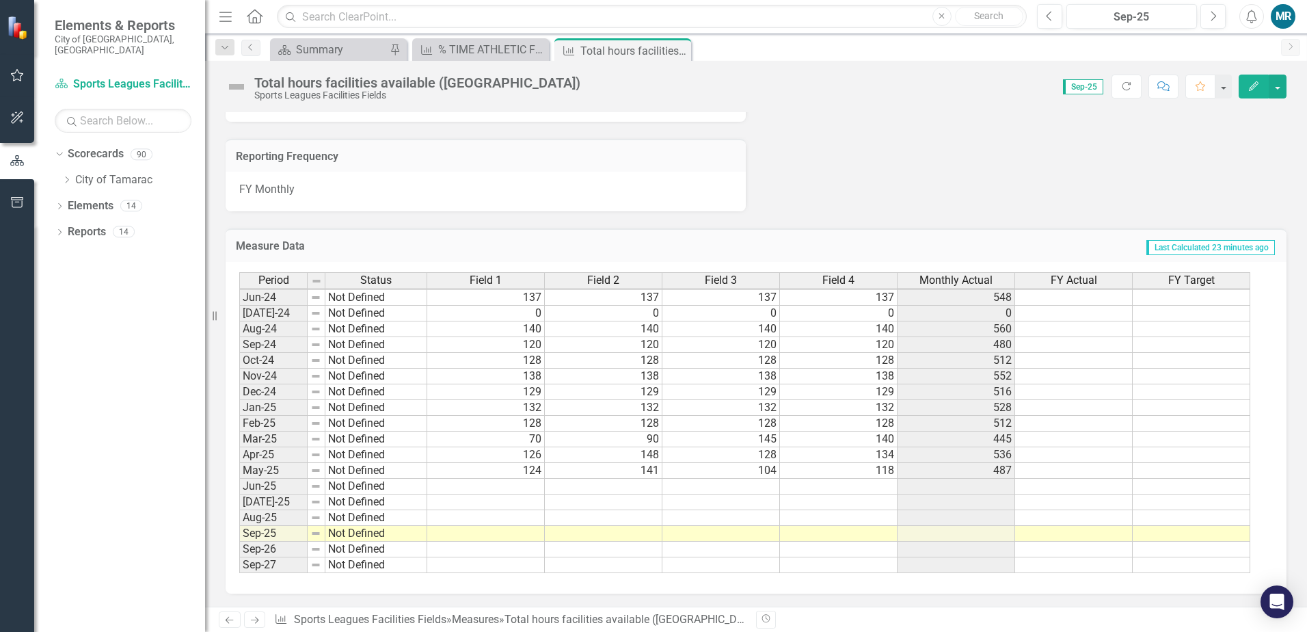
click at [503, 491] on td at bounding box center [486, 487] width 118 height 16
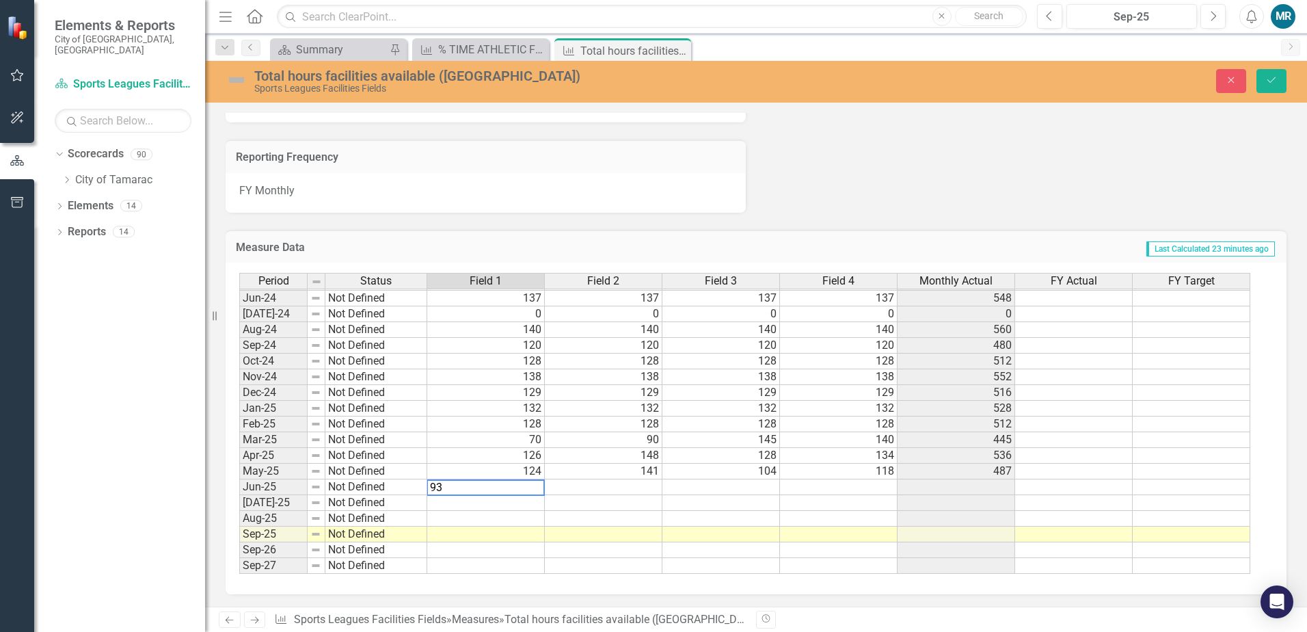
type textarea "93"
click at [584, 488] on td at bounding box center [604, 487] width 118 height 16
type textarea "127"
click at [767, 492] on td at bounding box center [721, 487] width 118 height 16
click at [763, 486] on td at bounding box center [721, 487] width 118 height 16
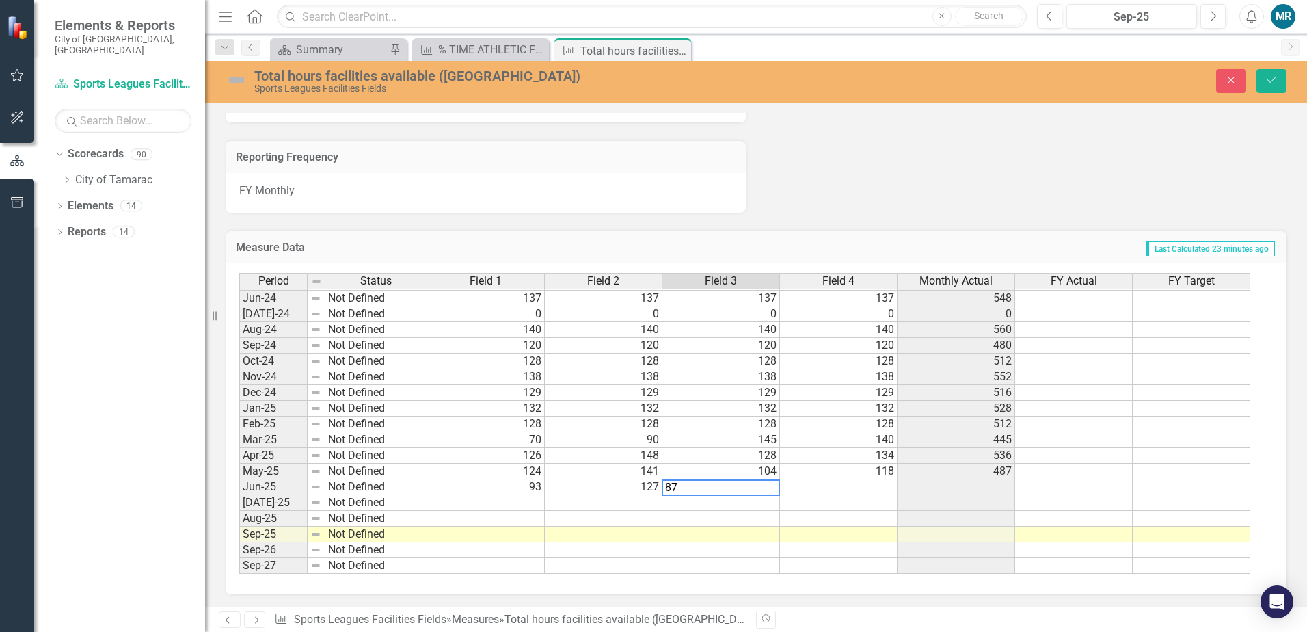
type textarea "87"
click at [820, 489] on td at bounding box center [839, 487] width 118 height 16
type textarea "93"
click at [934, 487] on td at bounding box center [957, 487] width 118 height 16
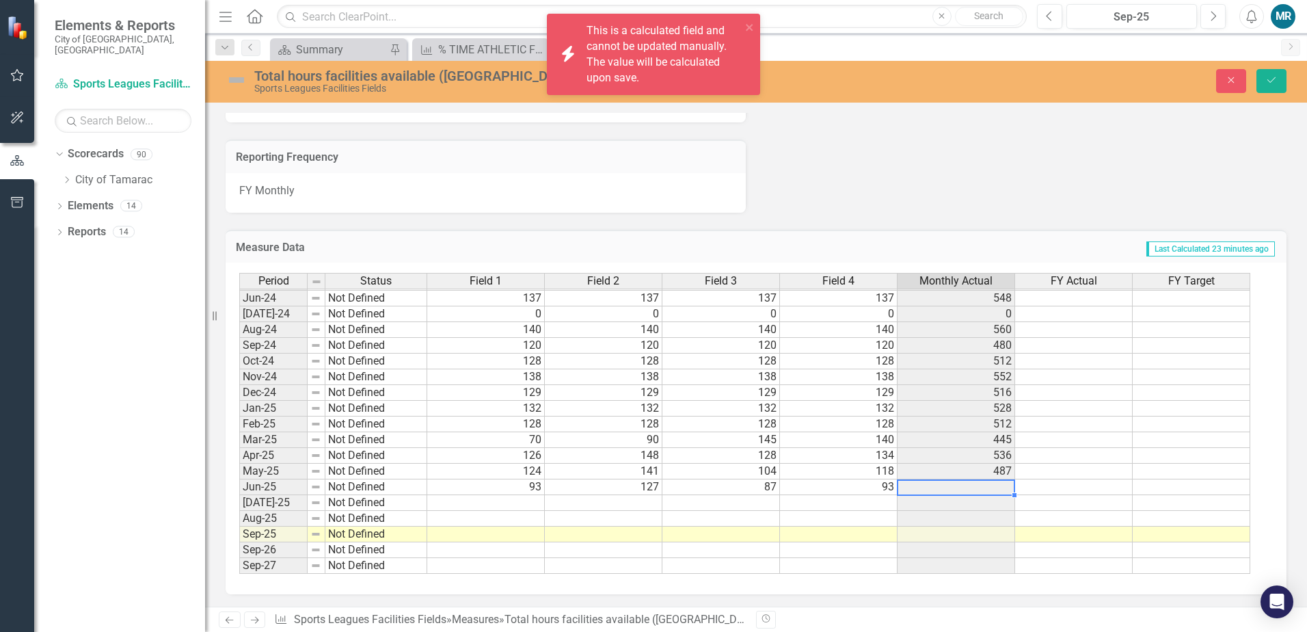
click at [857, 507] on td at bounding box center [839, 503] width 118 height 16
click at [1274, 90] on button "Save" at bounding box center [1272, 81] width 30 height 24
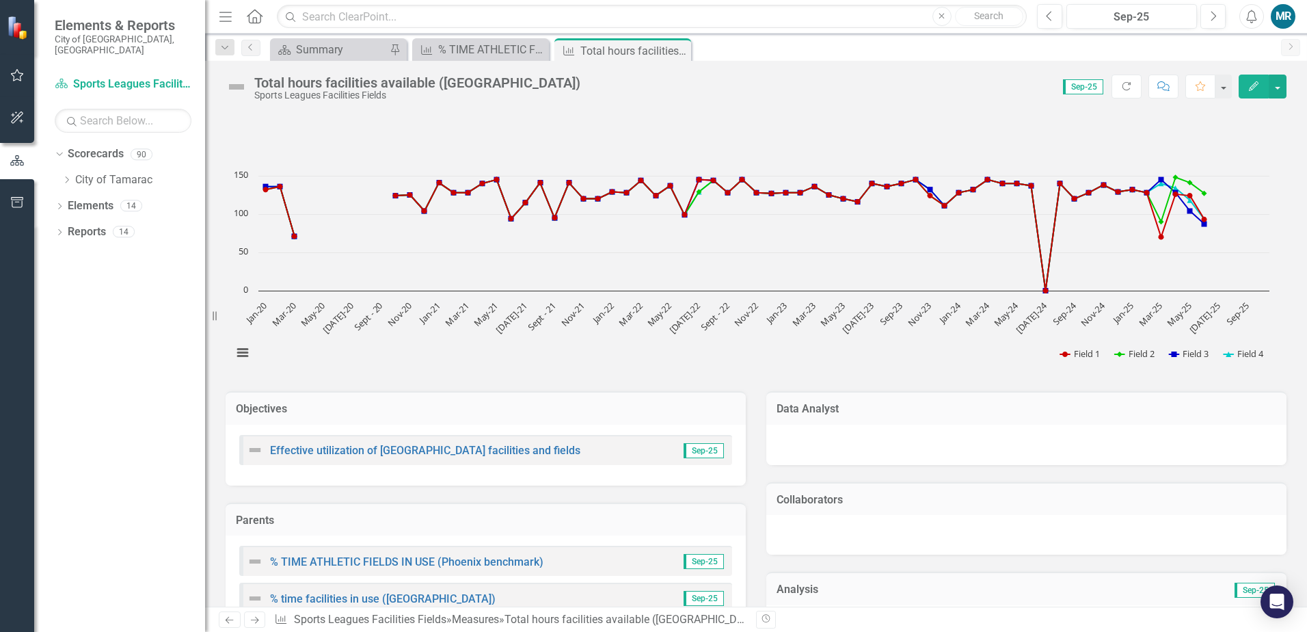
scroll to position [205, 0]
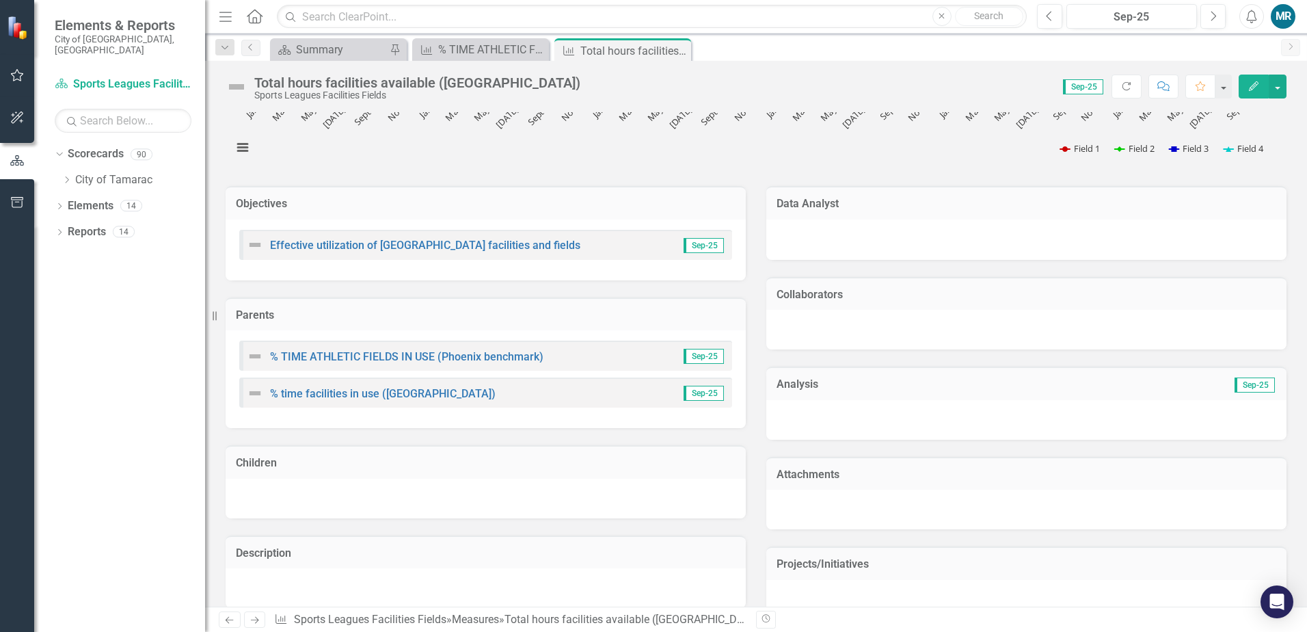
drag, startPoint x: 680, startPoint y: 50, endPoint x: 654, endPoint y: 89, distance: 46.8
click at [0, 0] on icon "Close" at bounding box center [0, 0] width 0 height 0
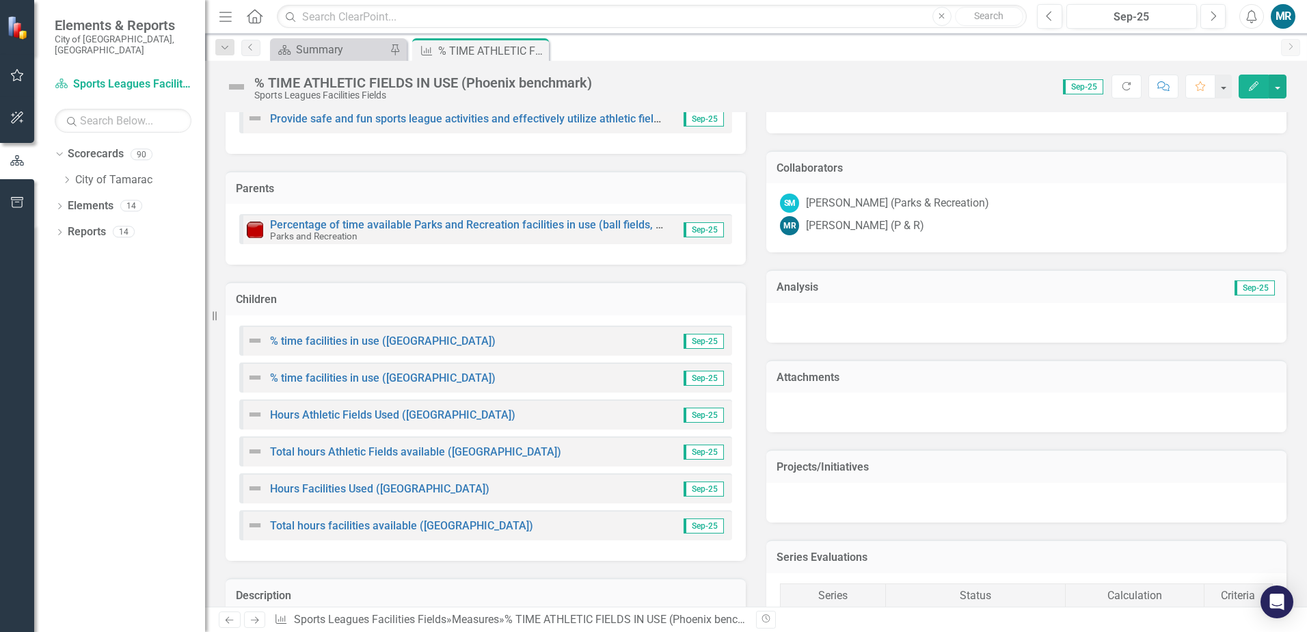
scroll to position [410, 0]
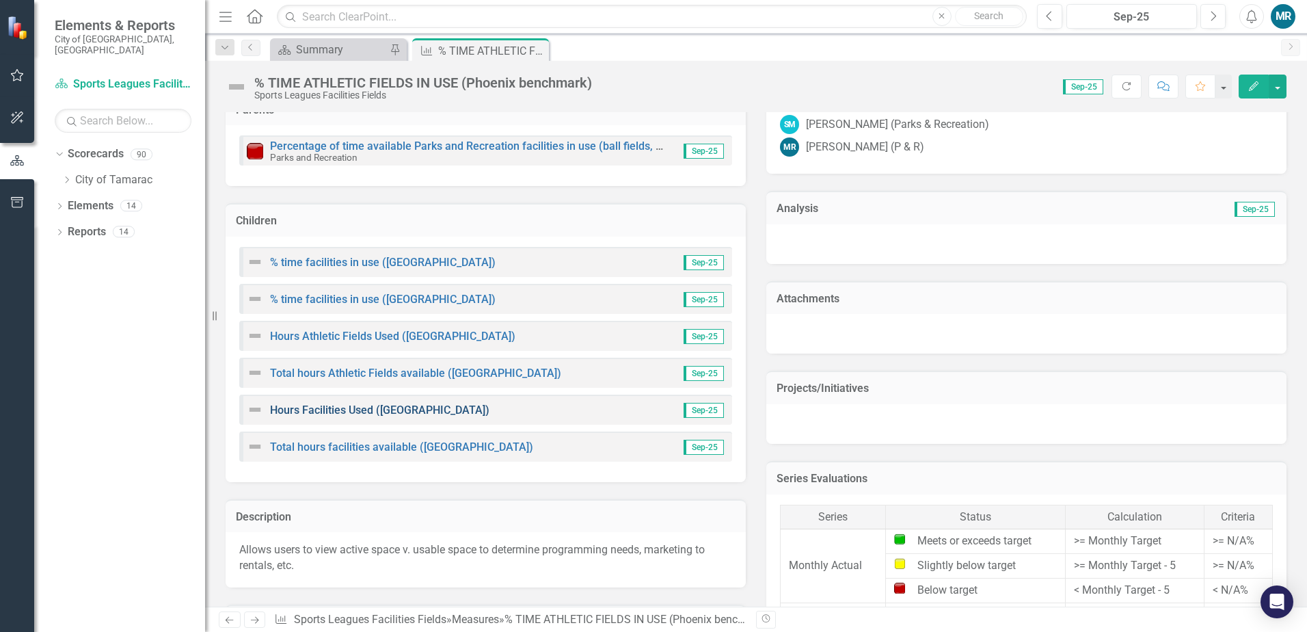
click at [389, 409] on link "Hours Facilities Used ([GEOGRAPHIC_DATA])" at bounding box center [379, 409] width 219 height 13
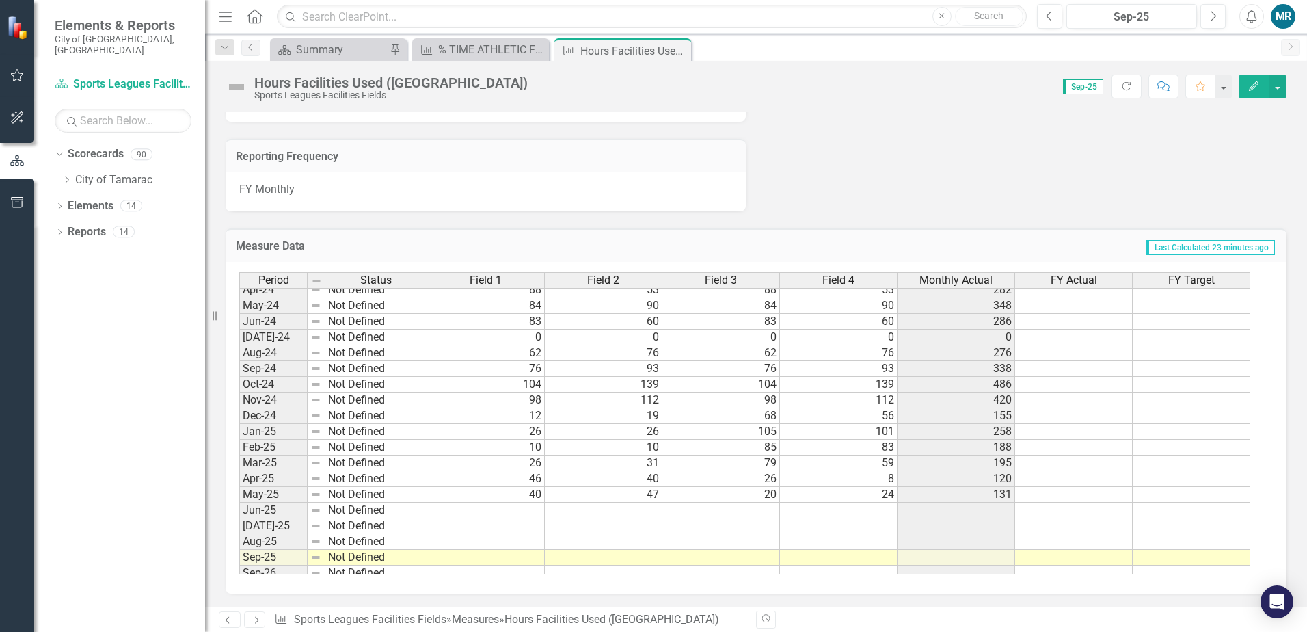
scroll to position [502, 0]
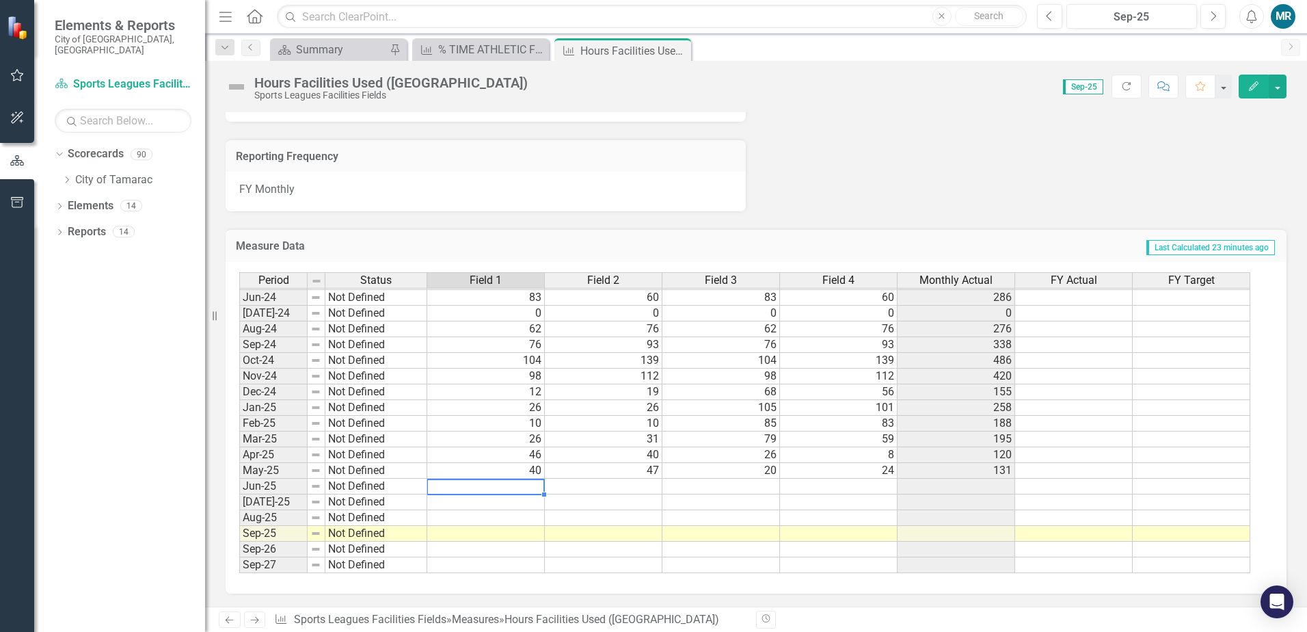
click at [520, 487] on tbody "Feb-23 Not Defined 72 69 72 69 282 Mar-23 Not Defined 78 89 78 89 334 Apr-23 No…" at bounding box center [744, 305] width 1011 height 535
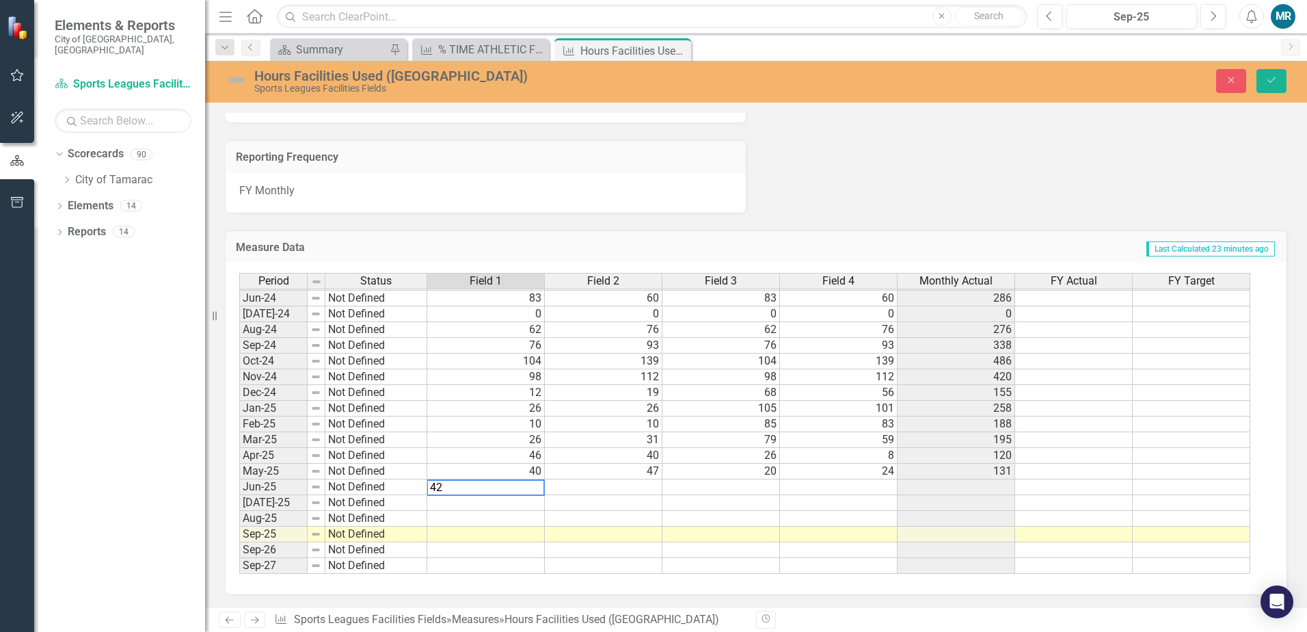
type textarea "42"
click at [636, 483] on td at bounding box center [604, 487] width 118 height 16
type textarea "36"
click at [718, 492] on td at bounding box center [721, 487] width 118 height 16
click at [755, 486] on td at bounding box center [721, 487] width 118 height 16
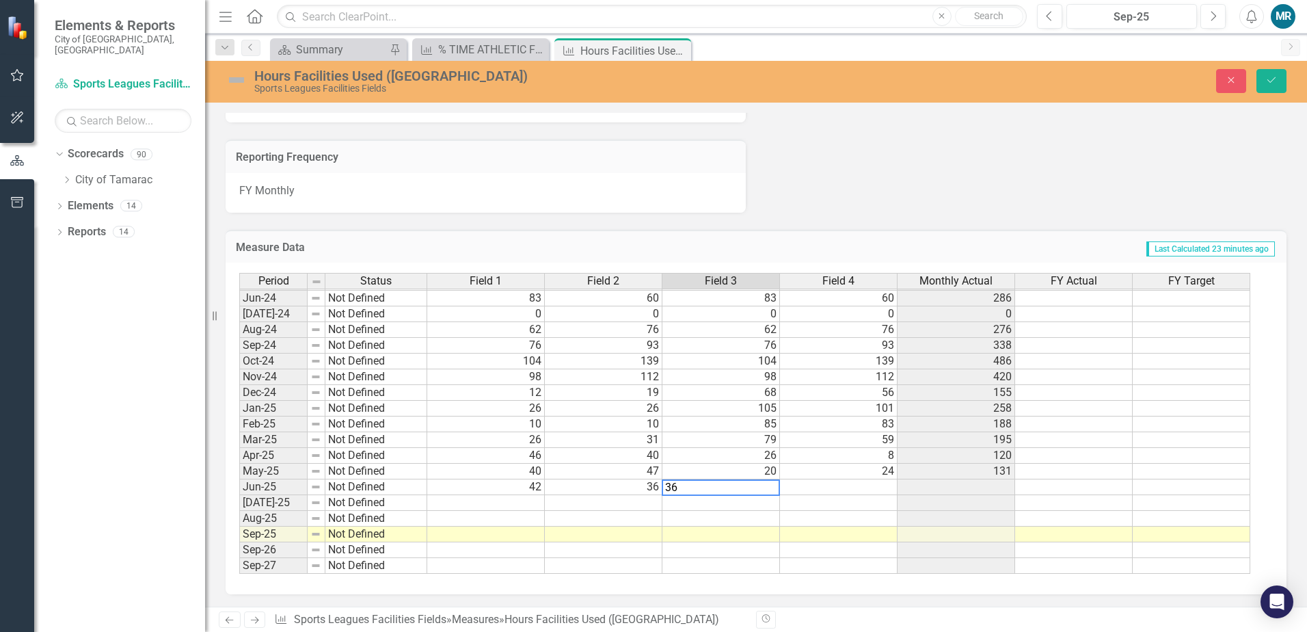
type textarea "36"
click at [239, 481] on div "Period Status Field 1 Field 2 Field 3 Field 4 Monthly Actual FY Actual FY Targe…" at bounding box center [239, 321] width 0 height 505
type textarea "2"
click at [831, 506] on td at bounding box center [839, 503] width 118 height 16
click at [1277, 89] on button "Save" at bounding box center [1272, 81] width 30 height 24
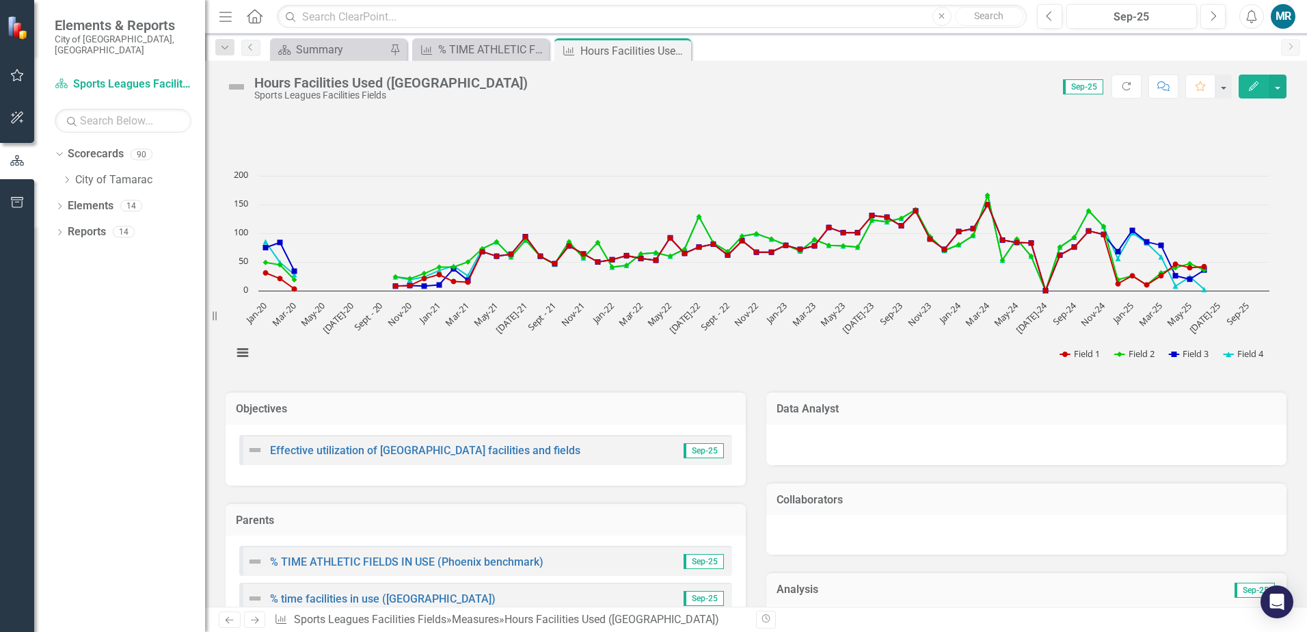
scroll to position [273, 0]
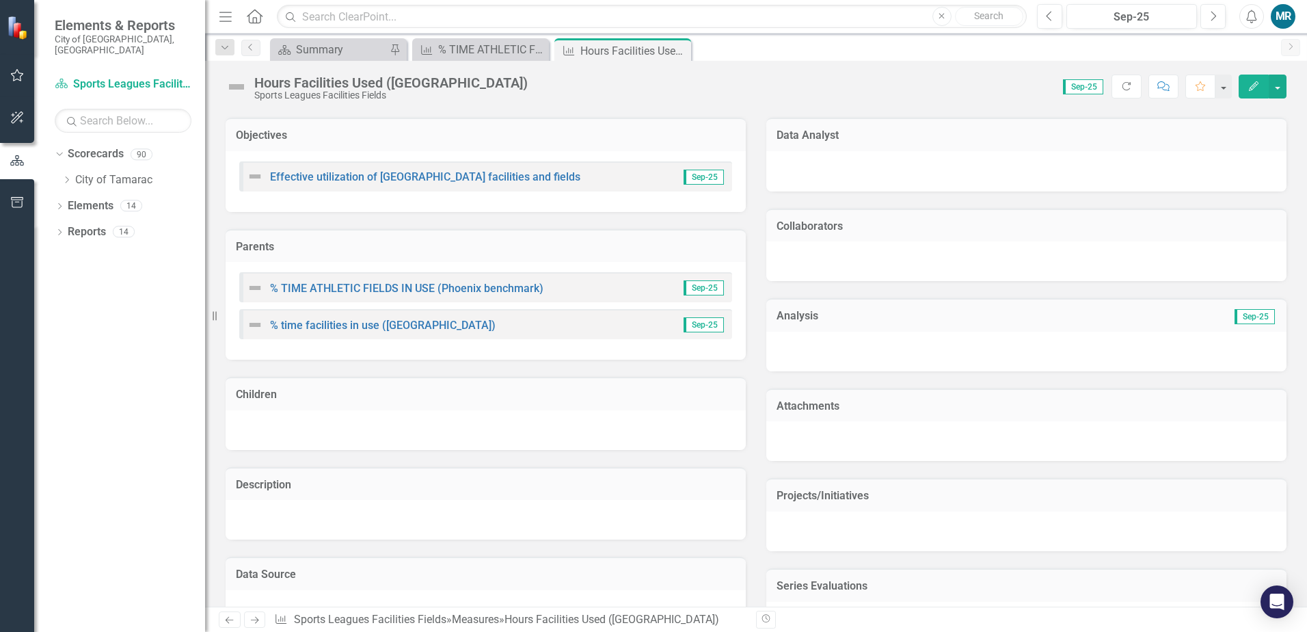
drag, startPoint x: 680, startPoint y: 52, endPoint x: 665, endPoint y: 60, distance: 16.5
click at [0, 0] on icon "Close" at bounding box center [0, 0] width 0 height 0
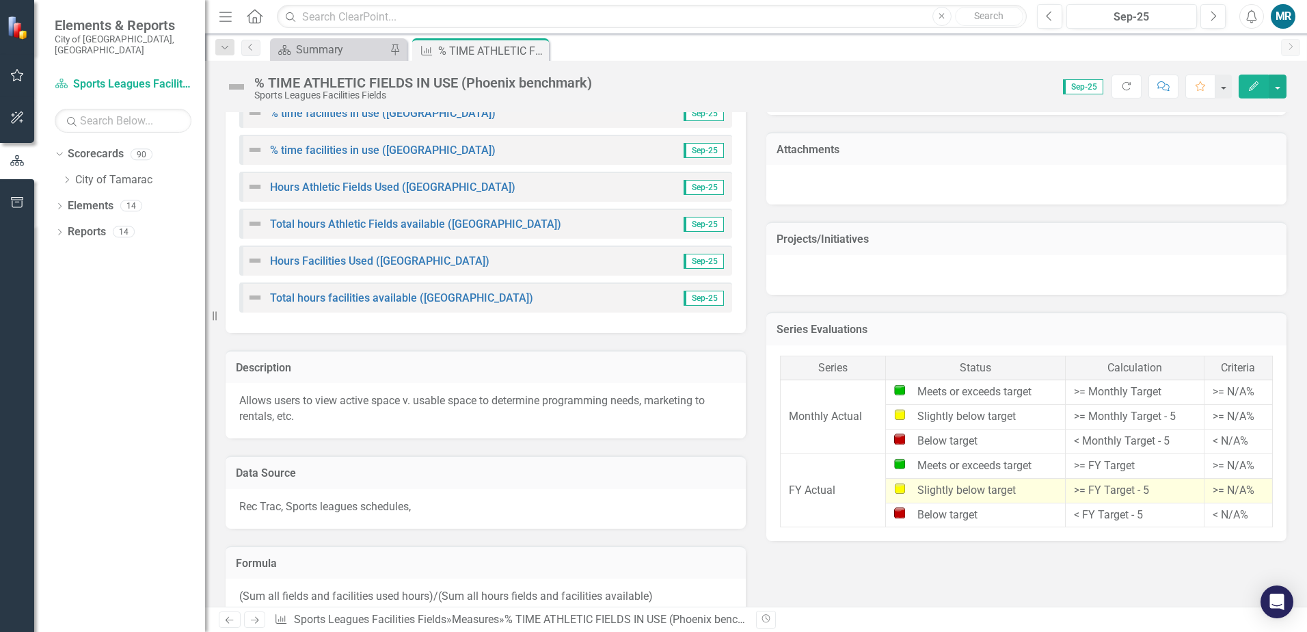
scroll to position [547, 0]
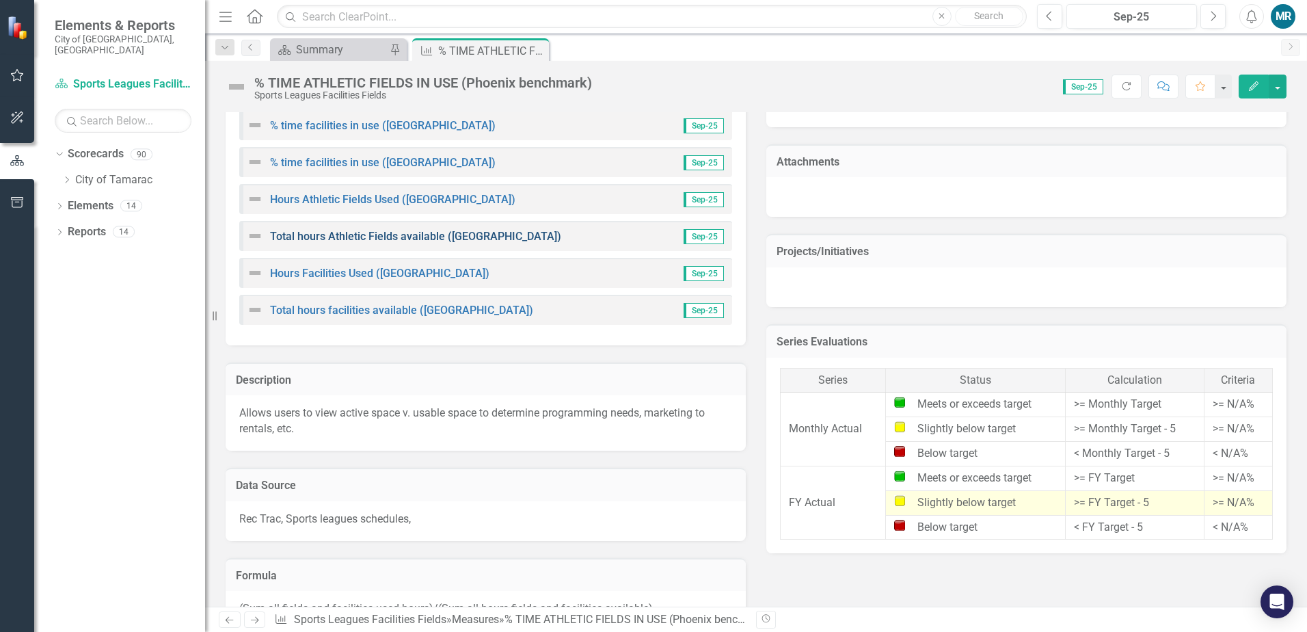
click at [468, 232] on link "Total hours Athletic Fields available ([GEOGRAPHIC_DATA])" at bounding box center [415, 236] width 291 height 13
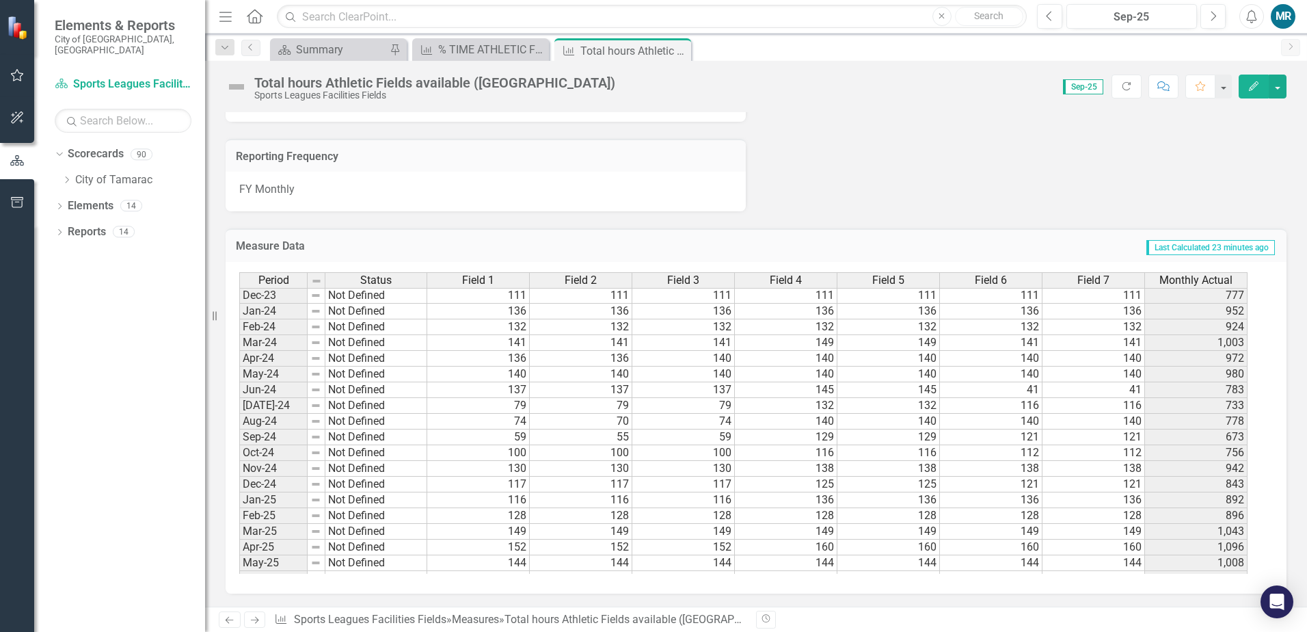
scroll to position [502, 0]
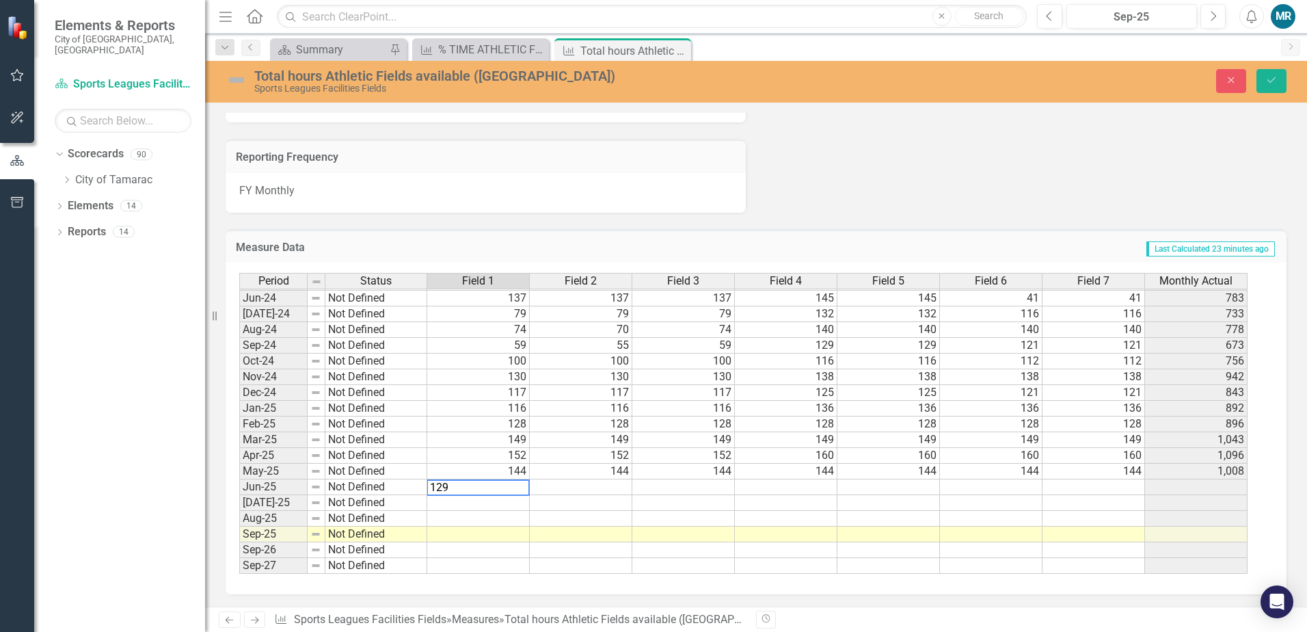
type textarea "129"
click at [621, 490] on td at bounding box center [581, 487] width 103 height 16
click at [622, 490] on td at bounding box center [581, 487] width 103 height 16
type textarea "129"
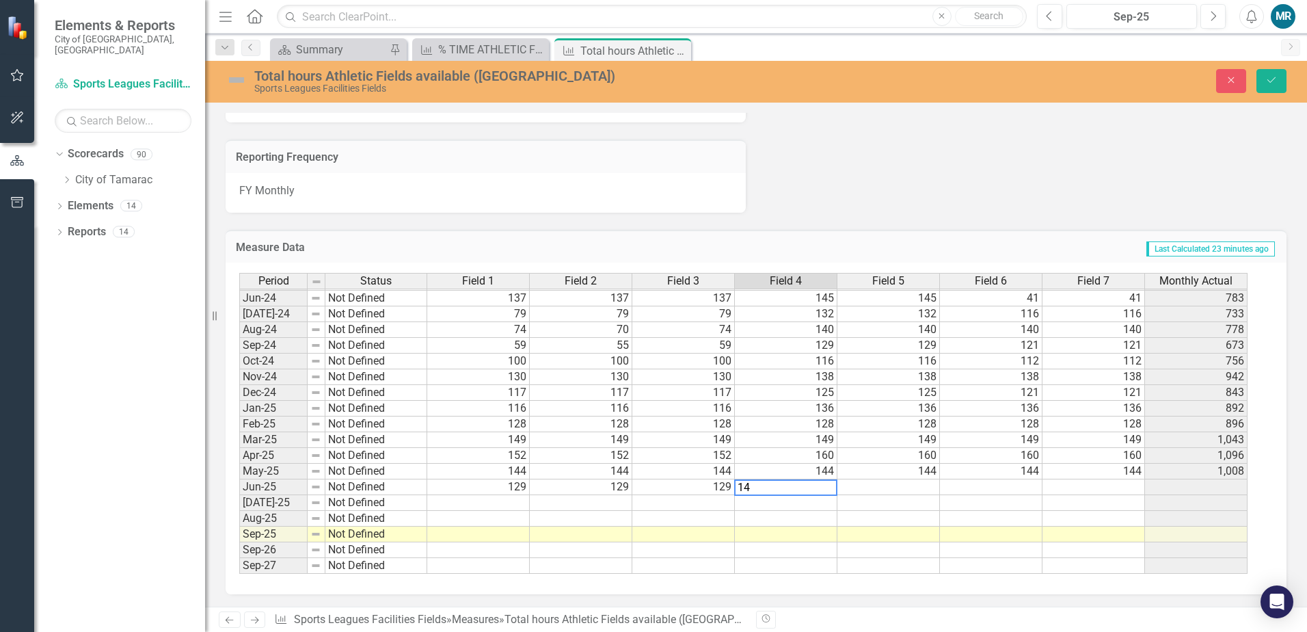
type textarea "141"
click at [1276, 89] on button "Save" at bounding box center [1272, 81] width 30 height 24
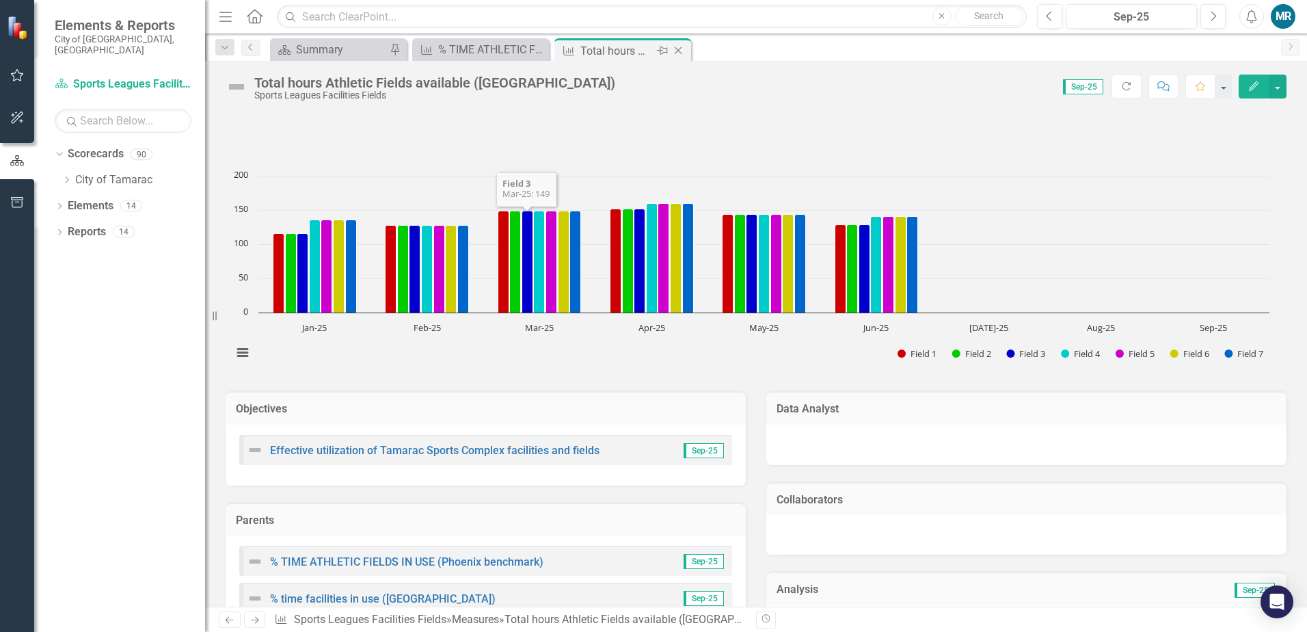
click at [678, 54] on icon "Close" at bounding box center [678, 50] width 14 height 11
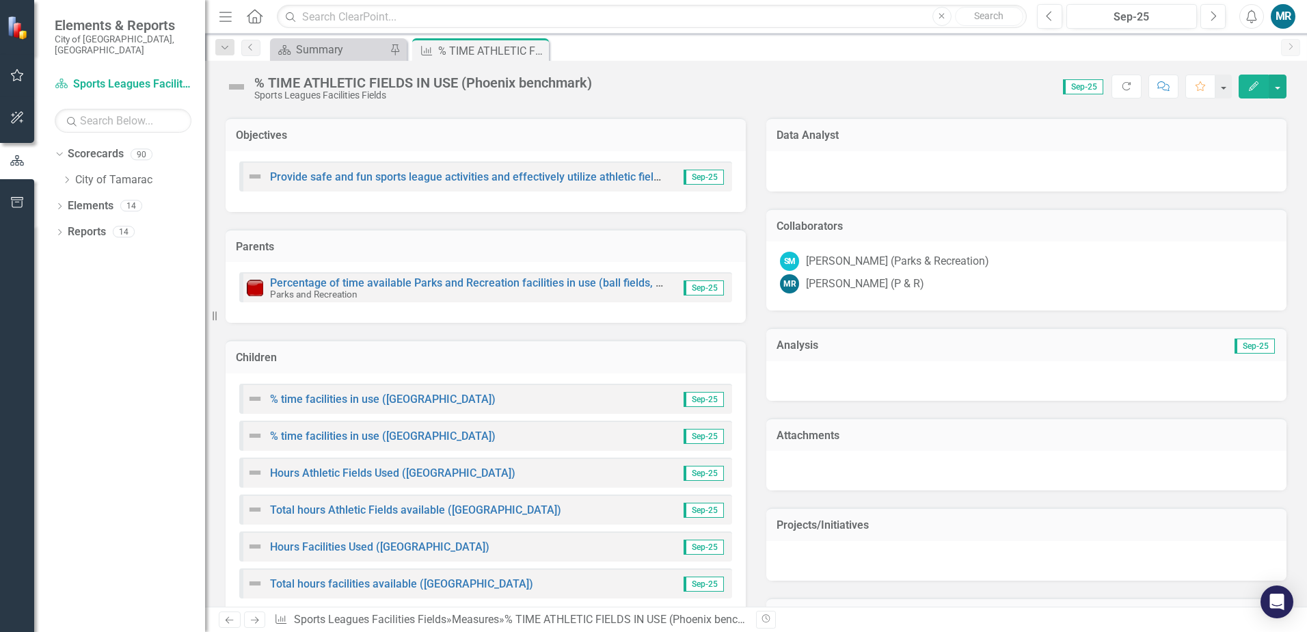
scroll to position [410, 0]
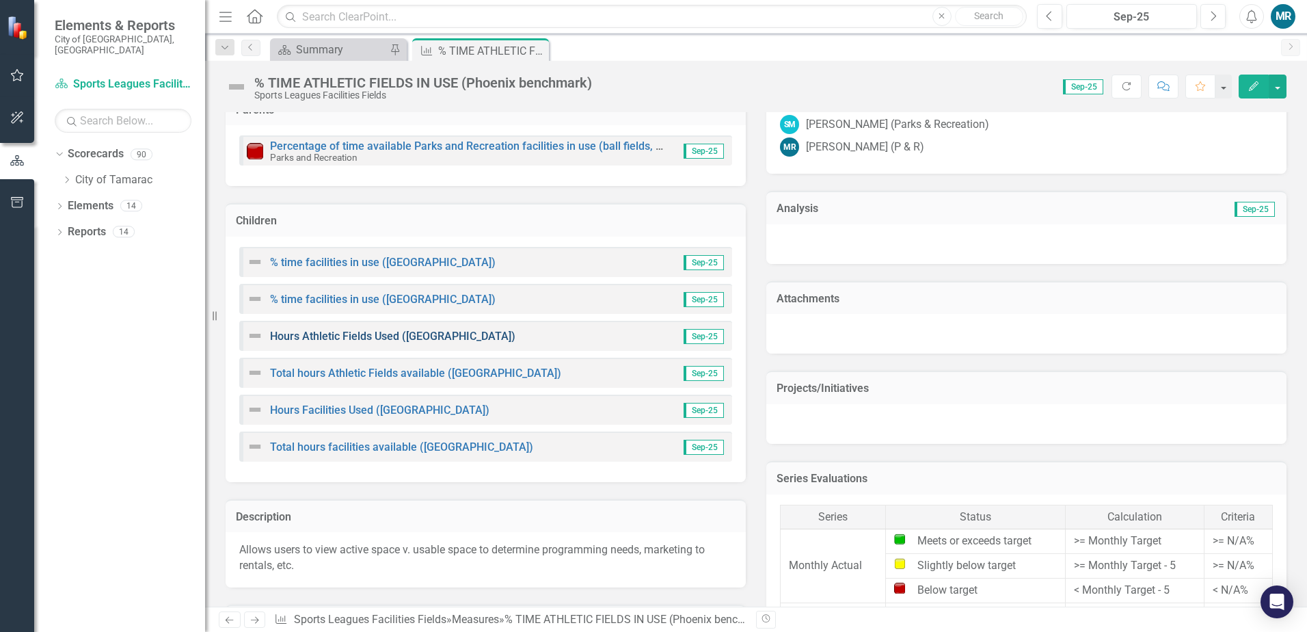
click at [416, 338] on link "Hours Athletic Fields Used ([GEOGRAPHIC_DATA])" at bounding box center [392, 336] width 245 height 13
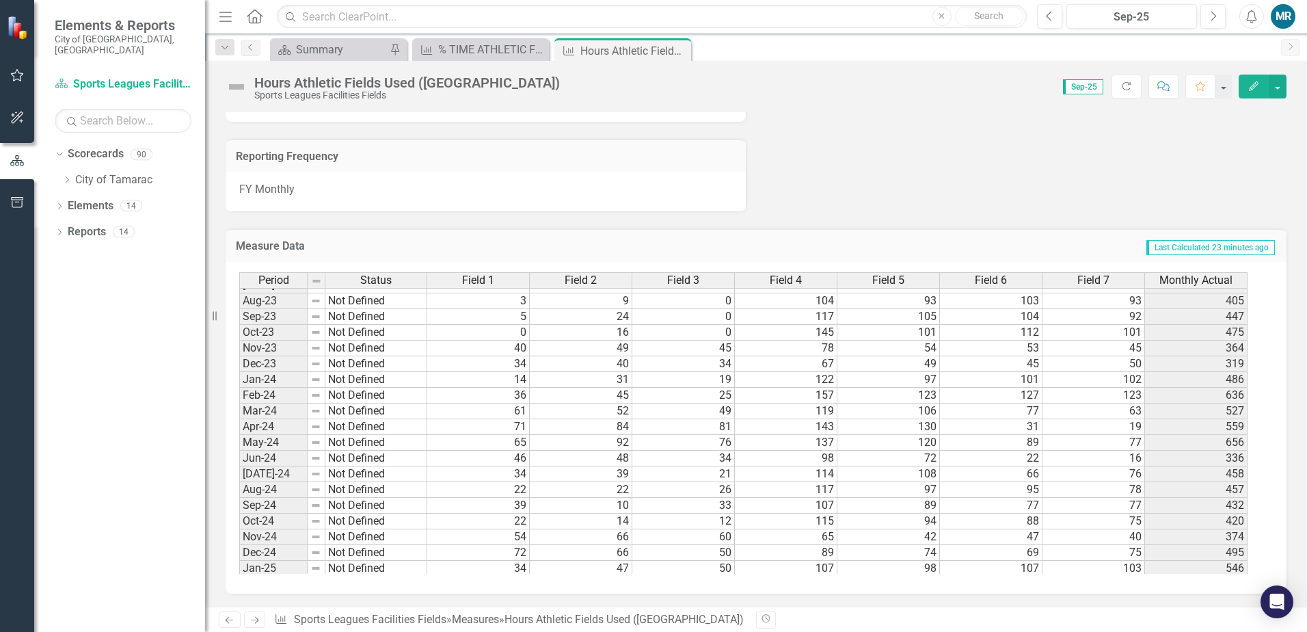
scroll to position [502, 0]
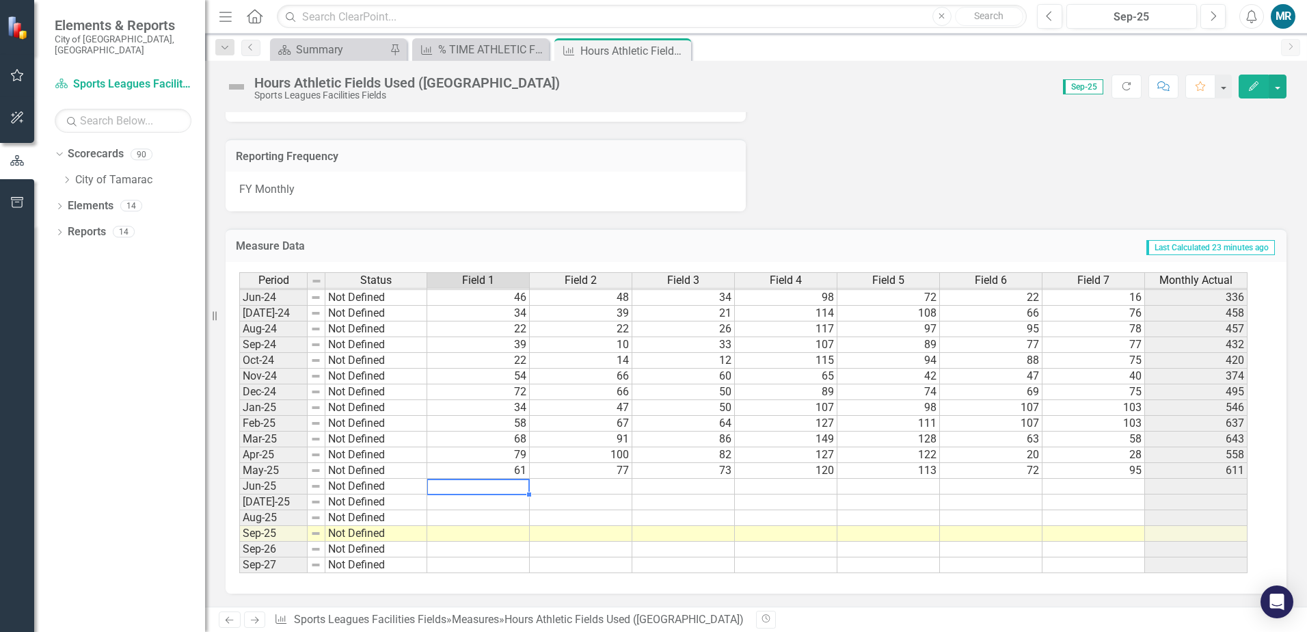
click at [518, 485] on tbody "Mar-23 Not Defined 21 30 16 119 114 58 29 387 Apr-23 Not Defined 50 41 8 93 73 …" at bounding box center [743, 313] width 1008 height 520
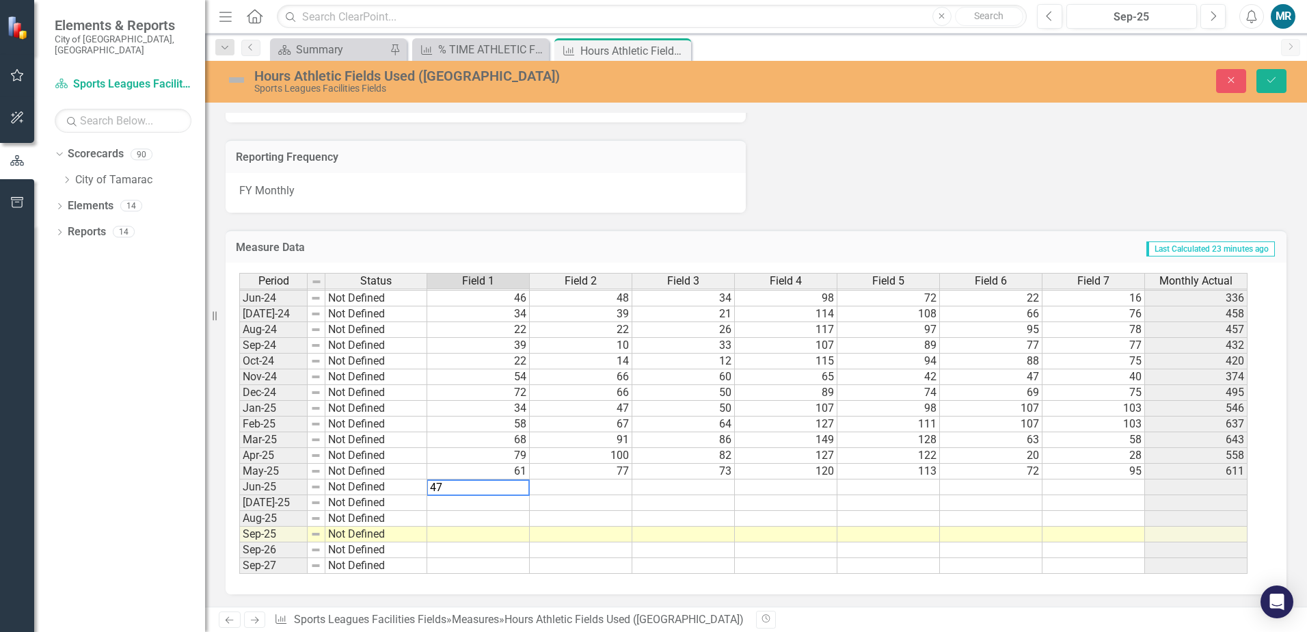
type textarea "47"
click at [554, 492] on td at bounding box center [581, 487] width 103 height 16
type textarea "43"
click at [663, 488] on td at bounding box center [683, 487] width 103 height 16
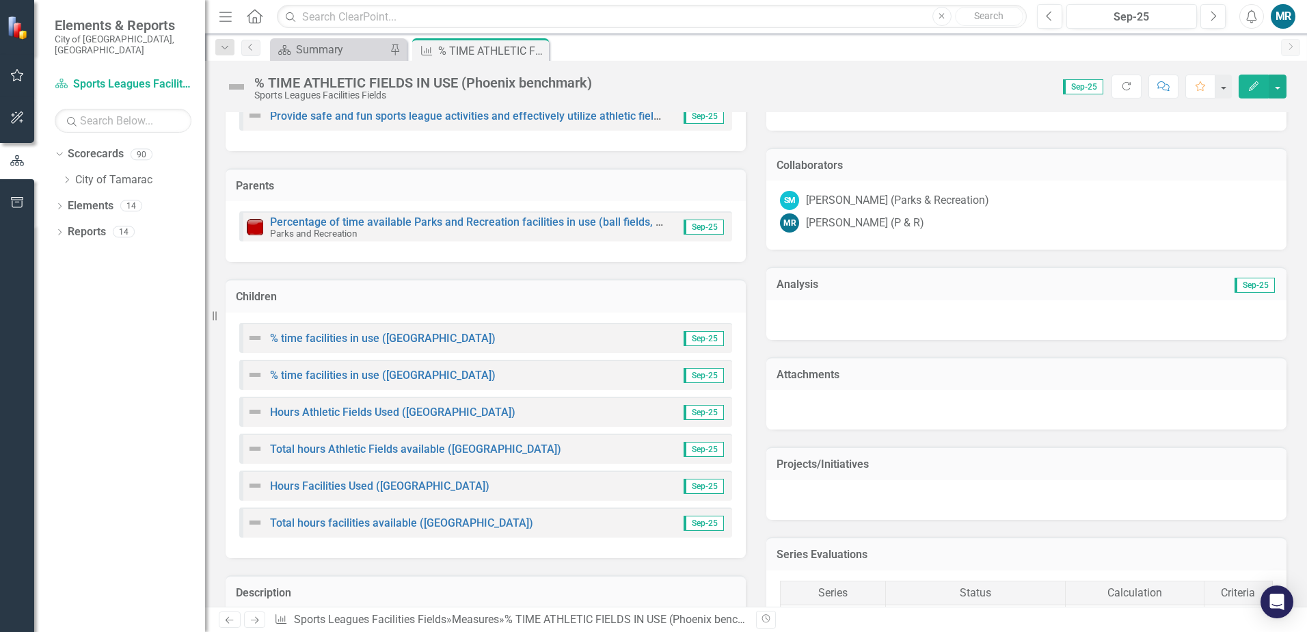
scroll to position [342, 0]
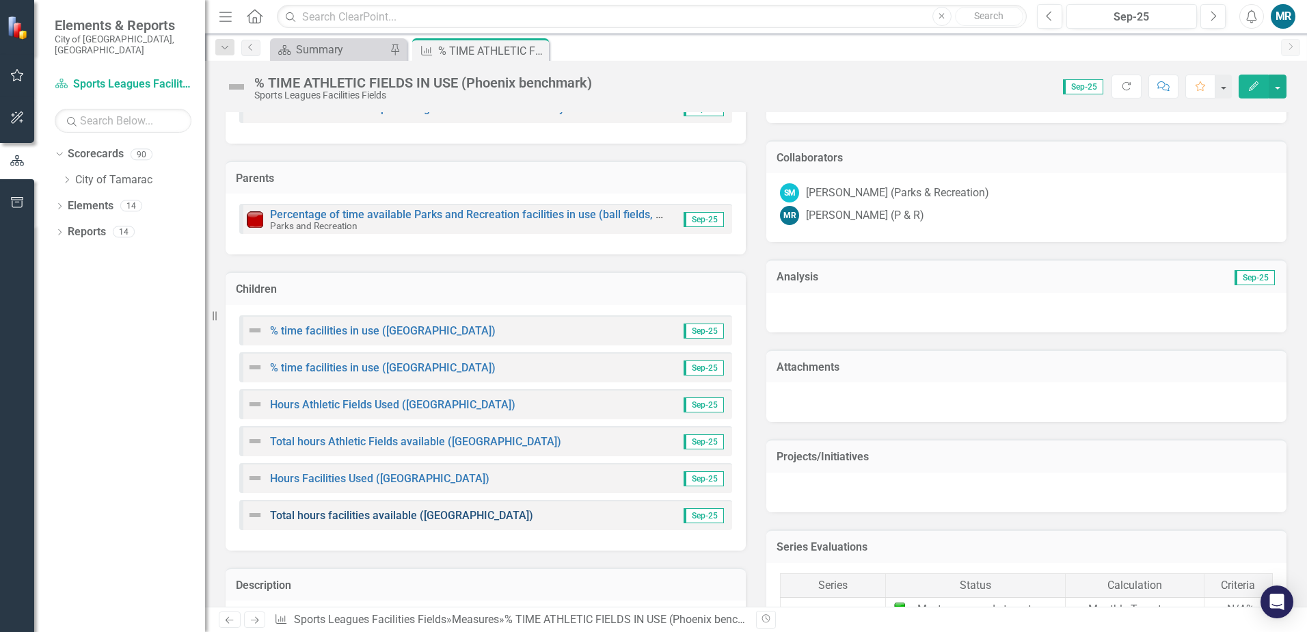
click at [372, 520] on link "Total hours facilities available ([GEOGRAPHIC_DATA])" at bounding box center [401, 515] width 263 height 13
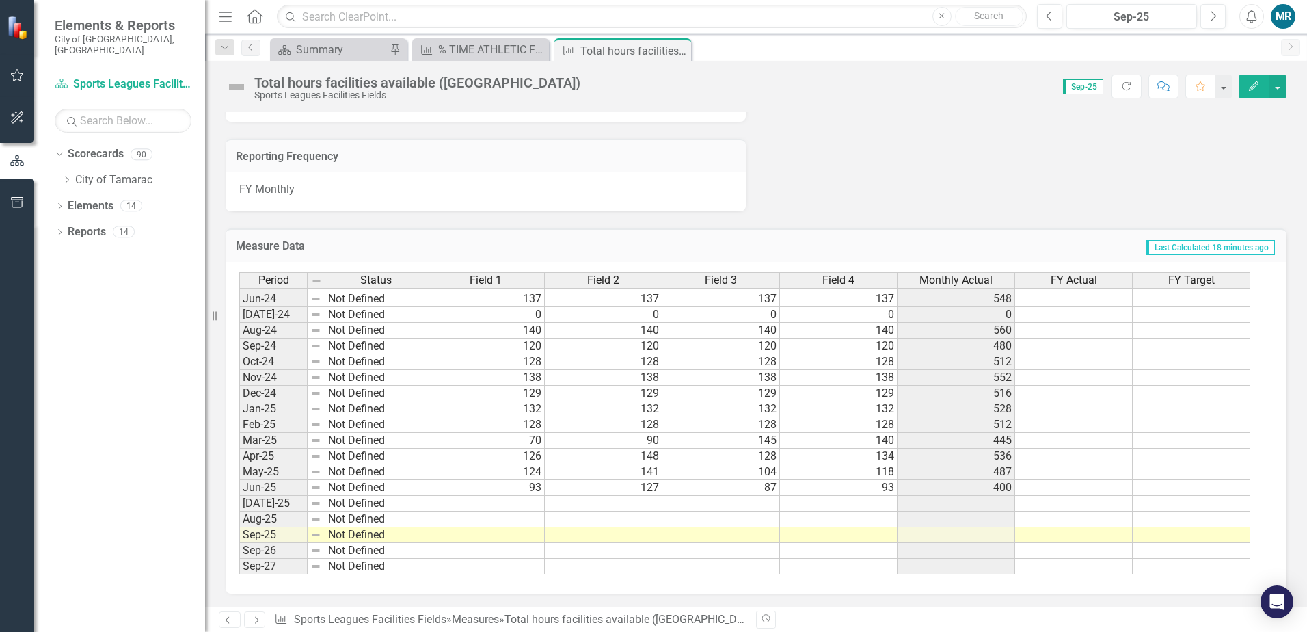
scroll to position [502, 0]
type textarea "0"
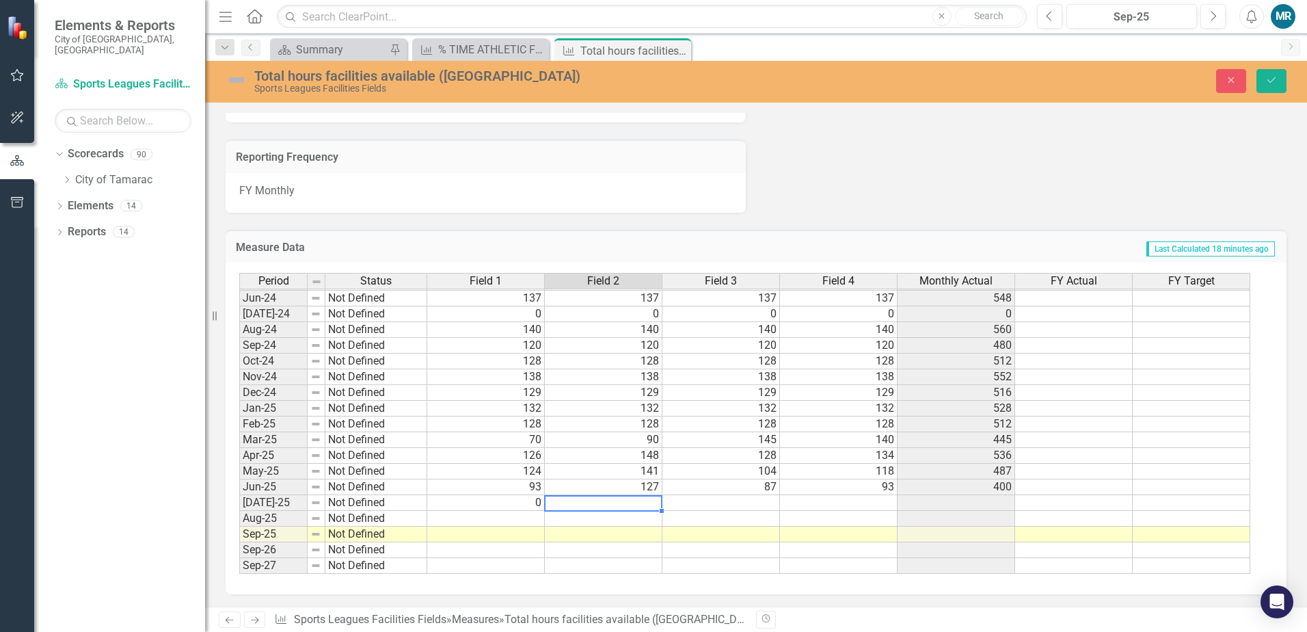
type textarea "0"
click at [1278, 87] on button "Save" at bounding box center [1272, 81] width 30 height 24
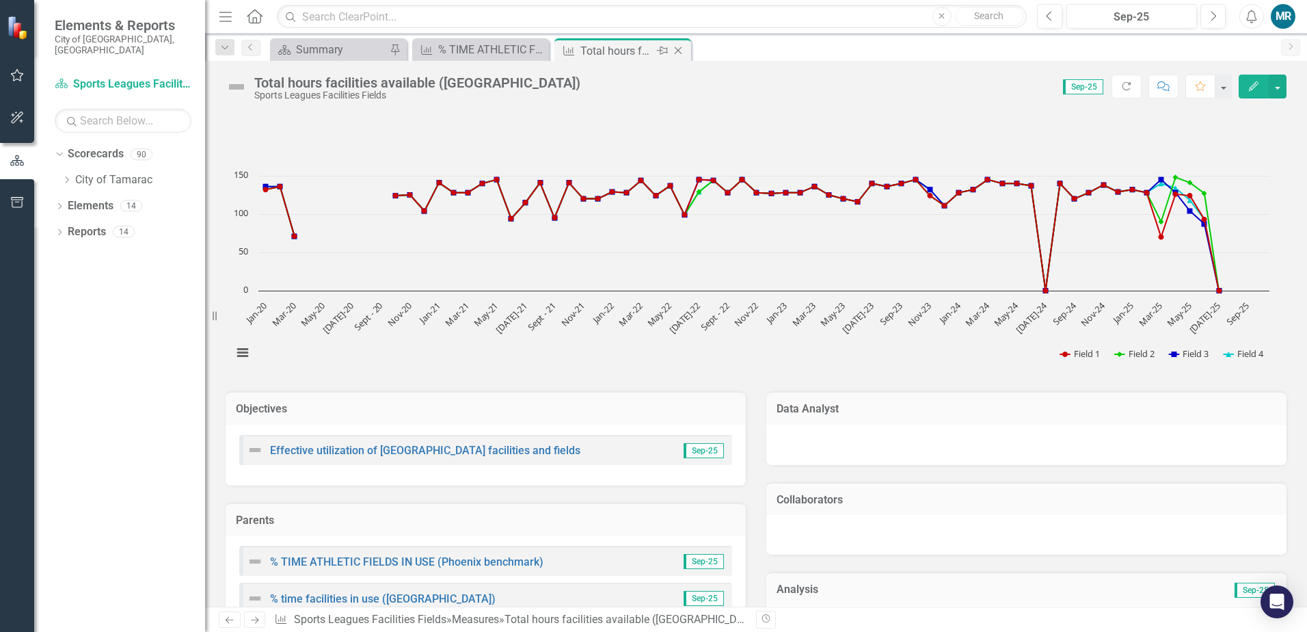
click at [680, 52] on icon at bounding box center [679, 51] width 8 height 8
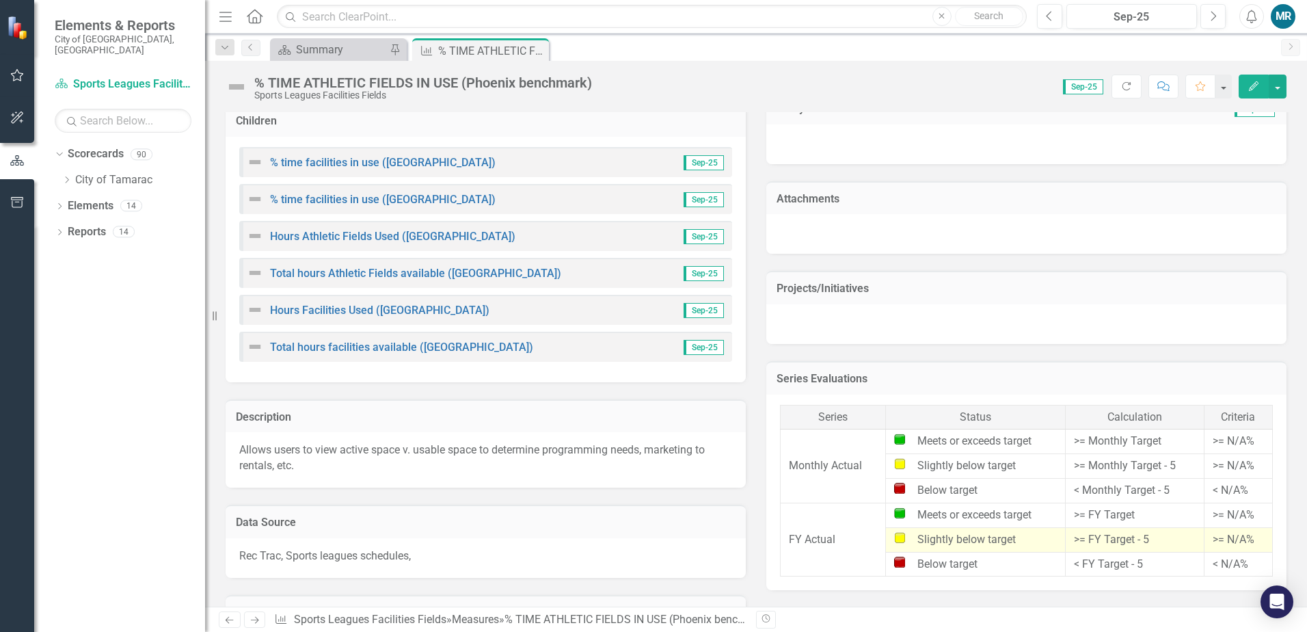
scroll to position [547, 0]
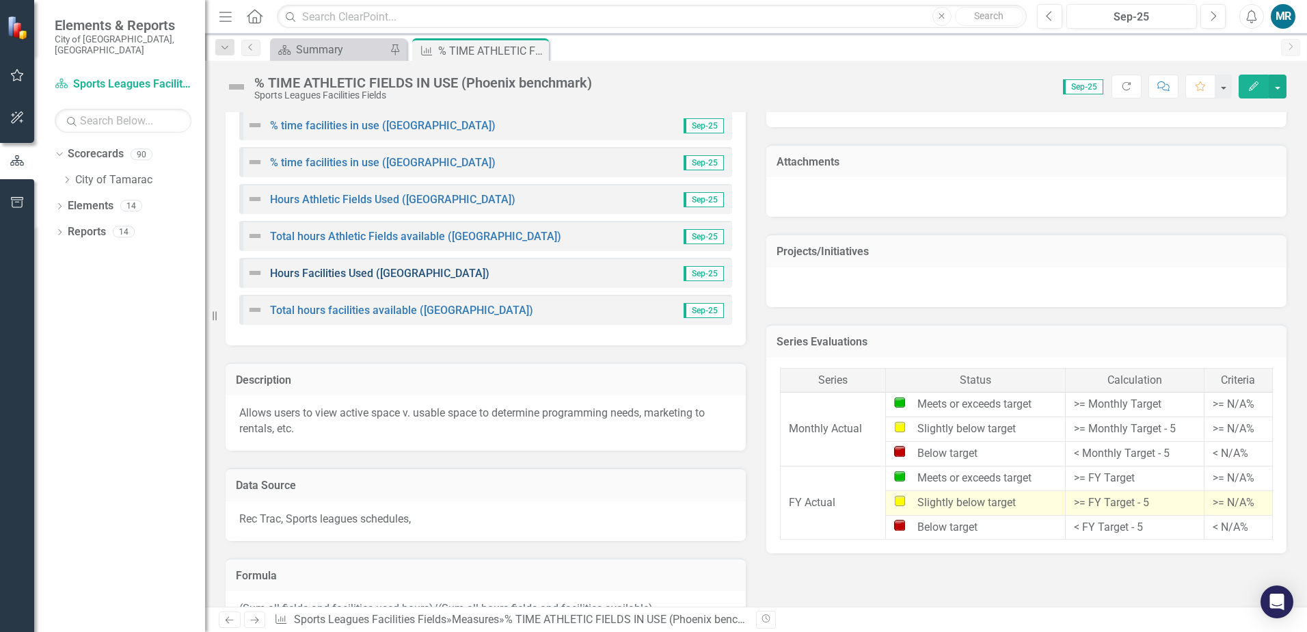
click at [360, 273] on link "Hours Facilities Used ([GEOGRAPHIC_DATA])" at bounding box center [379, 273] width 219 height 13
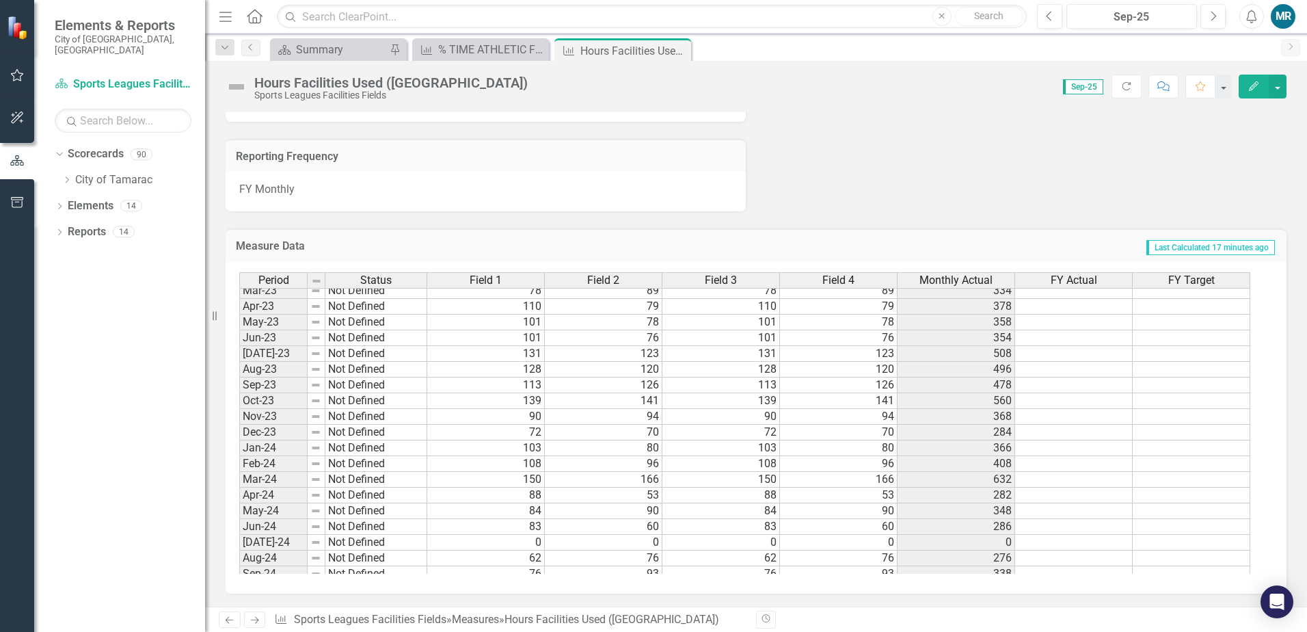
scroll to position [502, 0]
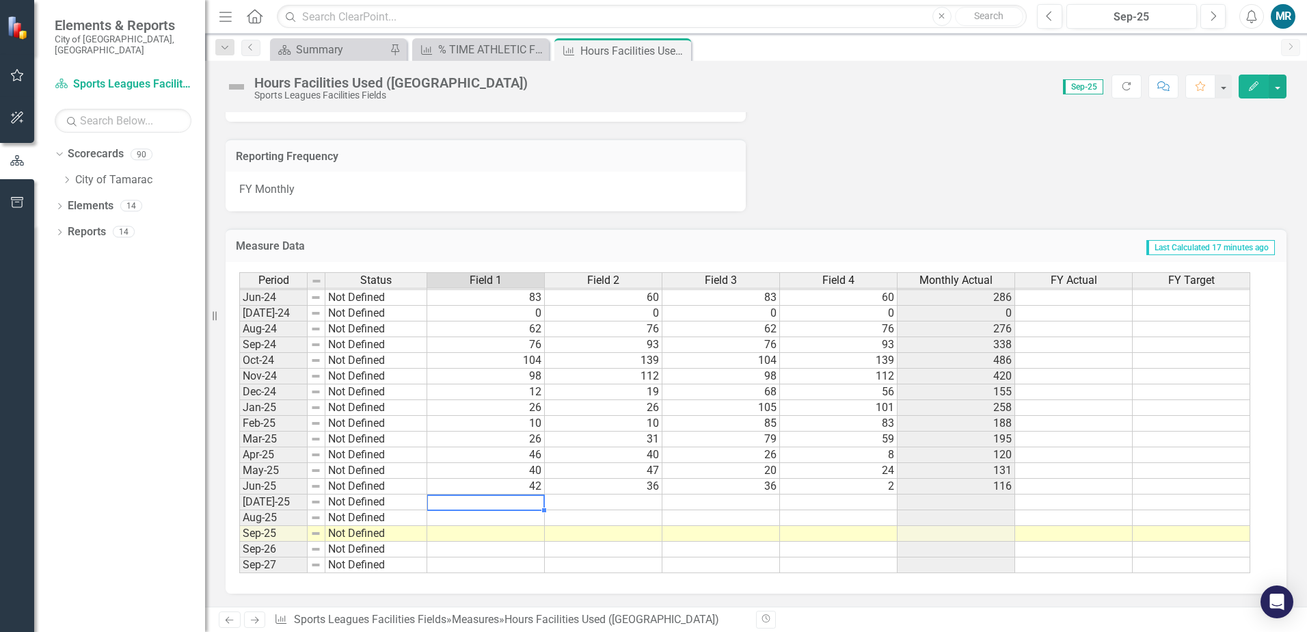
click at [513, 502] on tbody "May-23 Not Defined 101 78 101 78 358 Jun-23 Not Defined 101 76 101 76 354 Jul-2…" at bounding box center [744, 329] width 1011 height 488
type textarea "0"
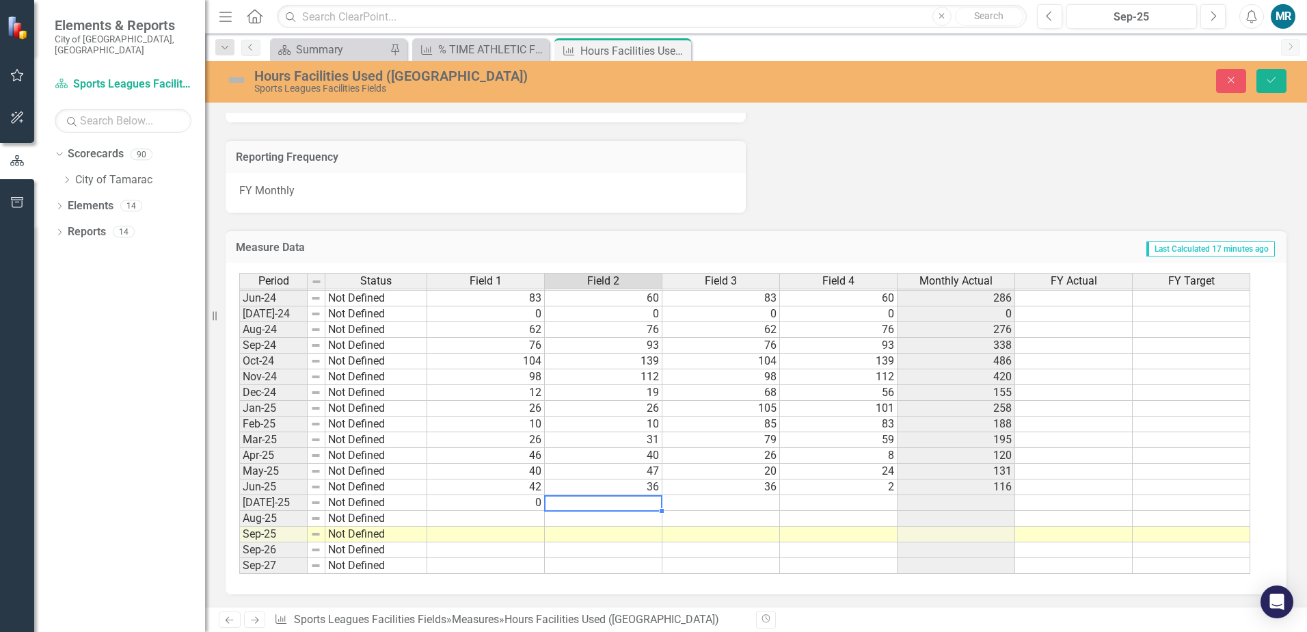
type textarea "0"
click at [1283, 85] on button "Save" at bounding box center [1272, 81] width 30 height 24
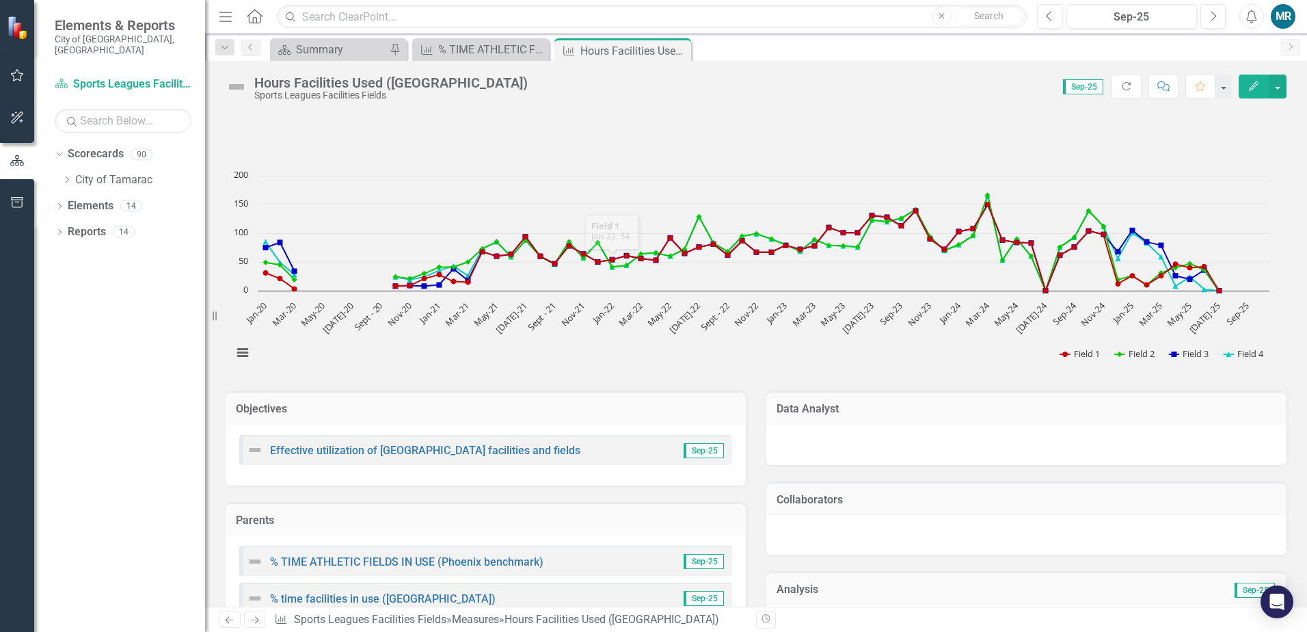
click at [0, 0] on icon "Close" at bounding box center [0, 0] width 0 height 0
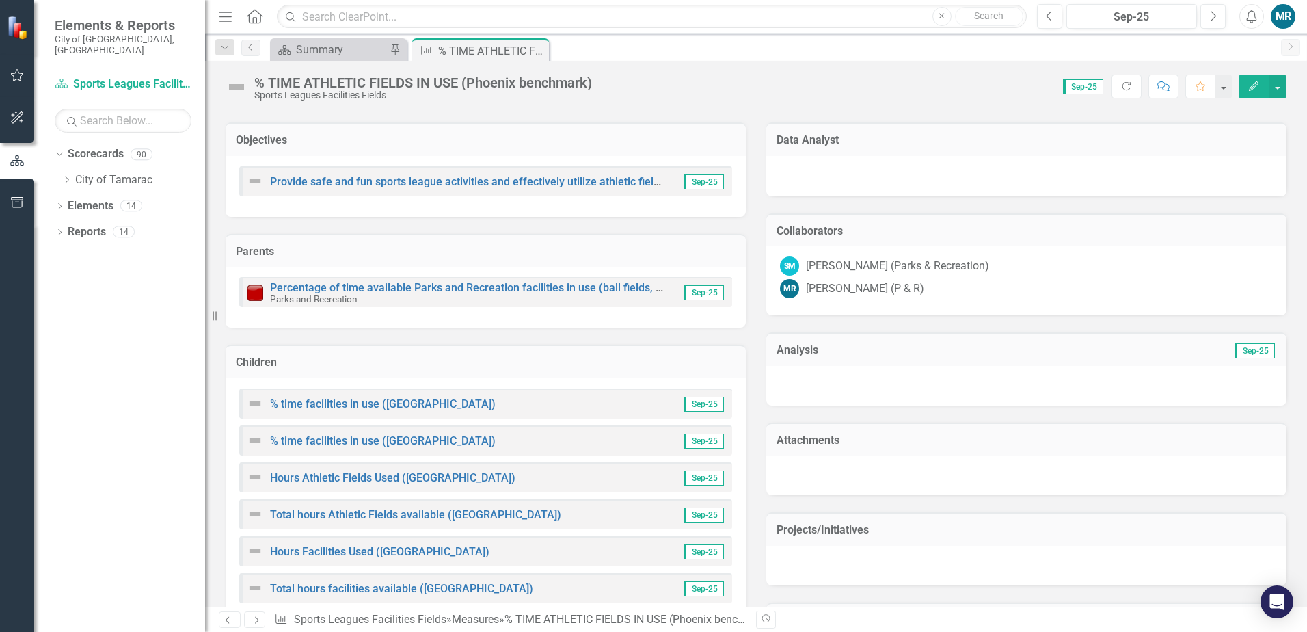
scroll to position [342, 0]
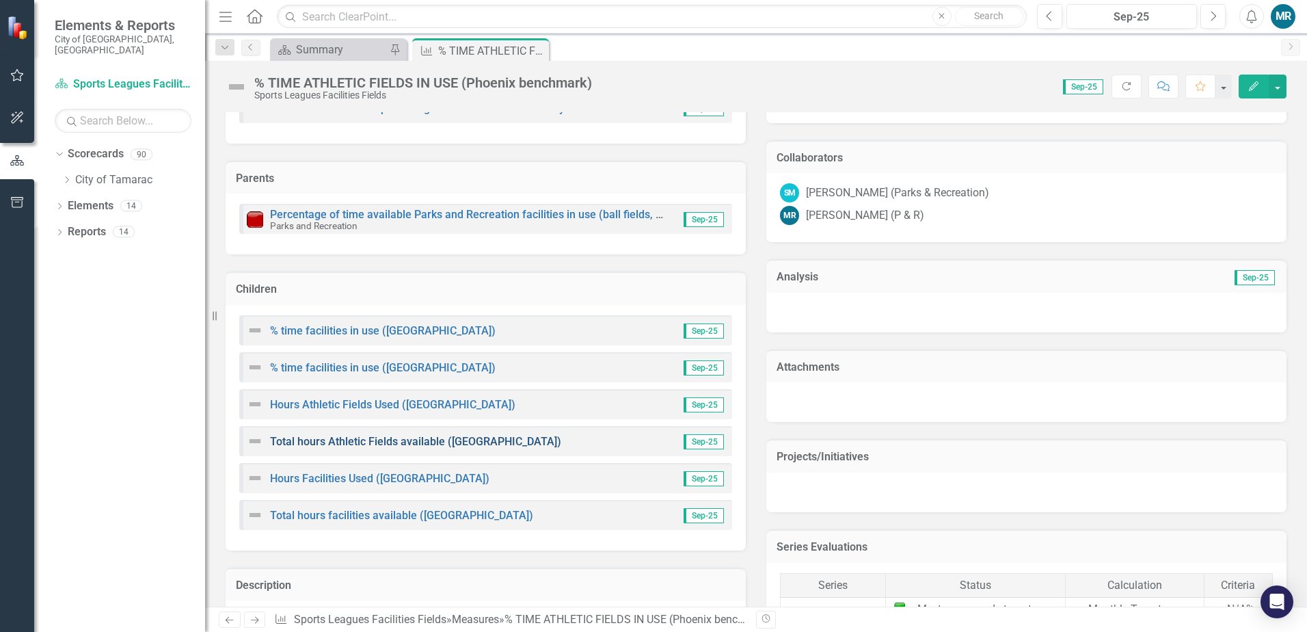
click at [414, 440] on link "Total hours Athletic Fields available ([GEOGRAPHIC_DATA])" at bounding box center [415, 441] width 291 height 13
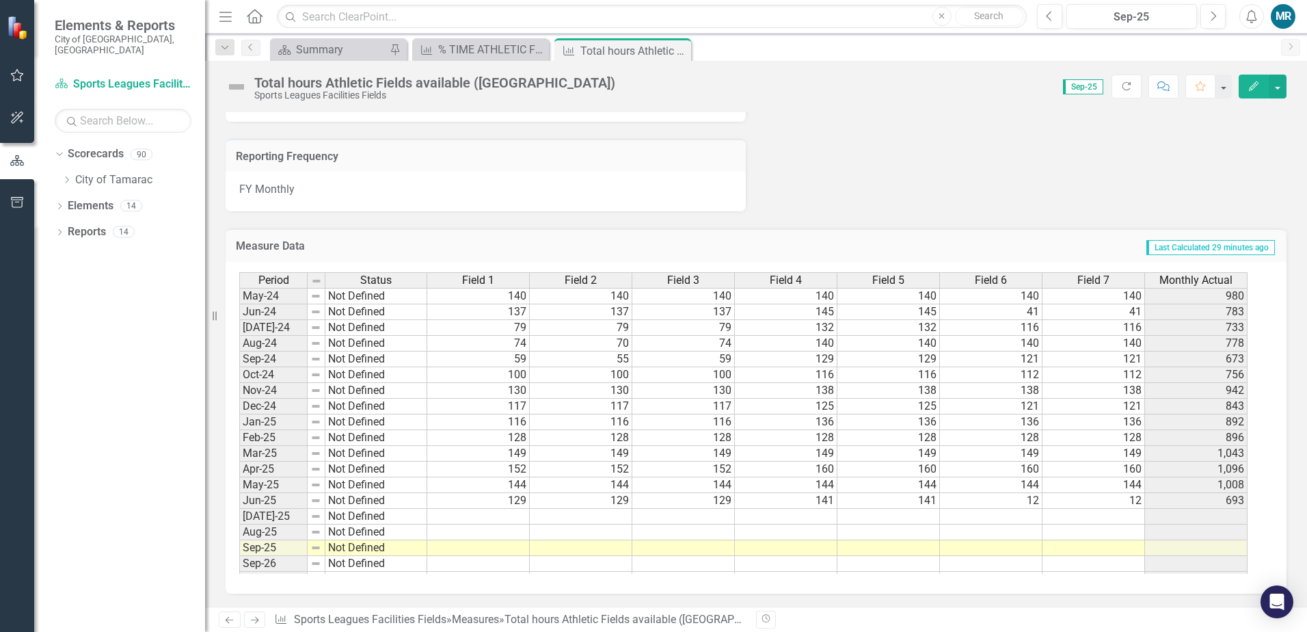
scroll to position [502, 0]
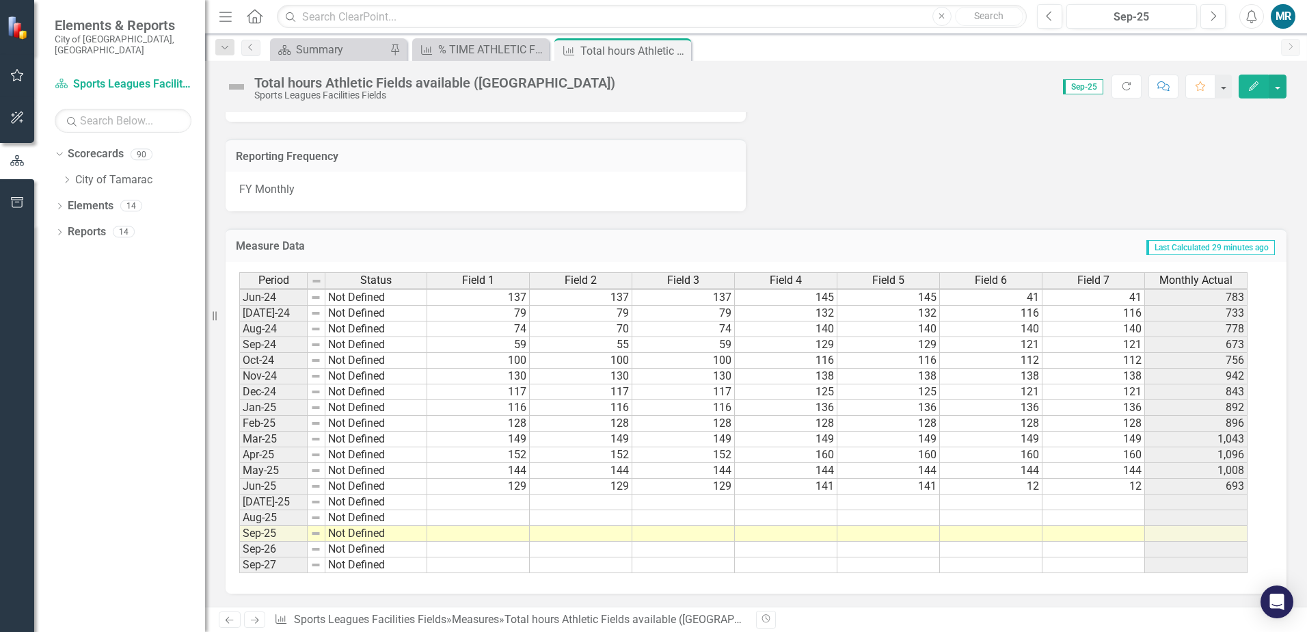
click at [507, 506] on td at bounding box center [478, 502] width 103 height 16
click at [520, 505] on td at bounding box center [478, 502] width 103 height 16
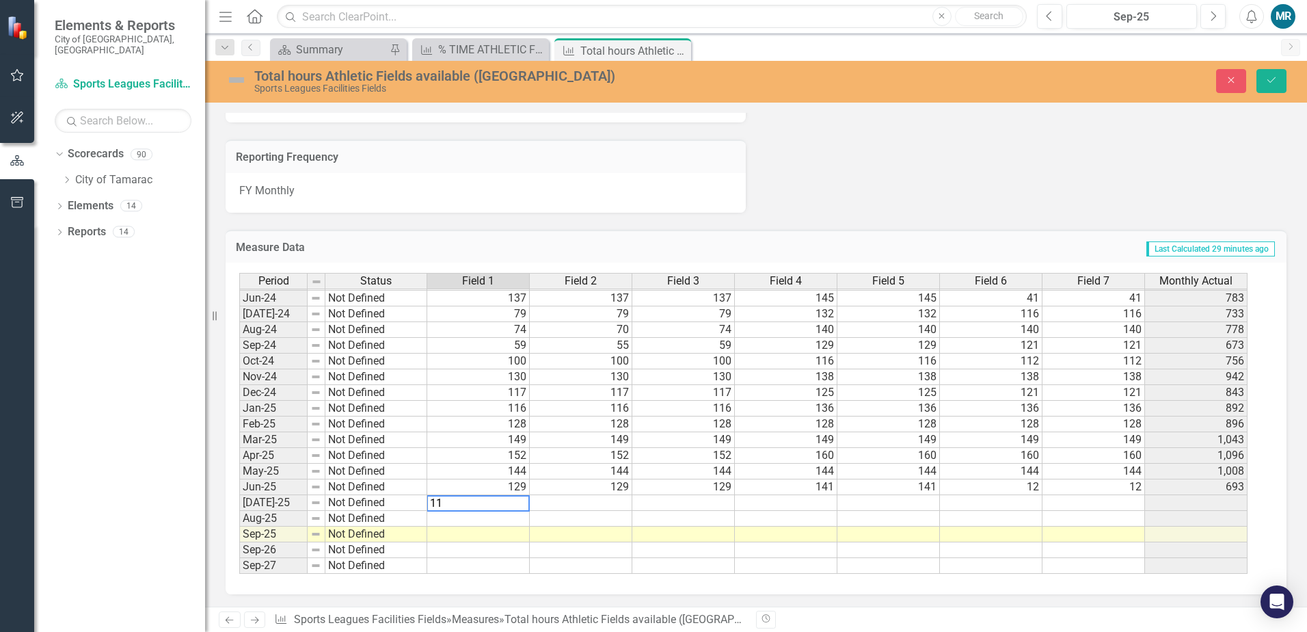
type textarea "110"
click at [779, 507] on td at bounding box center [786, 503] width 103 height 16
type textarea "136"
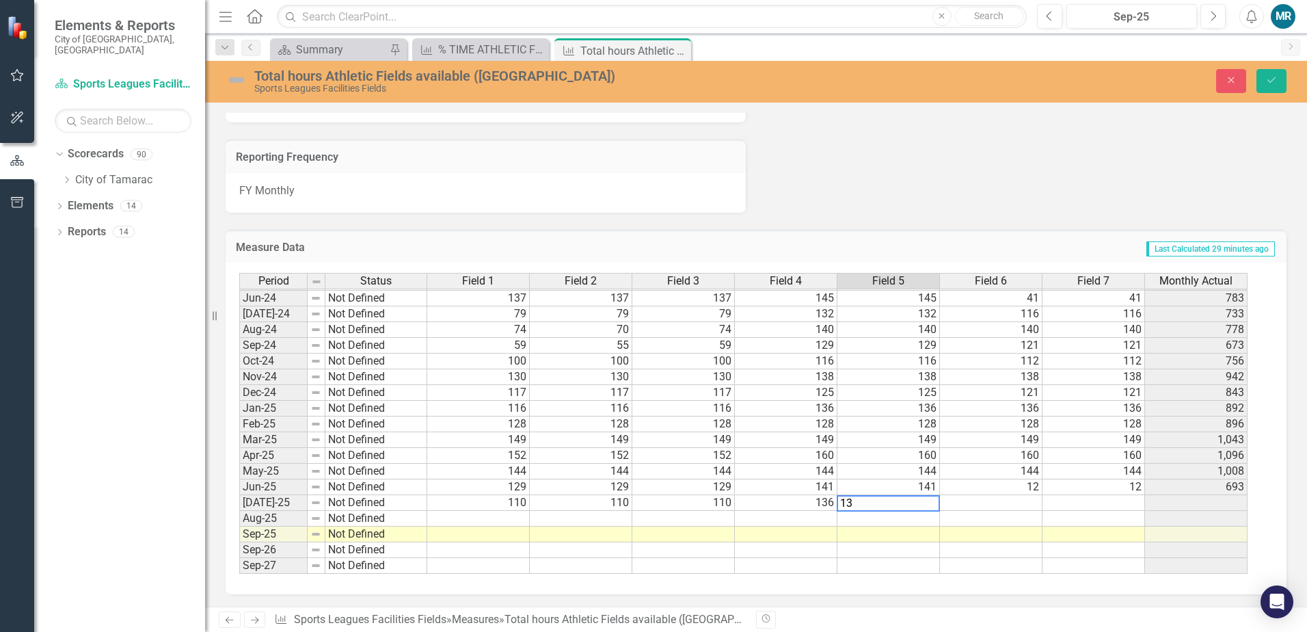
type textarea "136"
click at [1014, 507] on td at bounding box center [991, 503] width 103 height 16
type textarea "115"
click at [1272, 77] on icon "Save" at bounding box center [1271, 80] width 12 height 10
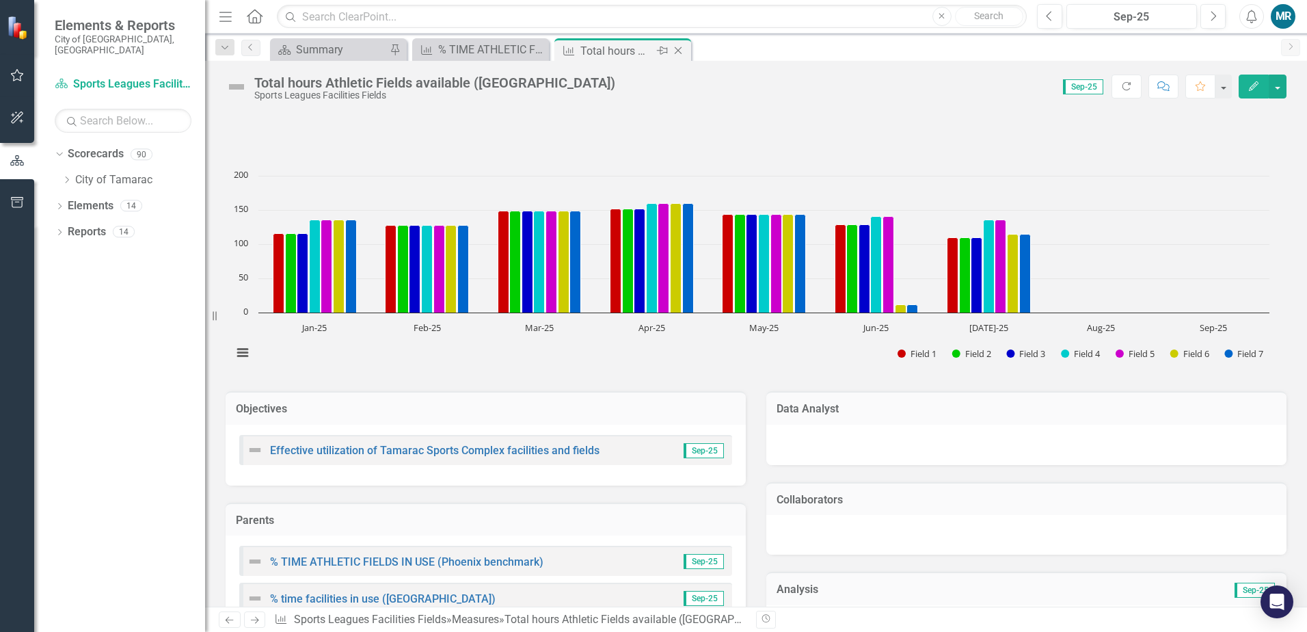
click at [677, 53] on icon "Close" at bounding box center [678, 50] width 14 height 11
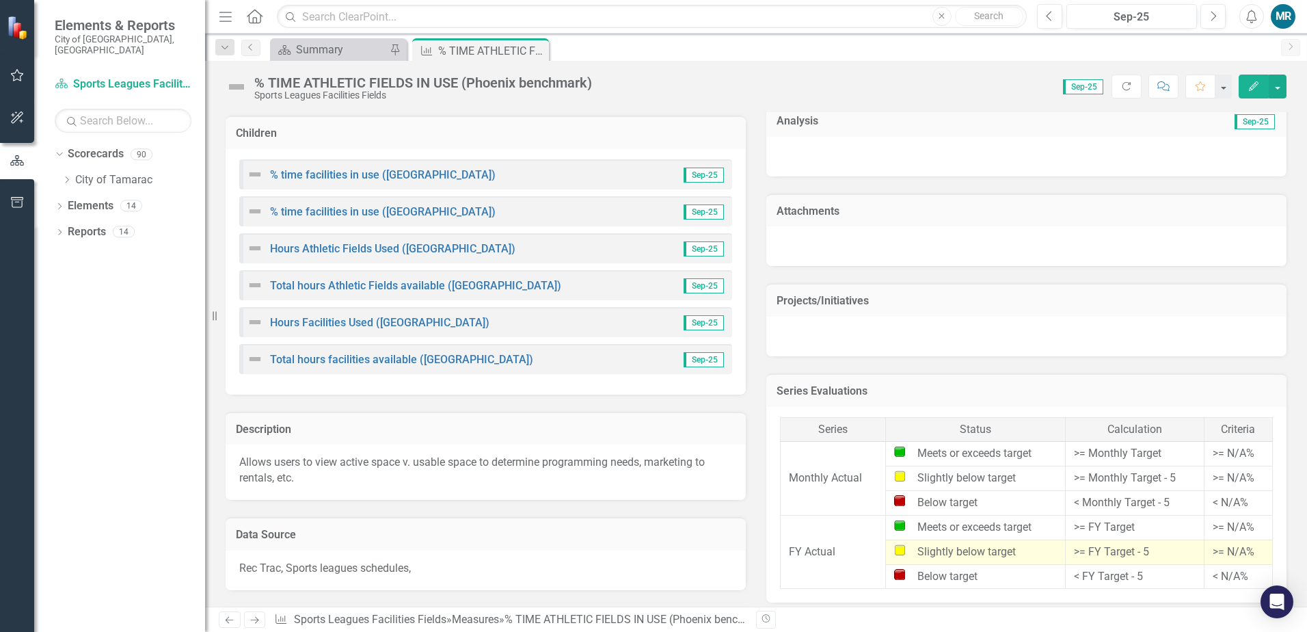
scroll to position [410, 0]
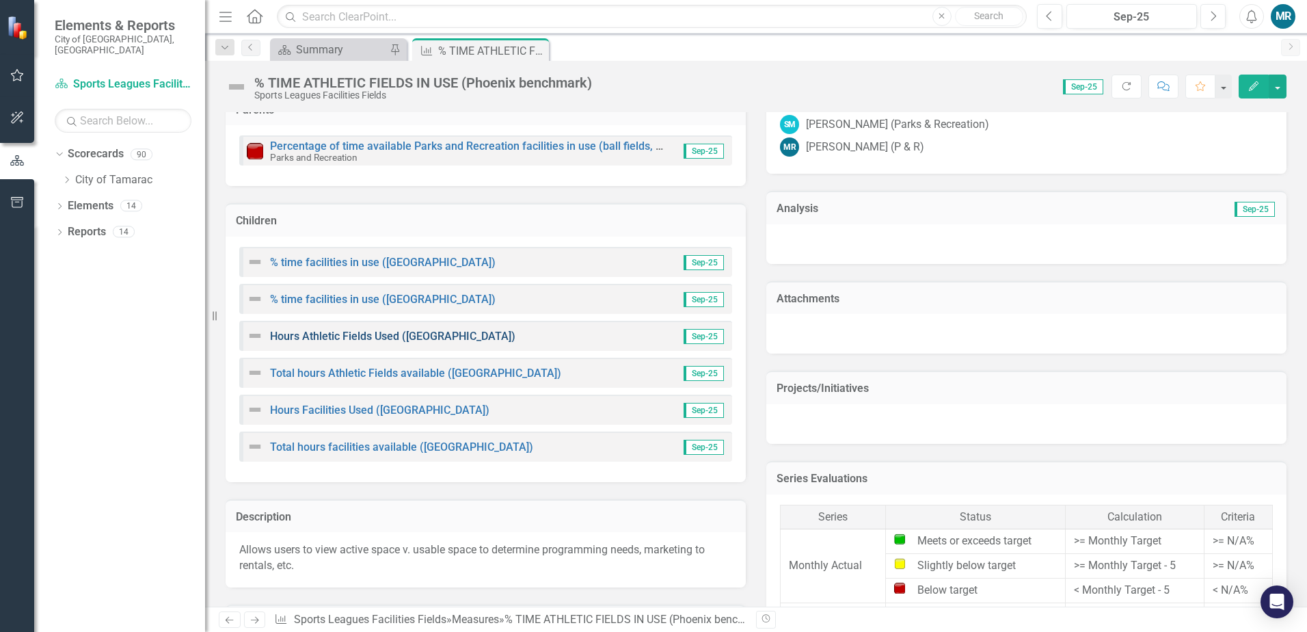
click at [425, 340] on link "Hours Athletic Fields Used ([GEOGRAPHIC_DATA])" at bounding box center [392, 336] width 245 height 13
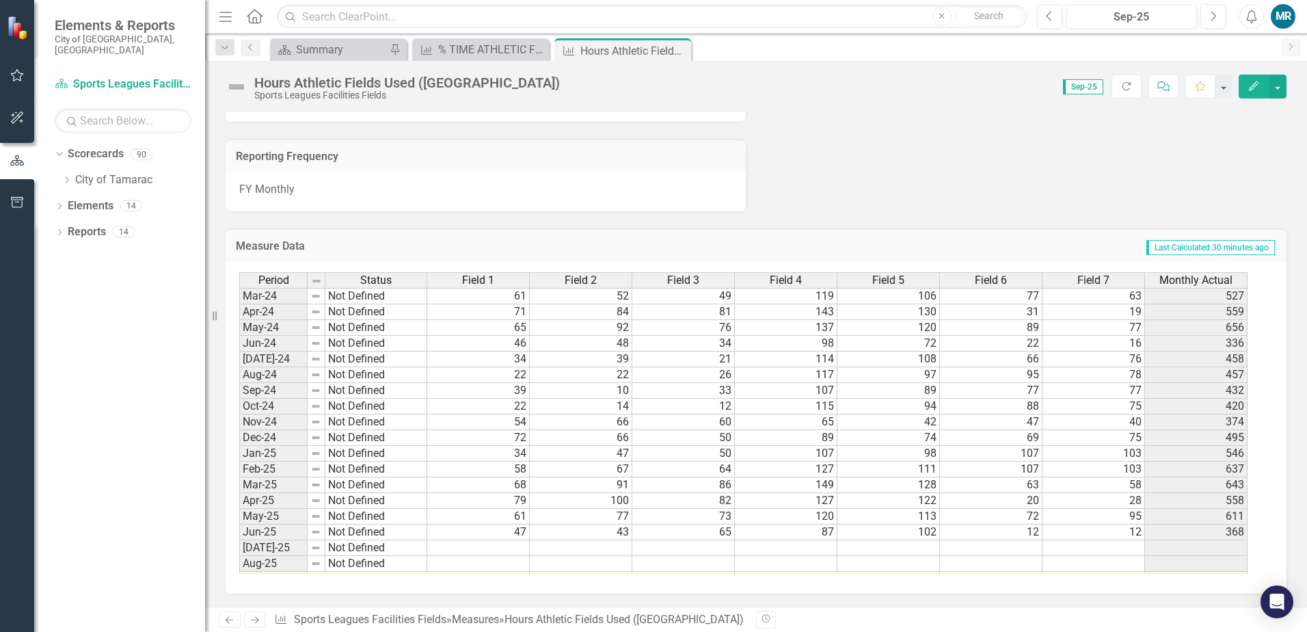
scroll to position [502, 0]
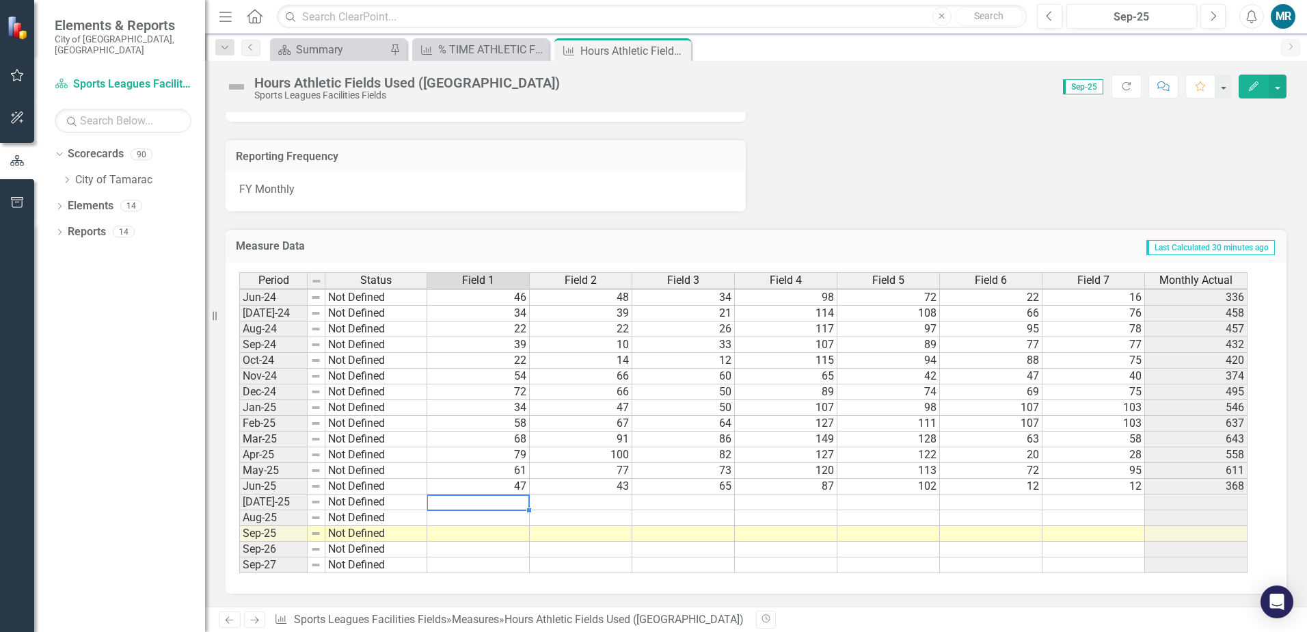
click at [516, 503] on td at bounding box center [478, 502] width 103 height 16
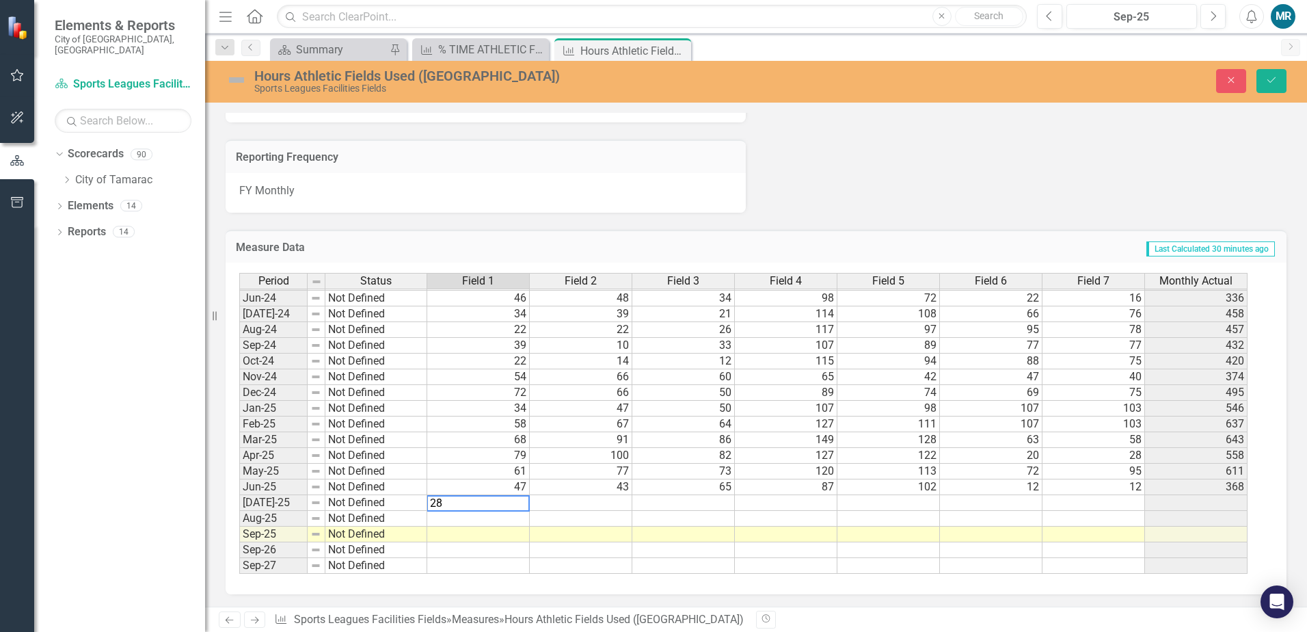
type textarea "28"
click at [565, 505] on td at bounding box center [581, 503] width 103 height 16
type textarea "36"
click at [713, 501] on td at bounding box center [683, 503] width 103 height 16
click at [695, 509] on td at bounding box center [683, 503] width 103 height 16
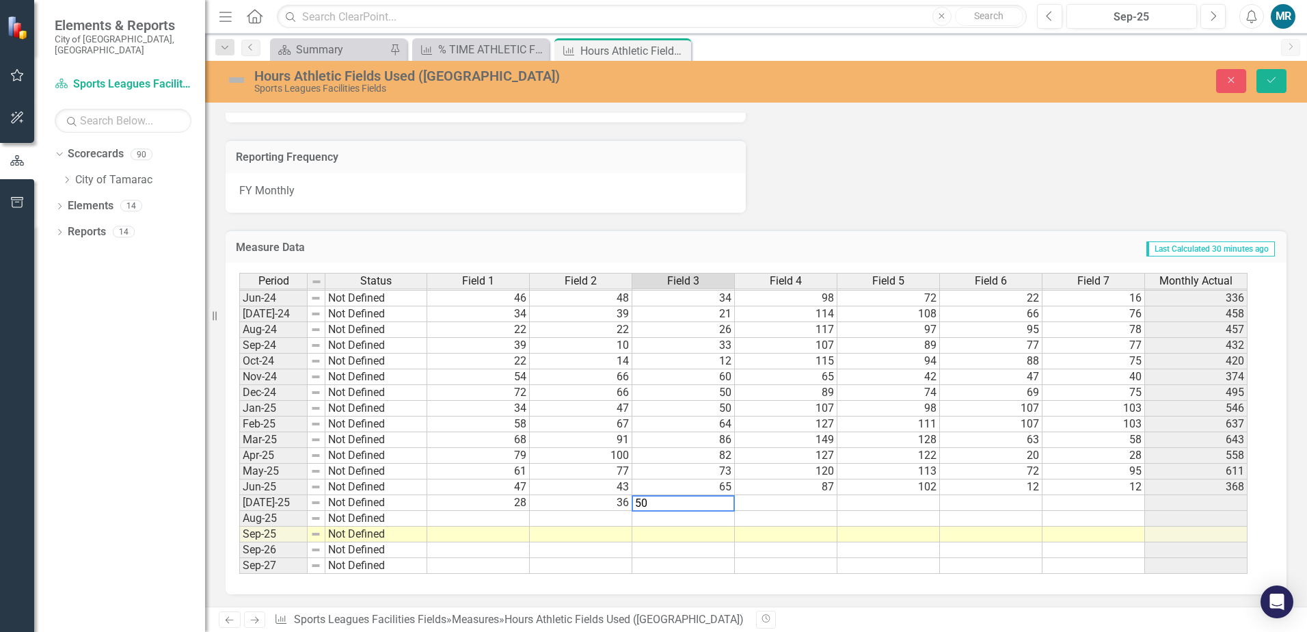
type textarea "50"
click at [792, 498] on td at bounding box center [786, 503] width 103 height 16
click at [823, 506] on td at bounding box center [786, 503] width 103 height 16
type textarea "134"
click at [846, 499] on td at bounding box center [888, 503] width 103 height 16
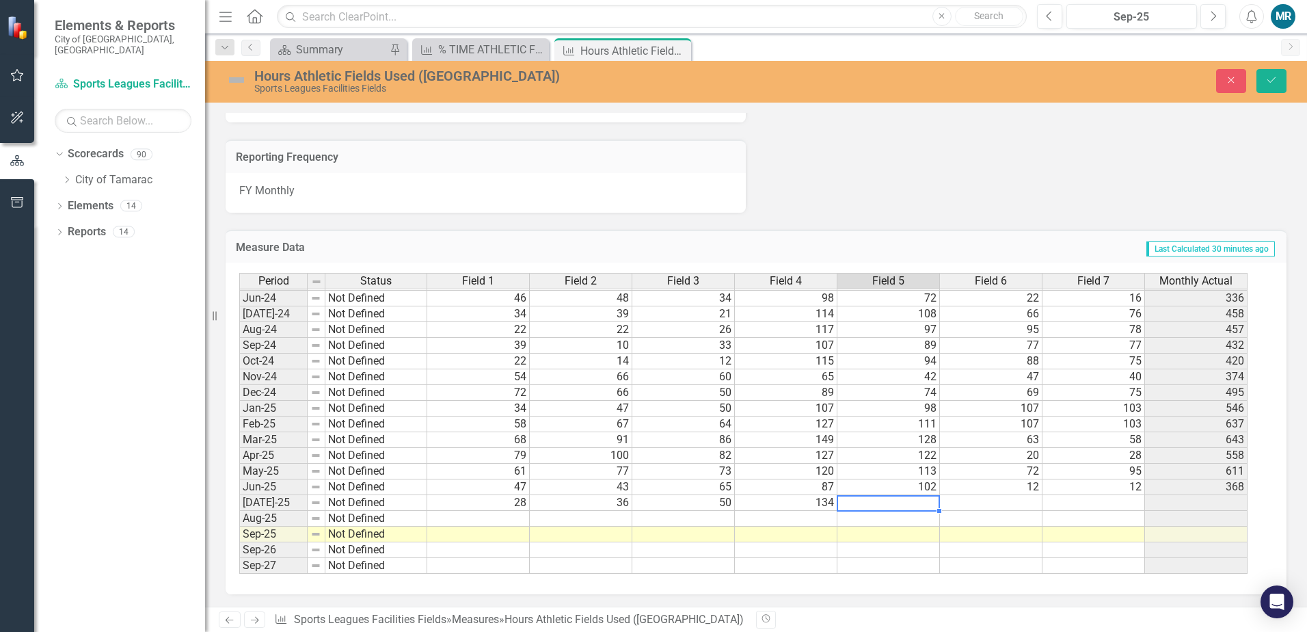
click at [926, 502] on td at bounding box center [888, 503] width 103 height 16
type textarea "93"
click at [1001, 504] on td at bounding box center [991, 503] width 103 height 16
click at [1011, 504] on td at bounding box center [991, 503] width 103 height 16
type textarea "81"
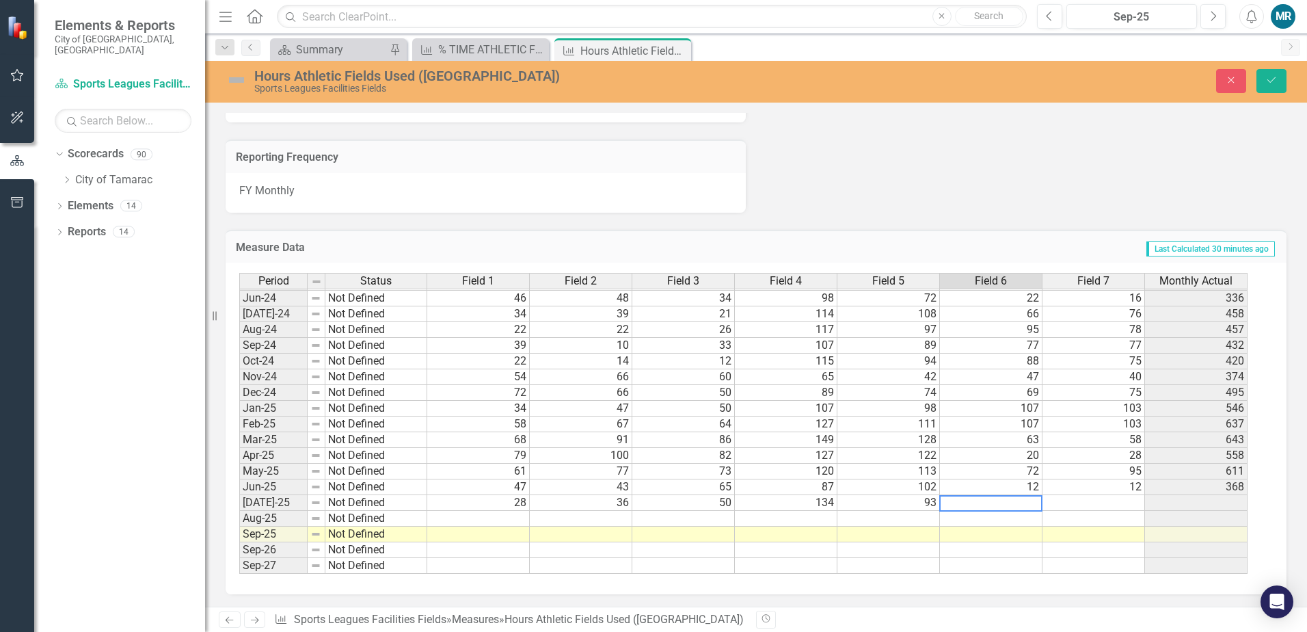
click at [1084, 502] on td at bounding box center [1094, 503] width 103 height 16
type textarea "87"
click at [1104, 520] on td at bounding box center [1094, 519] width 103 height 16
click at [1273, 90] on button "Save" at bounding box center [1272, 81] width 30 height 24
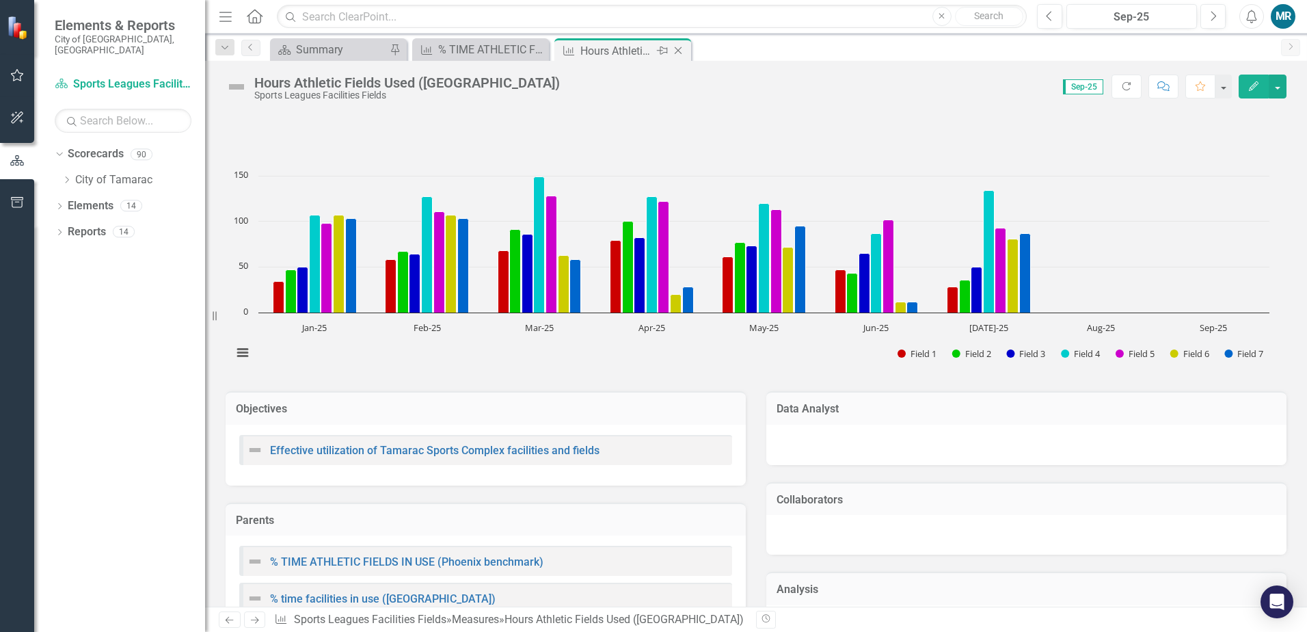
click at [678, 51] on icon "Close" at bounding box center [678, 50] width 14 height 11
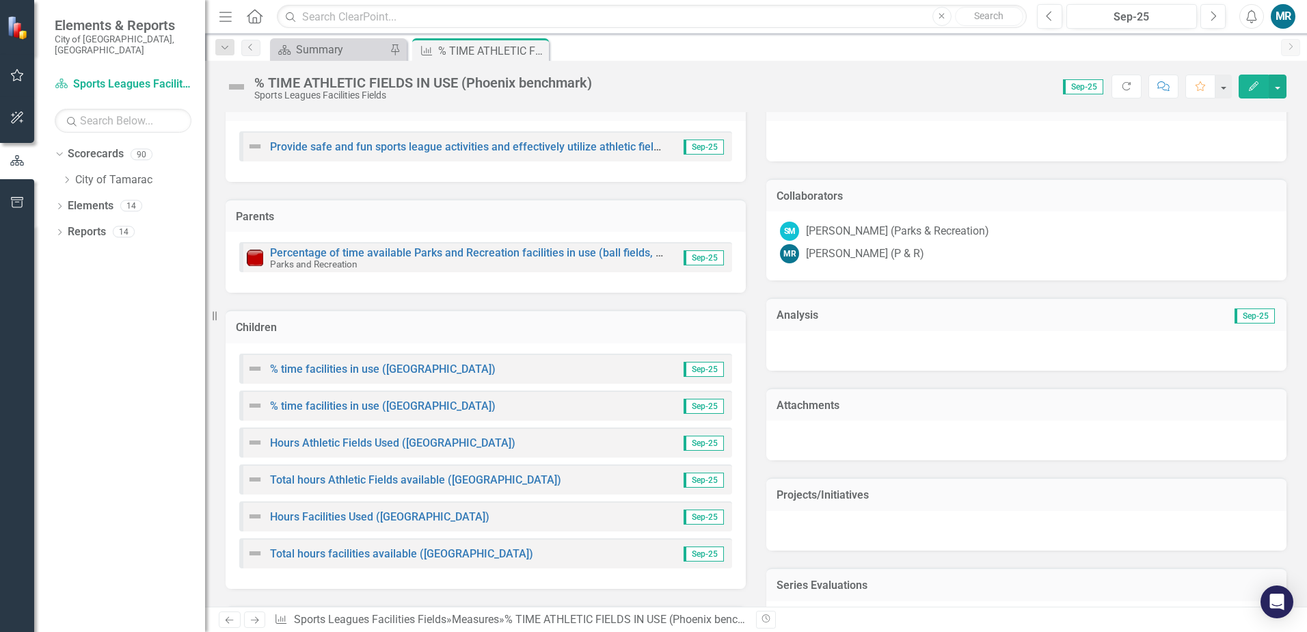
scroll to position [547, 0]
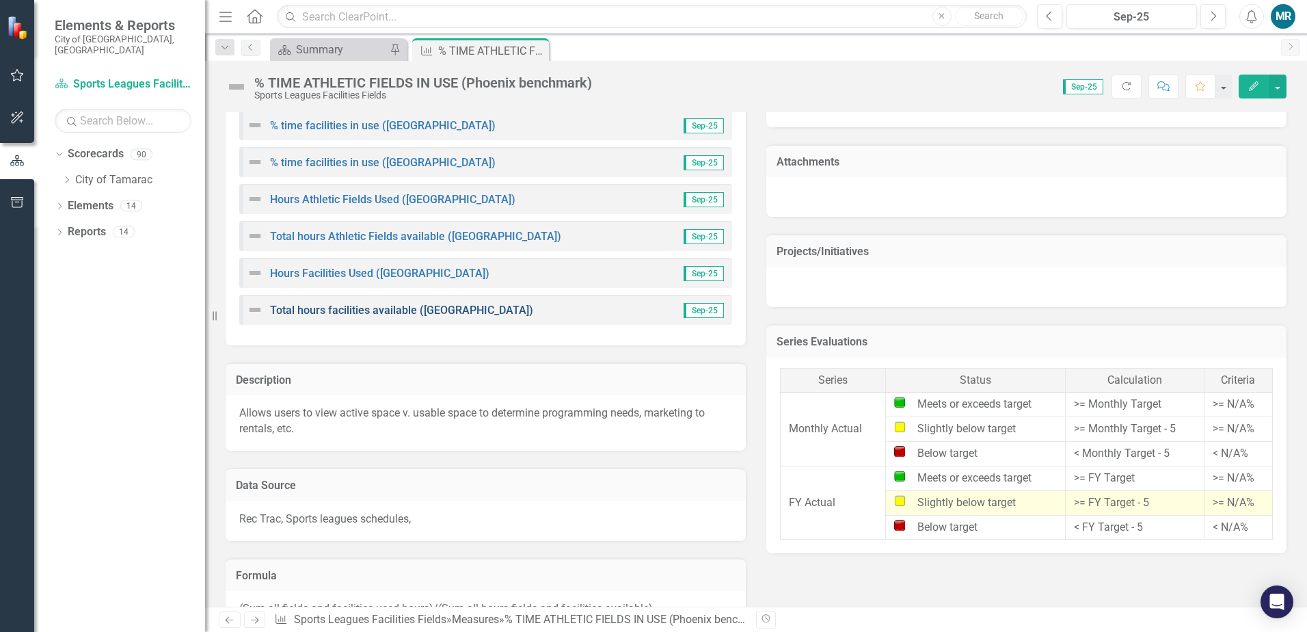
click at [432, 310] on link "Total hours facilities available ([GEOGRAPHIC_DATA])" at bounding box center [401, 310] width 263 height 13
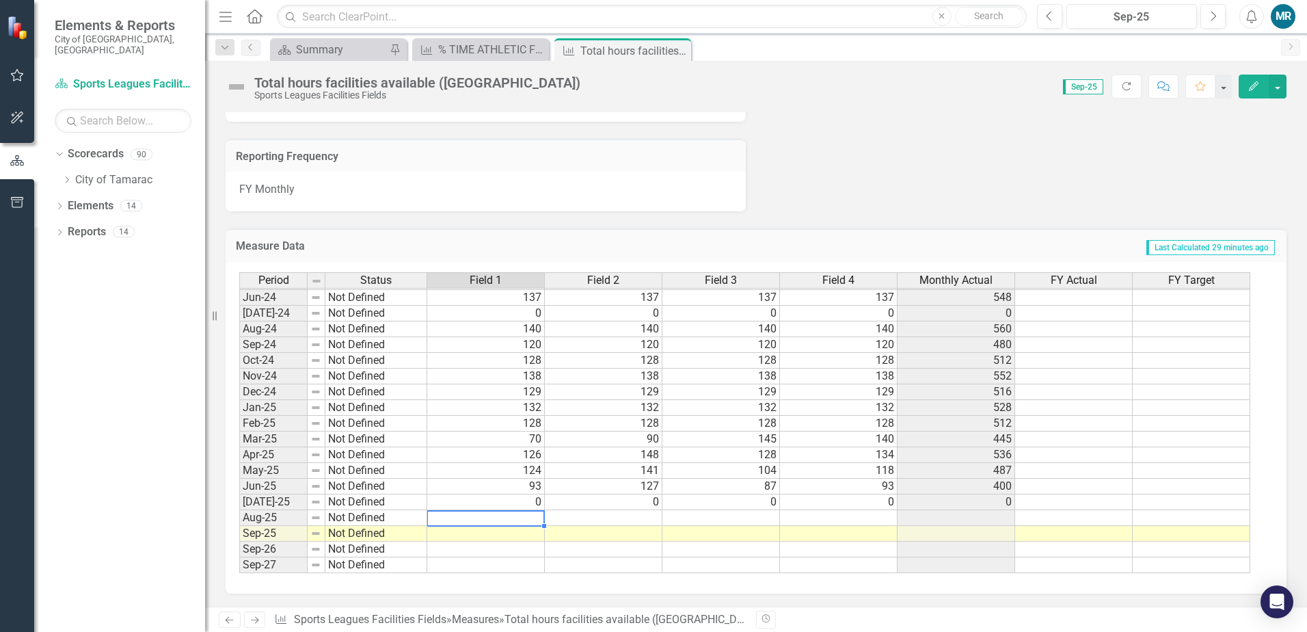
click at [537, 515] on tbody "May-23 Not Defined 120 120 120 120 480 Jun-23 Not Defined 116 116 116 116 464 […" at bounding box center [744, 329] width 1011 height 488
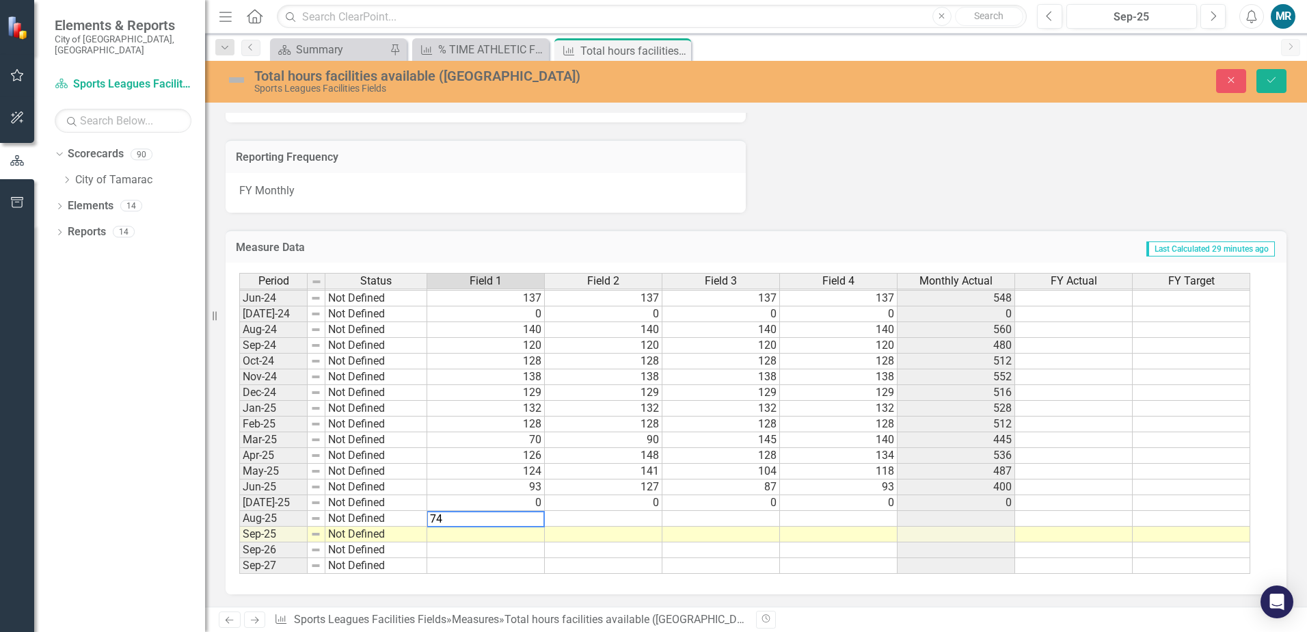
type textarea "74"
click at [584, 519] on td at bounding box center [604, 519] width 118 height 16
type textarea "92"
click at [690, 518] on td at bounding box center [721, 519] width 118 height 16
type textarea "135"
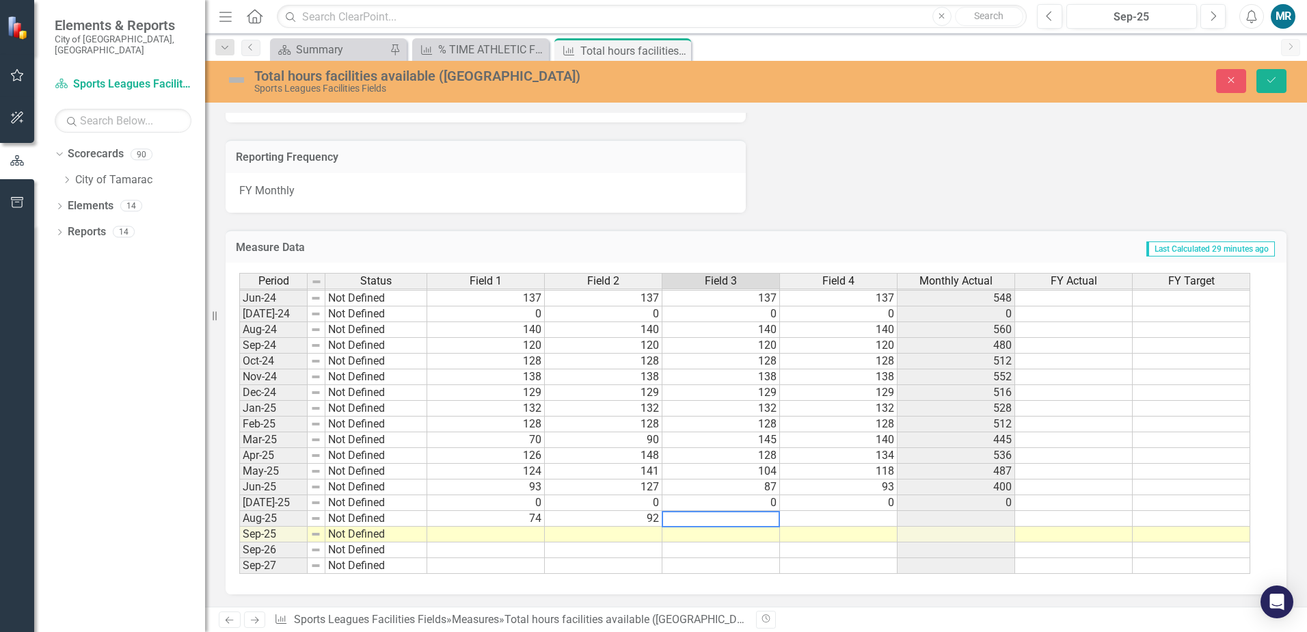
click at [801, 519] on td at bounding box center [839, 519] width 118 height 16
type textarea "141"
click at [849, 540] on td at bounding box center [839, 534] width 118 height 16
click at [1267, 83] on icon "Save" at bounding box center [1271, 80] width 12 height 10
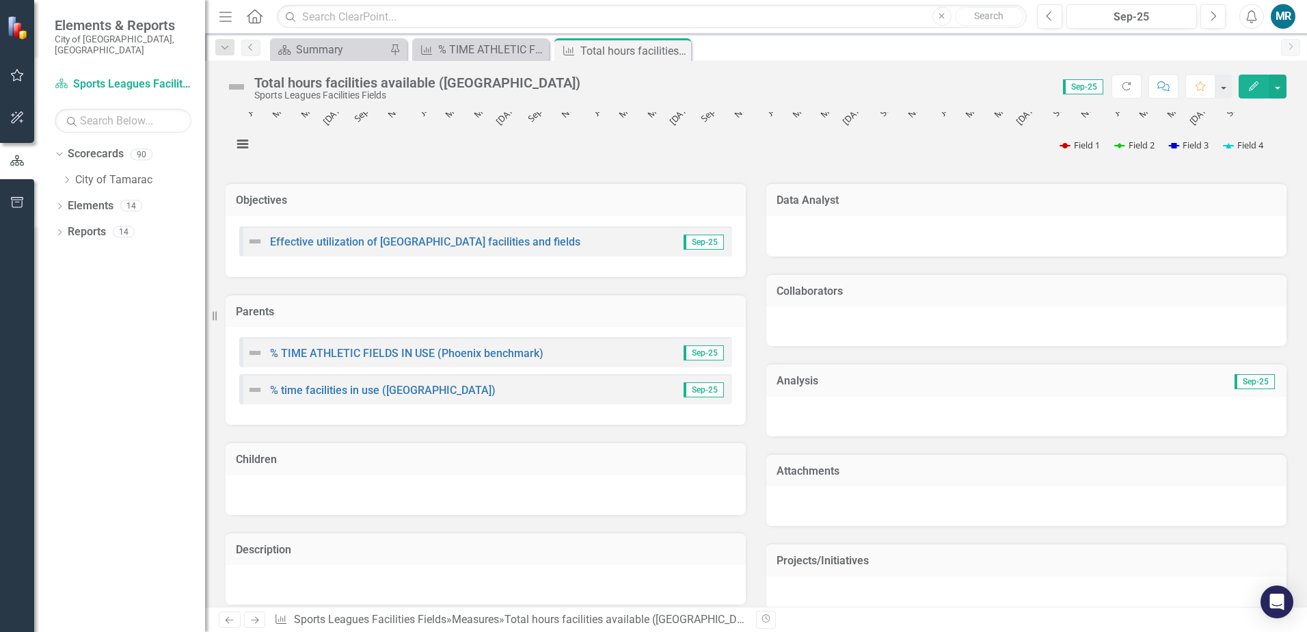
scroll to position [205, 0]
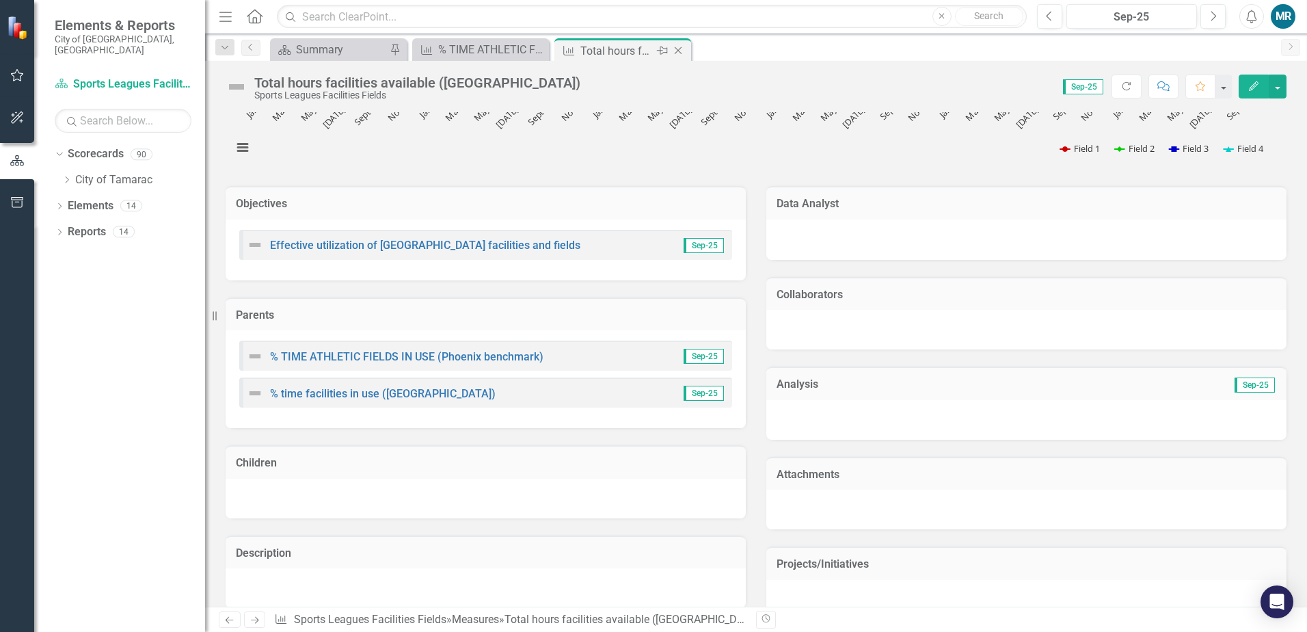
click at [679, 53] on icon "Close" at bounding box center [678, 50] width 14 height 11
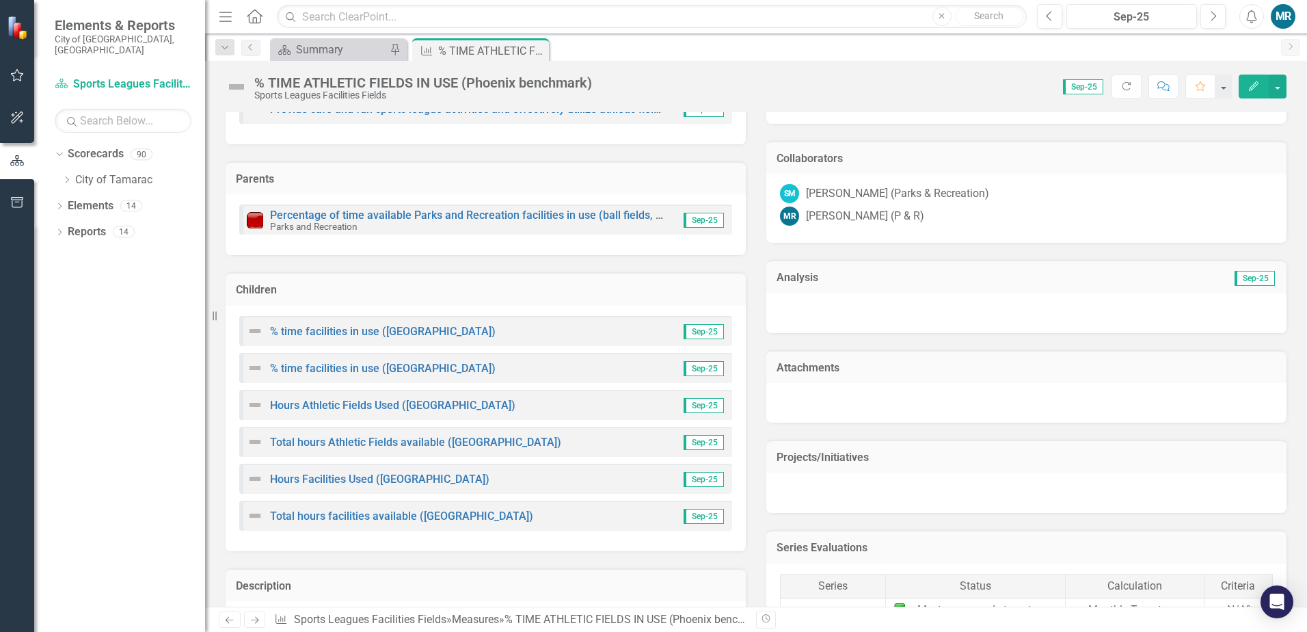
scroll to position [342, 0]
click at [377, 477] on link "Hours Facilities Used ([GEOGRAPHIC_DATA])" at bounding box center [379, 478] width 219 height 13
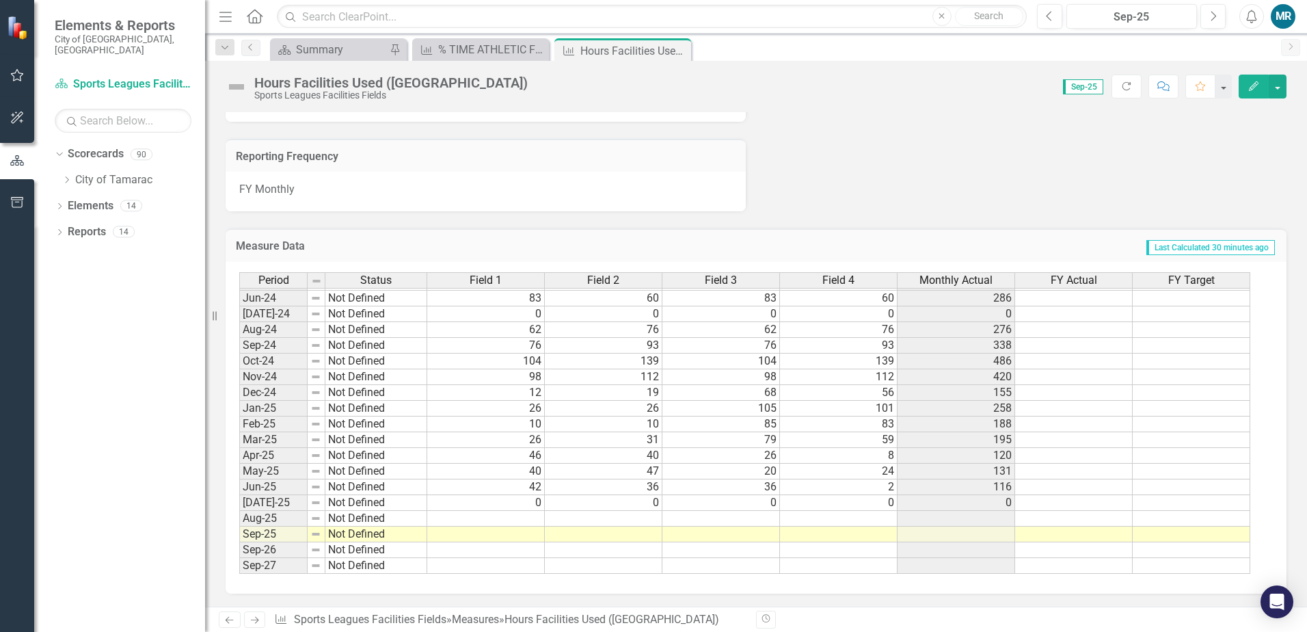
scroll to position [502, 0]
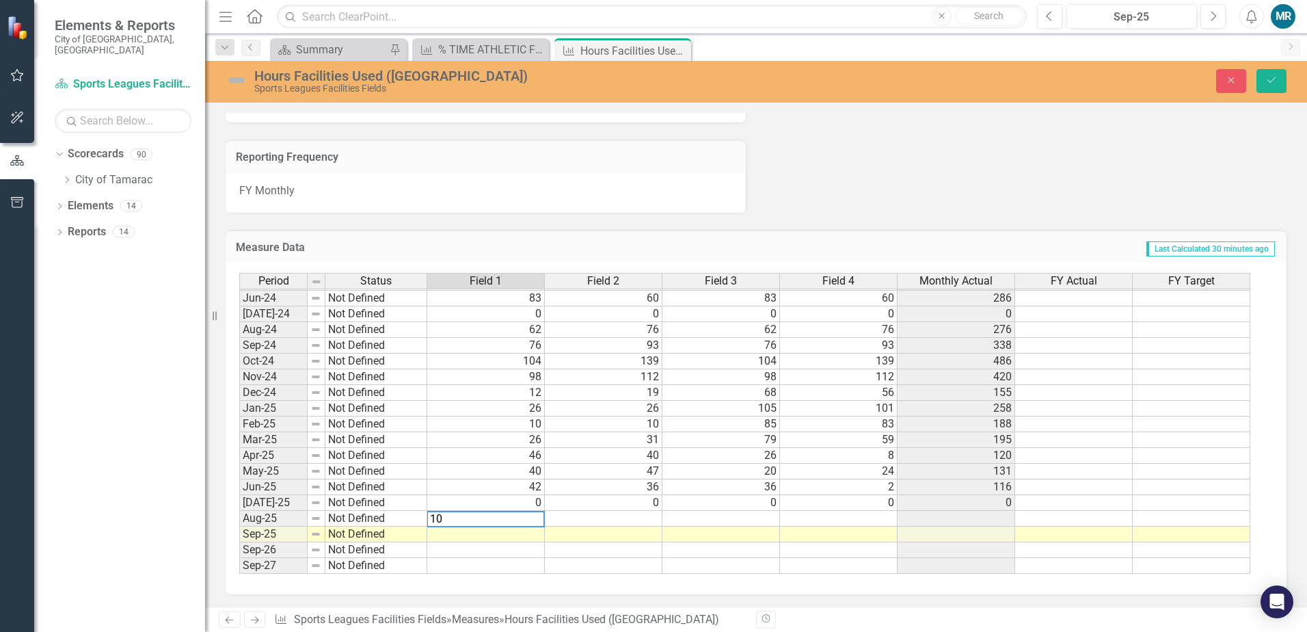
type textarea "10"
click at [586, 518] on td at bounding box center [604, 519] width 118 height 16
type textarea "4"
click at [239, 526] on div "Period Status Field 1 Field 2 Field 3 Field 4 Monthly Actual FY Actual FY Targe…" at bounding box center [239, 321] width 0 height 505
click at [751, 518] on td at bounding box center [721, 519] width 118 height 16
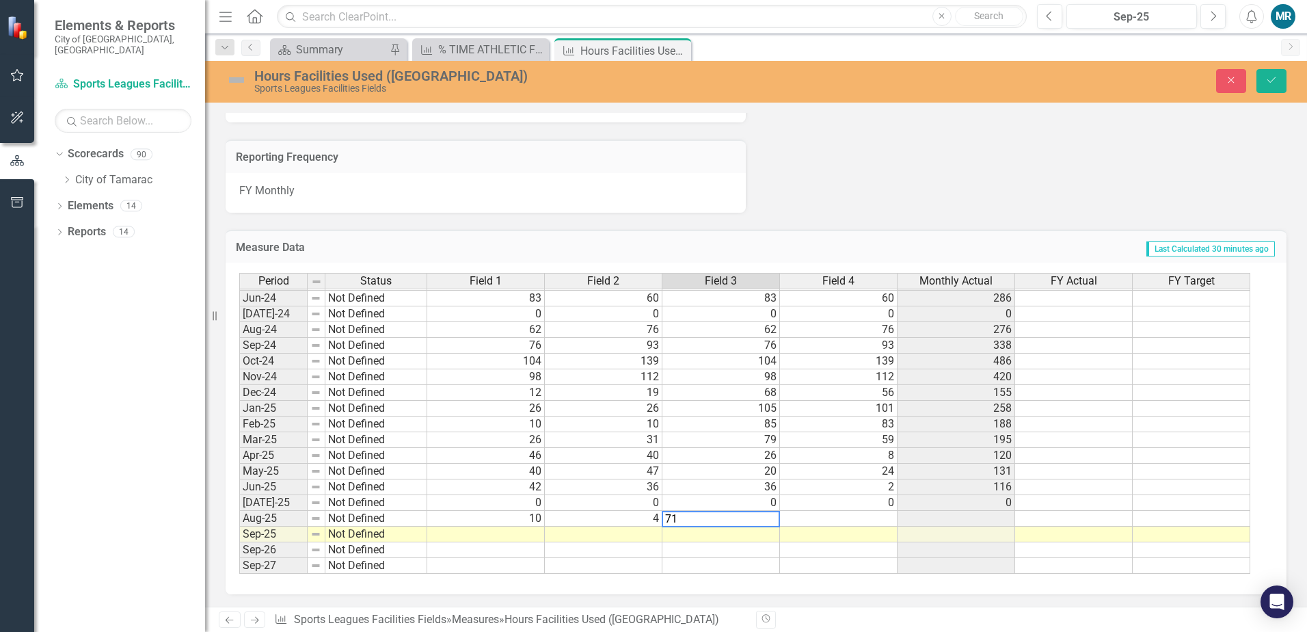
type textarea "71"
click at [837, 516] on td at bounding box center [839, 519] width 118 height 16
type textarea "53"
click at [879, 539] on td at bounding box center [839, 534] width 118 height 16
click at [1271, 85] on button "Save" at bounding box center [1272, 81] width 30 height 24
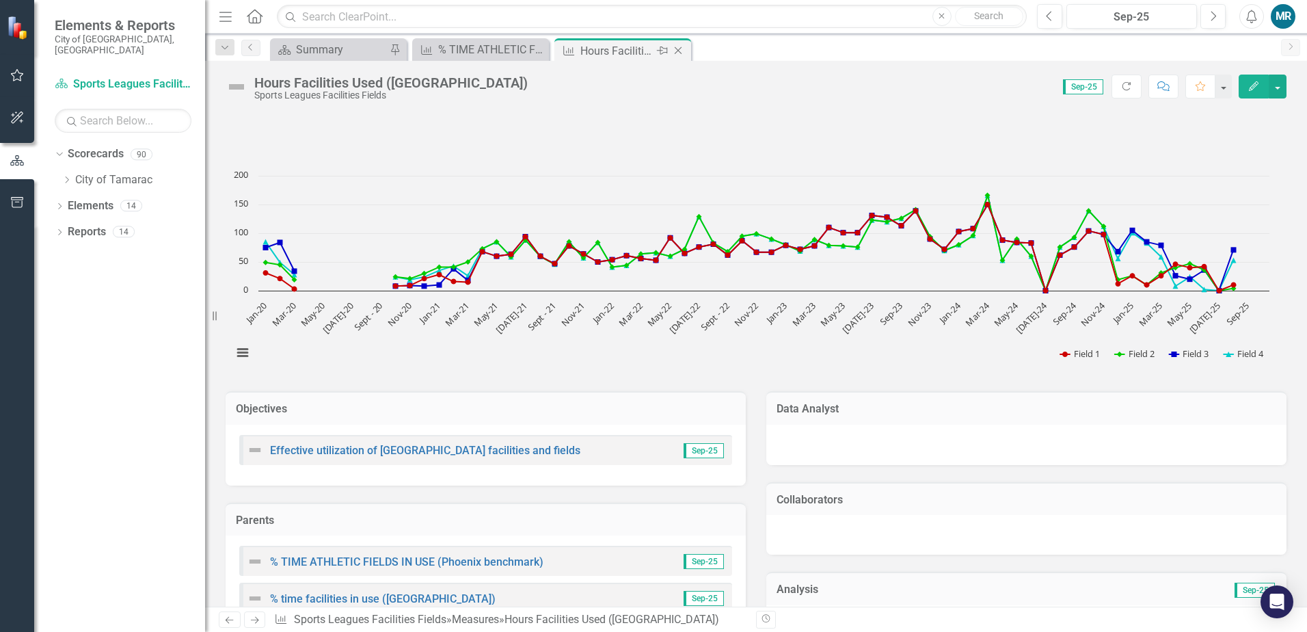
click at [680, 51] on icon "Close" at bounding box center [678, 50] width 14 height 11
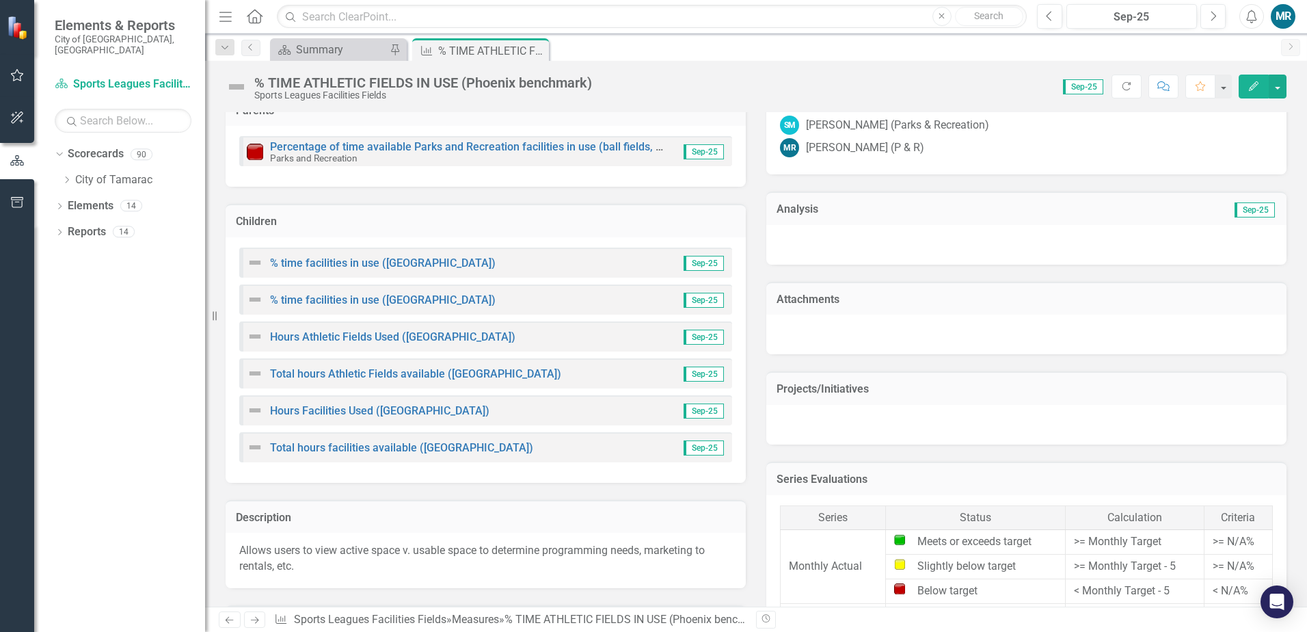
scroll to position [410, 0]
click at [485, 375] on link "Total hours Athletic Fields available ([GEOGRAPHIC_DATA])" at bounding box center [415, 372] width 291 height 13
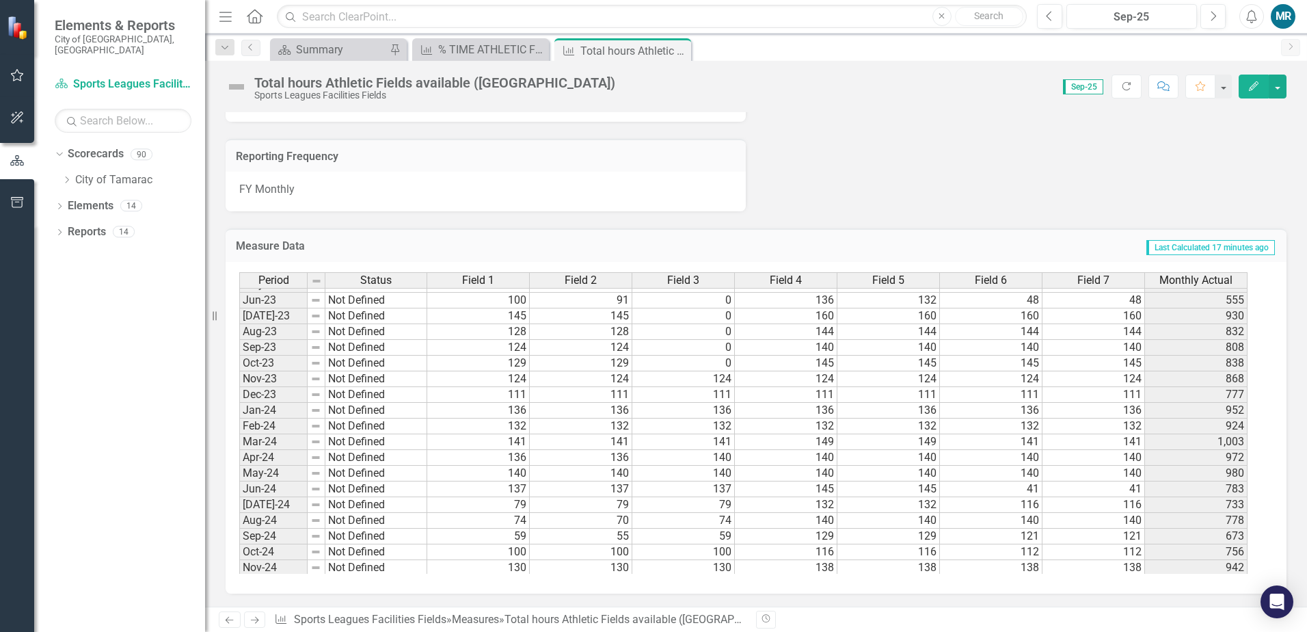
scroll to position [502, 0]
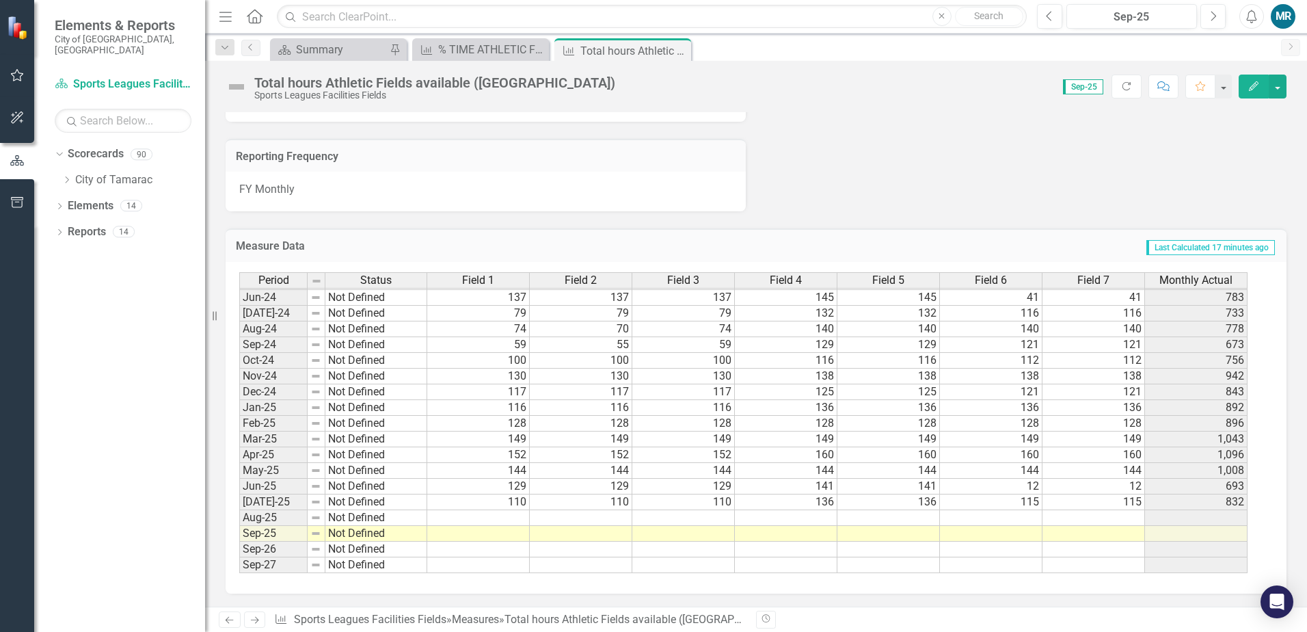
click at [509, 518] on tbody "Feb-23 Not Defined 128 128 128 128 128 128 128 896 Mar-23 Not Defined 132 132 1…" at bounding box center [743, 305] width 1008 height 535
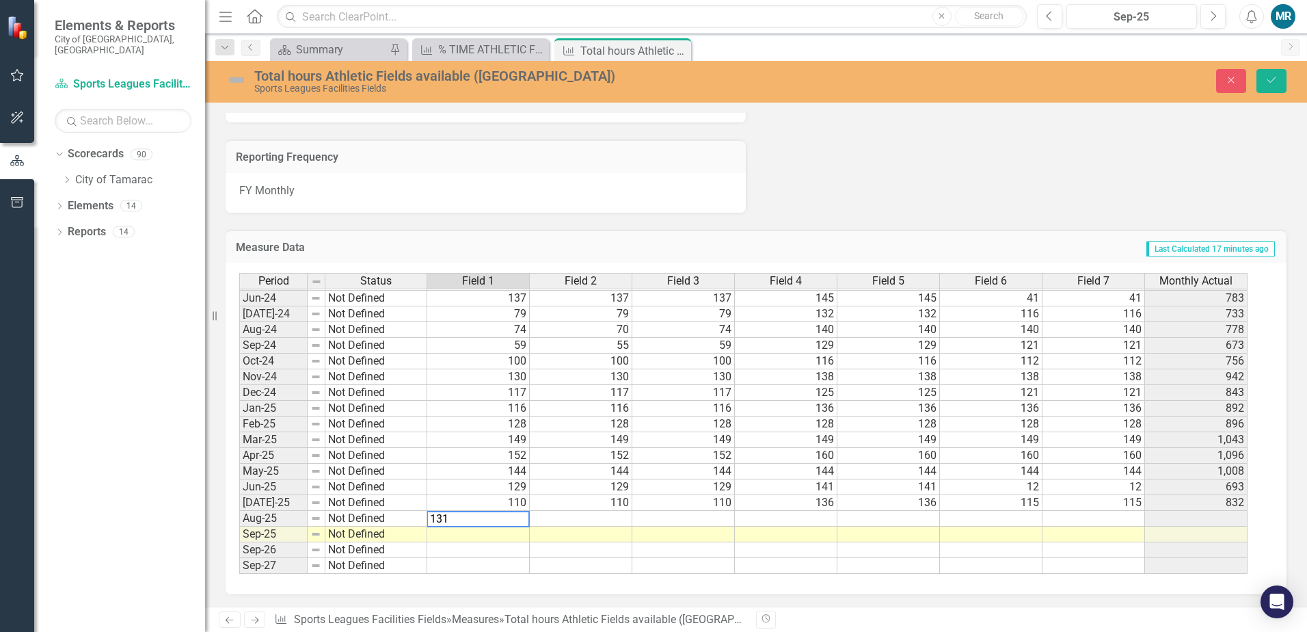
type textarea "131"
click at [574, 515] on td at bounding box center [581, 519] width 103 height 16
type textarea "131"
click at [648, 522] on td at bounding box center [683, 519] width 103 height 16
type textarea "131"
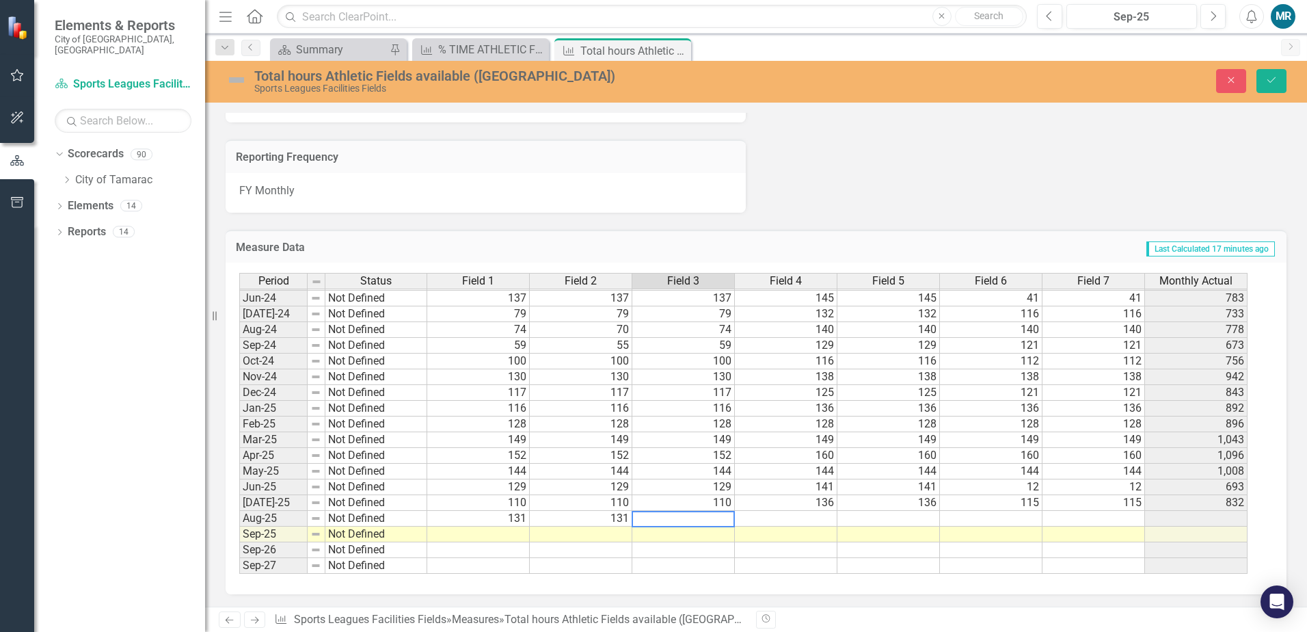
click at [239, 511] on div "Period Status Field 1 Field 2 Field 3 Field 4 Field 5 Field 6 Field 7 Monthly A…" at bounding box center [239, 321] width 0 height 505
click at [818, 520] on td at bounding box center [786, 519] width 103 height 16
type textarea "149"
click at [881, 513] on td at bounding box center [888, 519] width 103 height 16
type textarea "149"
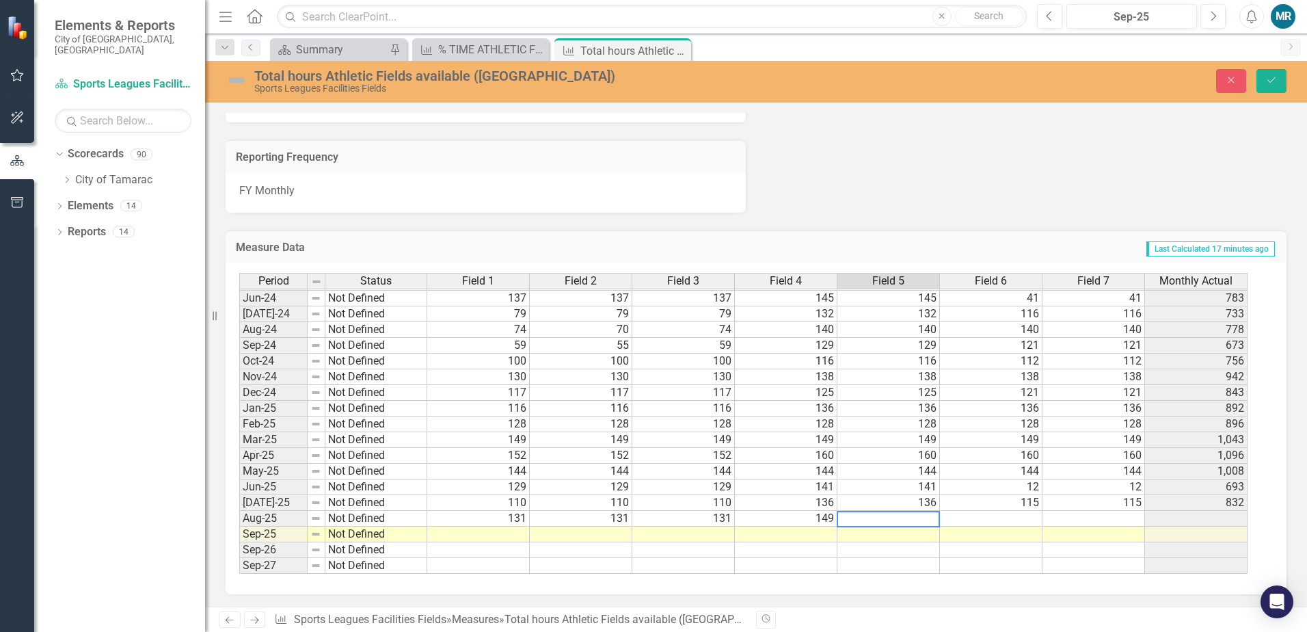
click at [967, 519] on td at bounding box center [991, 519] width 103 height 16
click at [1015, 520] on td at bounding box center [991, 519] width 103 height 16
type textarea "145"
click at [1075, 514] on td at bounding box center [1094, 519] width 103 height 16
type textarea "145"
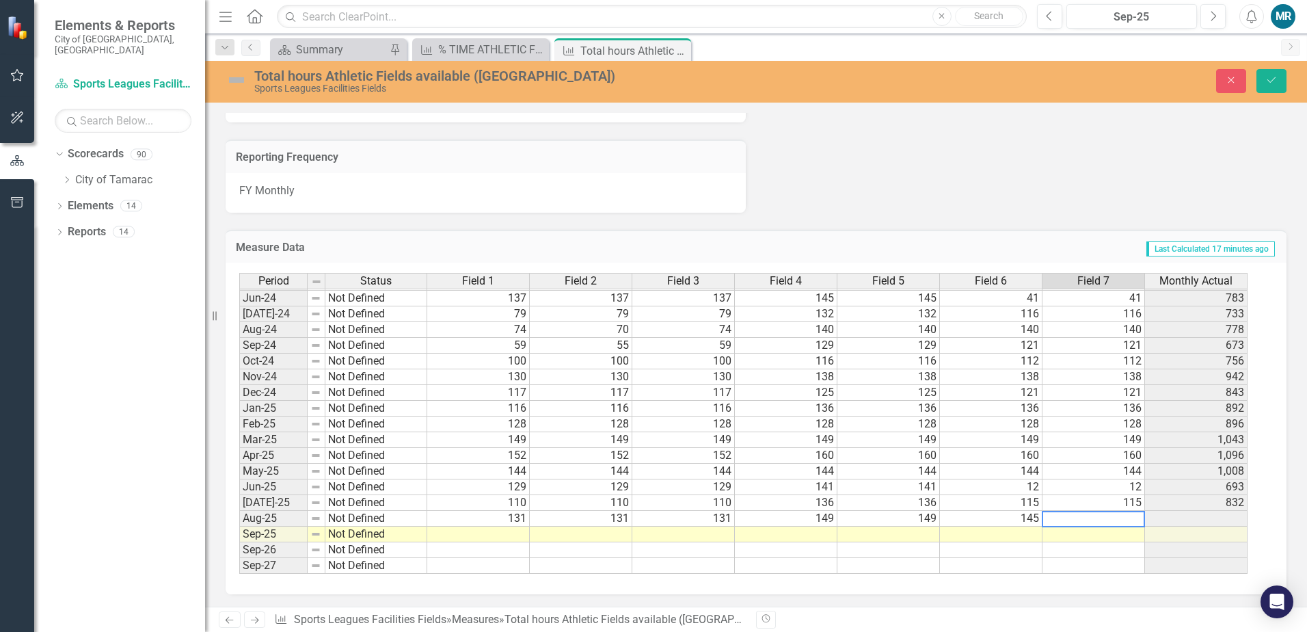
click at [1032, 539] on td at bounding box center [991, 534] width 103 height 16
click at [1278, 86] on button "Save" at bounding box center [1272, 81] width 30 height 24
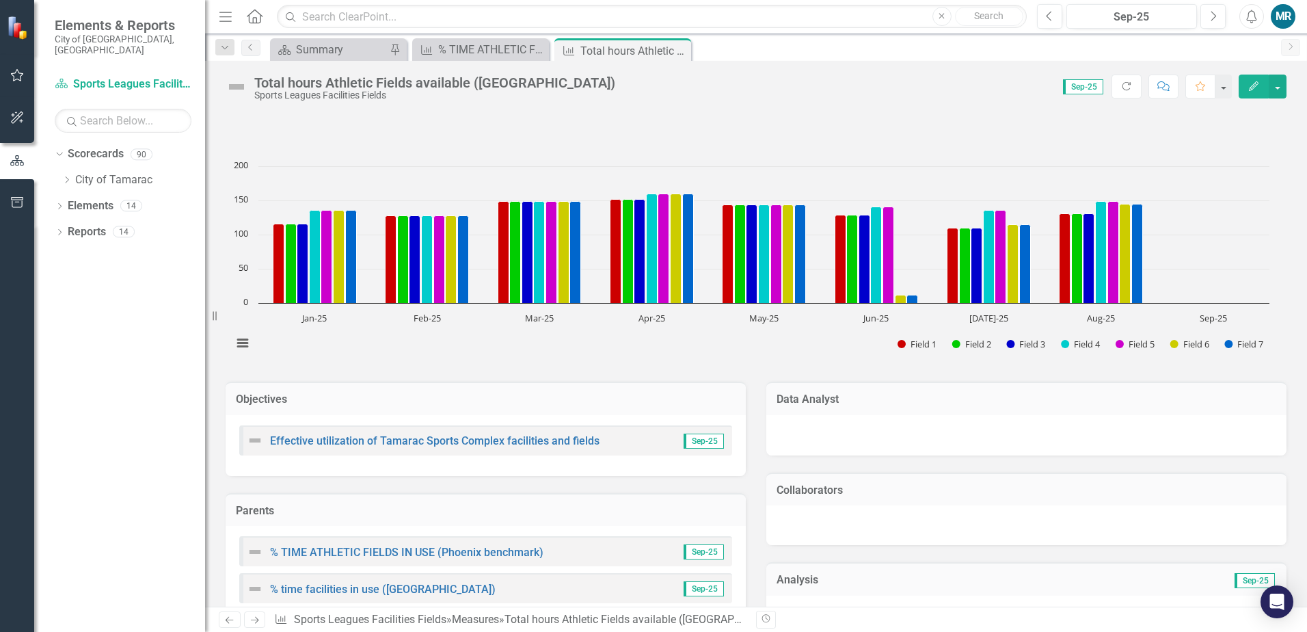
scroll to position [0, 0]
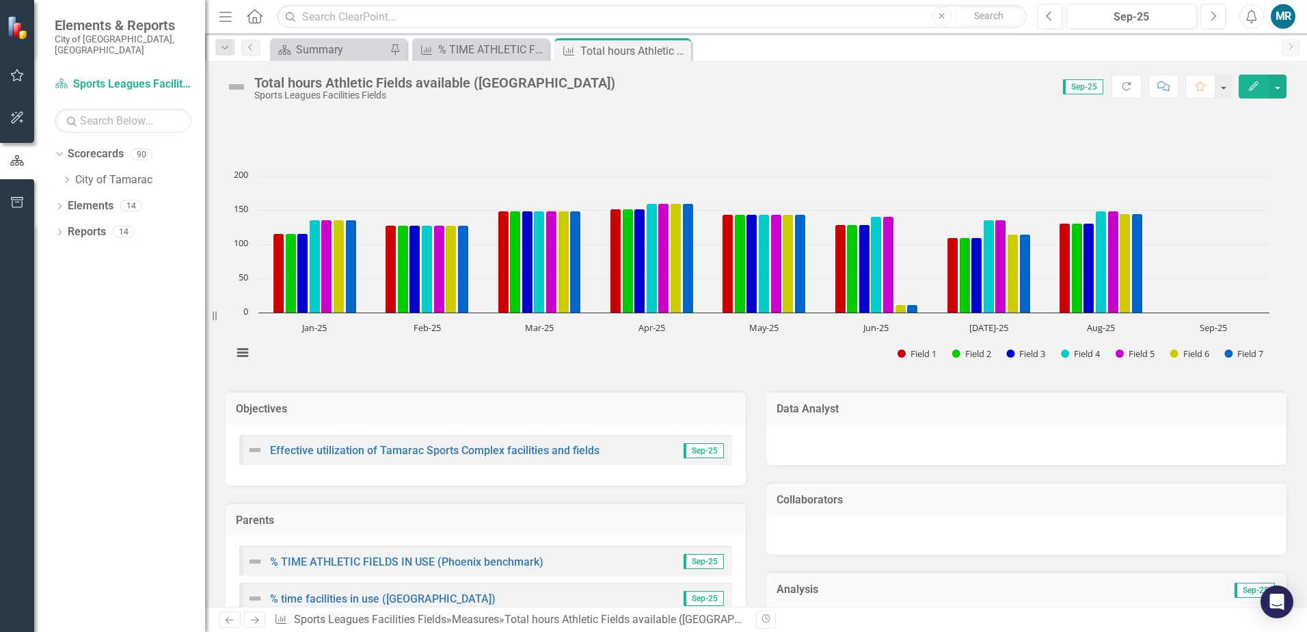
click at [0, 0] on icon "Close" at bounding box center [0, 0] width 0 height 0
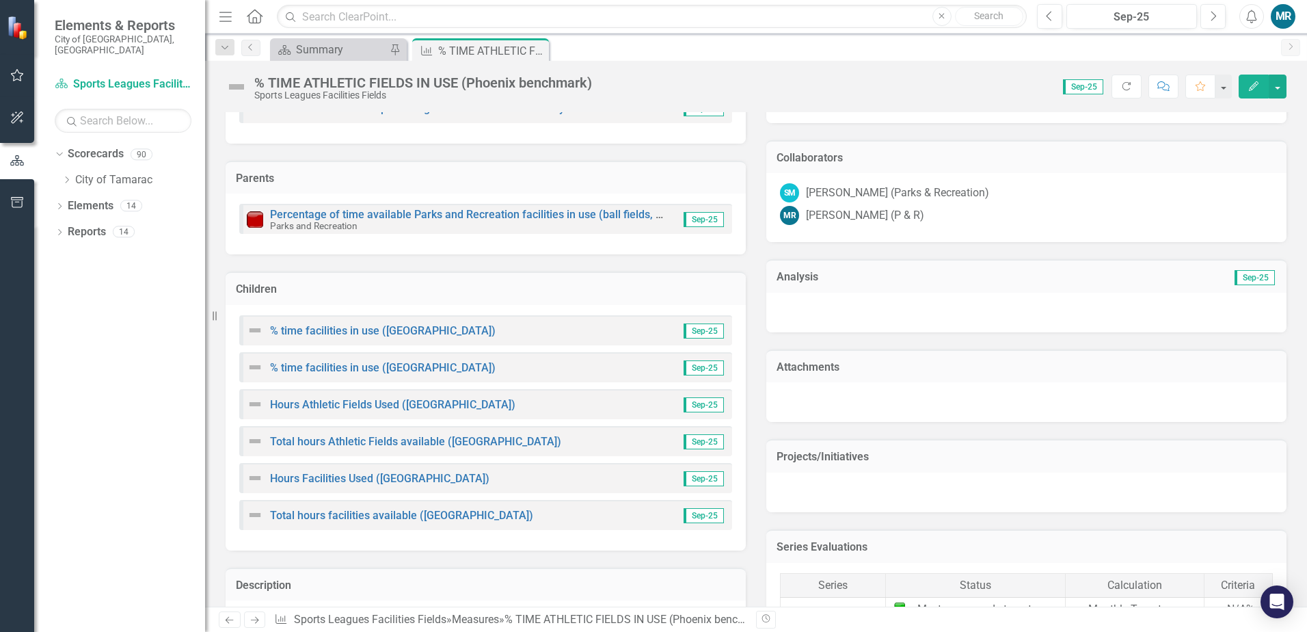
scroll to position [547, 0]
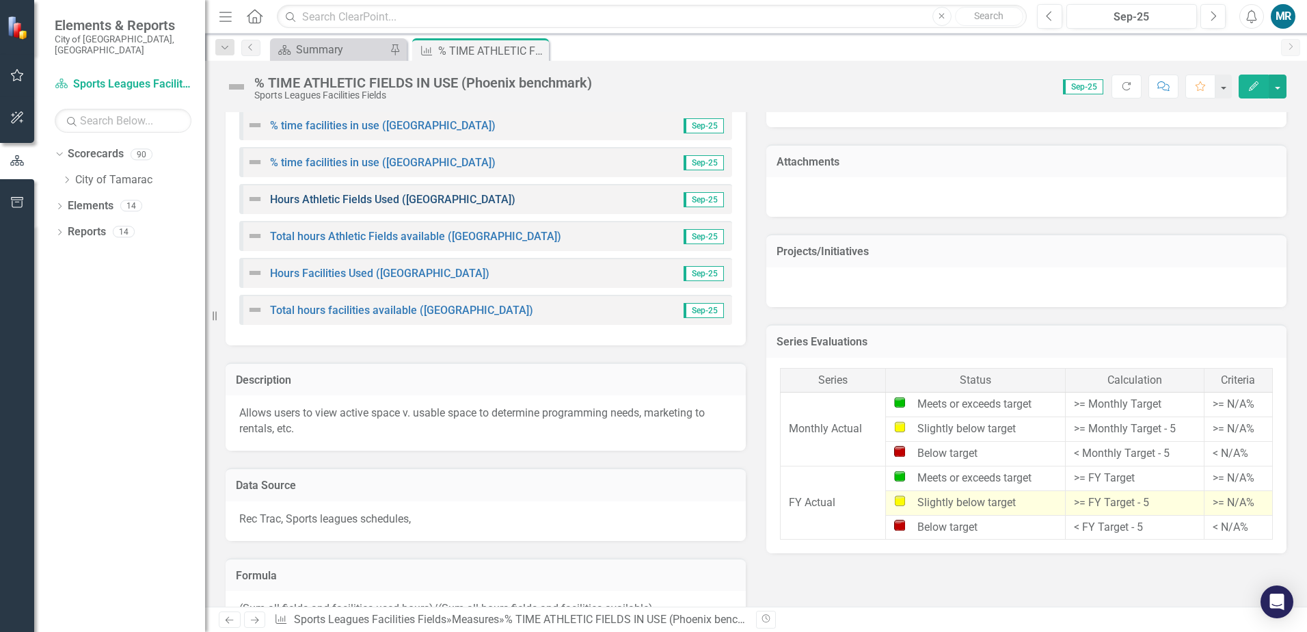
click at [412, 200] on link "Hours Athletic Fields Used ([GEOGRAPHIC_DATA])" at bounding box center [392, 199] width 245 height 13
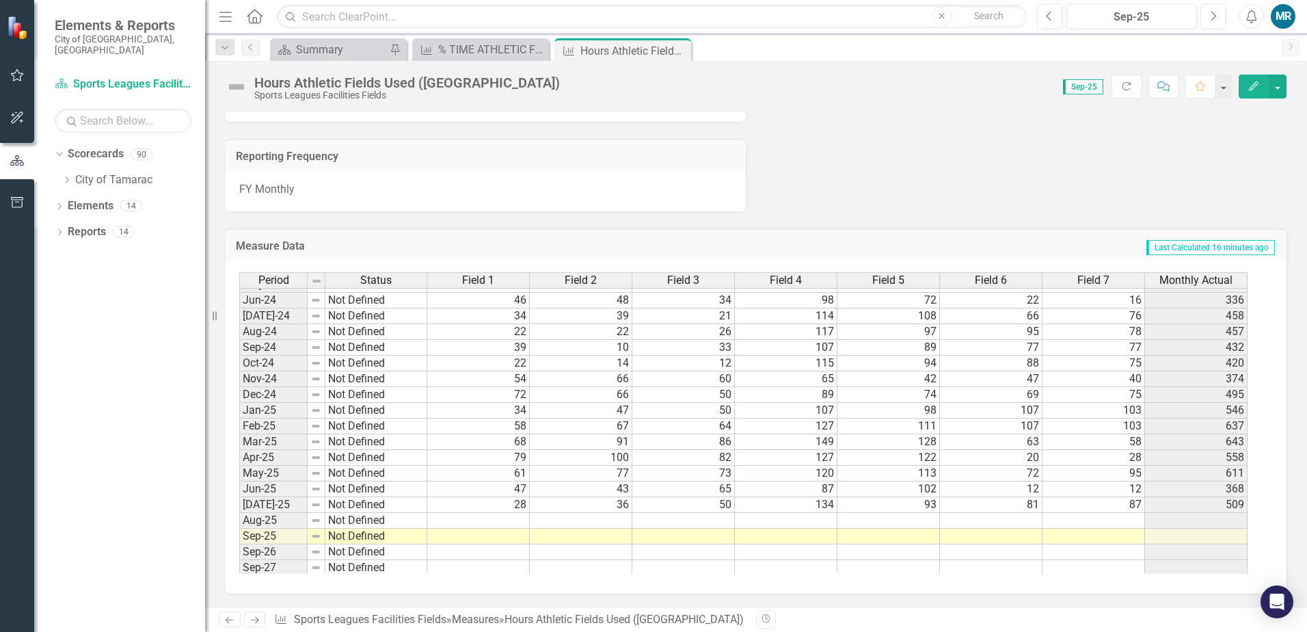
scroll to position [502, 0]
click at [519, 522] on tbody "Feb-23 Not Defined 23 16 8 106 121 90 81 445 Mar-23 Not Defined 21 30 16 119 11…" at bounding box center [743, 305] width 1008 height 535
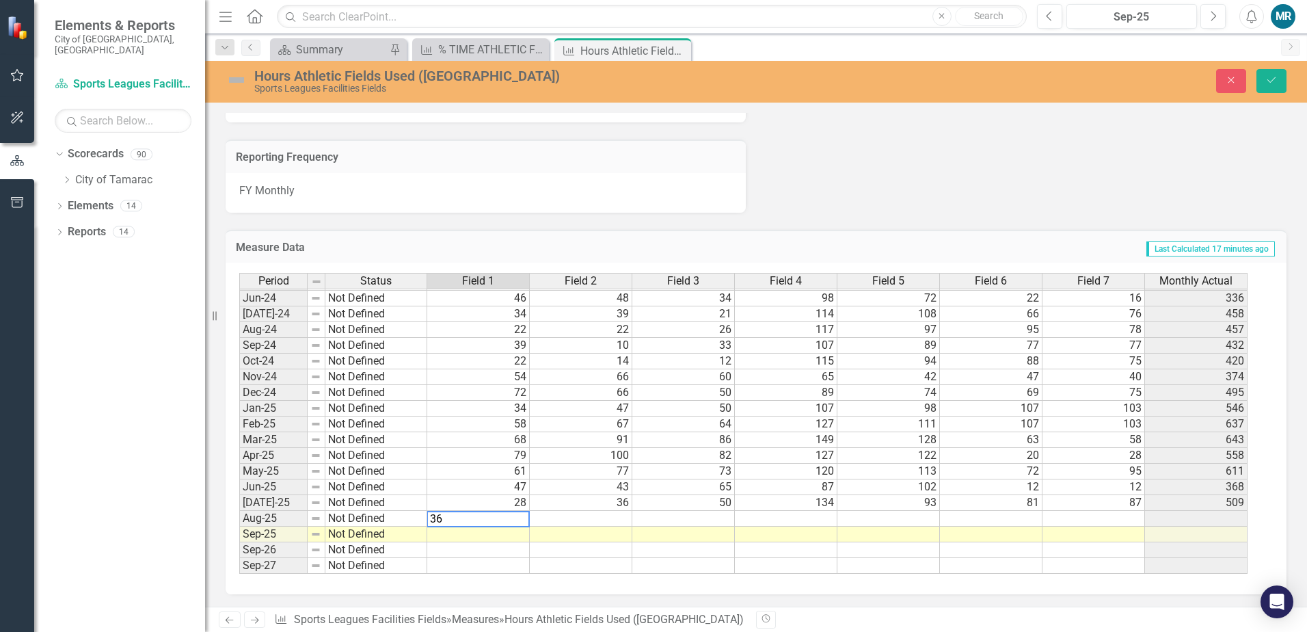
type textarea "36"
click at [582, 522] on td at bounding box center [581, 519] width 103 height 16
type textarea "45"
click at [665, 520] on td at bounding box center [683, 519] width 103 height 16
click at [709, 517] on td at bounding box center [683, 519] width 103 height 16
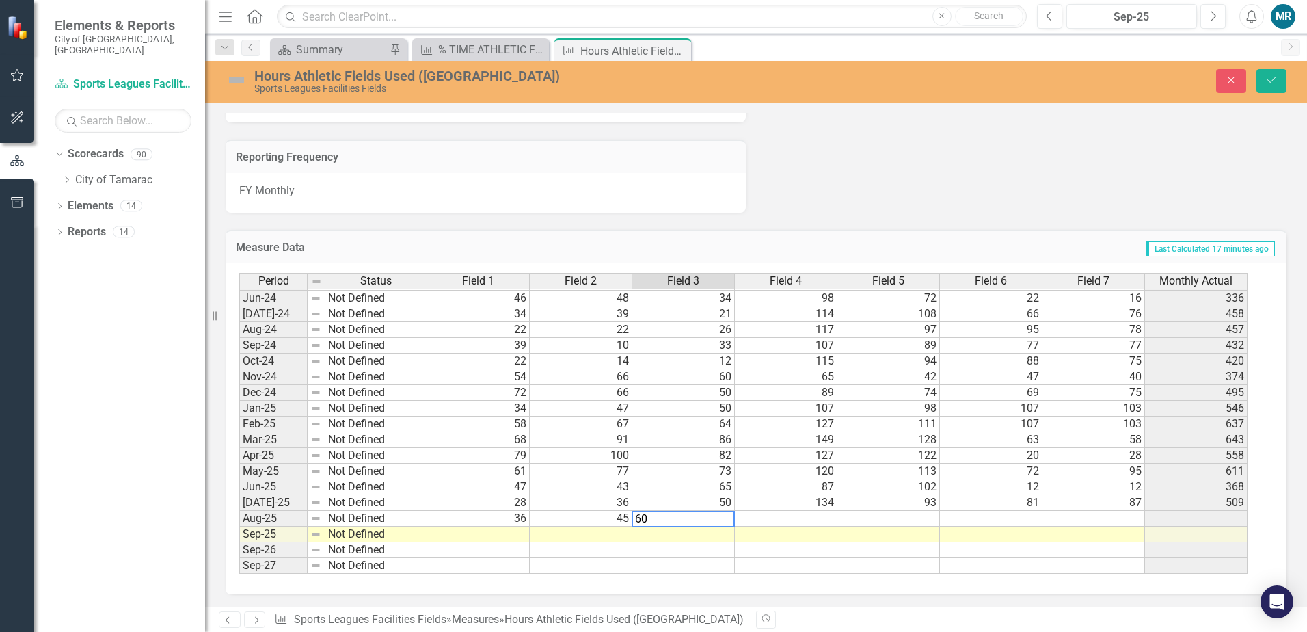
type textarea "60"
click at [786, 520] on td at bounding box center [786, 519] width 103 height 16
type textarea "104"
click at [877, 519] on td at bounding box center [888, 519] width 103 height 16
click at [928, 519] on td at bounding box center [888, 519] width 103 height 16
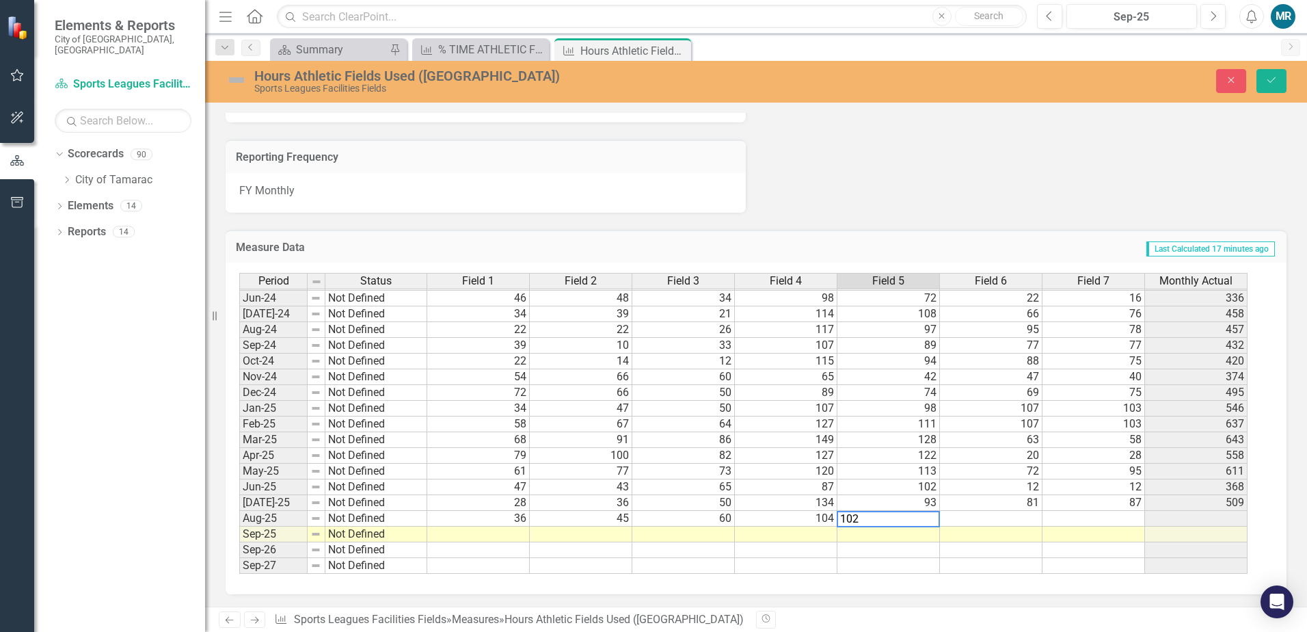
type textarea "102"
click at [993, 523] on td at bounding box center [991, 519] width 103 height 16
type textarea "84"
click at [1084, 524] on td at bounding box center [1094, 519] width 103 height 16
type textarea "94"
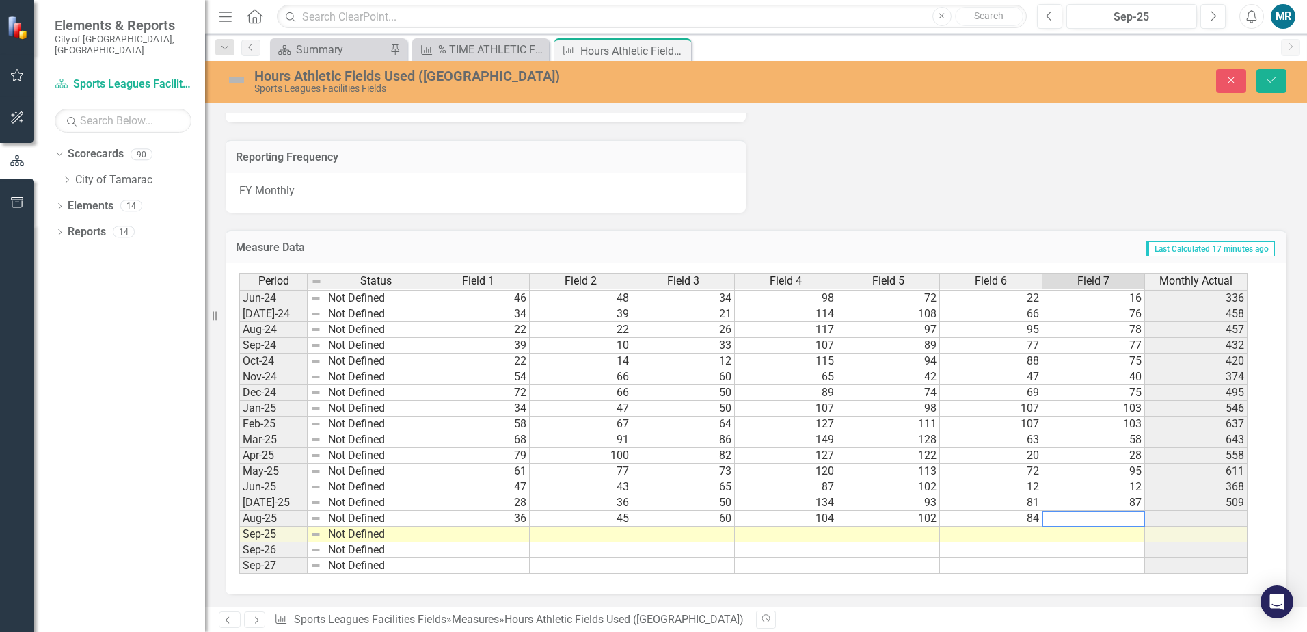
click at [1011, 537] on td at bounding box center [991, 534] width 103 height 16
click at [1274, 88] on button "Save" at bounding box center [1272, 81] width 30 height 24
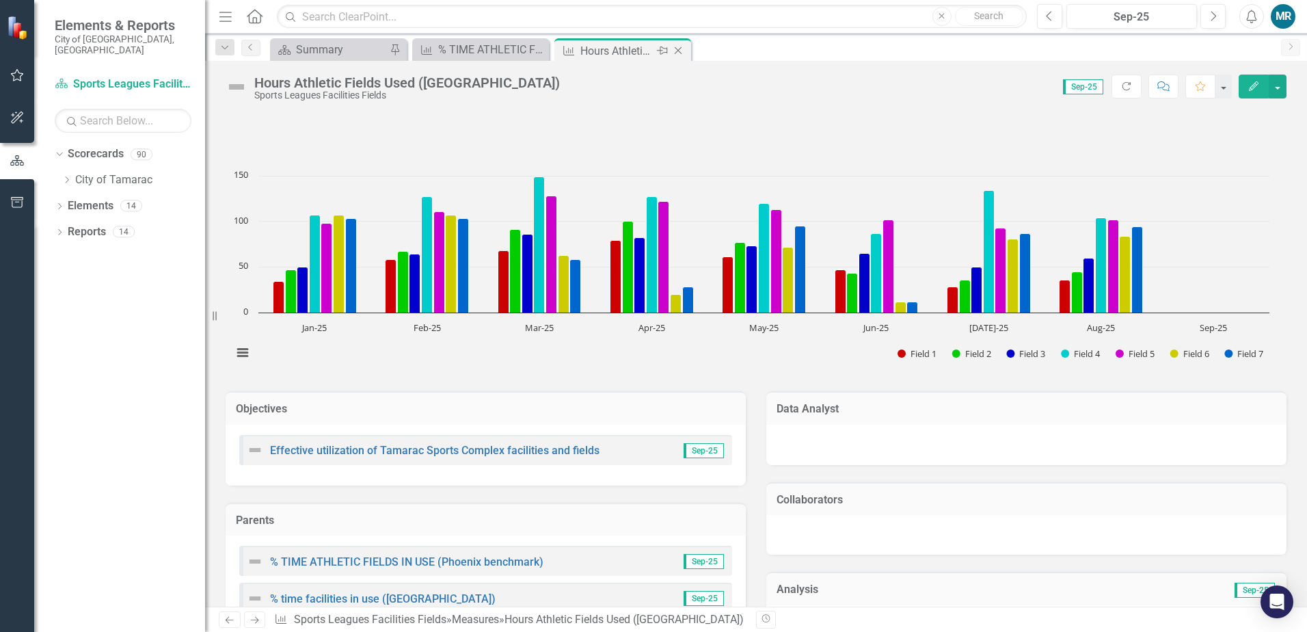
click at [680, 52] on icon "Close" at bounding box center [678, 50] width 14 height 11
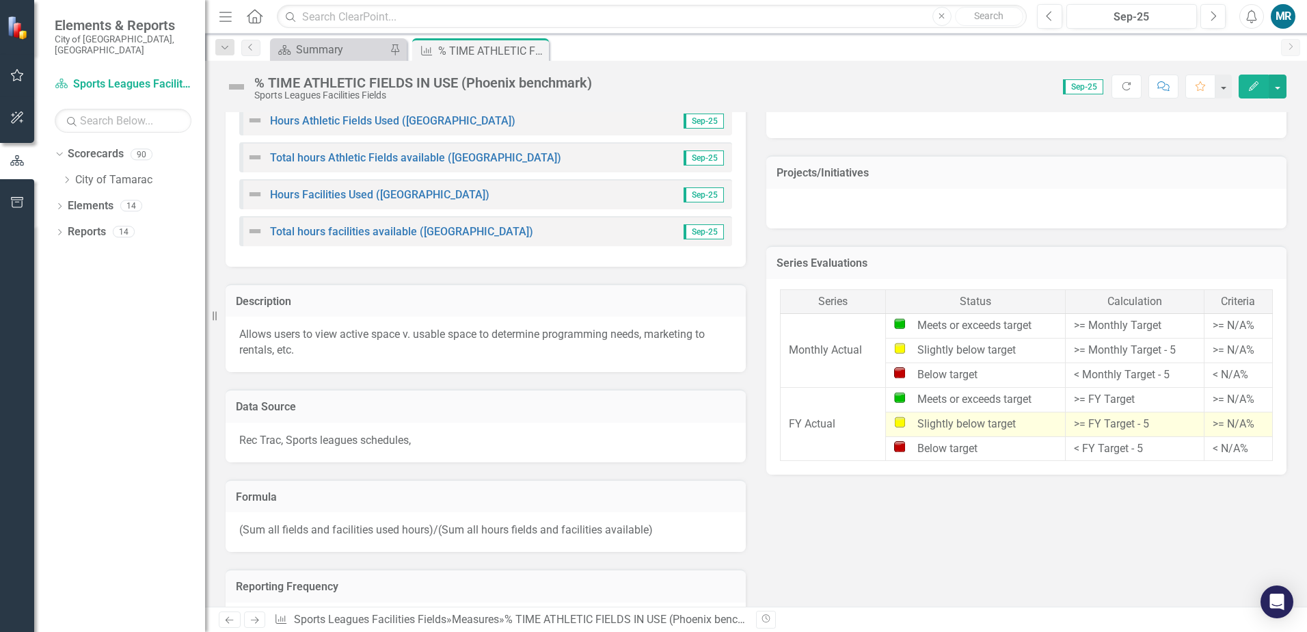
scroll to position [547, 0]
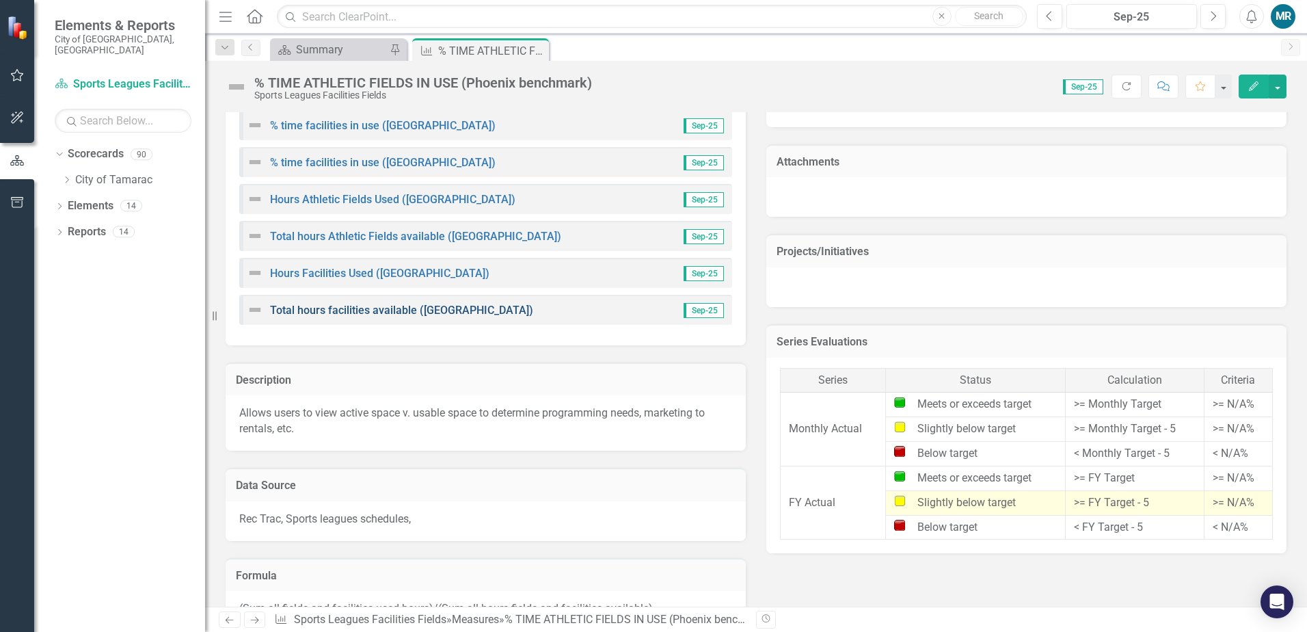
click at [436, 311] on link "Total hours facilities available ([GEOGRAPHIC_DATA])" at bounding box center [401, 310] width 263 height 13
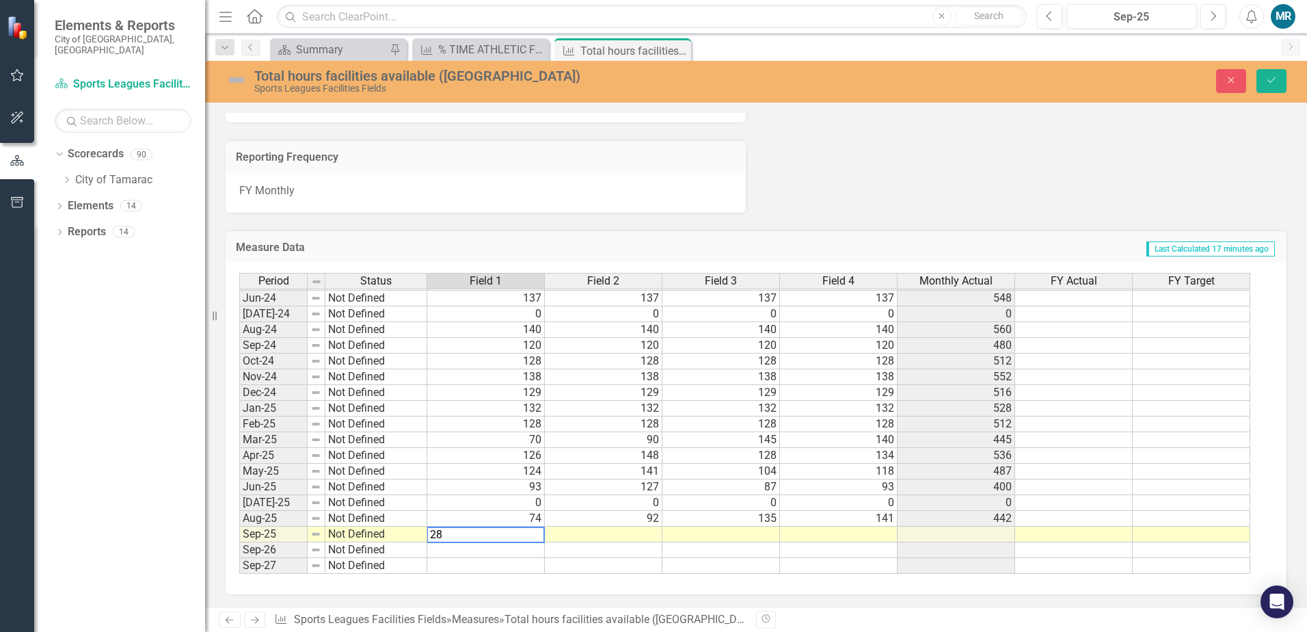
type textarea "28"
click at [604, 536] on td at bounding box center [604, 534] width 118 height 16
type textarea "48"
click at [719, 538] on td at bounding box center [721, 534] width 118 height 16
click at [768, 533] on td at bounding box center [721, 534] width 118 height 16
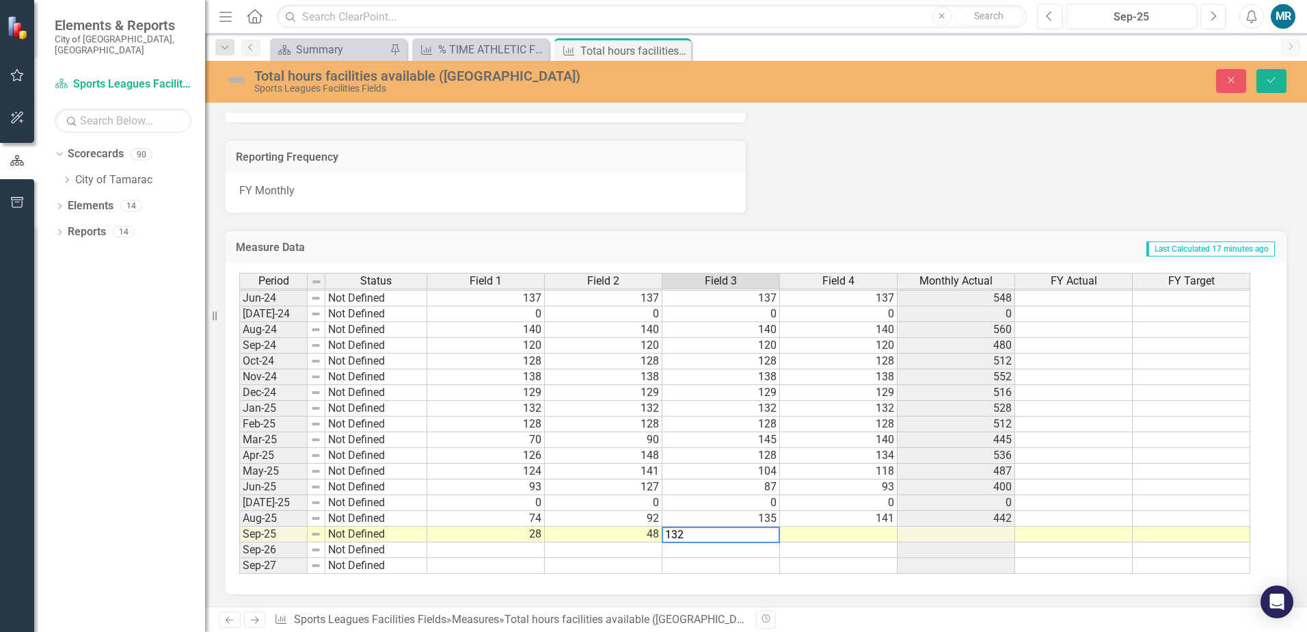
type textarea "132"
click at [849, 539] on td at bounding box center [839, 534] width 118 height 16
type textarea "129"
click at [874, 555] on td at bounding box center [839, 550] width 118 height 16
click at [1272, 83] on icon "Save" at bounding box center [1271, 80] width 12 height 10
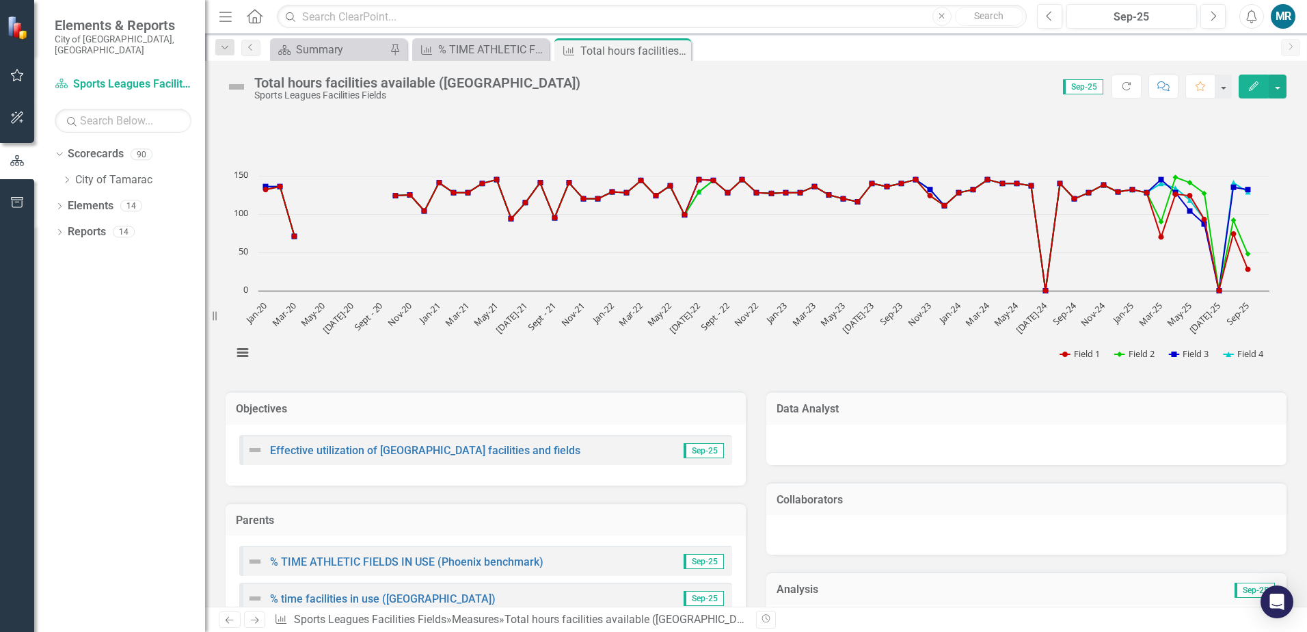
drag, startPoint x: 675, startPoint y: 49, endPoint x: 667, endPoint y: 68, distance: 20.8
click at [0, 0] on icon "Close" at bounding box center [0, 0] width 0 height 0
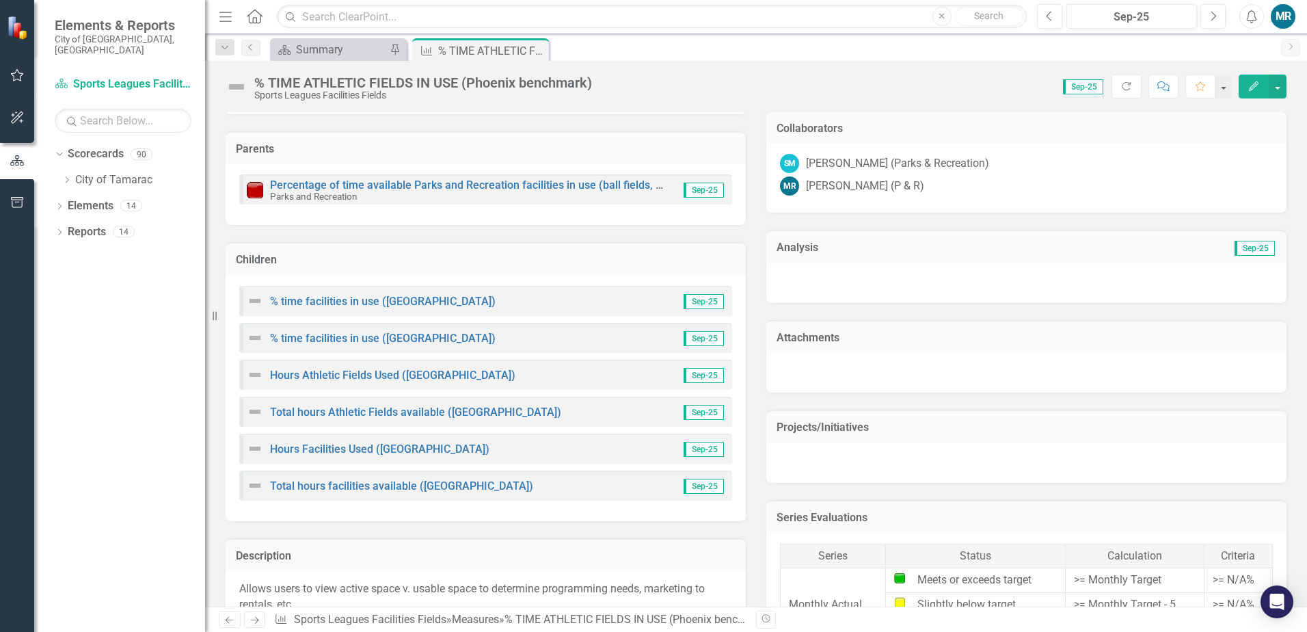
scroll to position [410, 0]
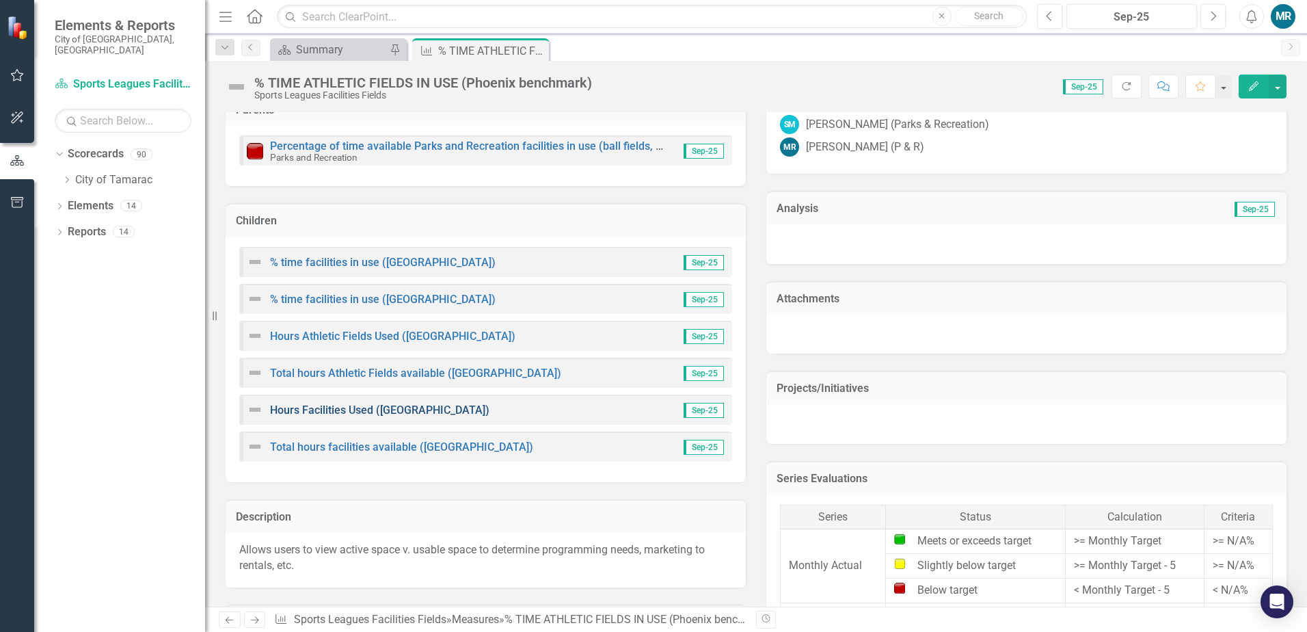
click at [399, 407] on link "Hours Facilities Used ([GEOGRAPHIC_DATA])" at bounding box center [379, 409] width 219 height 13
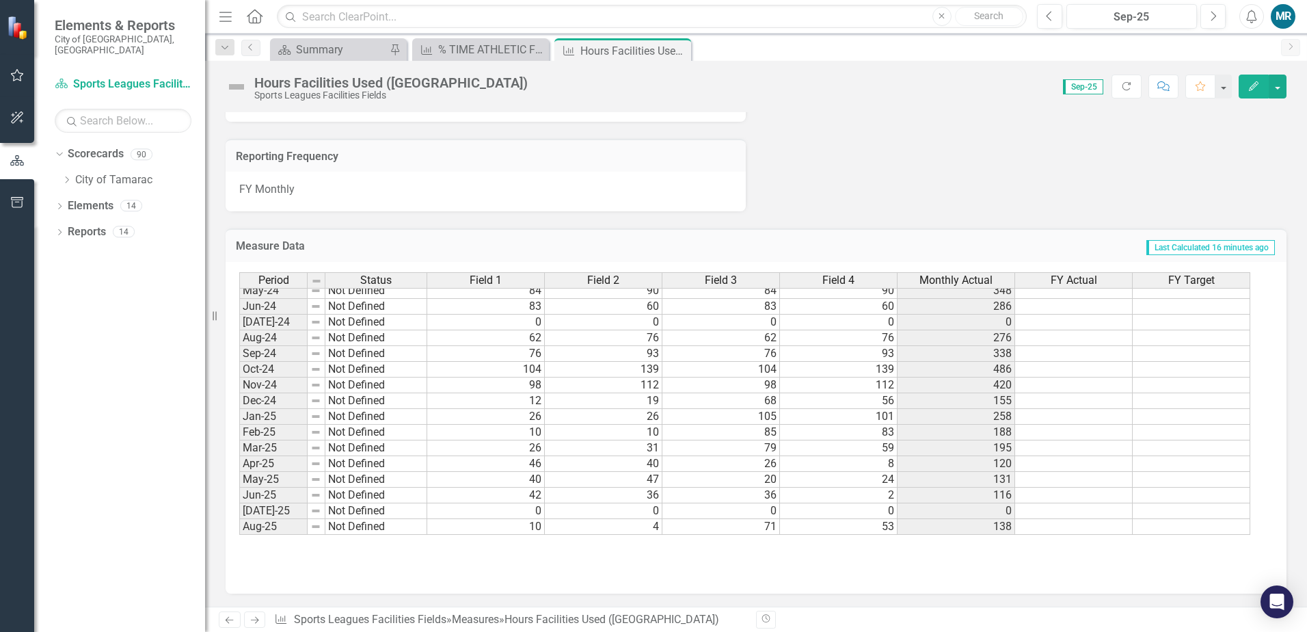
scroll to position [502, 0]
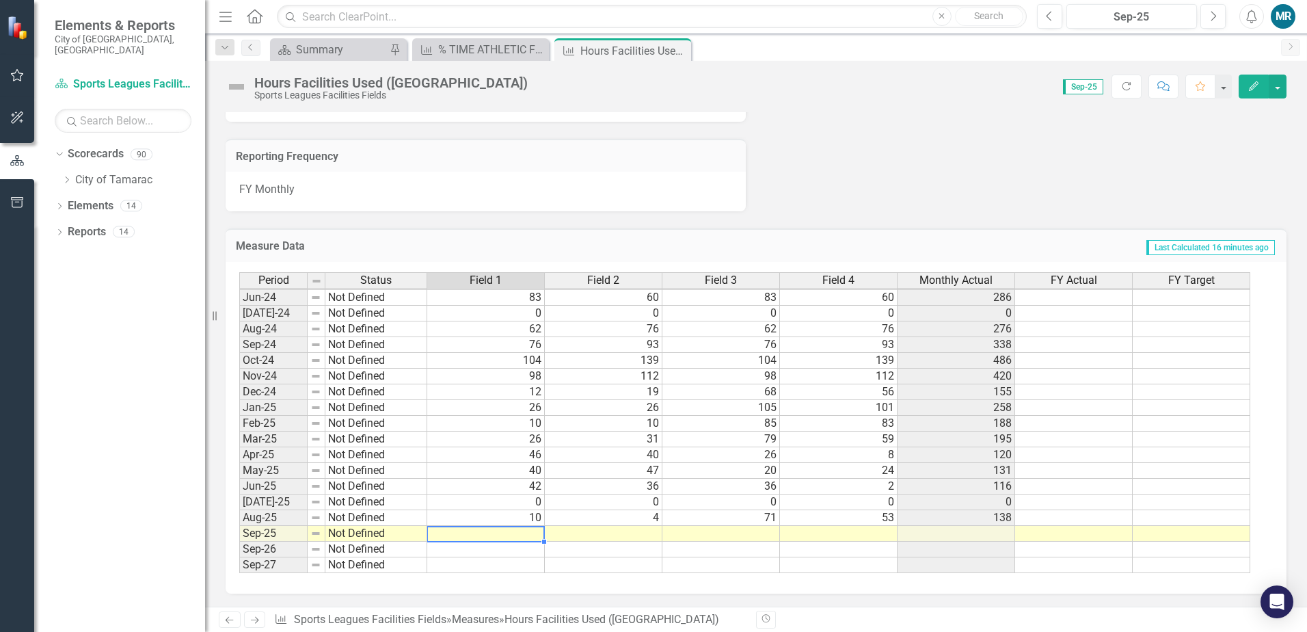
click at [533, 536] on tbody "May-23 Not Defined 101 78 101 78 358 Jun-23 Not Defined 101 76 101 76 354 [DATE…" at bounding box center [744, 329] width 1011 height 488
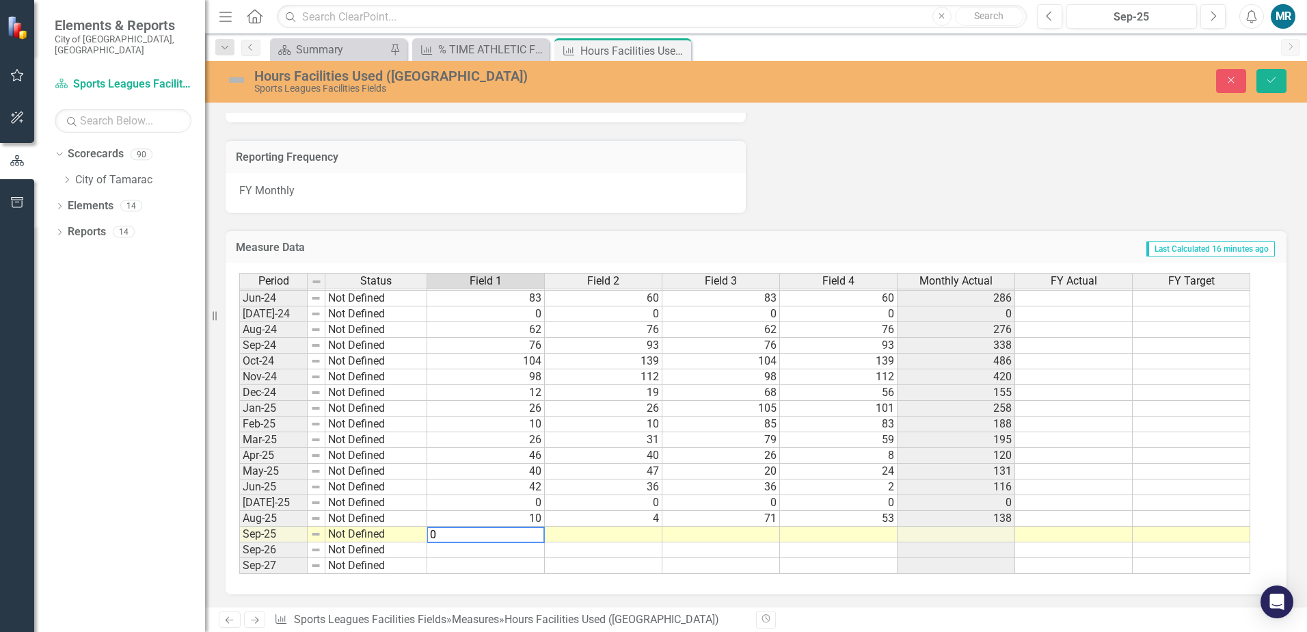
type textarea "0"
click at [608, 532] on td at bounding box center [604, 534] width 118 height 16
type textarea "3"
click at [699, 535] on td at bounding box center [721, 534] width 118 height 16
click at [770, 534] on td at bounding box center [721, 534] width 118 height 16
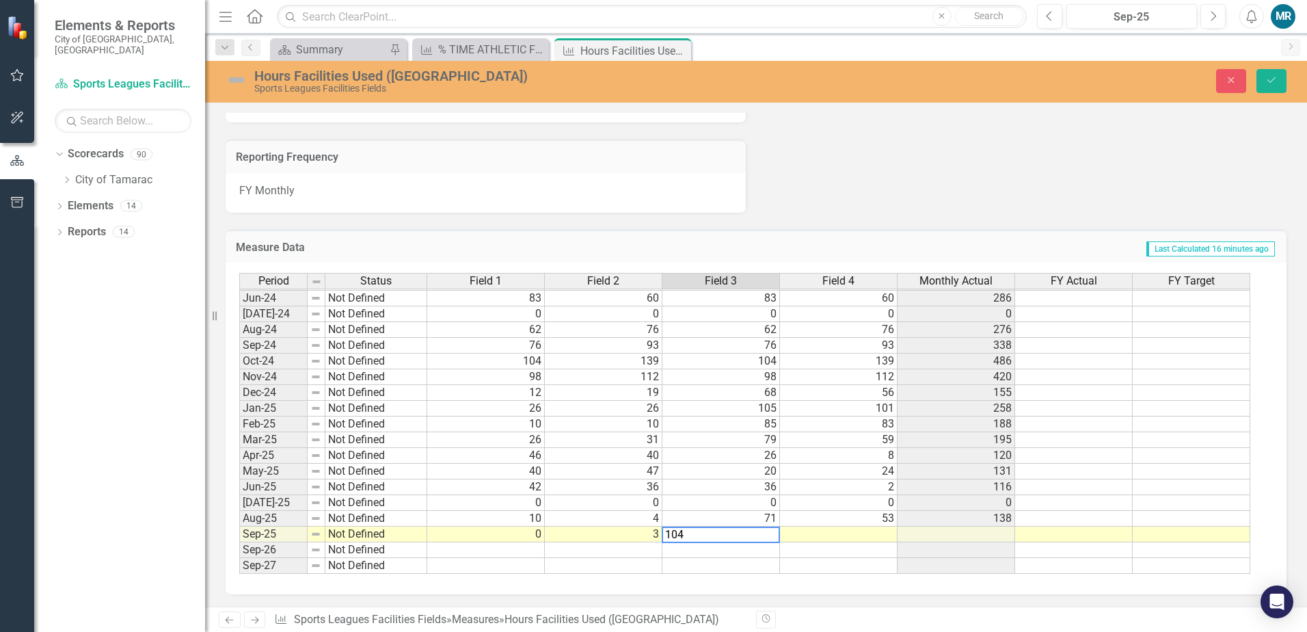
type textarea "104"
click at [833, 535] on td at bounding box center [839, 534] width 118 height 16
type textarea "85"
click at [849, 552] on td at bounding box center [839, 550] width 118 height 16
click at [1280, 77] on button "Save" at bounding box center [1272, 81] width 30 height 24
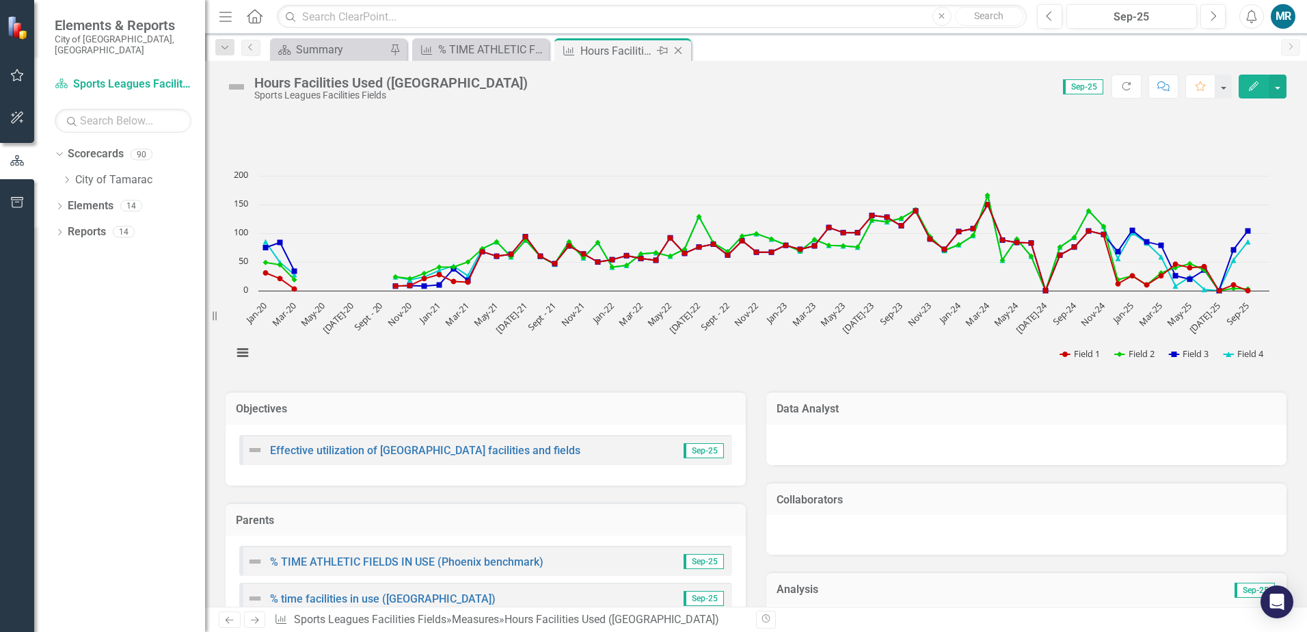
click at [678, 53] on icon "Close" at bounding box center [678, 50] width 14 height 11
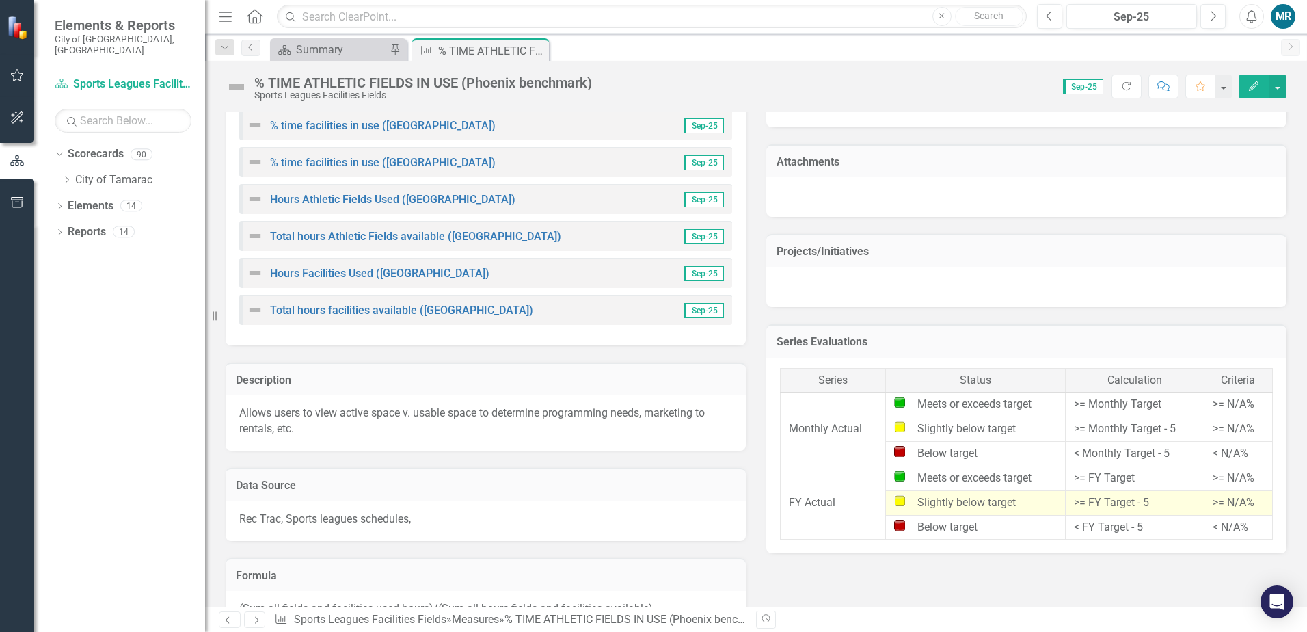
scroll to position [479, 0]
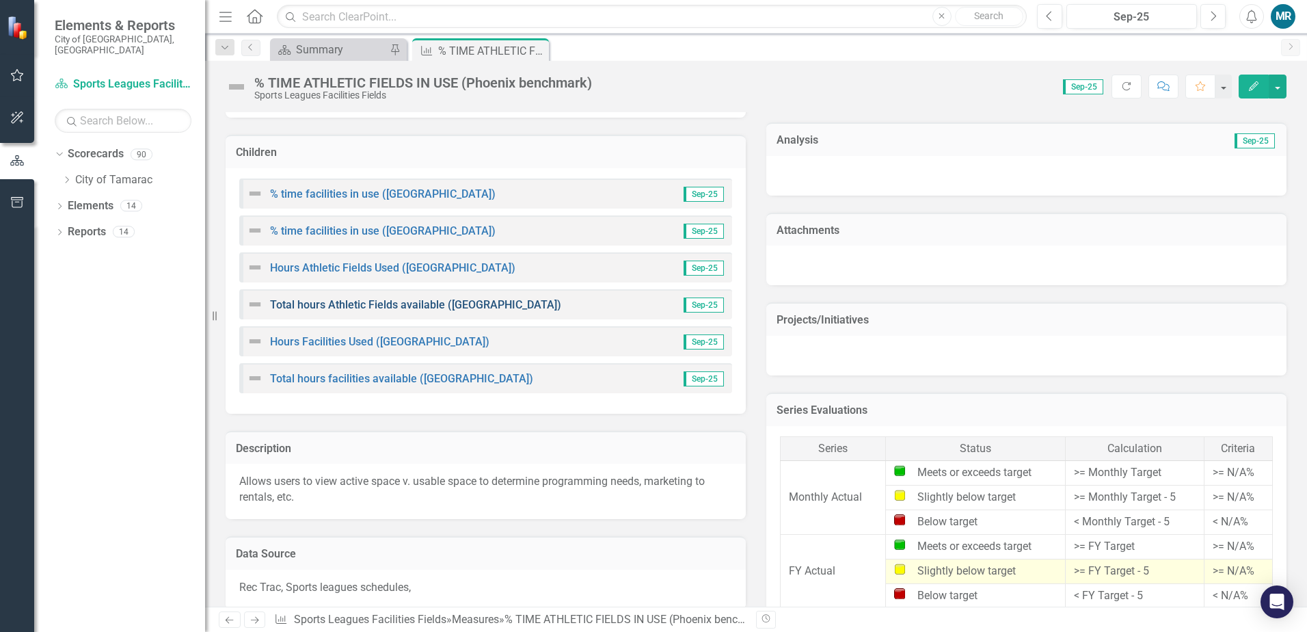
click at [490, 308] on link "Total hours Athletic Fields available ([GEOGRAPHIC_DATA])" at bounding box center [415, 304] width 291 height 13
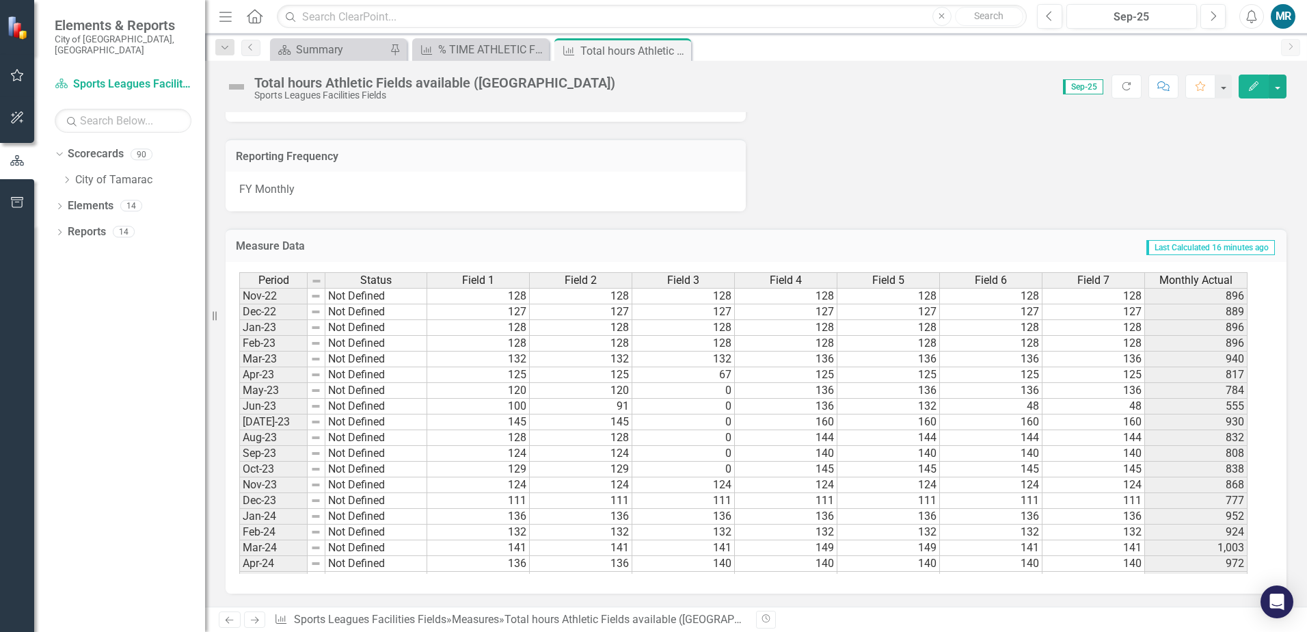
scroll to position [297, 0]
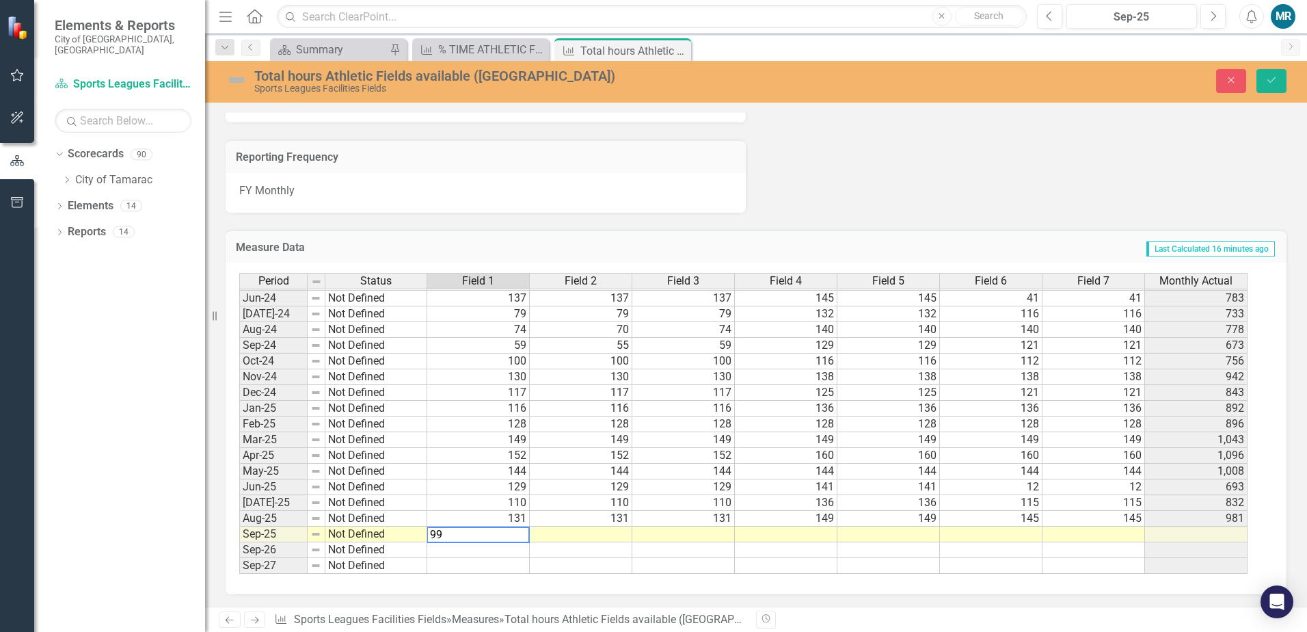
type textarea "99"
click at [619, 535] on td at bounding box center [581, 534] width 103 height 16
type textarea "99"
click at [239, 542] on div "Period Status Field 1 Field 2 Field 3 Field 4 Field 5 Field 6 Field 7 Monthly A…" at bounding box center [239, 321] width 0 height 505
type textarea "99"
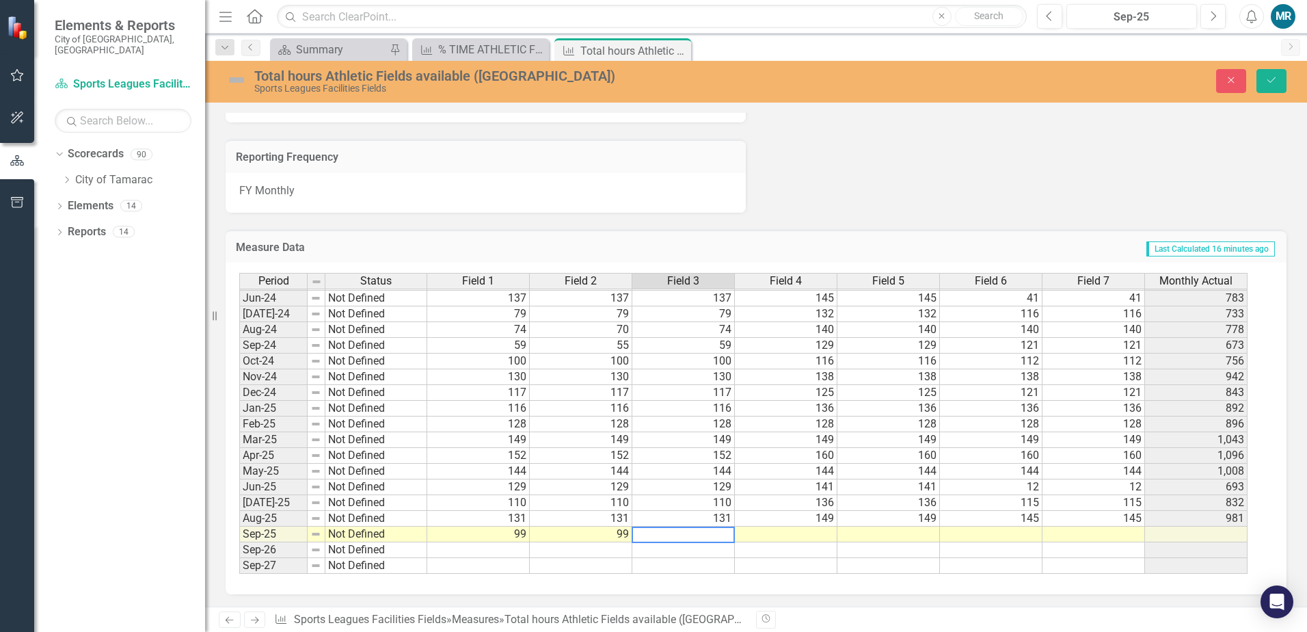
click at [753, 539] on td at bounding box center [786, 534] width 103 height 16
click at [730, 531] on td "99" at bounding box center [683, 534] width 103 height 16
type textarea "104"
click at [770, 537] on td at bounding box center [786, 534] width 103 height 16
click at [795, 533] on td at bounding box center [786, 534] width 103 height 16
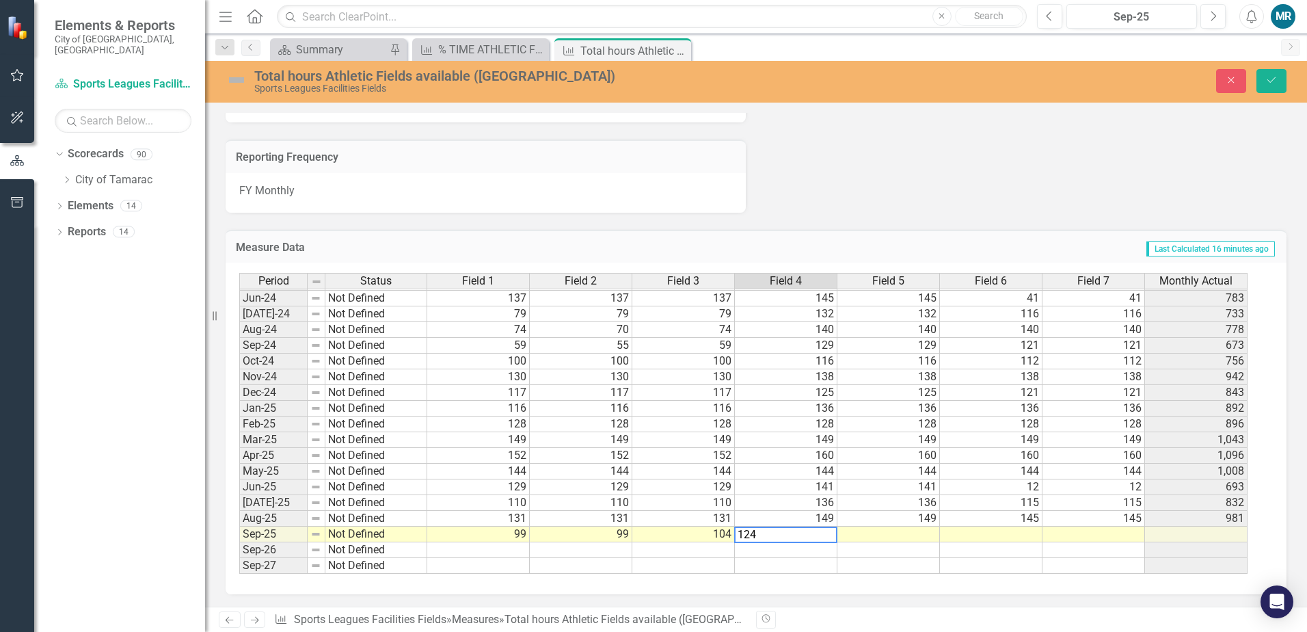
type textarea "124"
click at [885, 535] on td at bounding box center [888, 534] width 103 height 16
type textarea "124"
click at [962, 537] on td at bounding box center [991, 534] width 103 height 16
click at [1027, 533] on td at bounding box center [991, 534] width 103 height 16
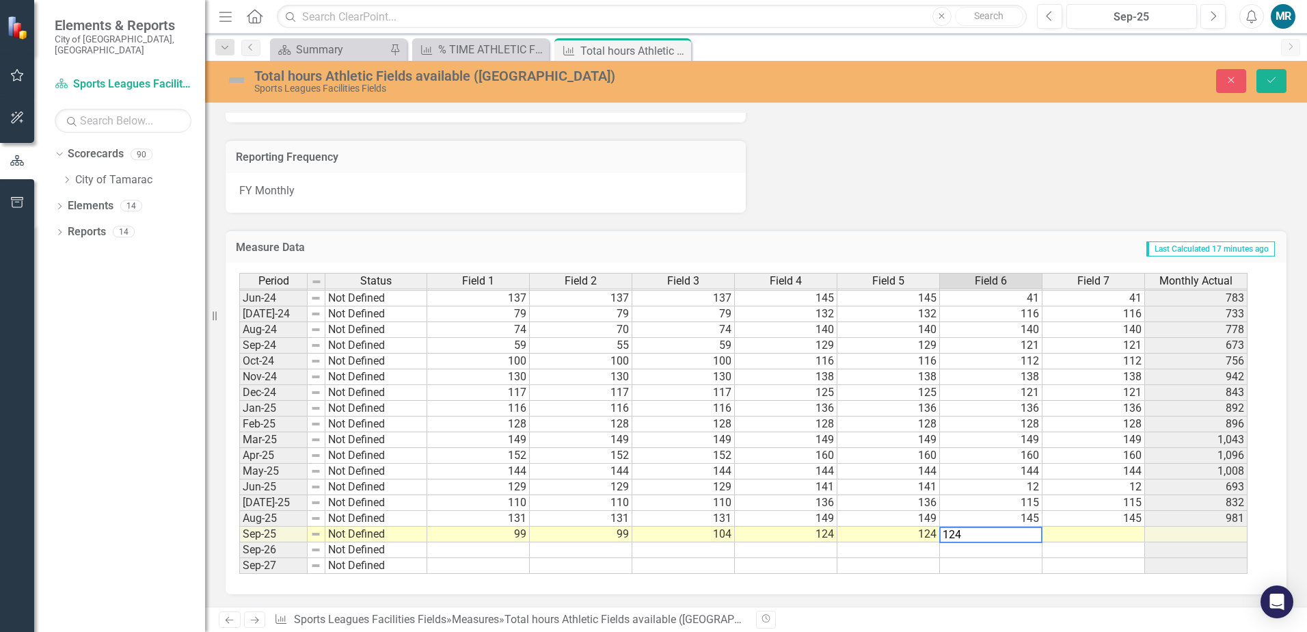
type textarea "124"
click at [1102, 539] on td at bounding box center [1094, 534] width 103 height 16
type textarea "124"
click at [1096, 552] on td at bounding box center [1094, 550] width 103 height 16
click at [1269, 87] on button "Save" at bounding box center [1272, 81] width 30 height 24
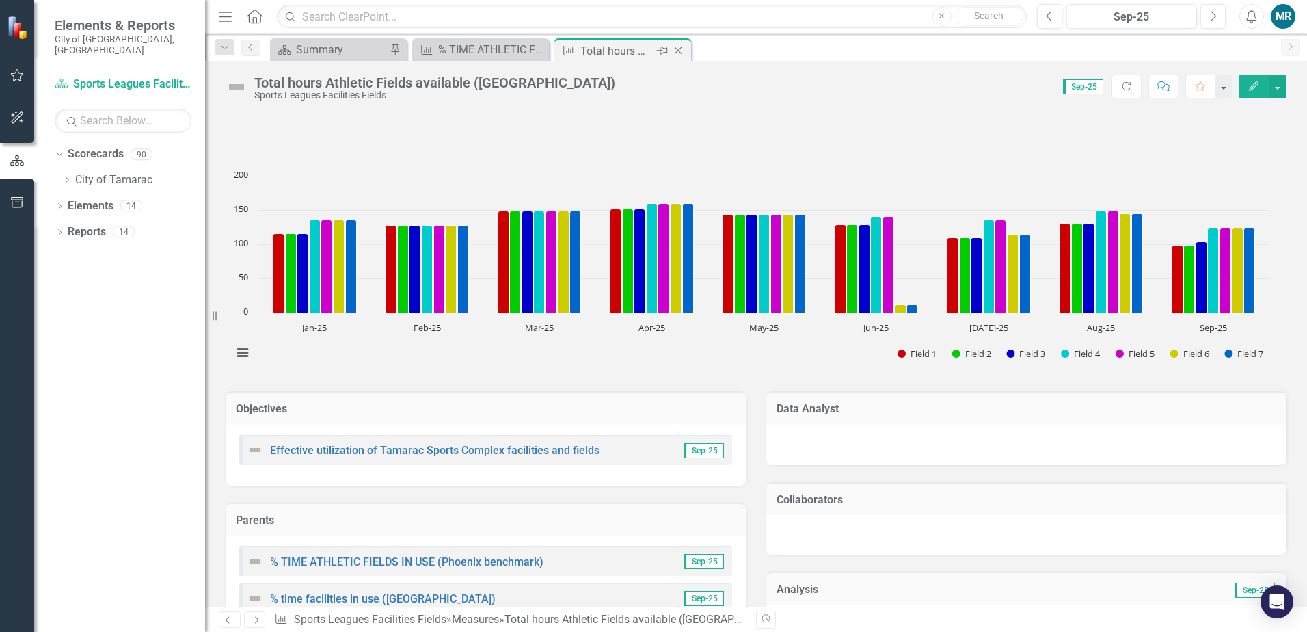
click at [680, 51] on icon "Close" at bounding box center [678, 50] width 14 height 11
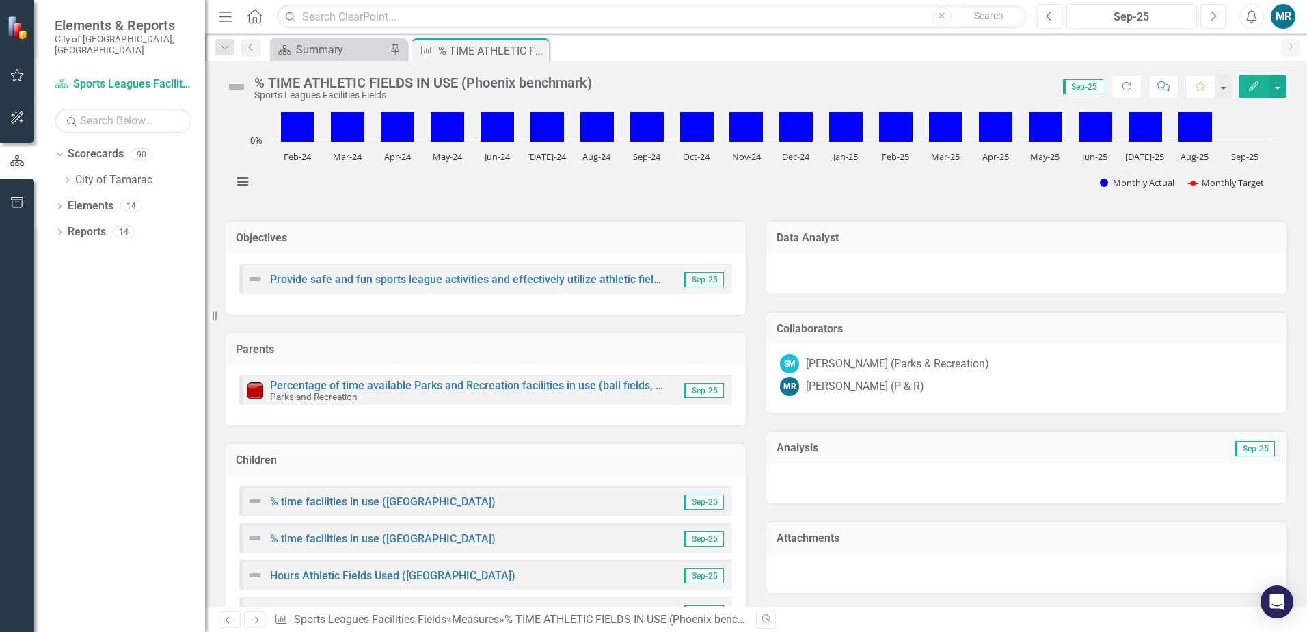
scroll to position [342, 0]
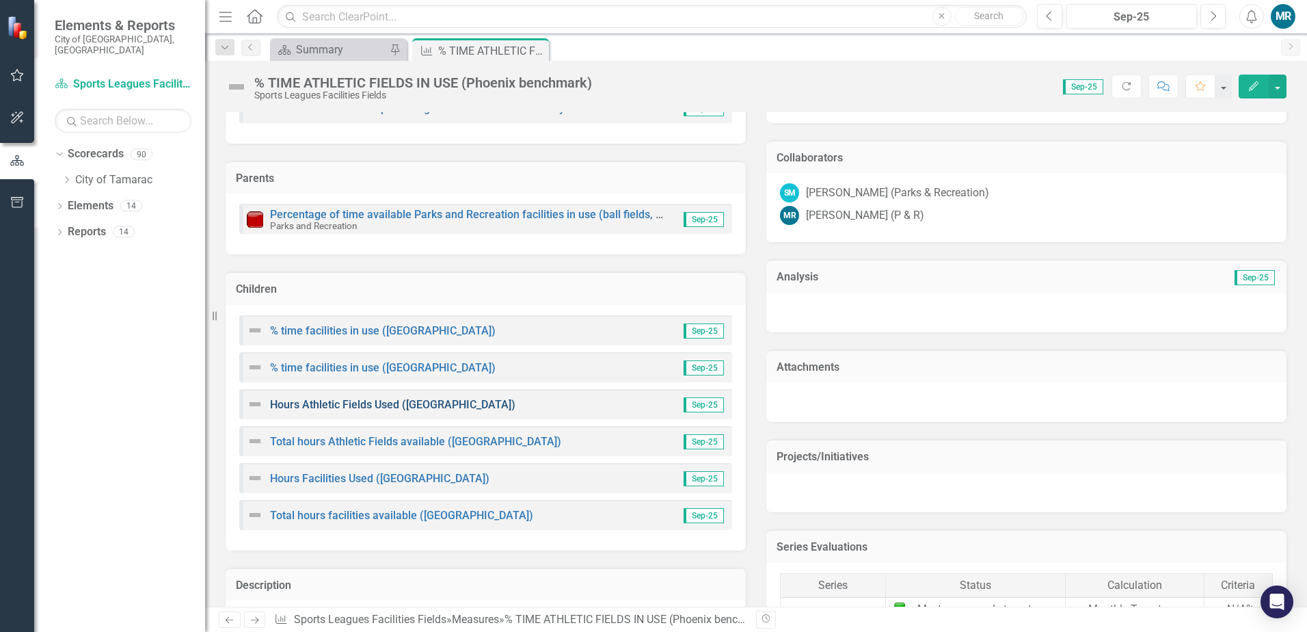
click at [423, 402] on link "Hours Athletic Fields Used ([GEOGRAPHIC_DATA])" at bounding box center [392, 404] width 245 height 13
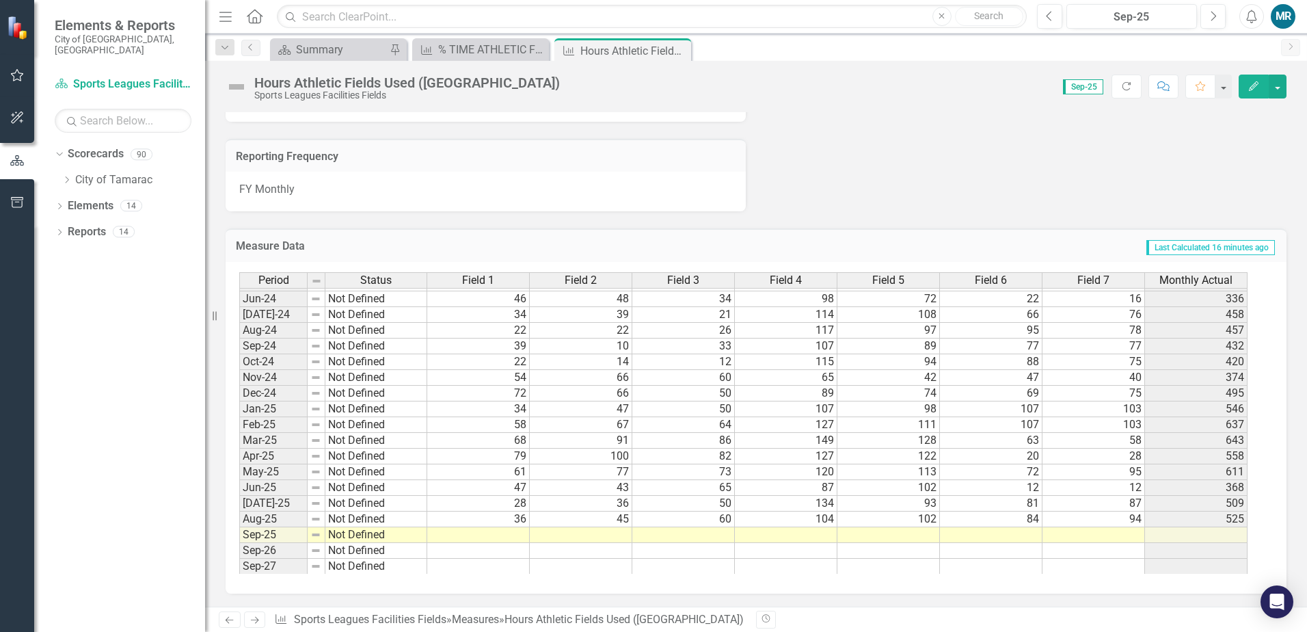
scroll to position [502, 0]
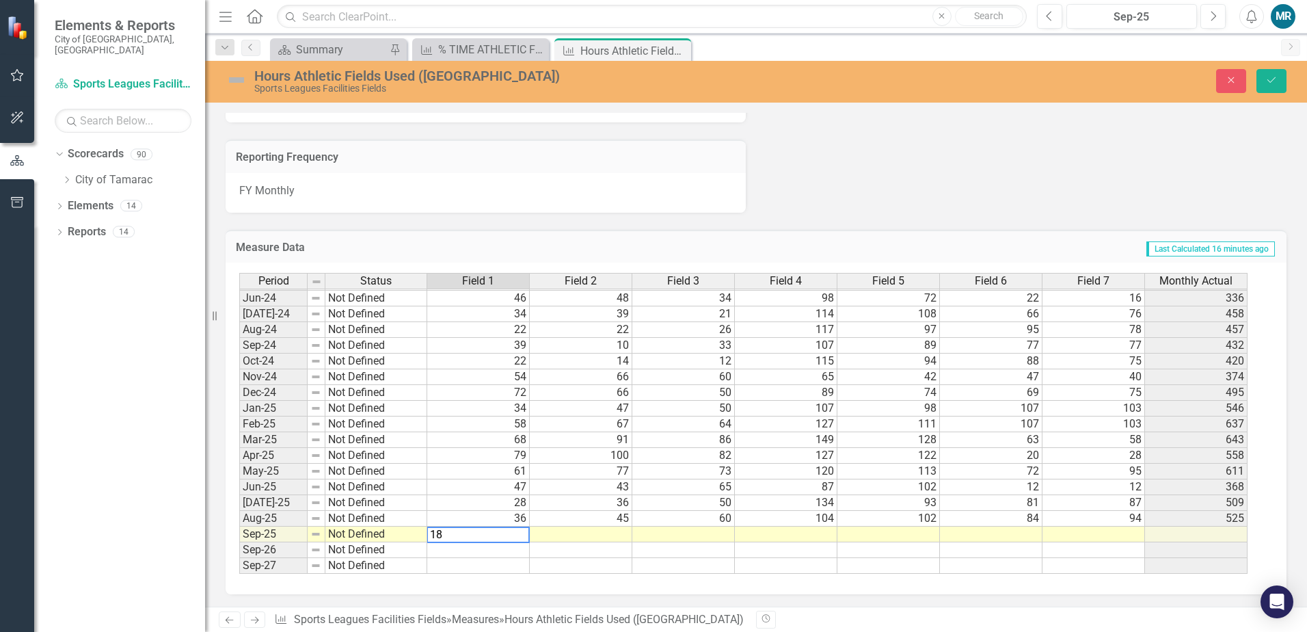
type textarea "18"
click at [596, 535] on td at bounding box center [581, 534] width 103 height 16
type textarea "21"
click at [682, 537] on td at bounding box center [683, 534] width 103 height 16
click at [696, 537] on td at bounding box center [683, 534] width 103 height 16
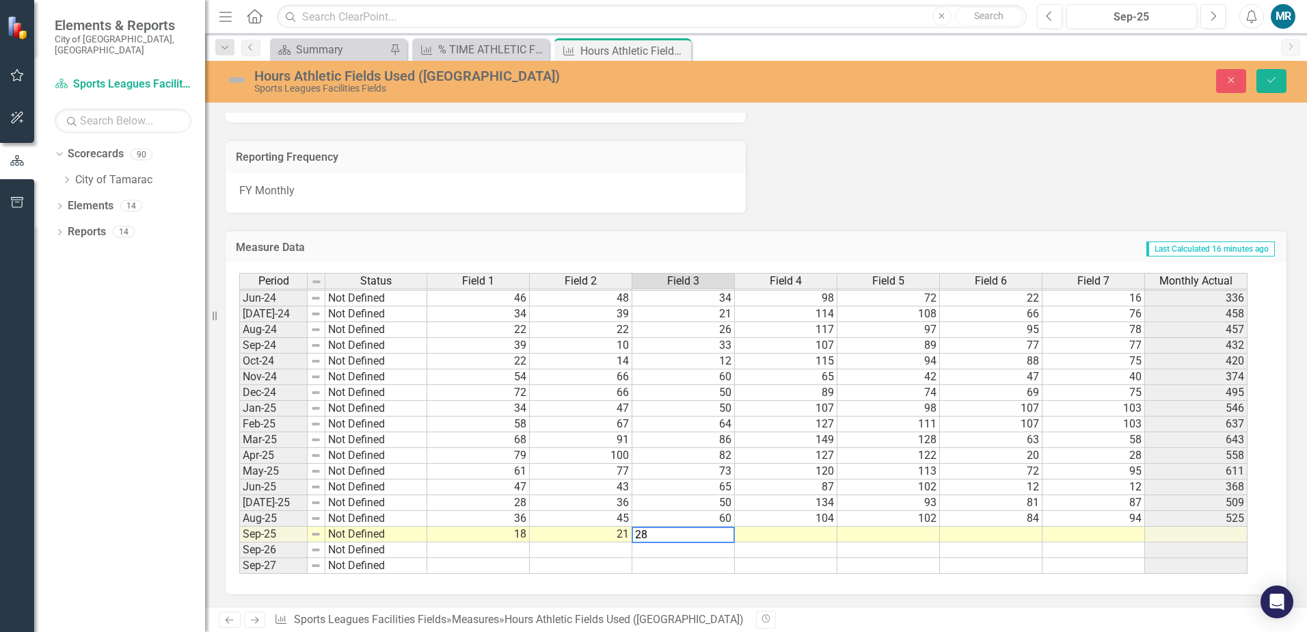
type textarea "28"
click at [775, 537] on td at bounding box center [786, 534] width 103 height 16
type textarea "109"
click at [872, 532] on td at bounding box center [888, 534] width 103 height 16
click at [887, 535] on td at bounding box center [888, 534] width 103 height 16
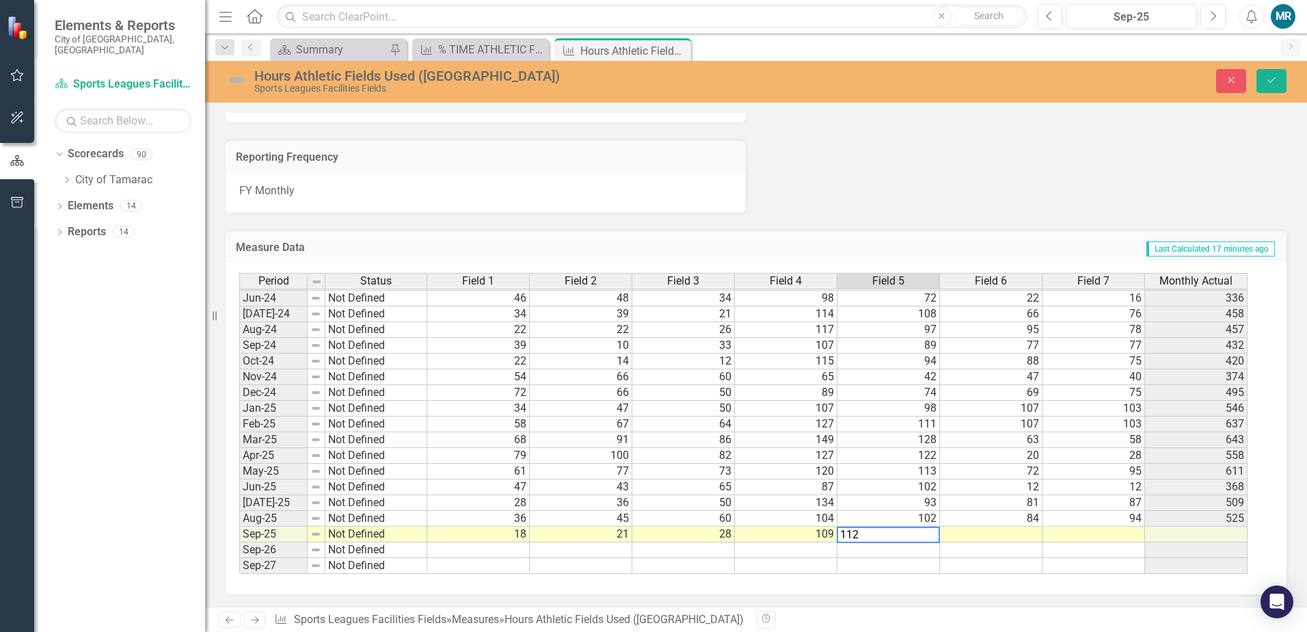
type textarea "112"
click at [953, 536] on td at bounding box center [991, 534] width 103 height 16
type textarea "72"
click at [1066, 535] on td at bounding box center [1094, 534] width 103 height 16
click at [1123, 536] on td at bounding box center [1094, 534] width 103 height 16
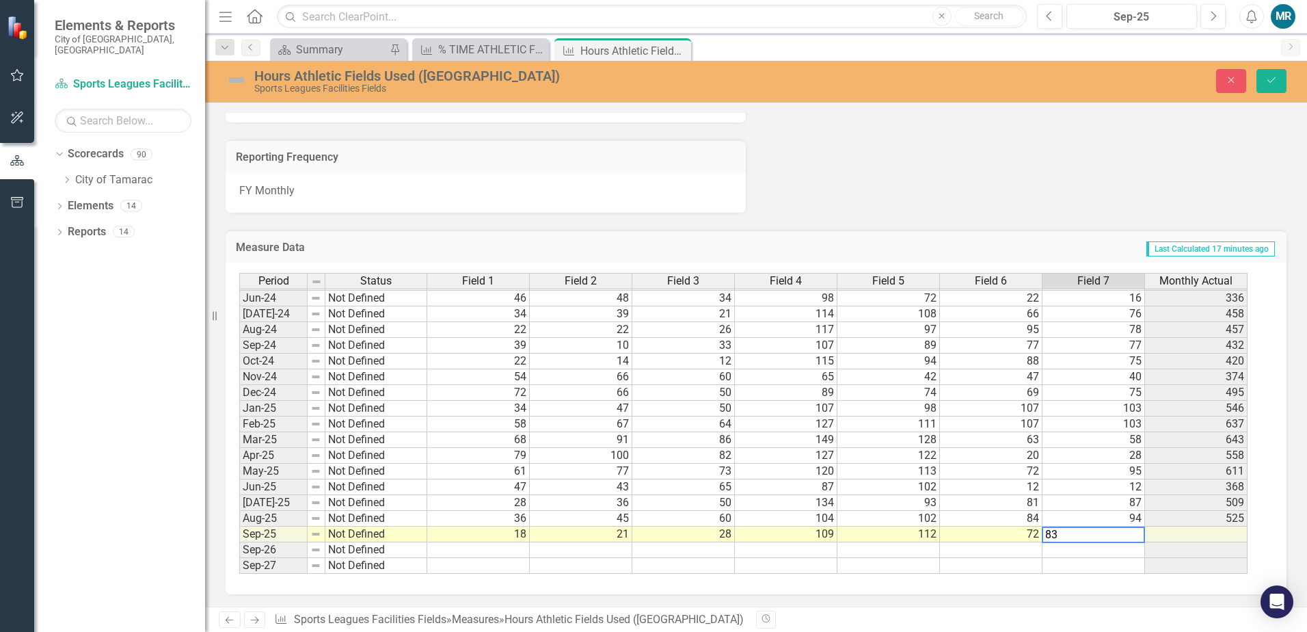
type textarea "83"
click at [1121, 552] on td at bounding box center [1094, 550] width 103 height 16
click at [1272, 88] on button "Save" at bounding box center [1272, 81] width 30 height 24
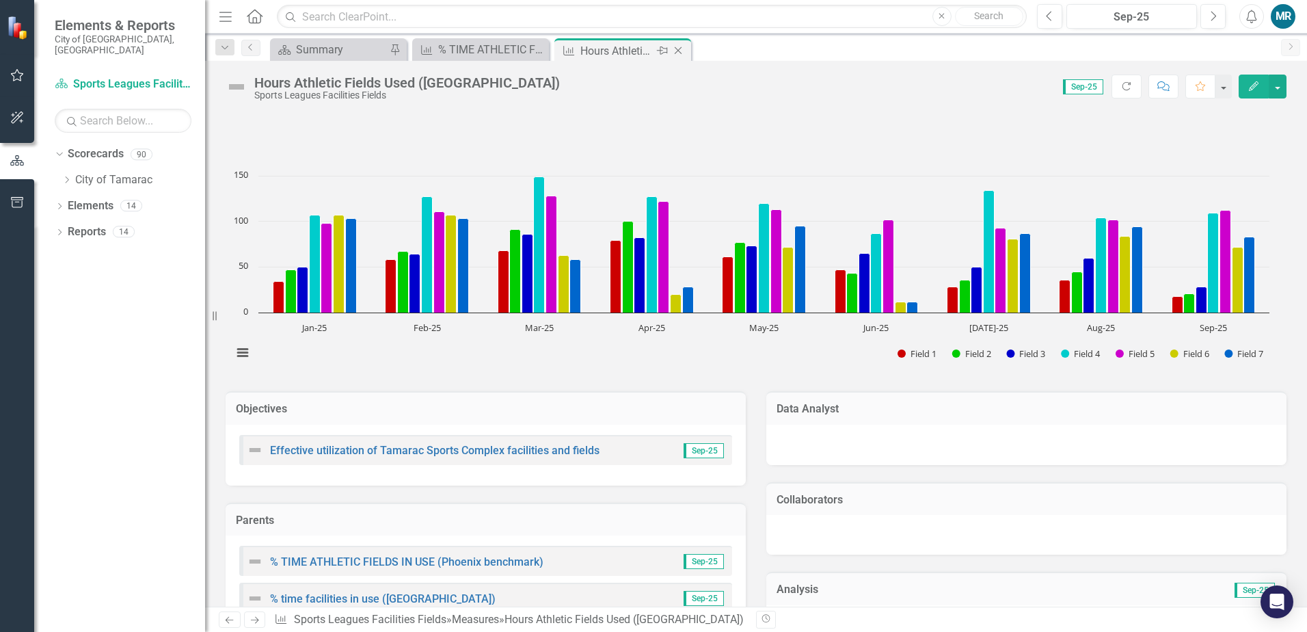
click at [678, 50] on icon at bounding box center [679, 51] width 8 height 8
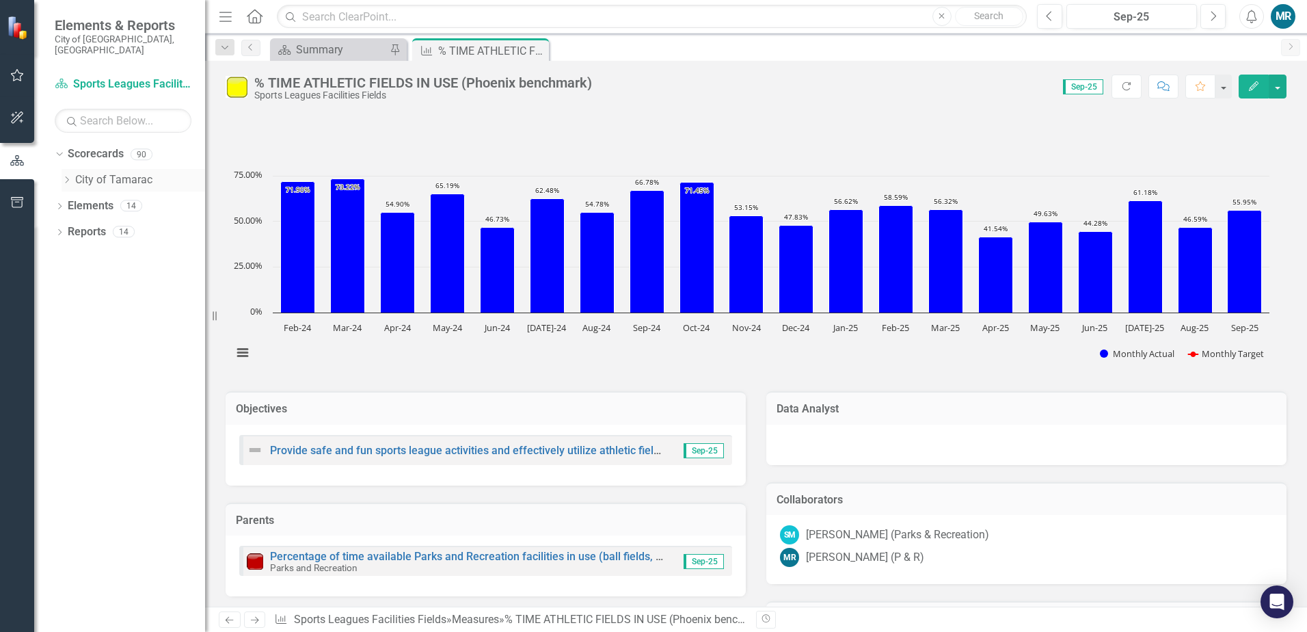
click at [66, 176] on icon "Dropdown" at bounding box center [67, 180] width 10 height 8
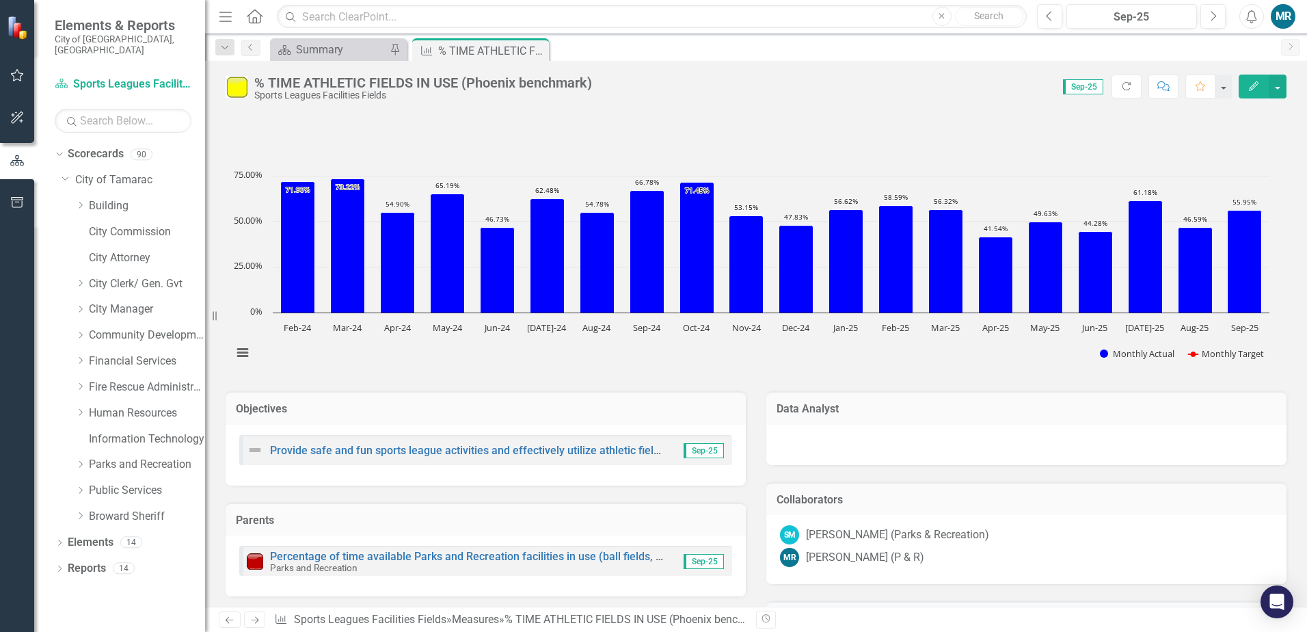
click at [75, 455] on div "Dropdown Parks and Recreation" at bounding box center [134, 466] width 144 height 26
click at [102, 457] on link "Parks and Recreation" at bounding box center [147, 465] width 116 height 16
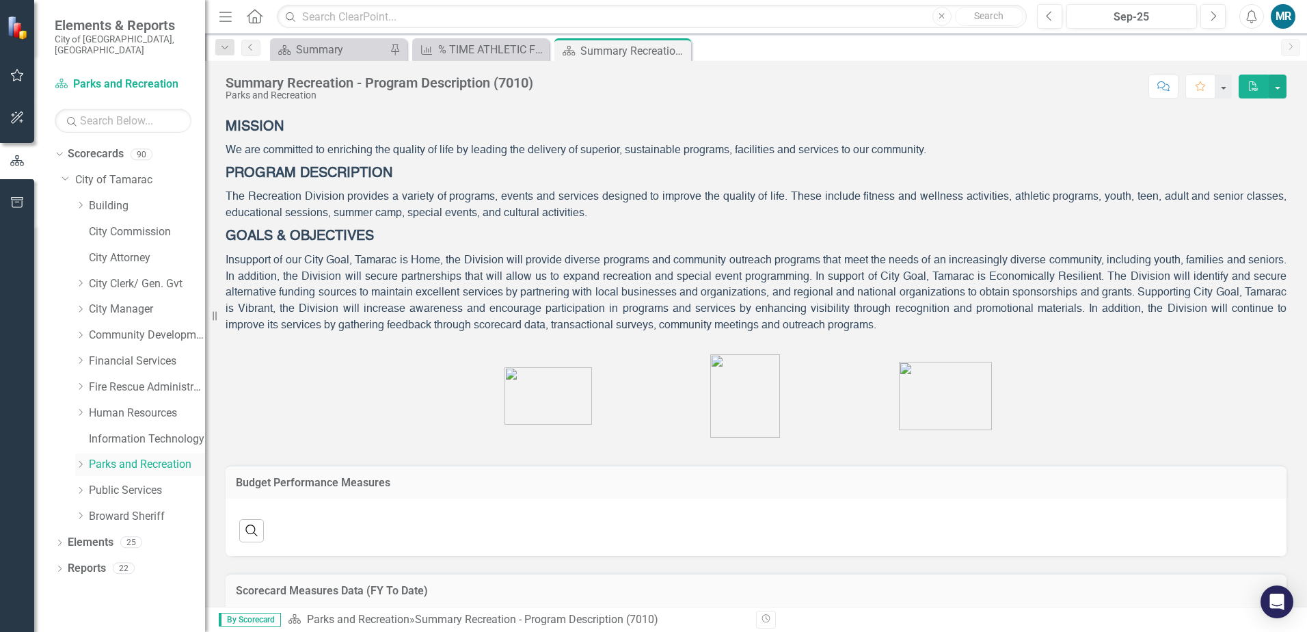
click at [78, 461] on div "Dropdown Parks and Recreation" at bounding box center [140, 464] width 130 height 23
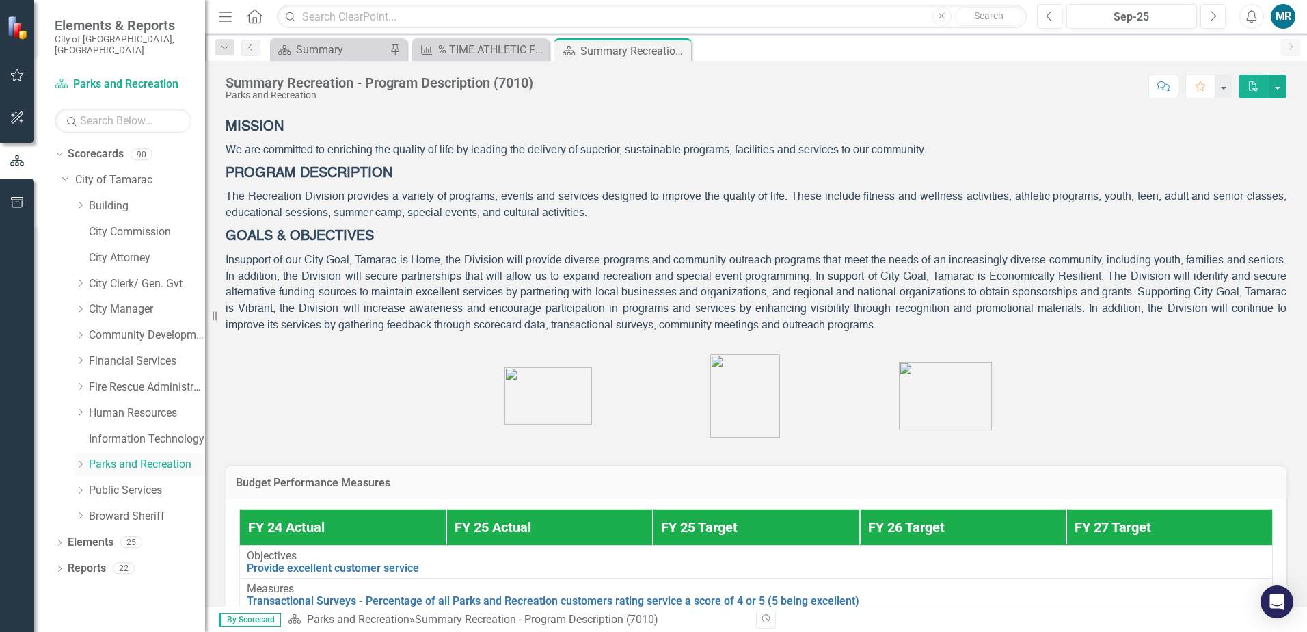
click at [82, 460] on icon "Dropdown" at bounding box center [80, 464] width 10 height 8
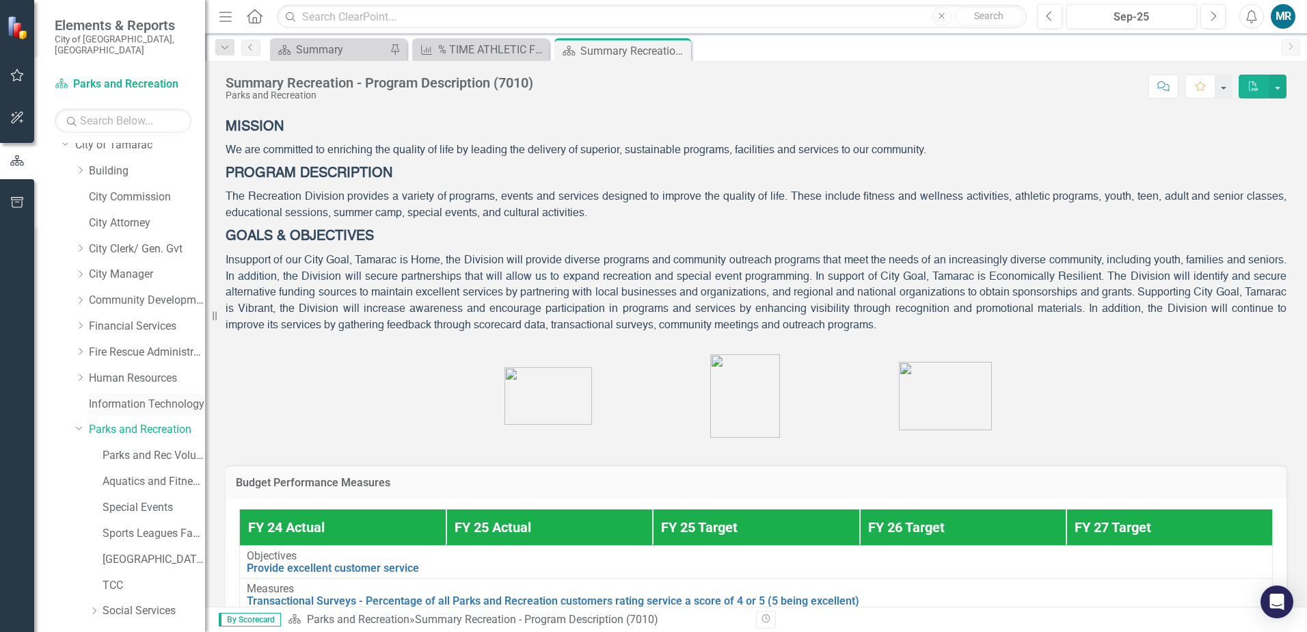
scroll to position [68, 0]
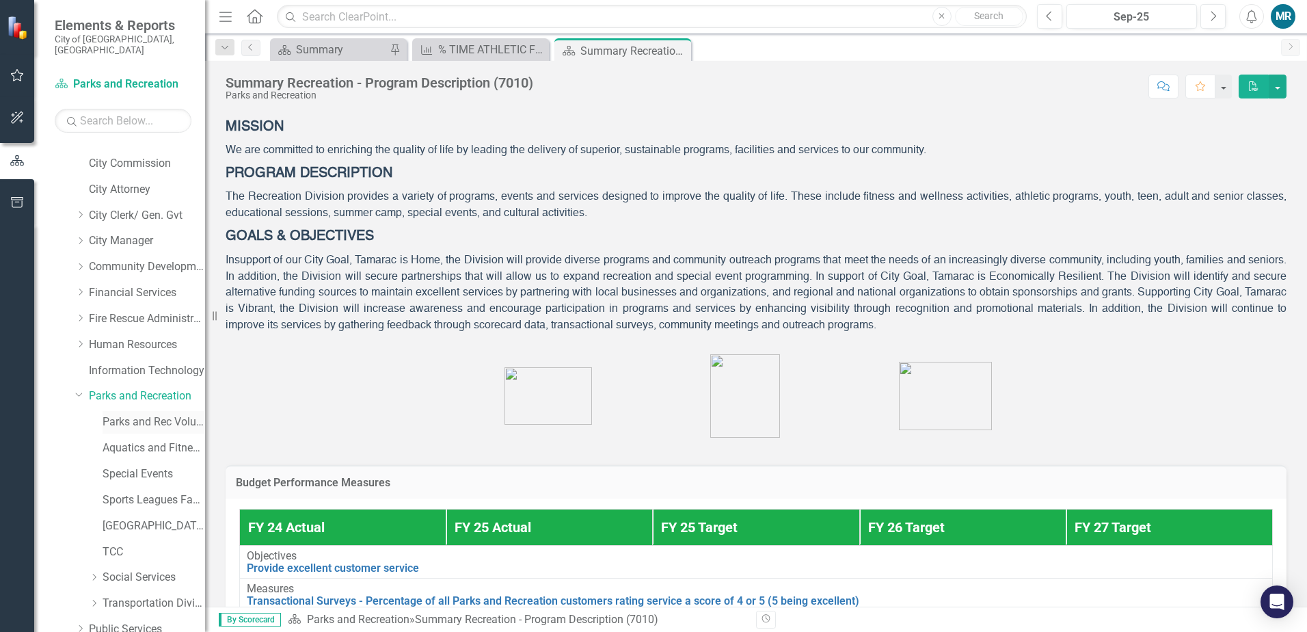
click at [130, 414] on link "Parks and Rec Volunteers" at bounding box center [154, 422] width 103 height 16
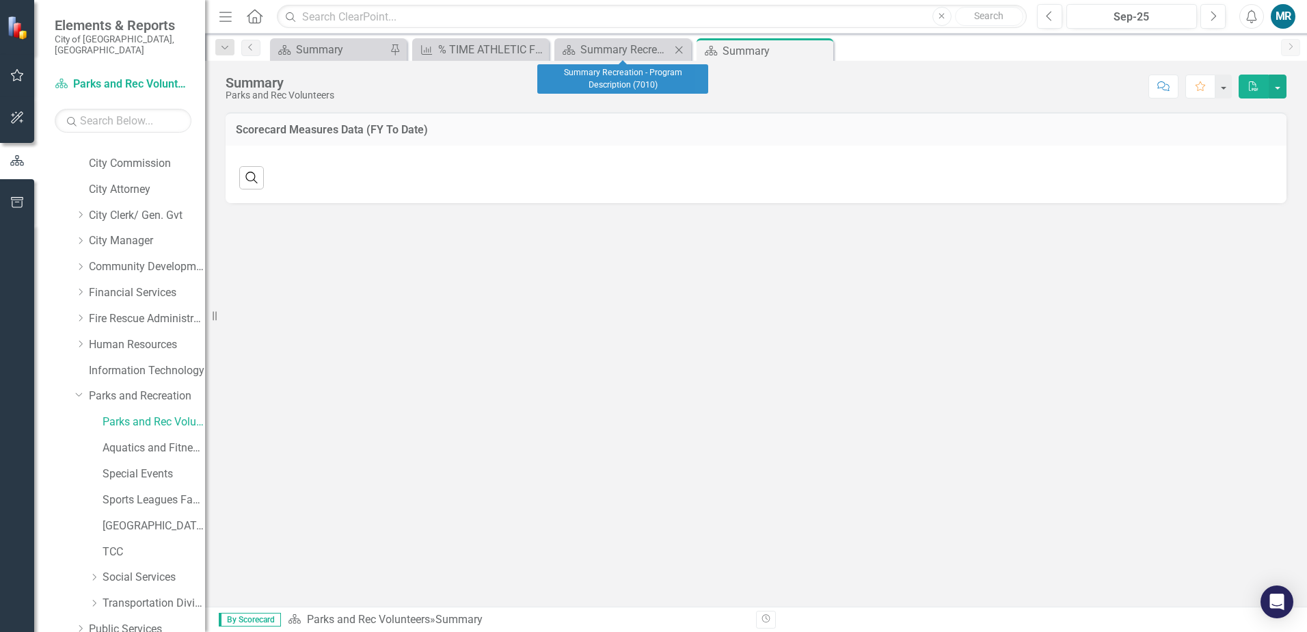
click at [680, 46] on icon "Close" at bounding box center [679, 49] width 14 height 11
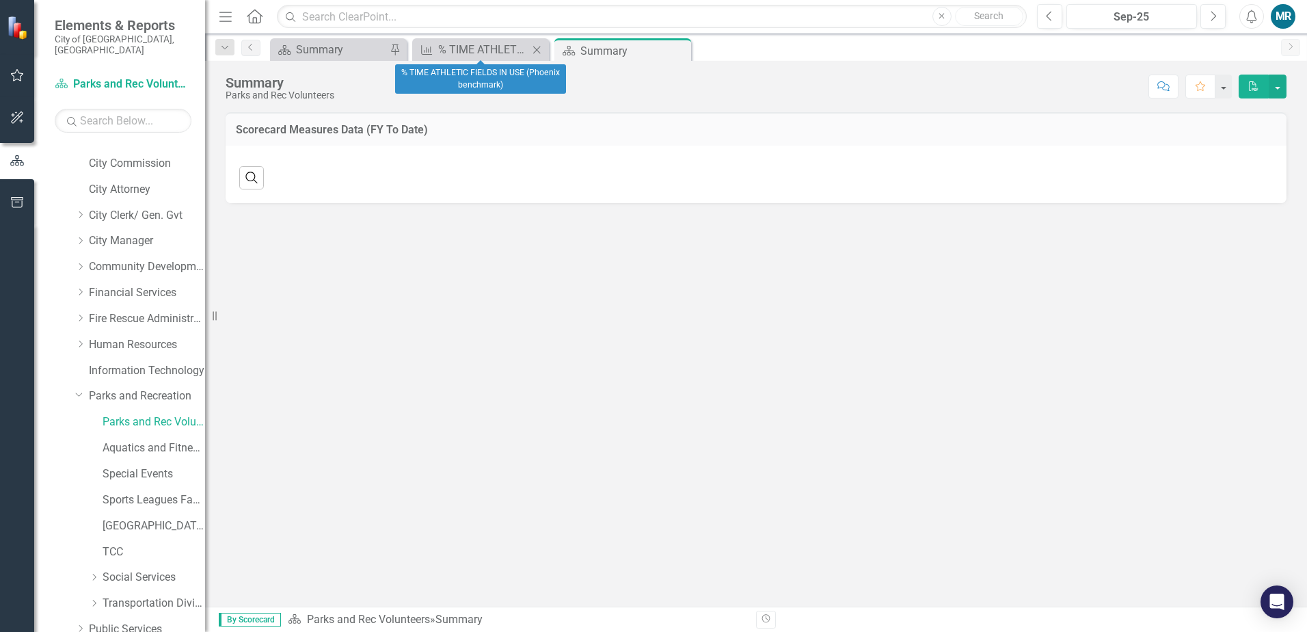
click at [541, 48] on icon "Close" at bounding box center [537, 49] width 14 height 11
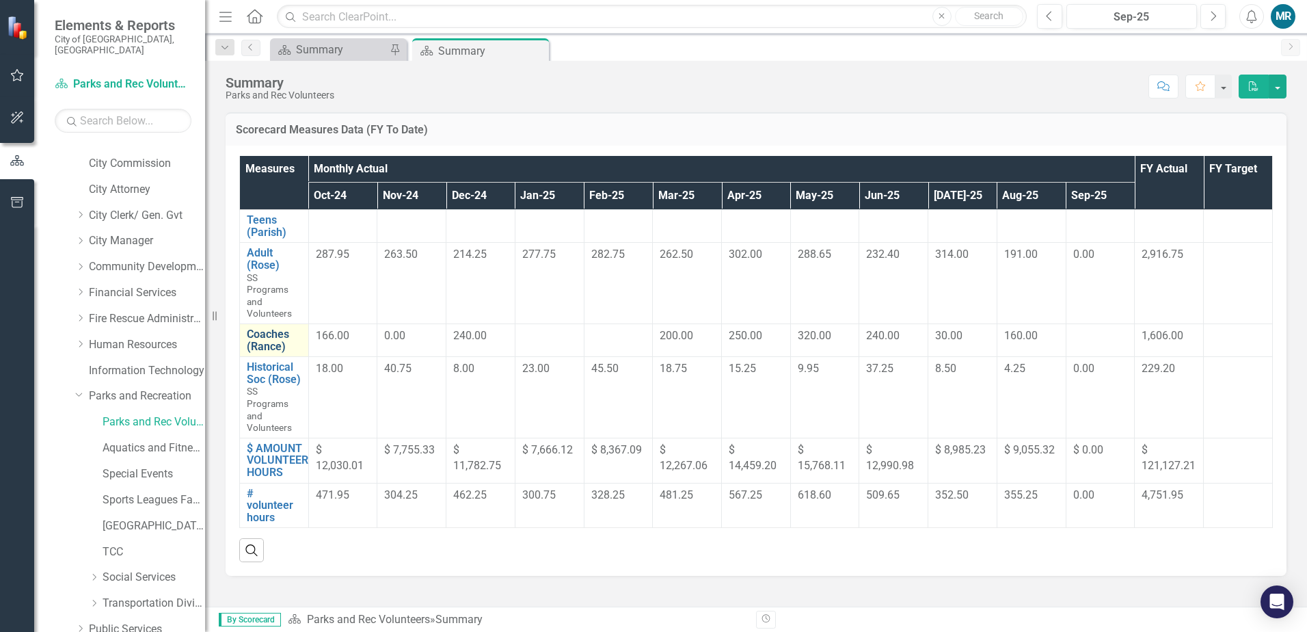
click at [276, 331] on link "Coaches (Rance)" at bounding box center [274, 340] width 55 height 24
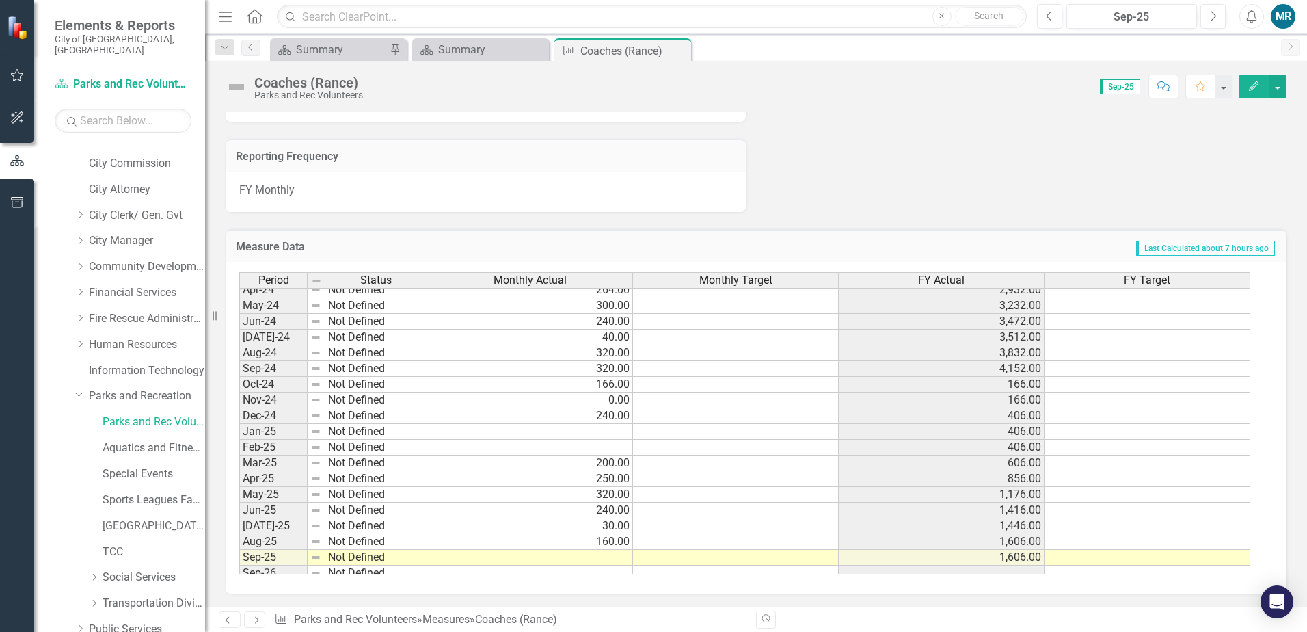
scroll to position [502, 0]
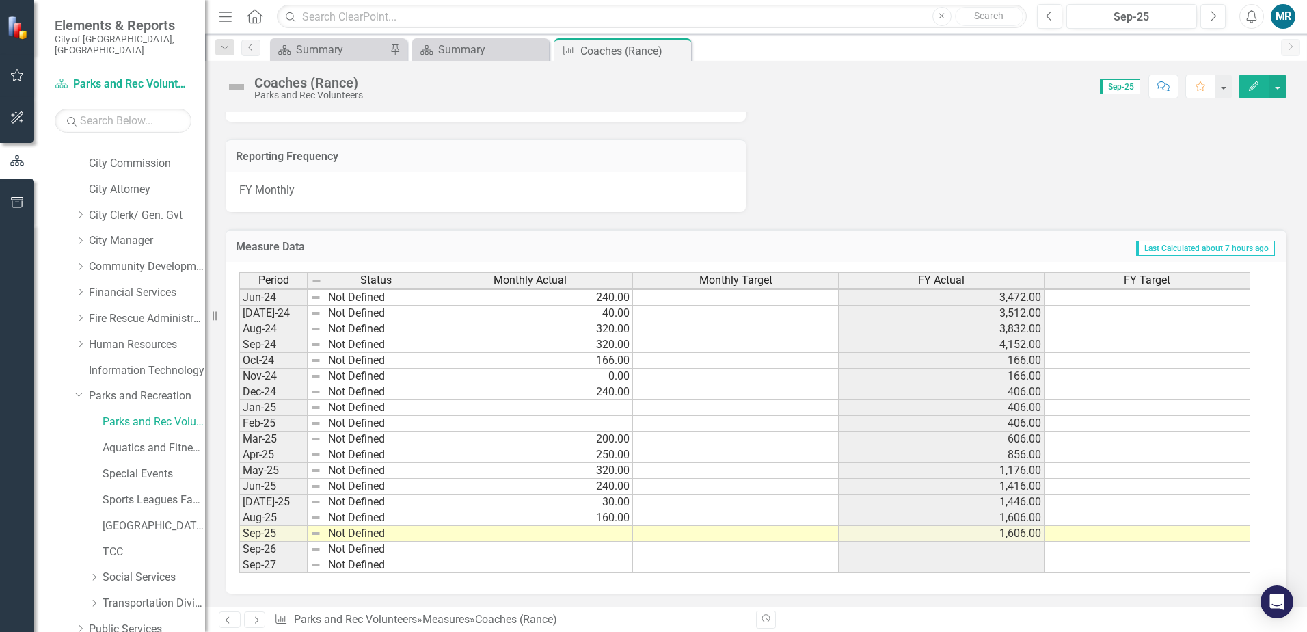
click at [624, 410] on tbody "Feb-23 Not Defined 800.00 2,046.00 Mar-23 Not Defined 444.00 2,490.00 Apr-23 No…" at bounding box center [744, 305] width 1011 height 535
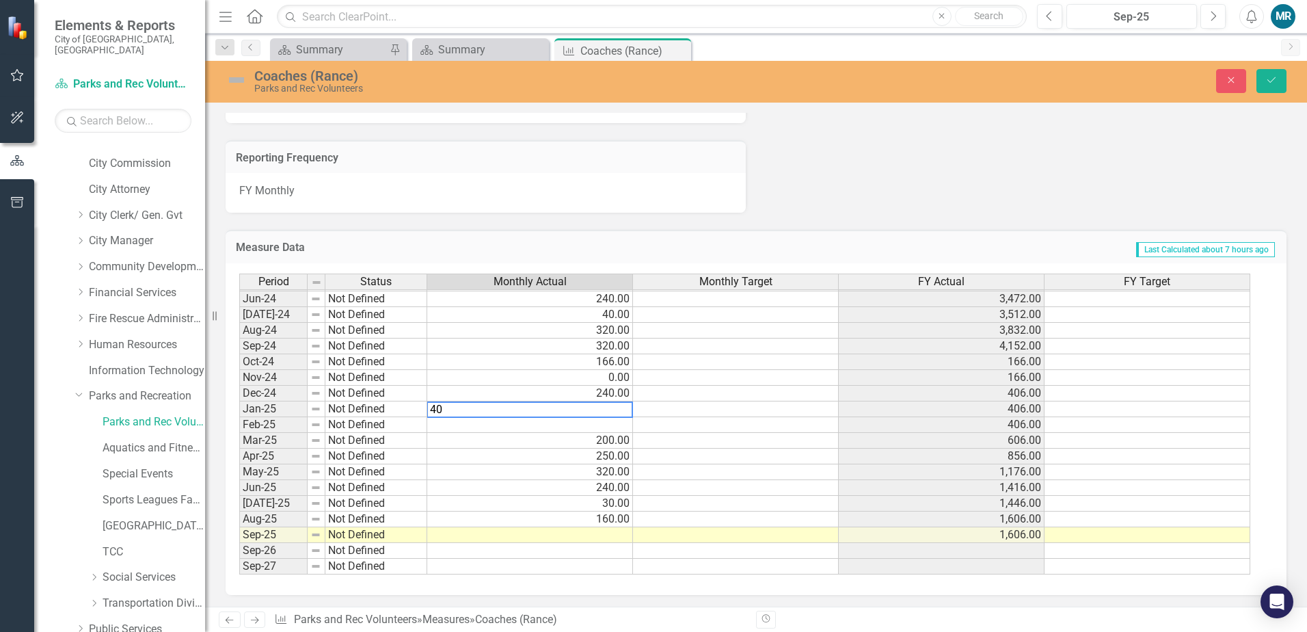
type textarea "400"
click at [613, 426] on td at bounding box center [530, 425] width 206 height 16
click at [608, 539] on td at bounding box center [530, 535] width 206 height 16
type textarea "160"
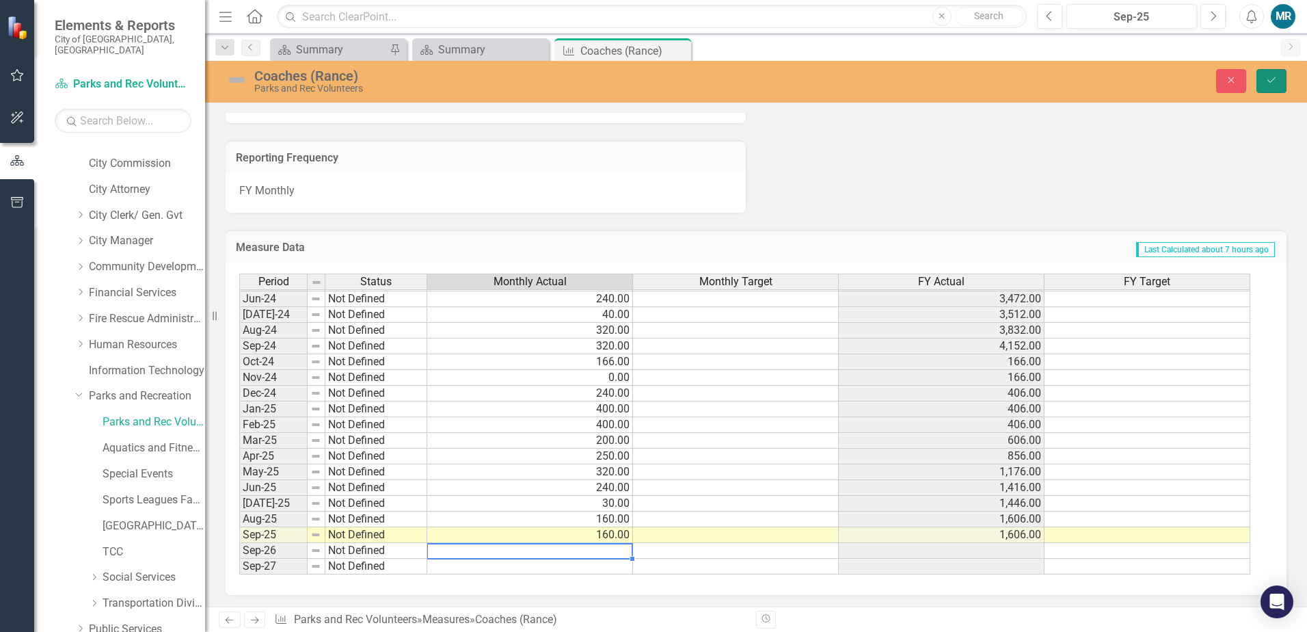
click at [1263, 91] on button "Save" at bounding box center [1272, 81] width 30 height 24
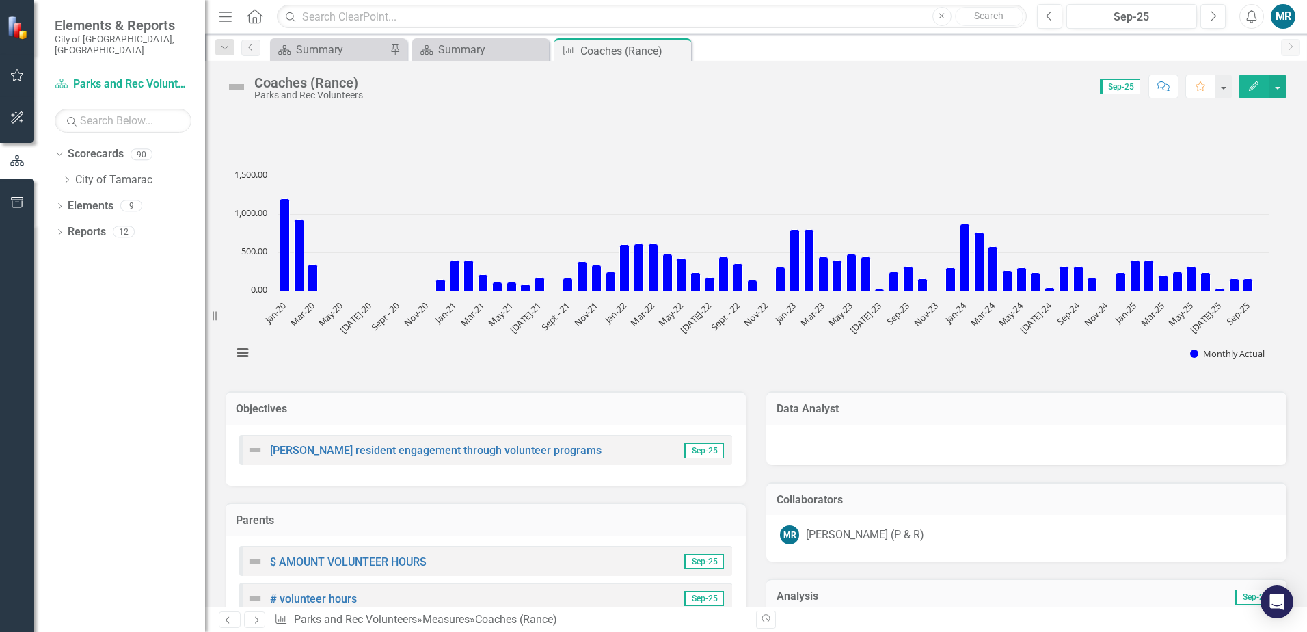
scroll to position [273, 0]
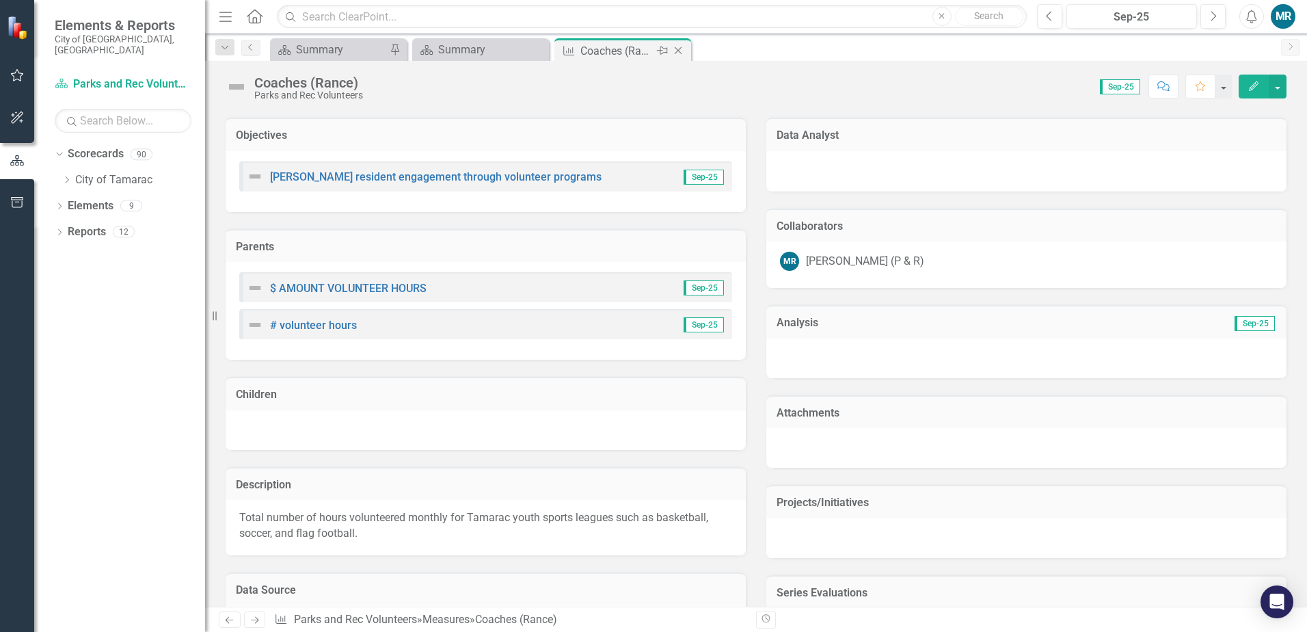
click at [680, 51] on icon "Close" at bounding box center [678, 50] width 14 height 11
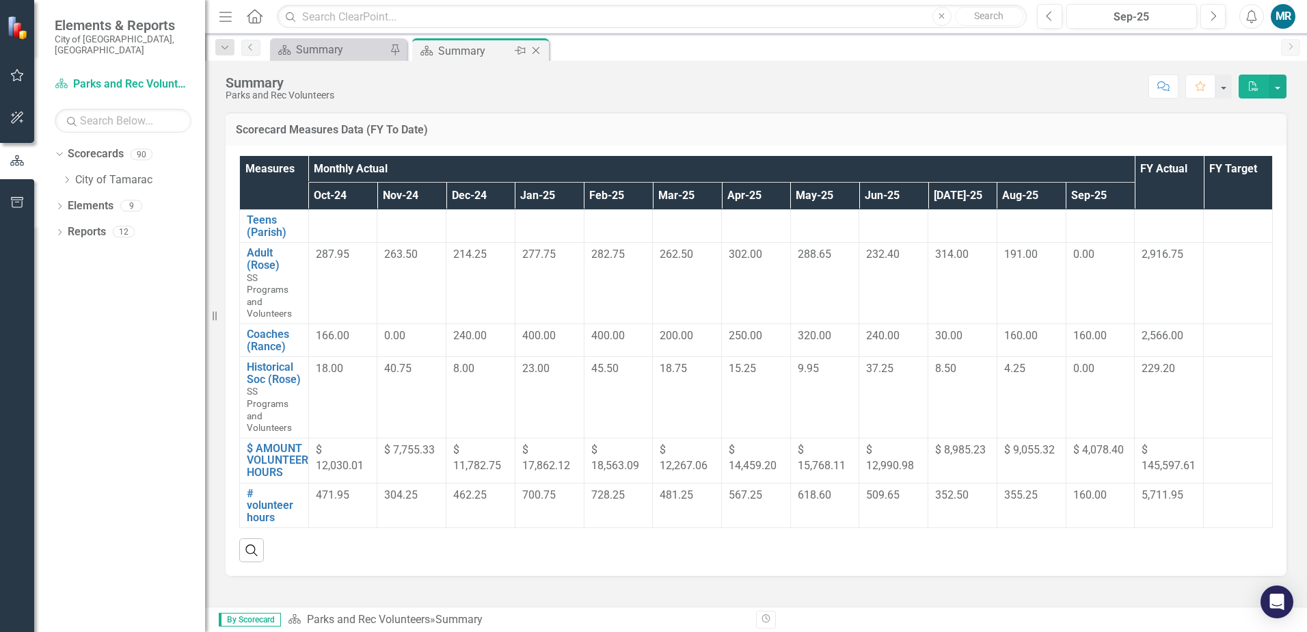
click at [535, 51] on icon at bounding box center [537, 51] width 8 height 8
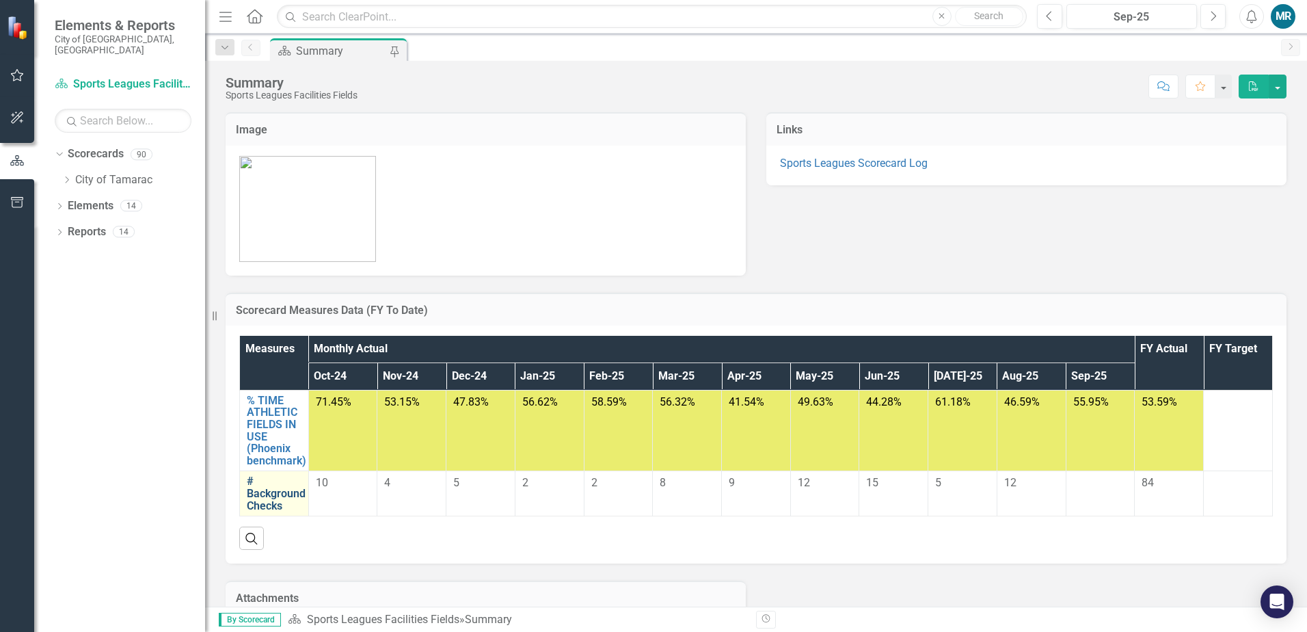
click at [273, 503] on link "# Background Checks" at bounding box center [276, 493] width 59 height 36
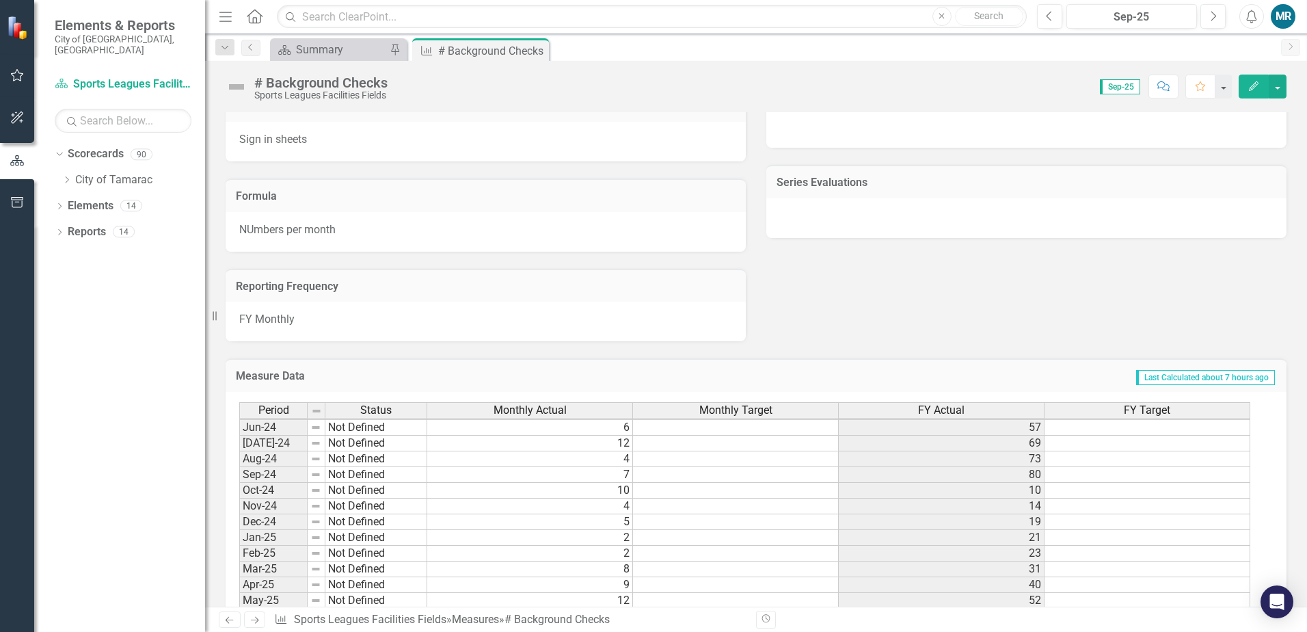
scroll to position [814, 0]
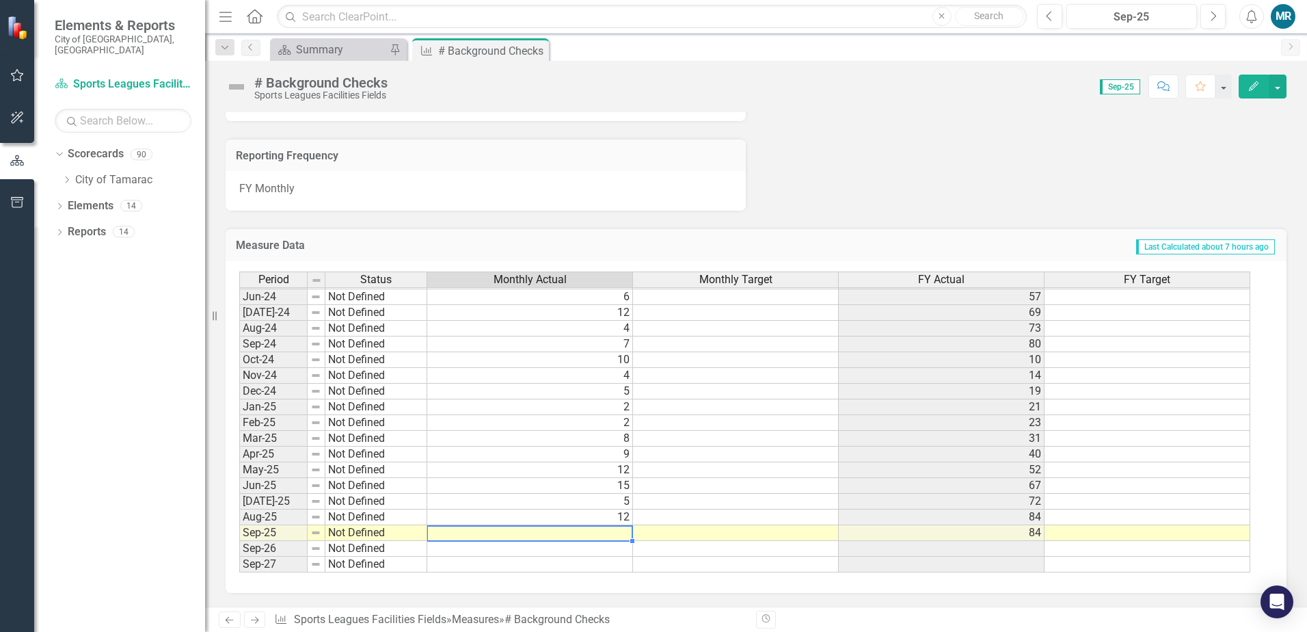
click at [603, 531] on tbody "May-23 Not Defined 13 56 Jun-23 Not Defined 20 76 [DATE]-23 Not Defined 16 92 A…" at bounding box center [744, 328] width 1011 height 488
type textarea "7"
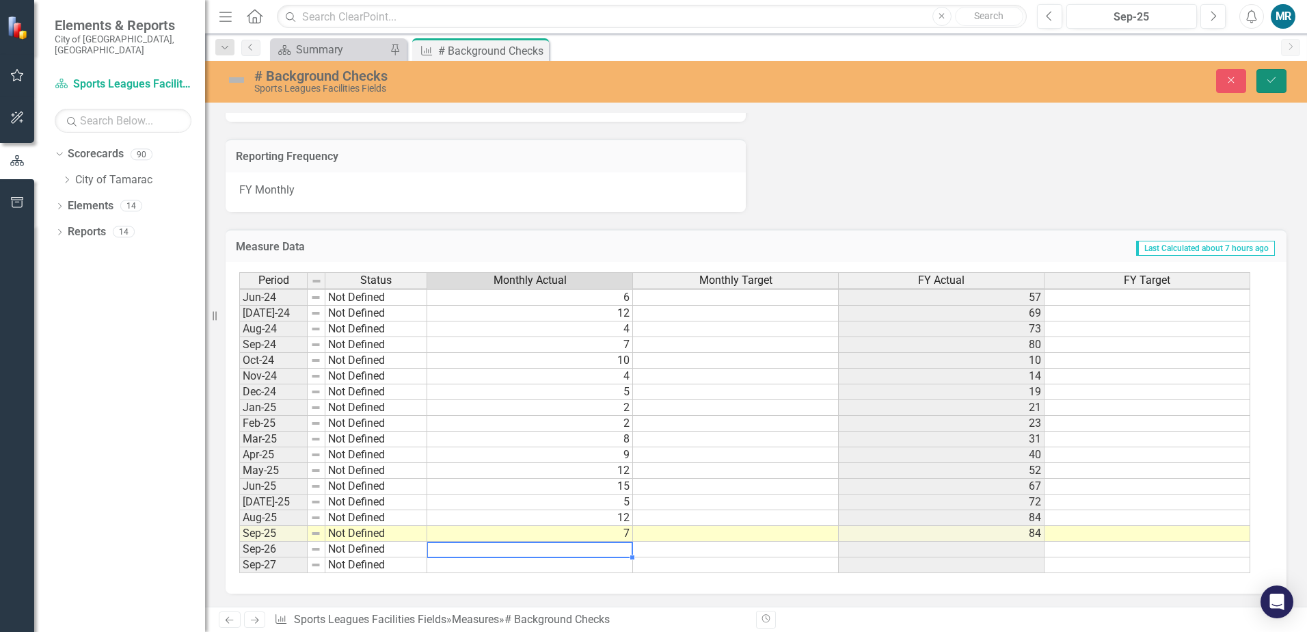
click at [1271, 79] on icon "Save" at bounding box center [1271, 80] width 12 height 10
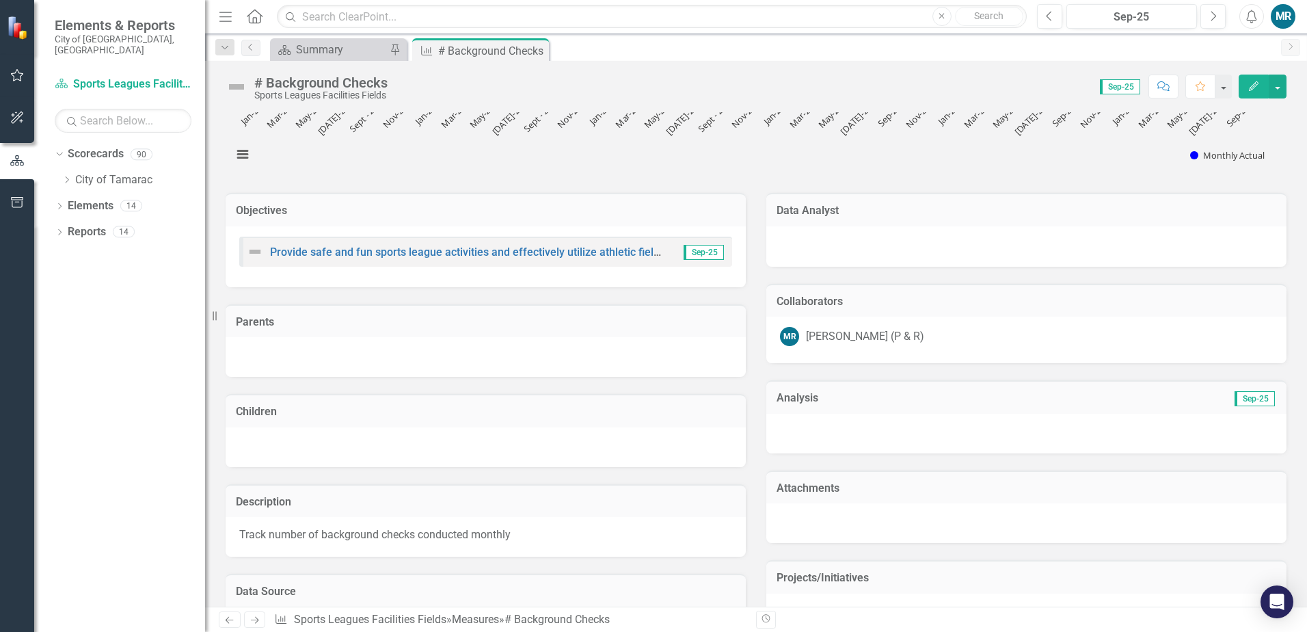
scroll to position [0, 0]
